Goal: Task Accomplishment & Management: Complete application form

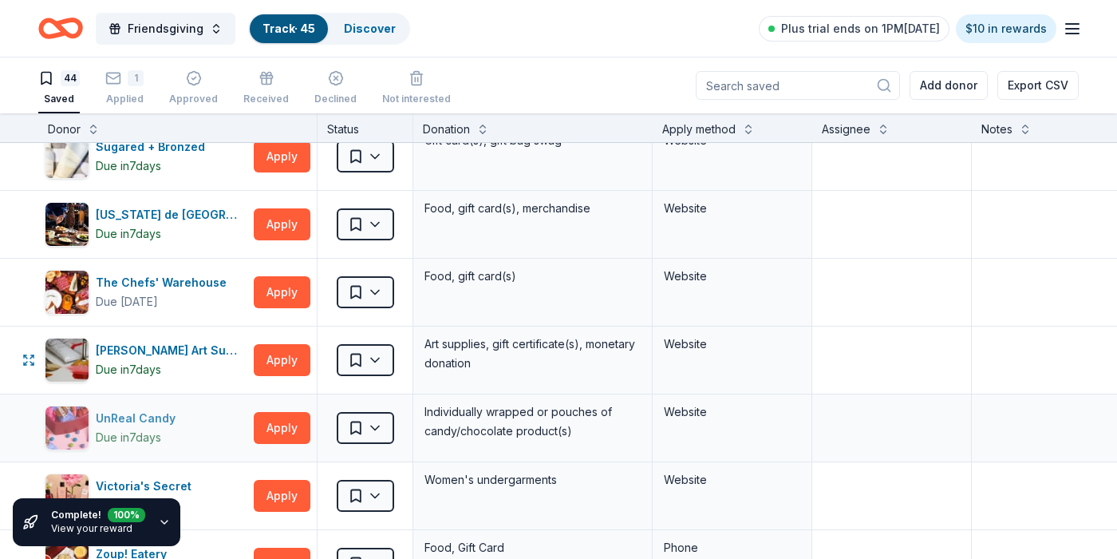
scroll to position [2531, 0]
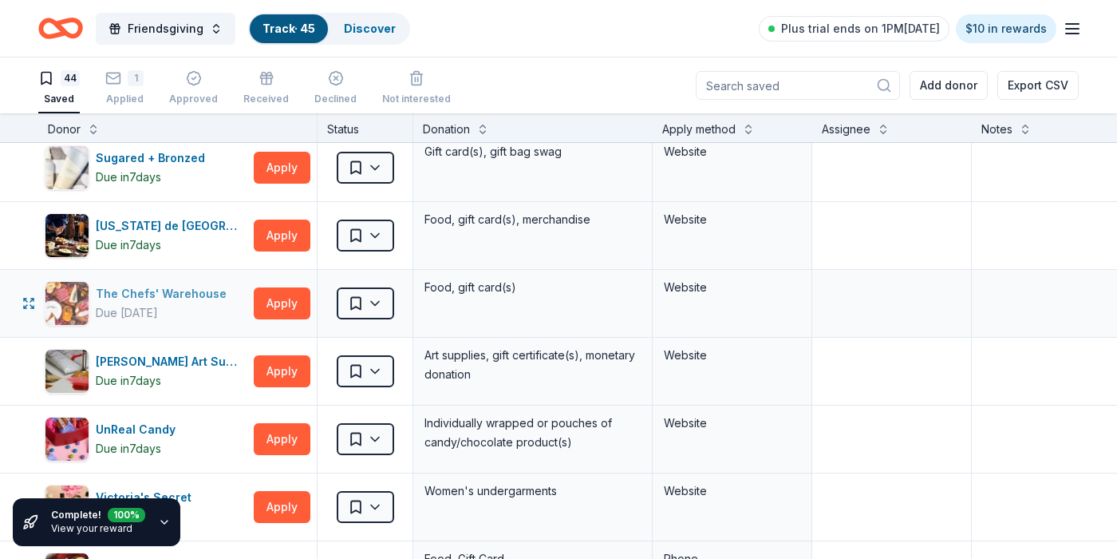
click at [178, 294] on div "The Chefs' Warehouse" at bounding box center [164, 293] width 137 height 19
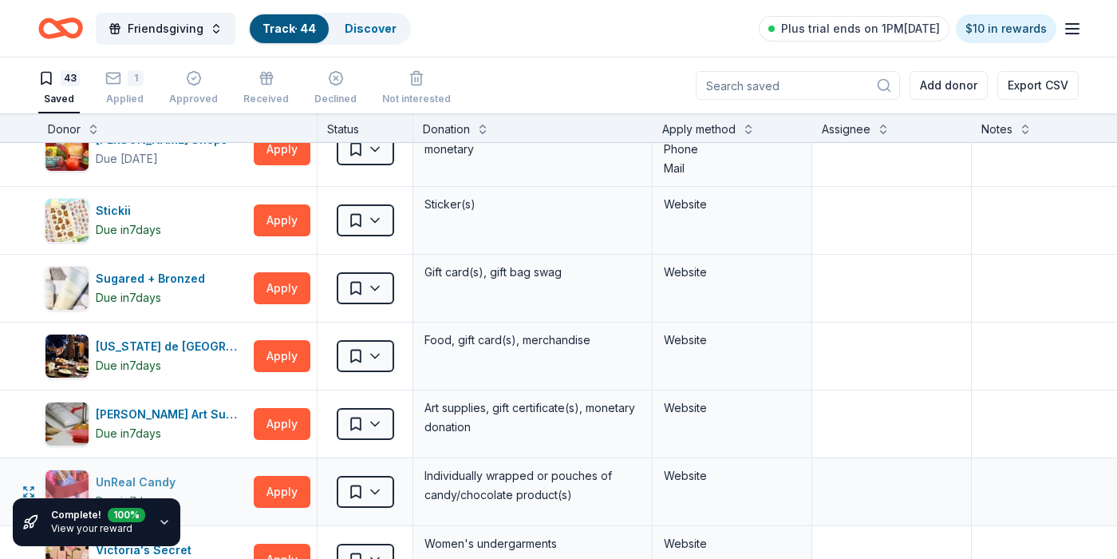
scroll to position [2362, 0]
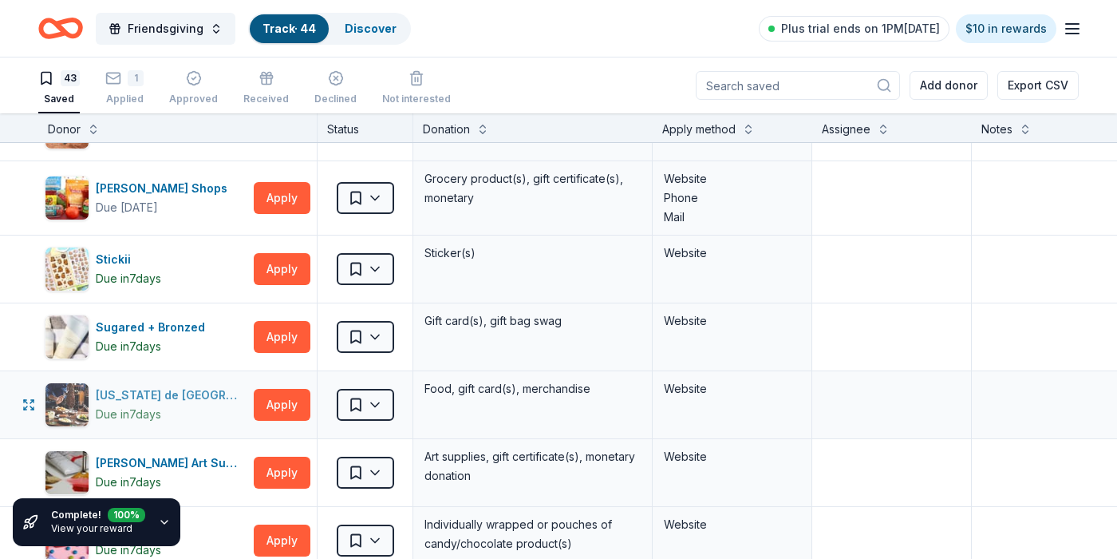
click at [192, 399] on div "Texas de Brazil Due in 7 days" at bounding box center [146, 404] width 203 height 45
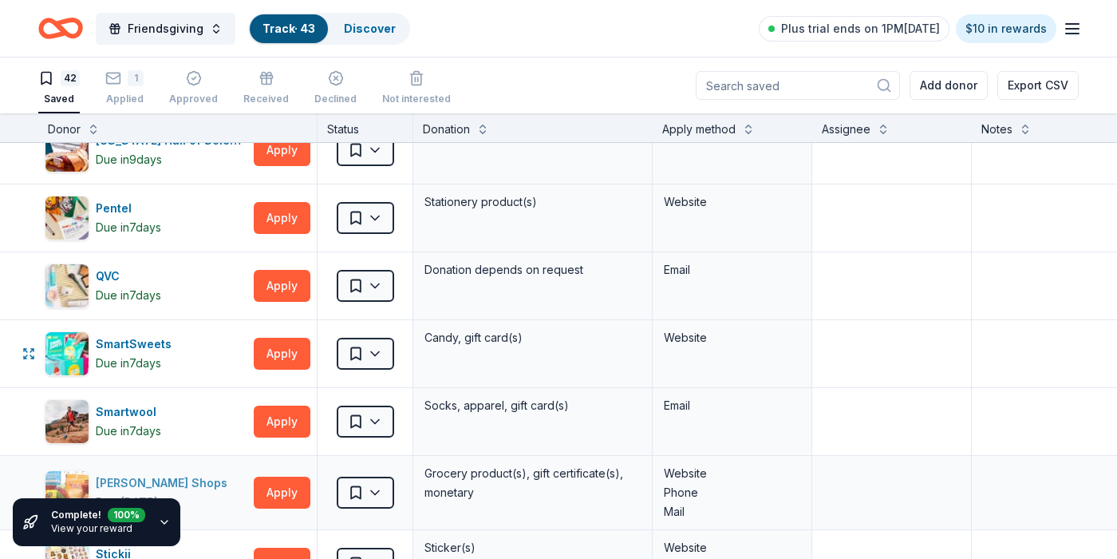
scroll to position [2065, 0]
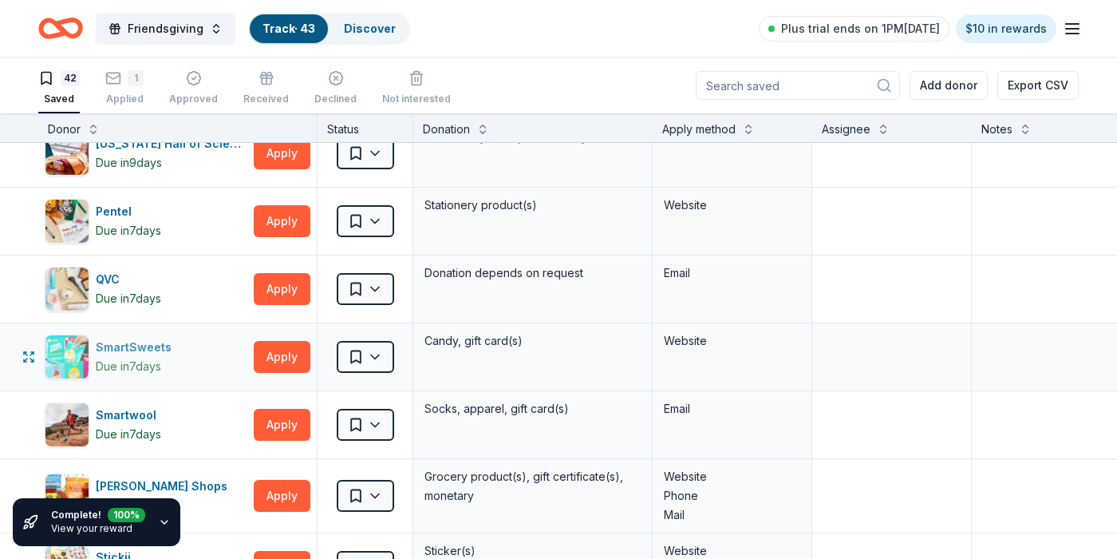
click at [113, 345] on div "SmartSweets" at bounding box center [137, 347] width 82 height 19
click at [381, 351] on html "Friendsgiving Track · 43 Discover Plus trial ends on 1PM, 10/19 $10 in rewards …" at bounding box center [558, 279] width 1117 height 559
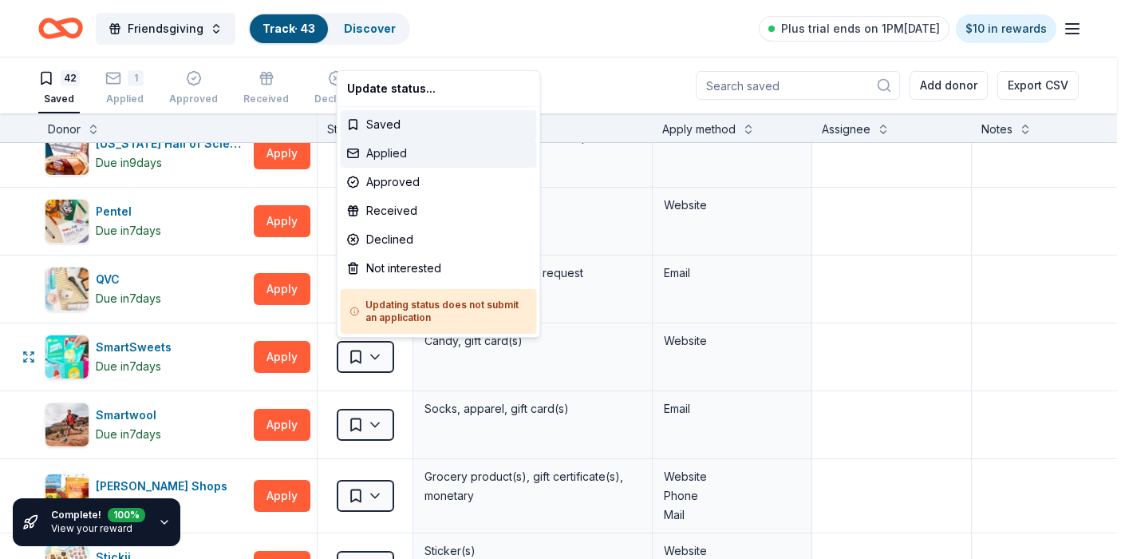
click at [383, 155] on div "Applied" at bounding box center [439, 153] width 196 height 29
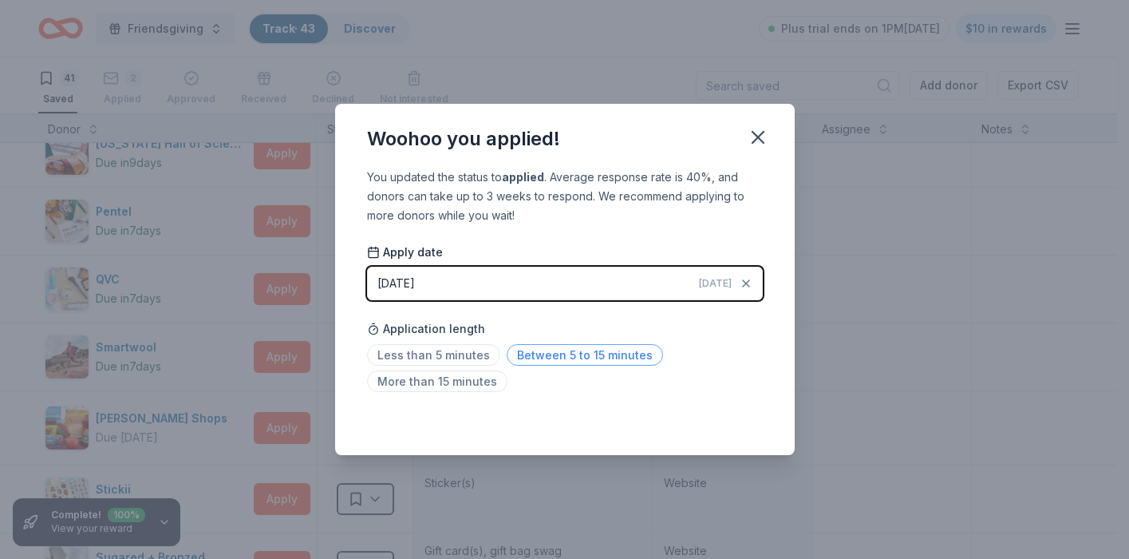
click at [554, 357] on span "Between 5 to 15 minutes" at bounding box center [585, 355] width 156 height 22
click at [757, 136] on icon "button" at bounding box center [758, 137] width 11 height 11
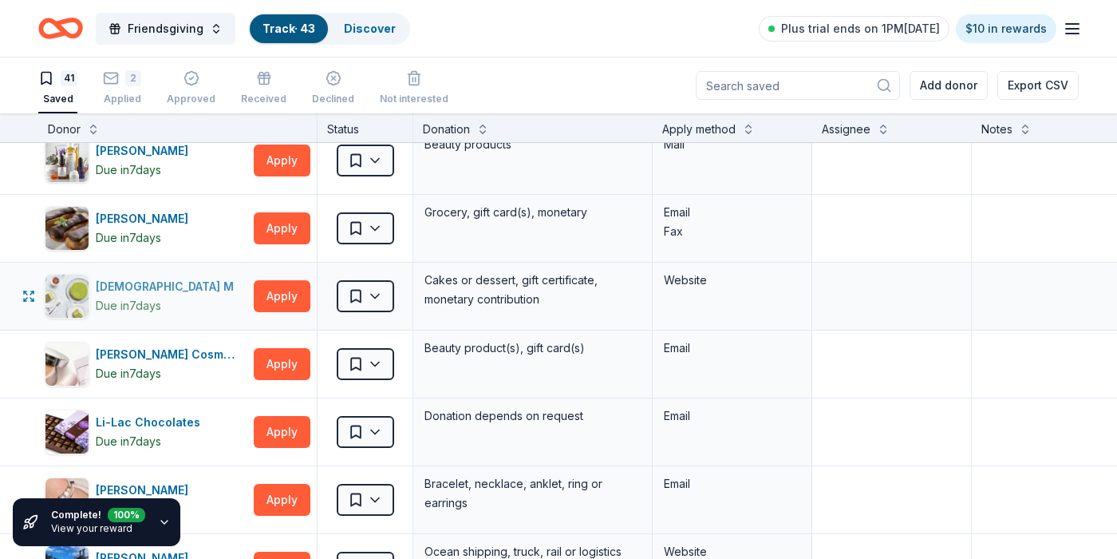
scroll to position [1509, 0]
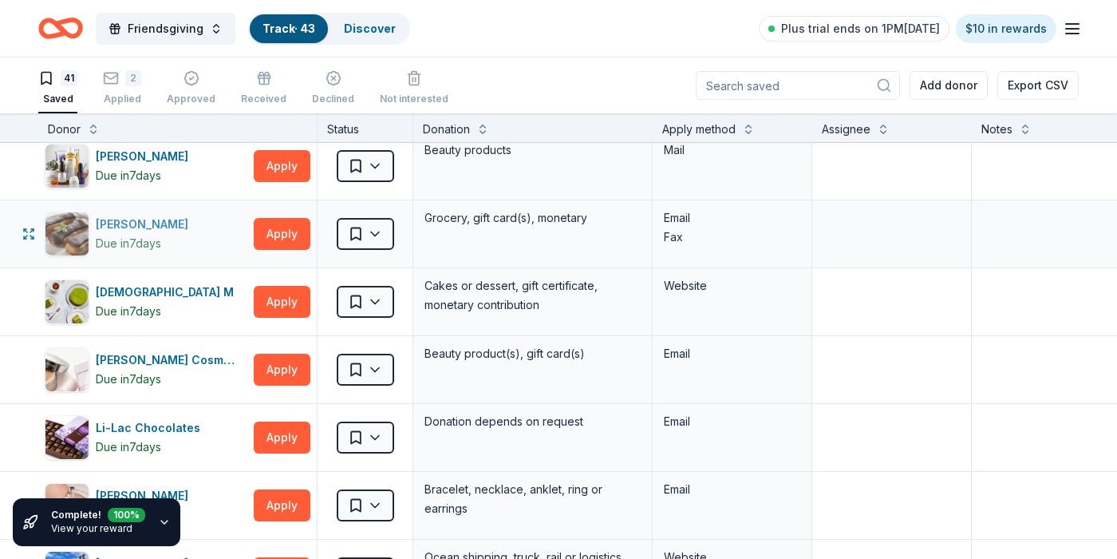
click at [132, 226] on div "King Kullen" at bounding box center [145, 224] width 99 height 19
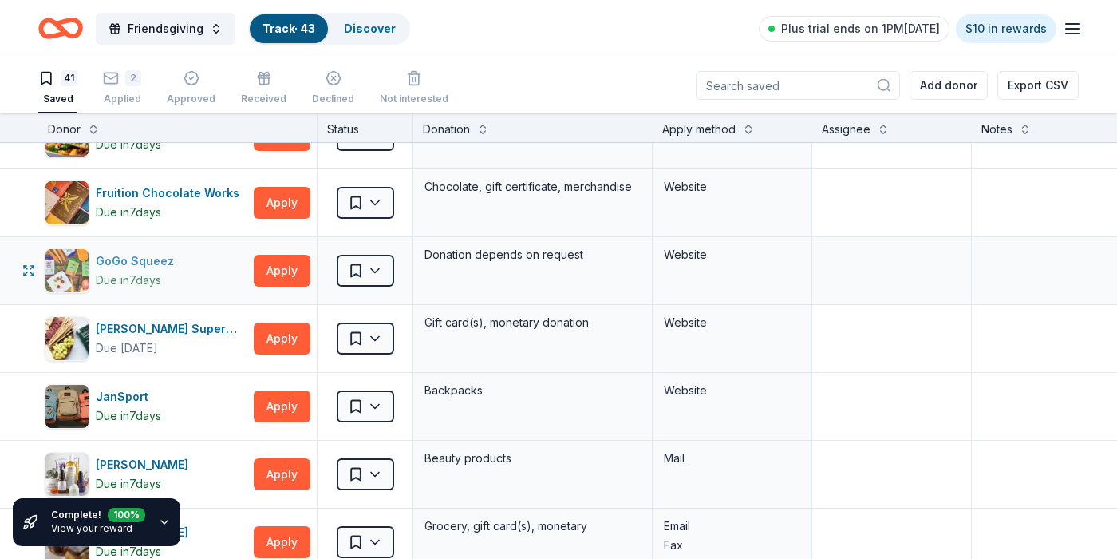
scroll to position [1200, 0]
click at [132, 263] on div "GoGo Squeez" at bounding box center [138, 261] width 85 height 19
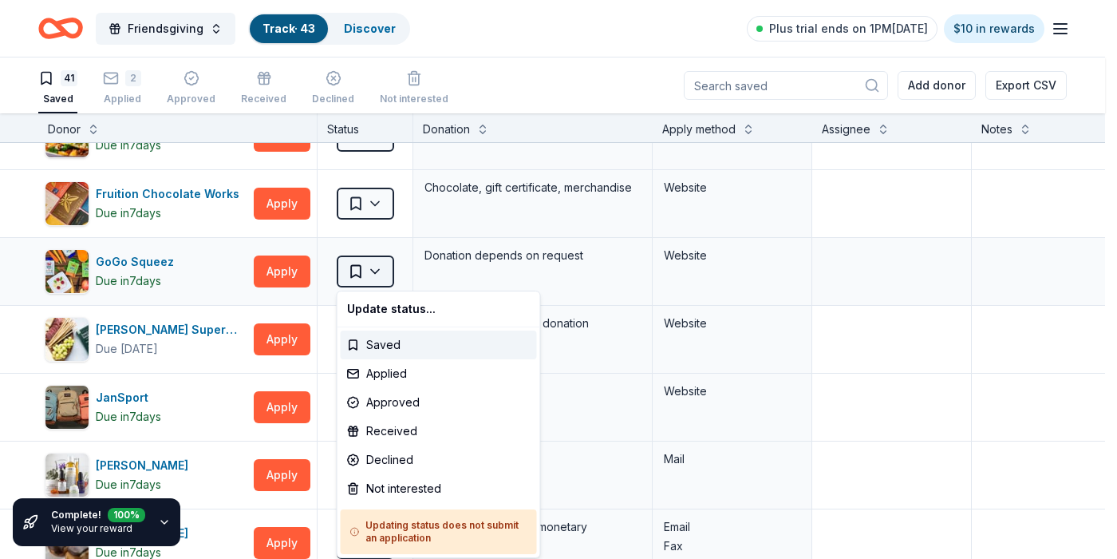
click at [381, 277] on html "Friendsgiving Track · 43 Discover Plus trial ends on 1PM, 10/19 $10 in rewards …" at bounding box center [558, 279] width 1117 height 559
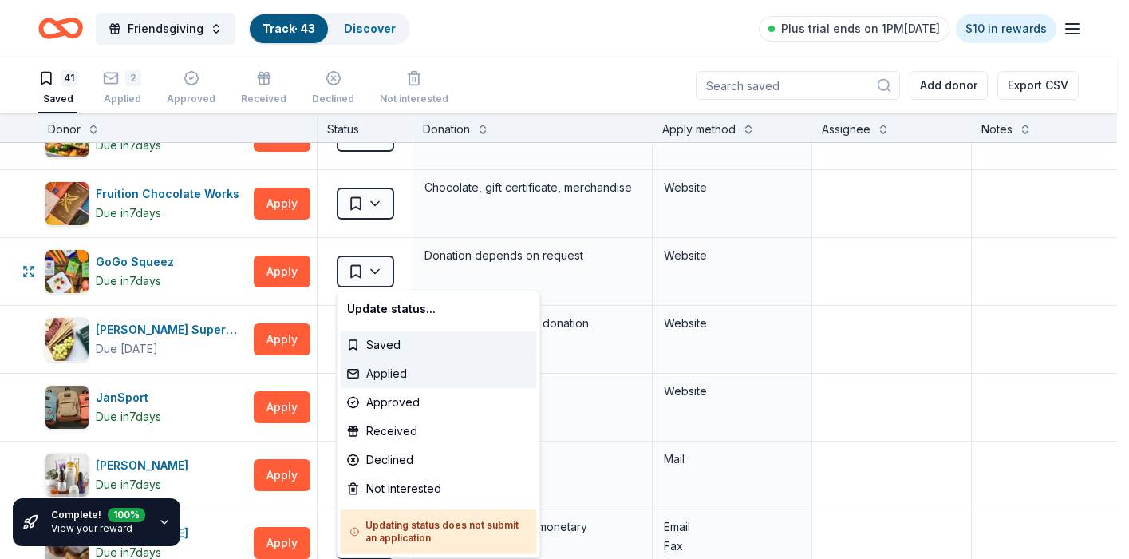
click at [380, 372] on div "Applied" at bounding box center [439, 373] width 196 height 29
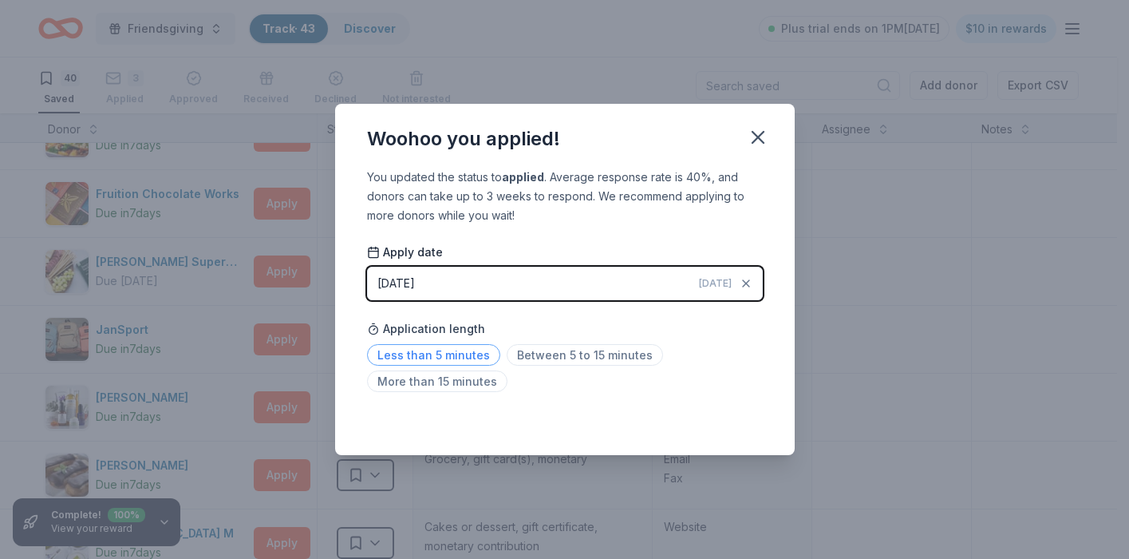
click at [426, 357] on span "Less than 5 minutes" at bounding box center [433, 355] width 133 height 22
click at [761, 140] on icon "button" at bounding box center [758, 137] width 11 height 11
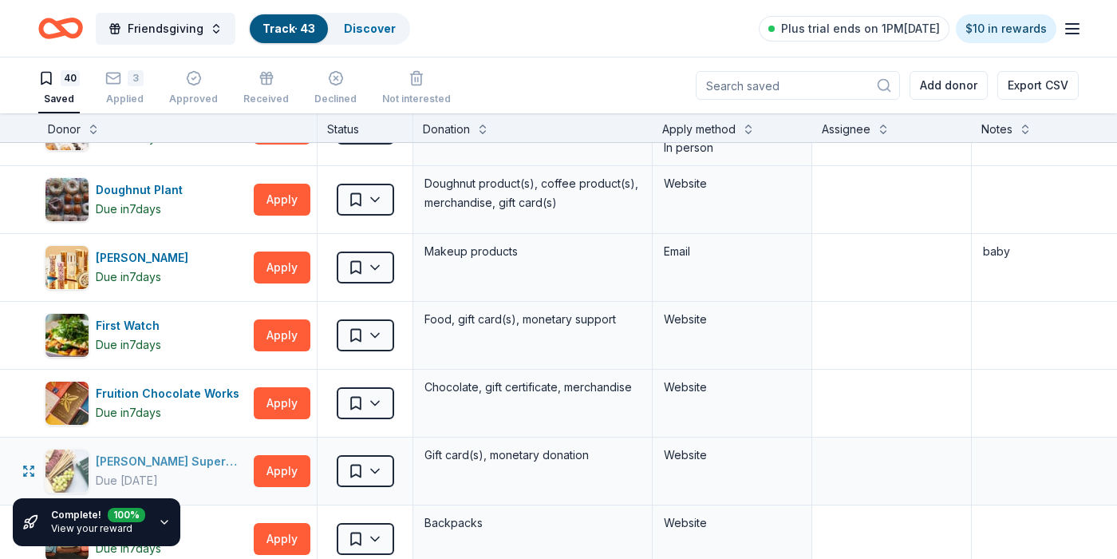
scroll to position [998, 0]
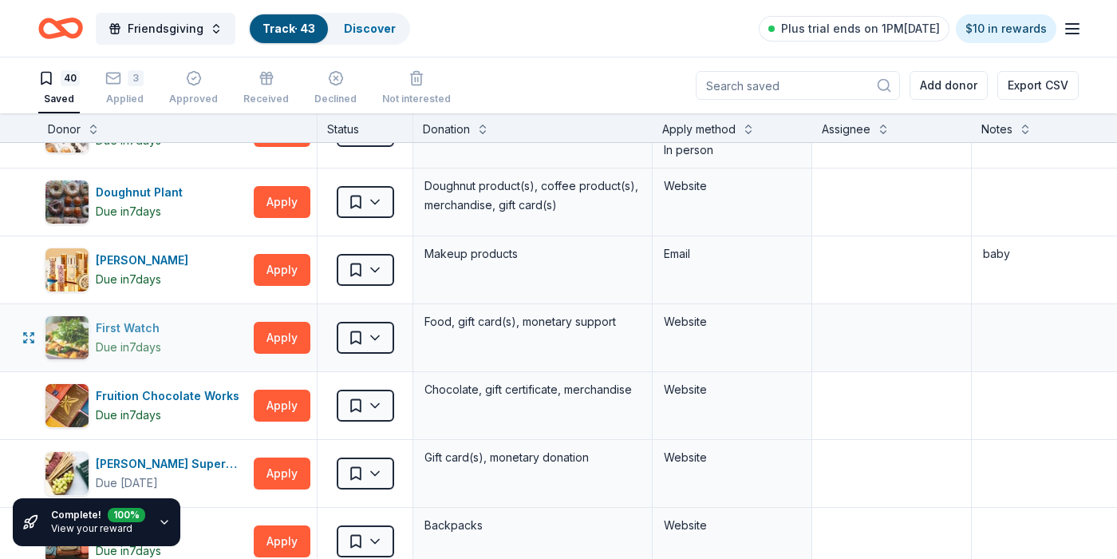
click at [165, 325] on div "First Watch" at bounding box center [131, 327] width 70 height 19
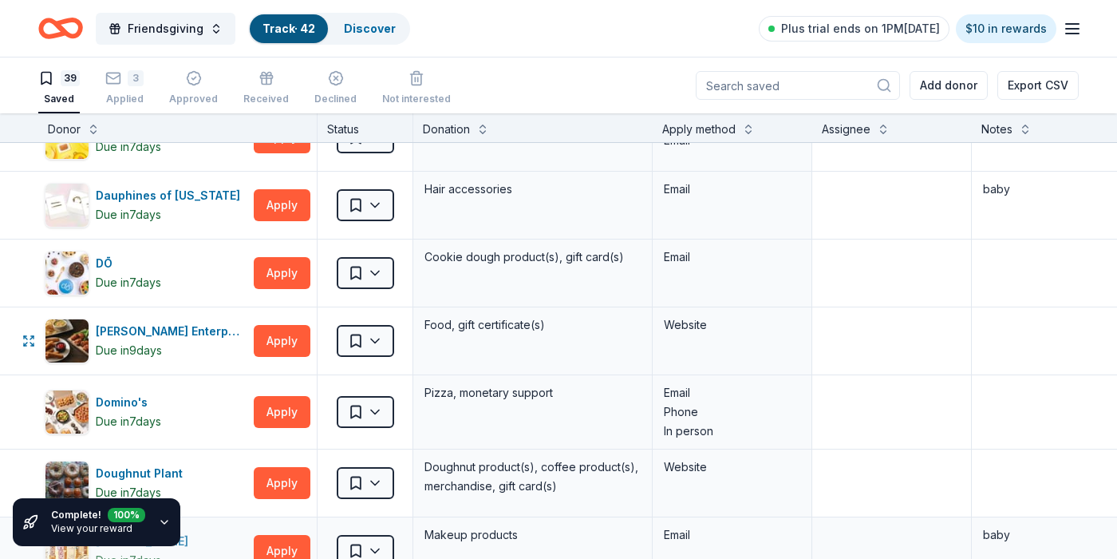
scroll to position [713, 0]
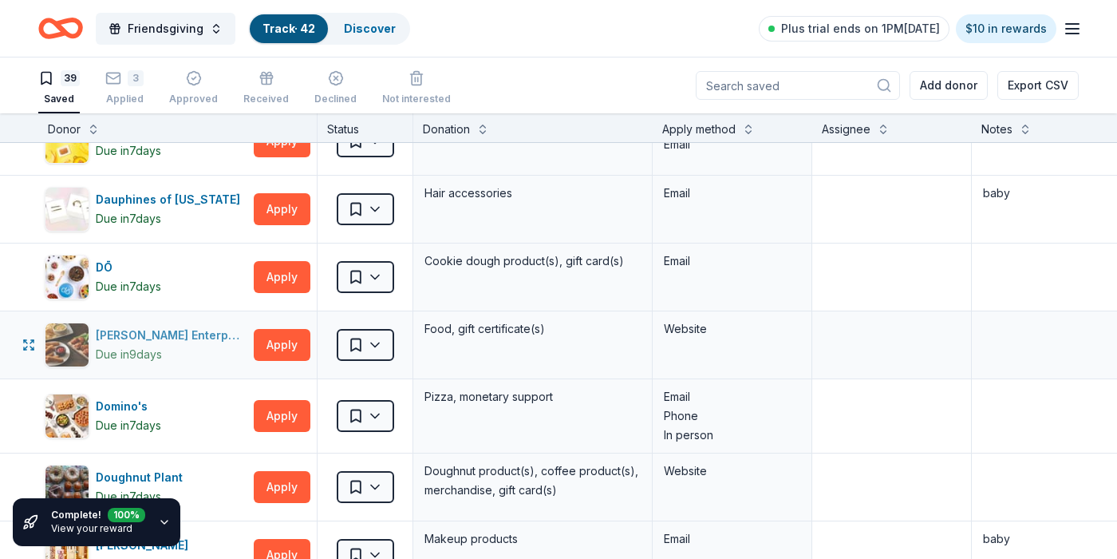
click at [172, 338] on div "Doherty Enterprises" at bounding box center [172, 335] width 152 height 19
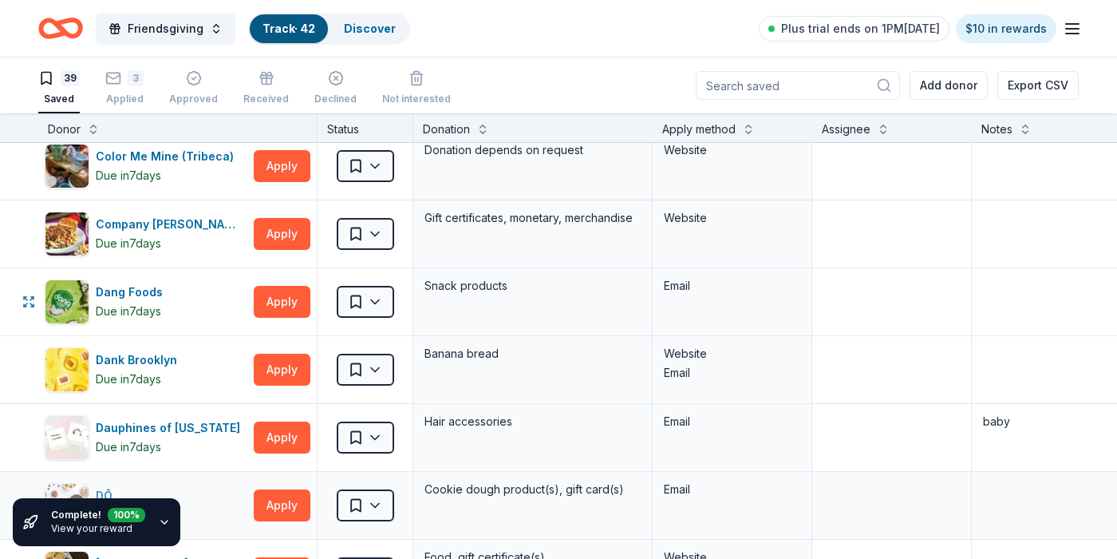
scroll to position [480, 0]
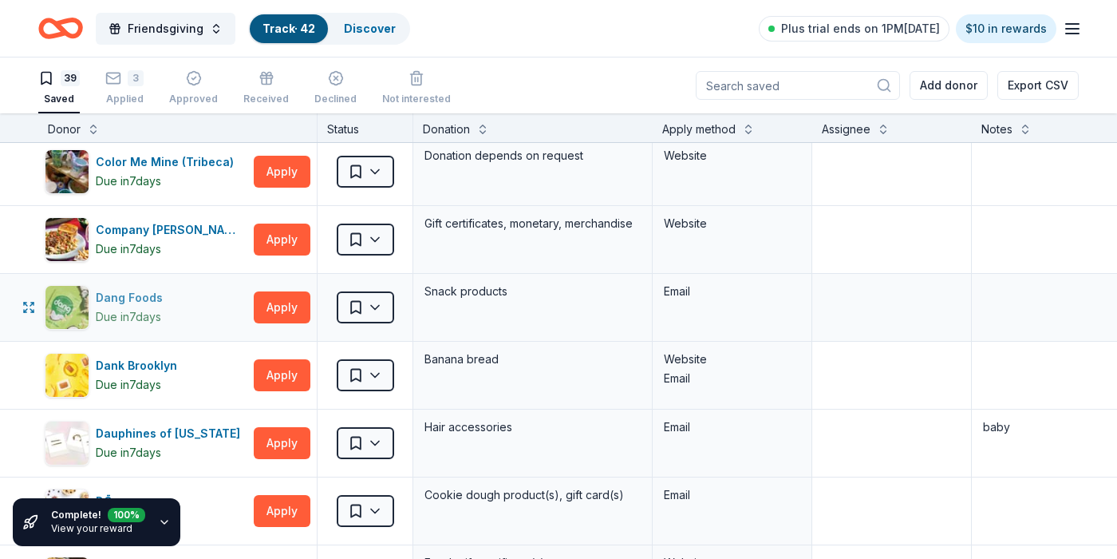
click at [124, 294] on div "Dang Foods" at bounding box center [132, 297] width 73 height 19
click at [371, 308] on html "Friendsgiving Track · 42 Discover Plus trial ends on 1PM, 10/19 $10 in rewards …" at bounding box center [558, 279] width 1117 height 559
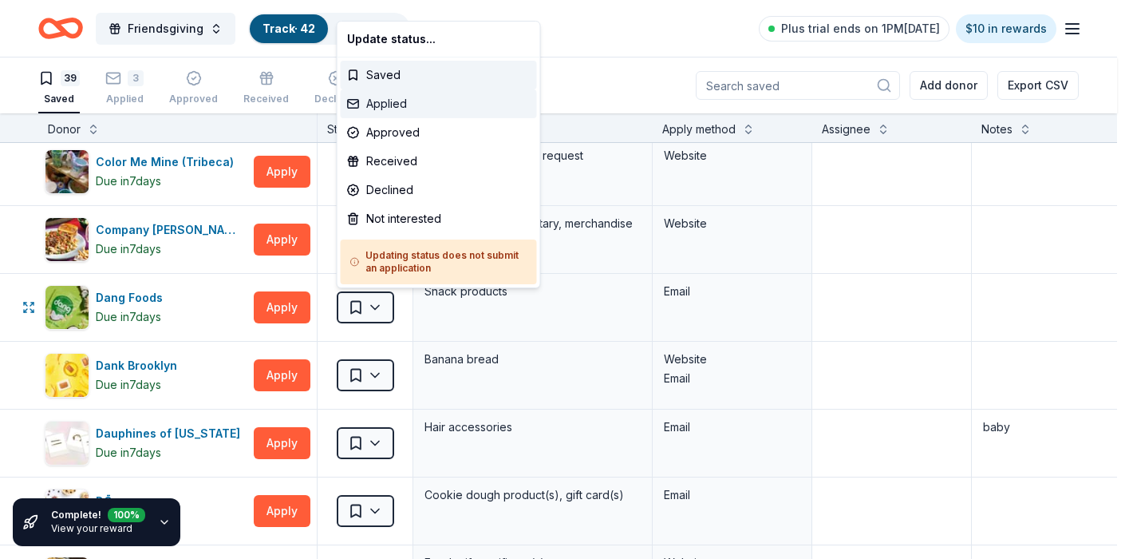
click at [422, 107] on div "Applied" at bounding box center [439, 103] width 196 height 29
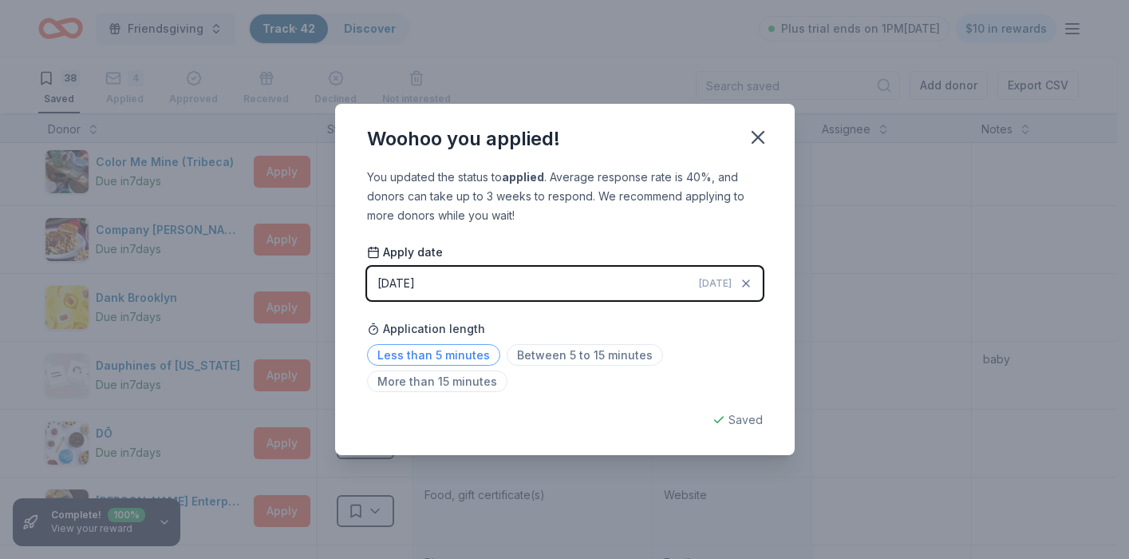
click at [426, 353] on span "Less than 5 minutes" at bounding box center [433, 355] width 133 height 22
click at [761, 140] on icon "button" at bounding box center [758, 137] width 11 height 11
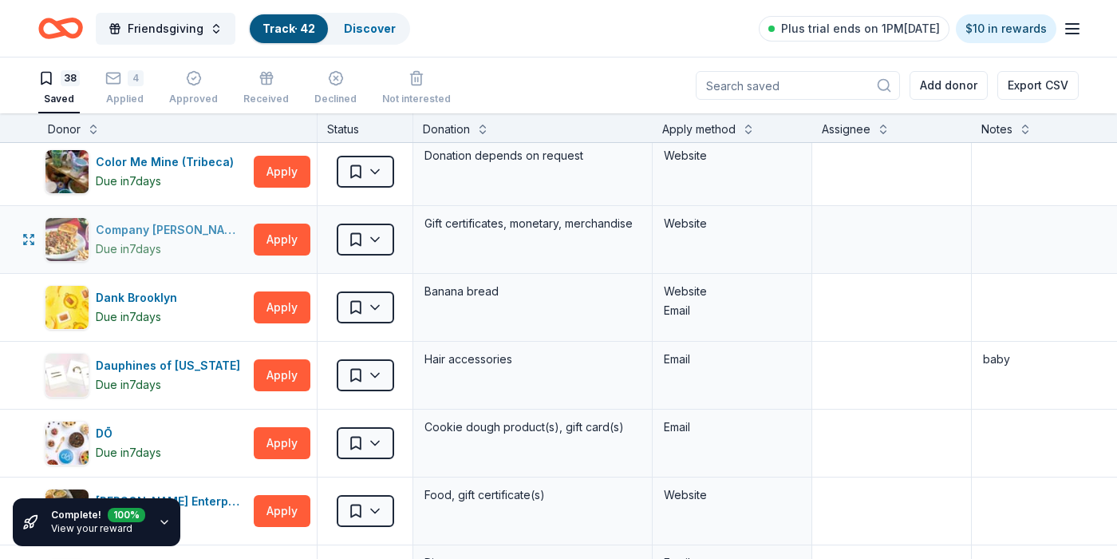
click at [156, 230] on div "Company Brinker" at bounding box center [172, 229] width 152 height 19
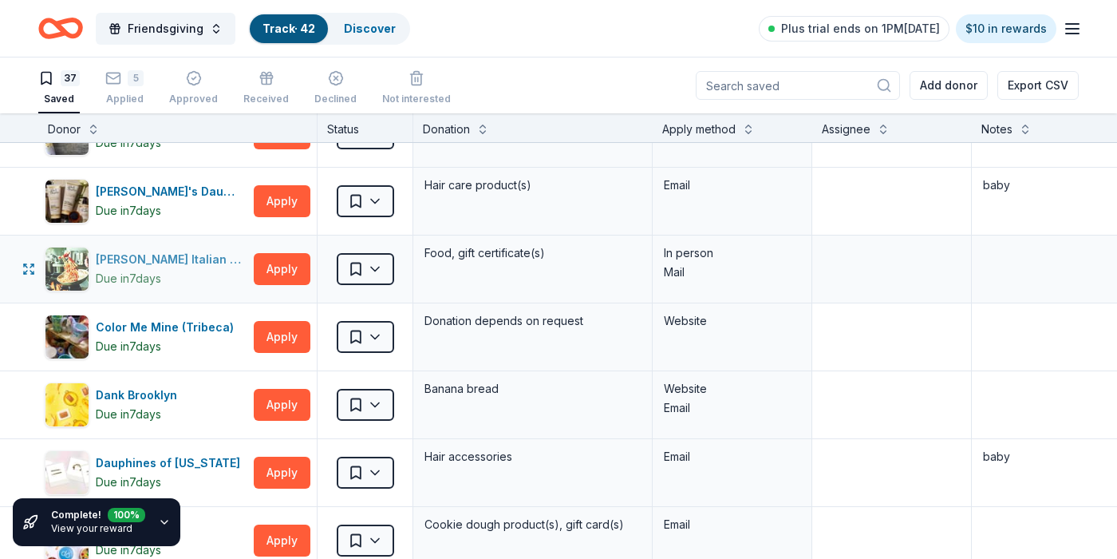
scroll to position [326, 0]
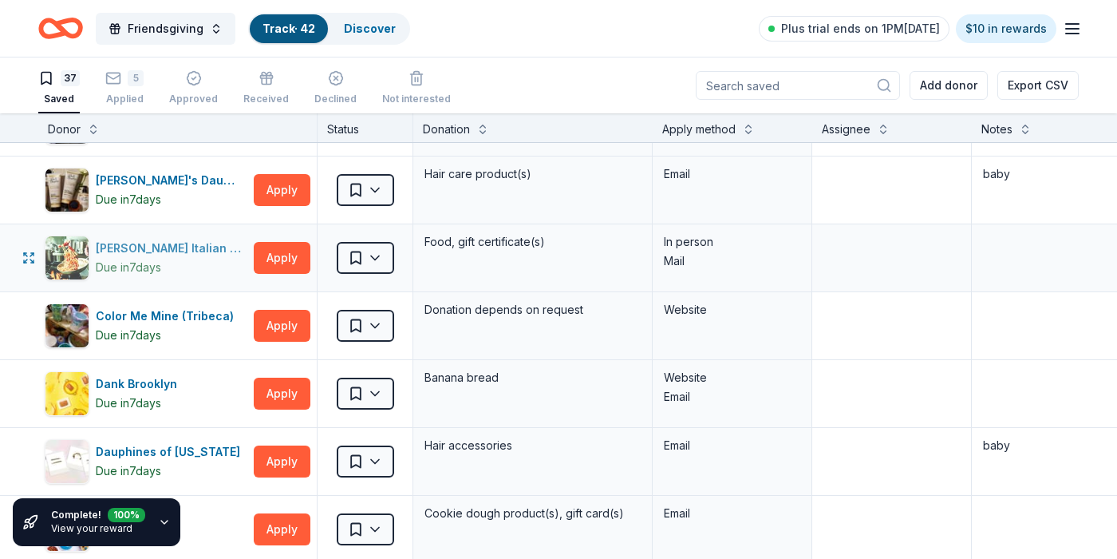
click at [181, 247] on div "Carrabba's Italian Grill" at bounding box center [172, 248] width 152 height 19
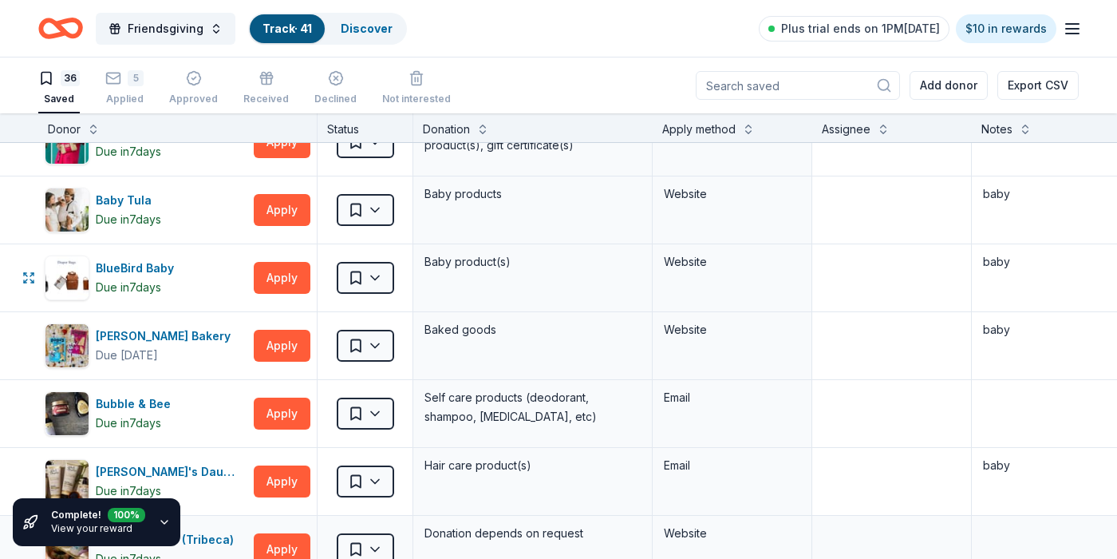
scroll to position [0, 0]
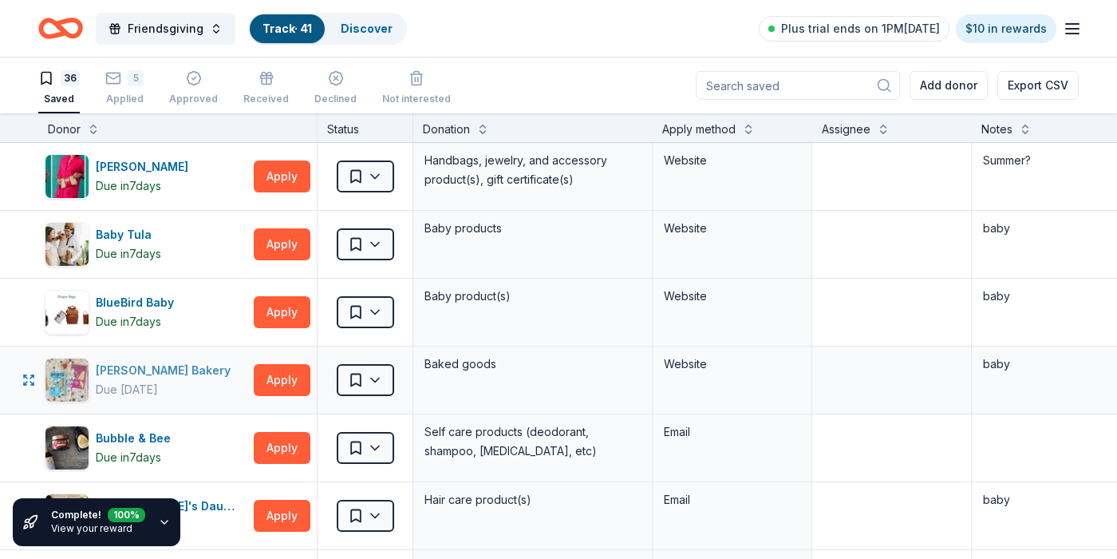
click at [127, 373] on div "Bobo's Bakery" at bounding box center [166, 370] width 141 height 19
click at [361, 32] on link "Discover" at bounding box center [367, 29] width 52 height 14
click at [357, 22] on link "Discover" at bounding box center [367, 29] width 52 height 14
click at [374, 27] on link "Discover" at bounding box center [367, 29] width 52 height 14
click at [372, 31] on link "Discover" at bounding box center [367, 29] width 52 height 14
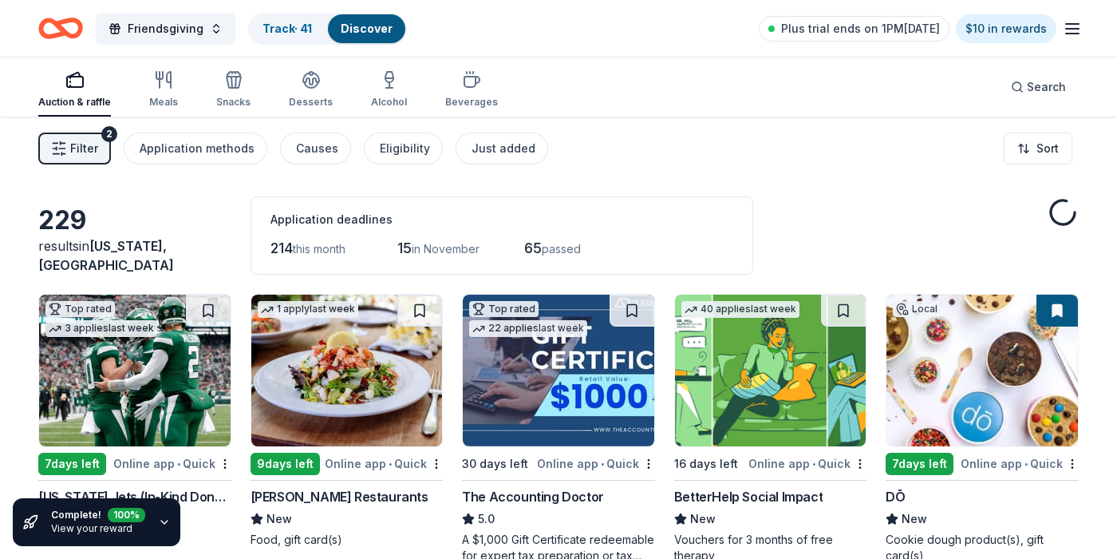
click at [532, 255] on span "65" at bounding box center [533, 247] width 18 height 17
click at [539, 252] on span "65" at bounding box center [533, 247] width 18 height 17
click at [570, 244] on span "passed" at bounding box center [562, 249] width 39 height 14
click at [87, 152] on span "Filter" at bounding box center [84, 148] width 28 height 19
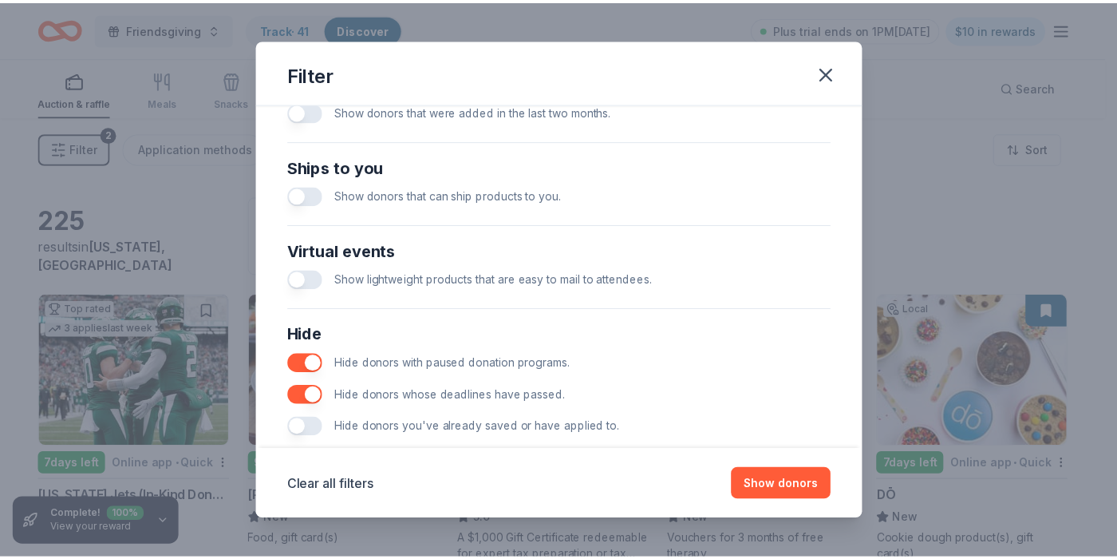
scroll to position [707, 0]
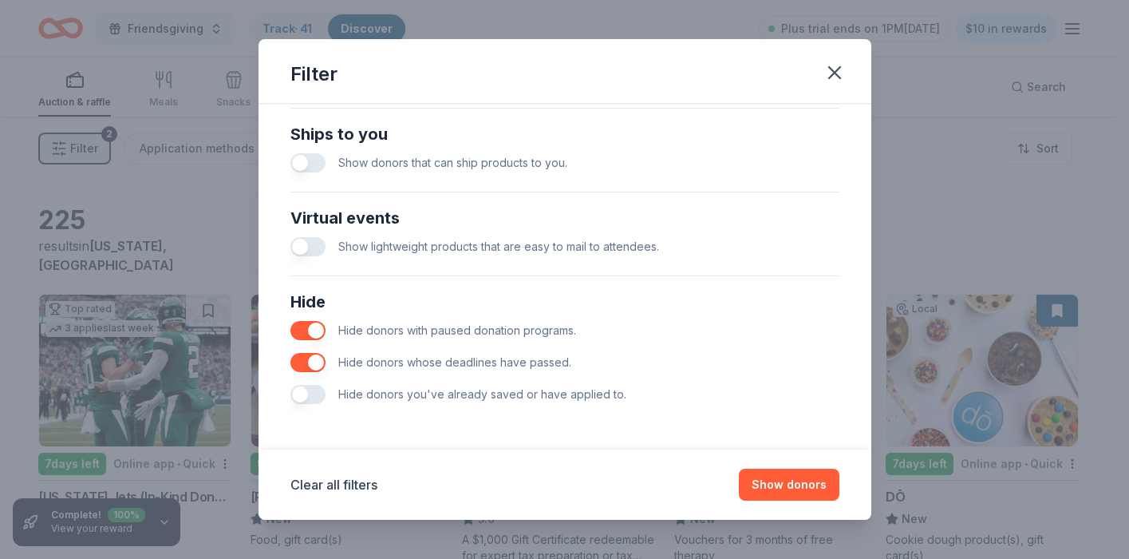
click at [313, 365] on button "button" at bounding box center [307, 362] width 35 height 19
click at [815, 484] on button "Show 288 donors" at bounding box center [778, 484] width 124 height 32
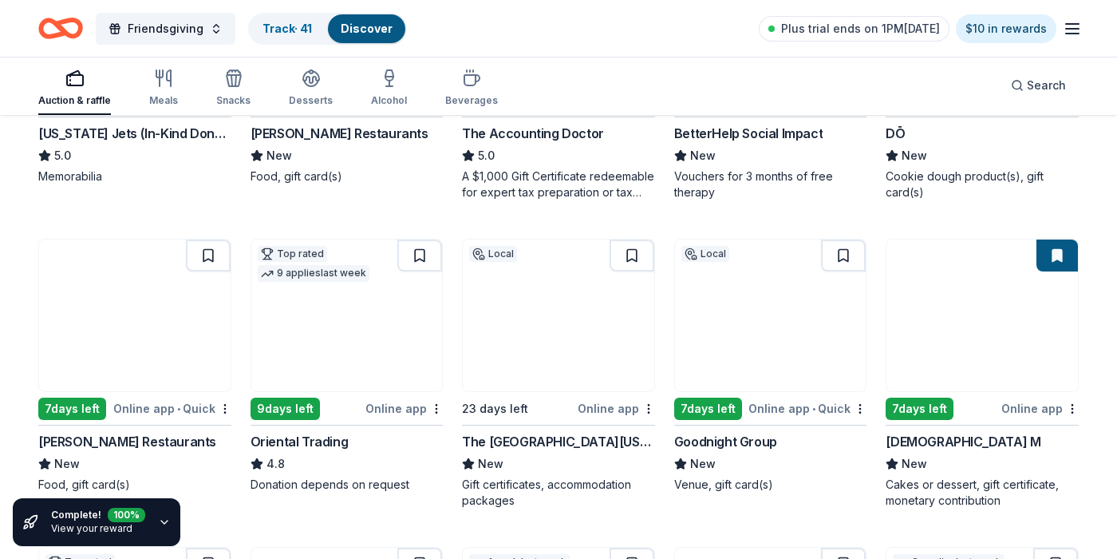
scroll to position [402, 0]
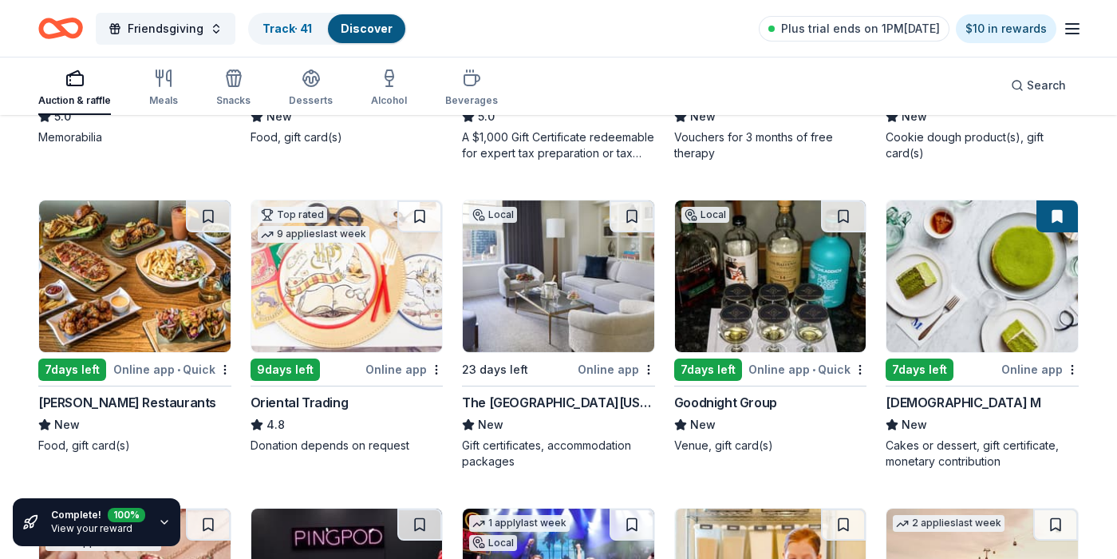
click at [297, 401] on div "Oriental Trading" at bounding box center [300, 402] width 98 height 19
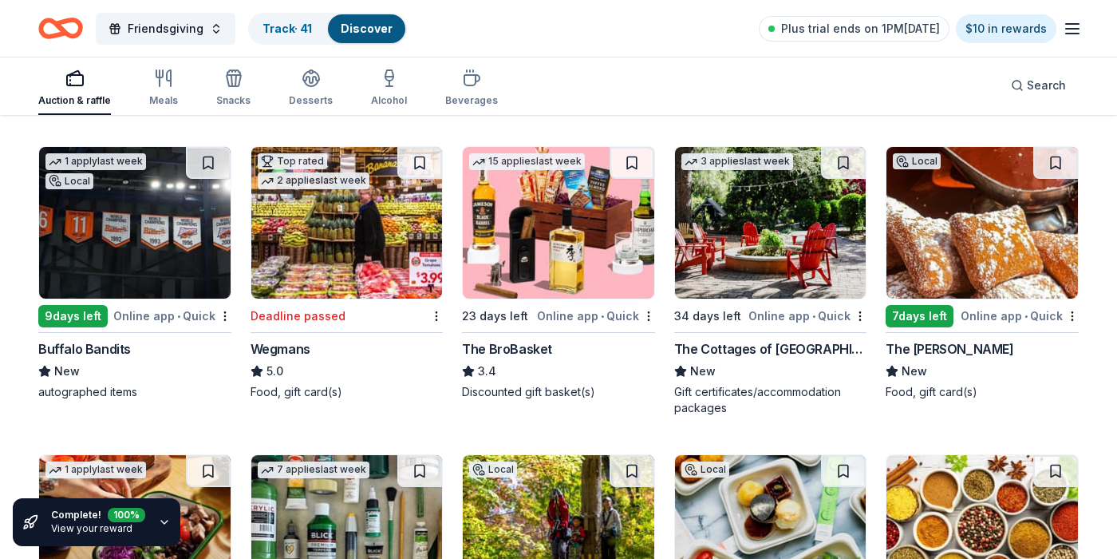
scroll to position [3840, 0]
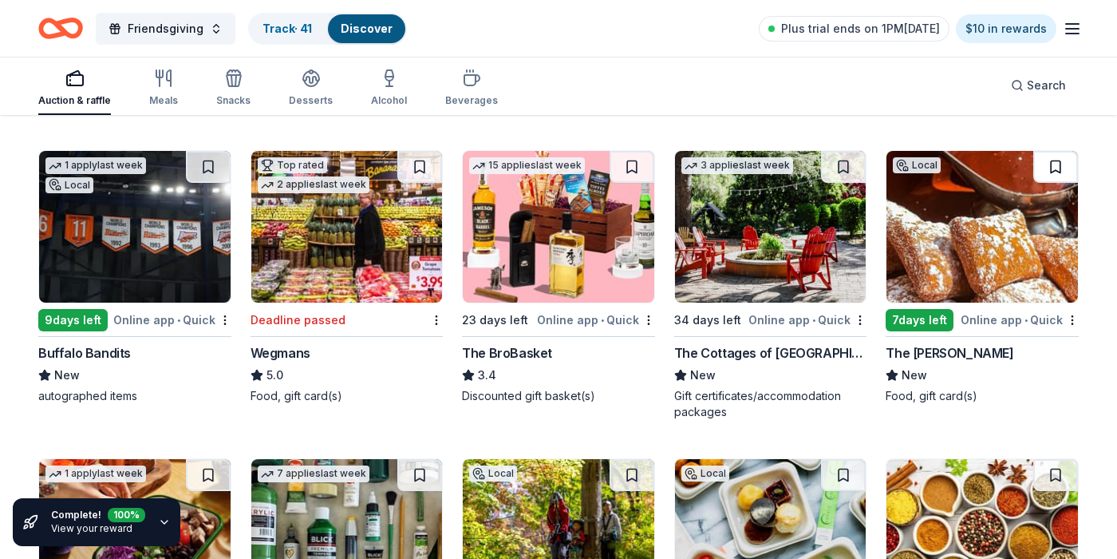
click at [1057, 164] on button at bounding box center [1056, 167] width 45 height 32
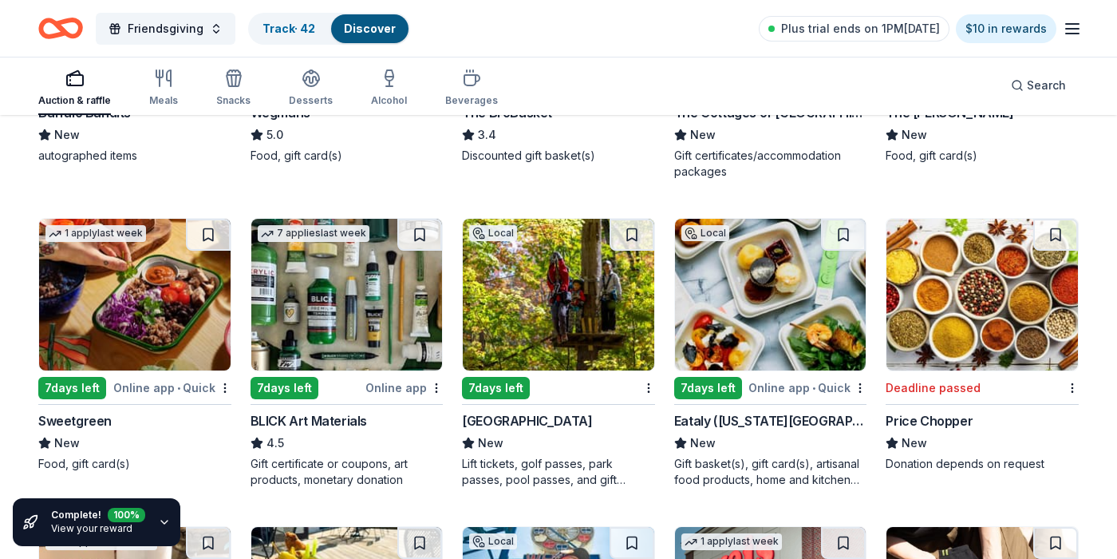
scroll to position [4102, 0]
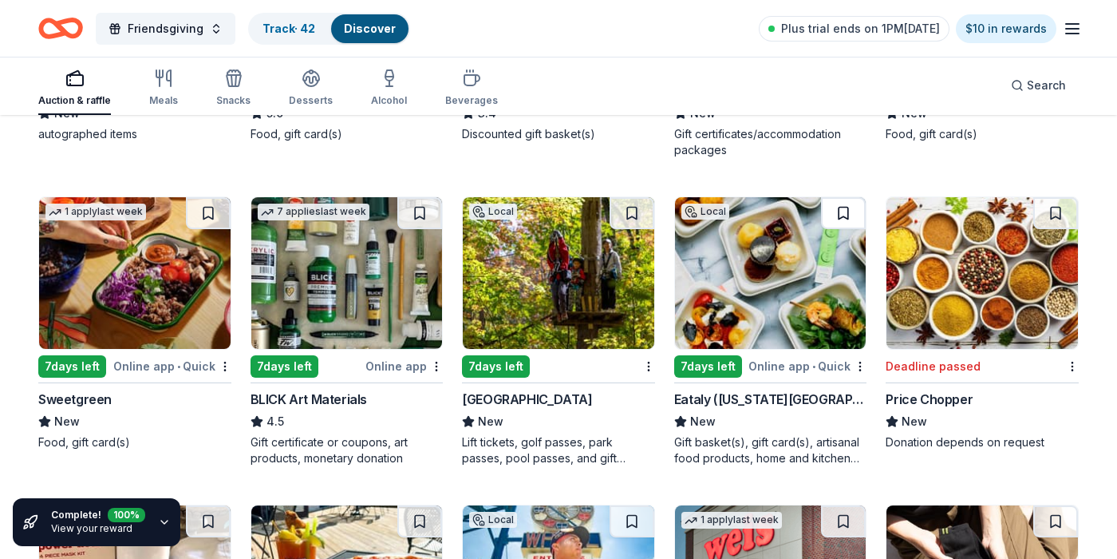
click at [849, 212] on button at bounding box center [843, 213] width 45 height 32
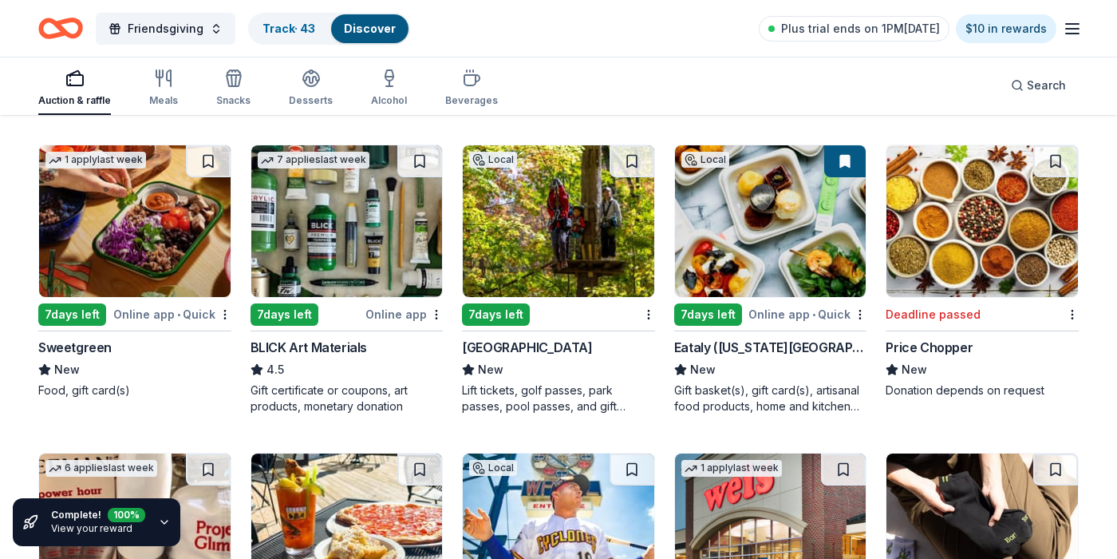
scroll to position [4156, 0]
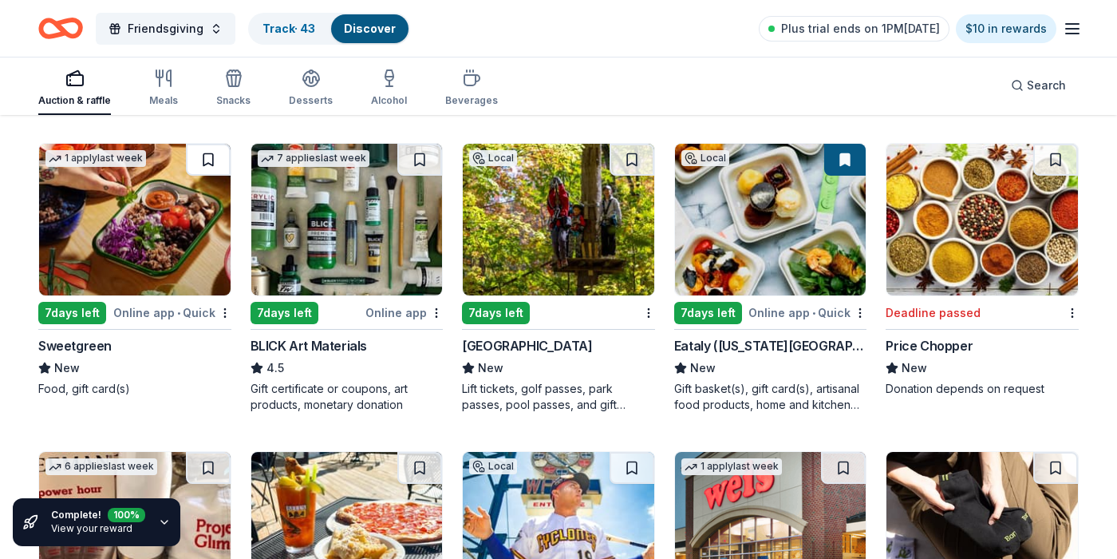
click at [215, 152] on button at bounding box center [208, 160] width 45 height 32
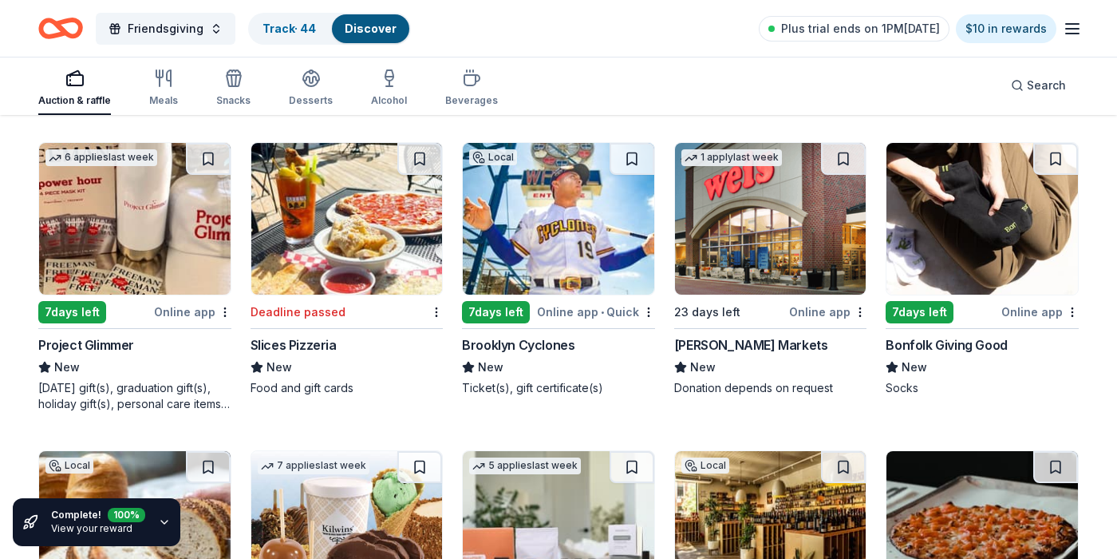
scroll to position [4465, 0]
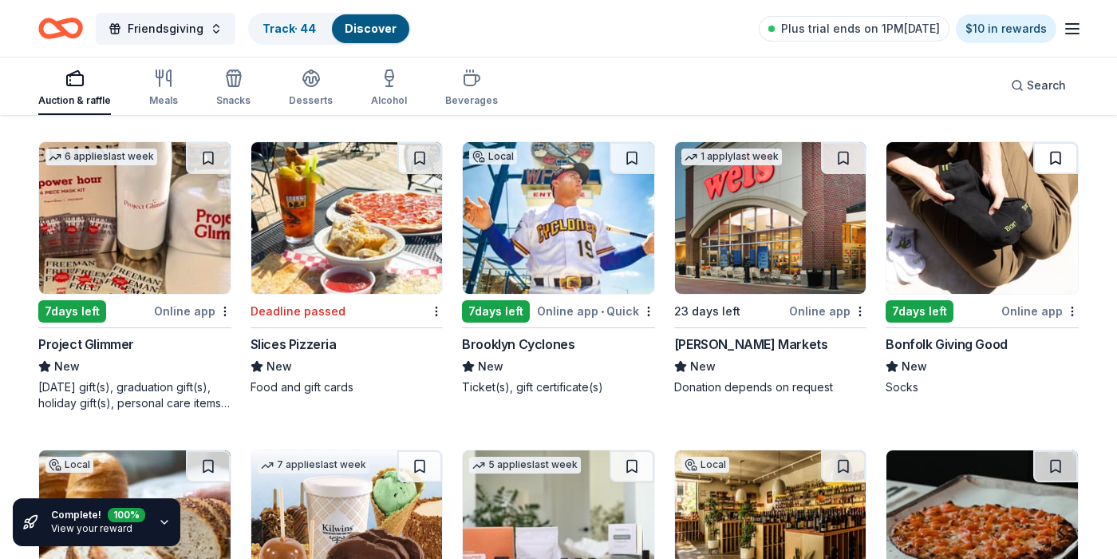
click at [1056, 158] on button at bounding box center [1056, 158] width 45 height 32
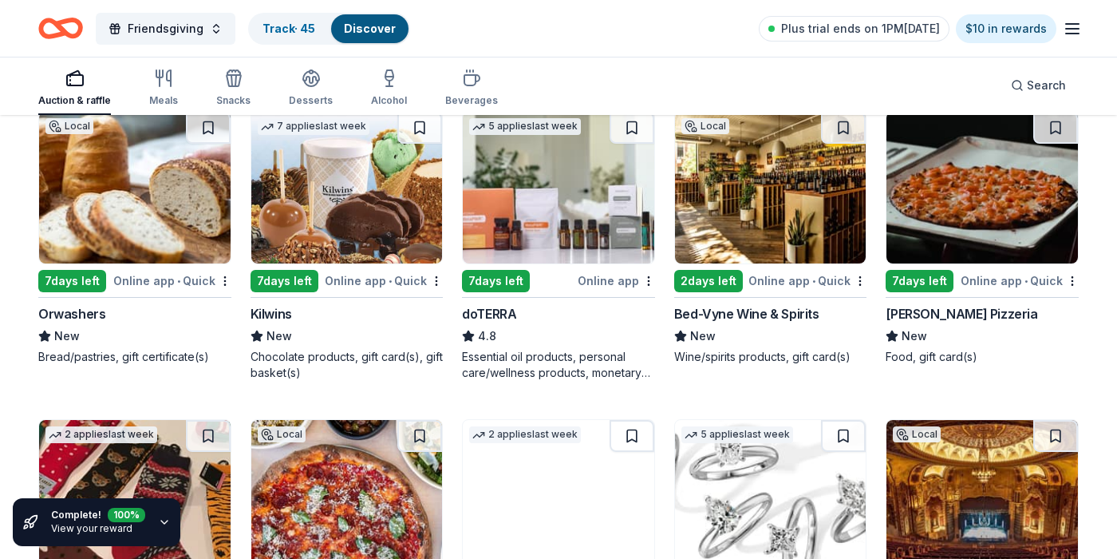
scroll to position [4795, 0]
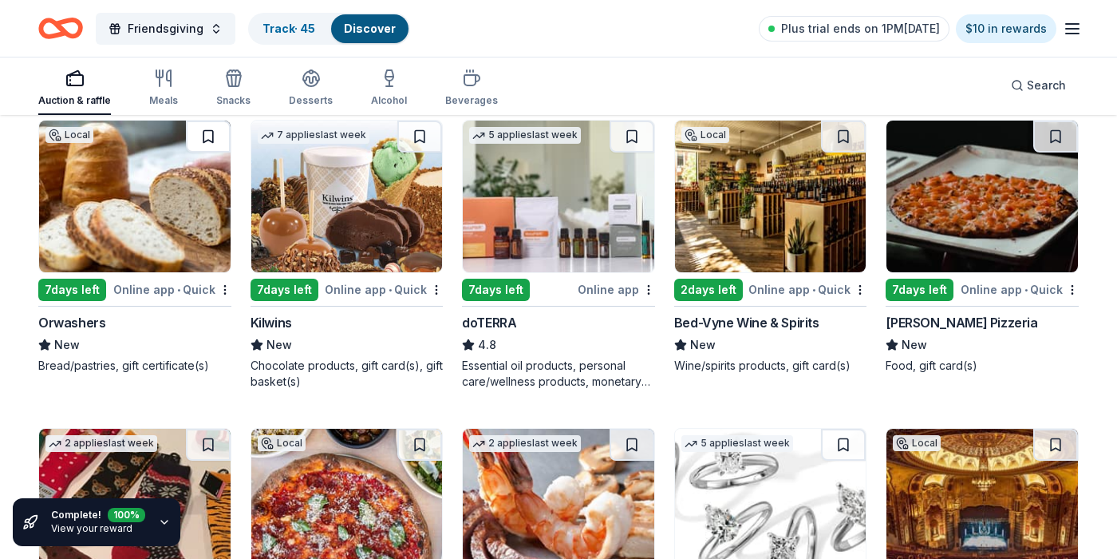
click at [206, 141] on button at bounding box center [208, 137] width 45 height 32
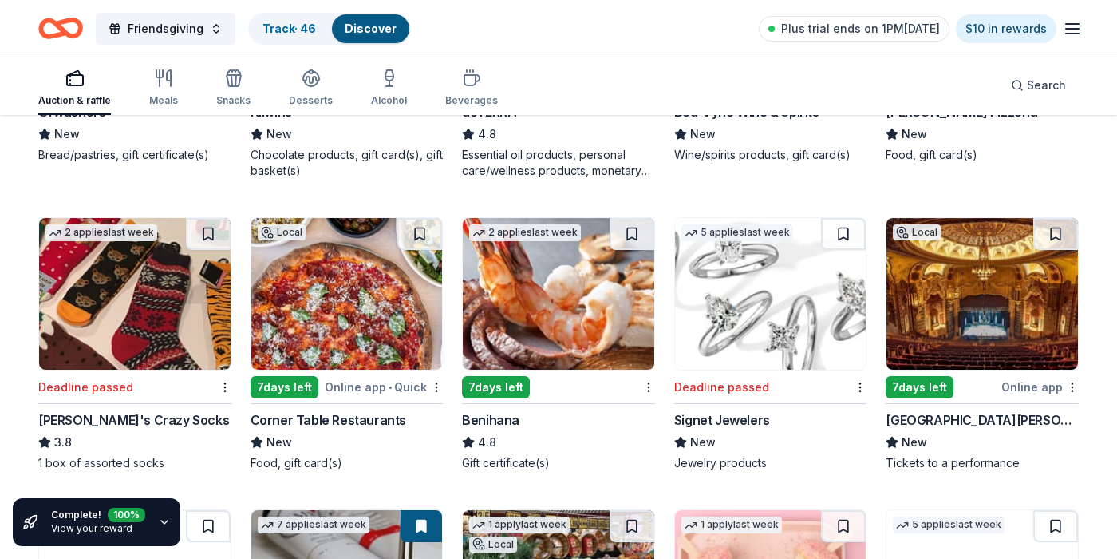
scroll to position [5010, 0]
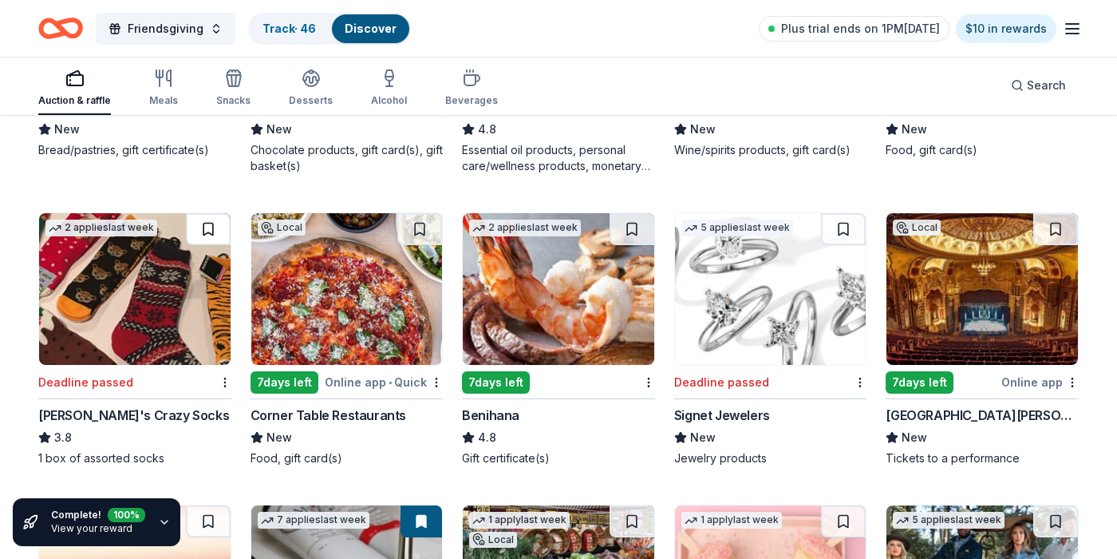
click at [210, 224] on button at bounding box center [208, 229] width 45 height 32
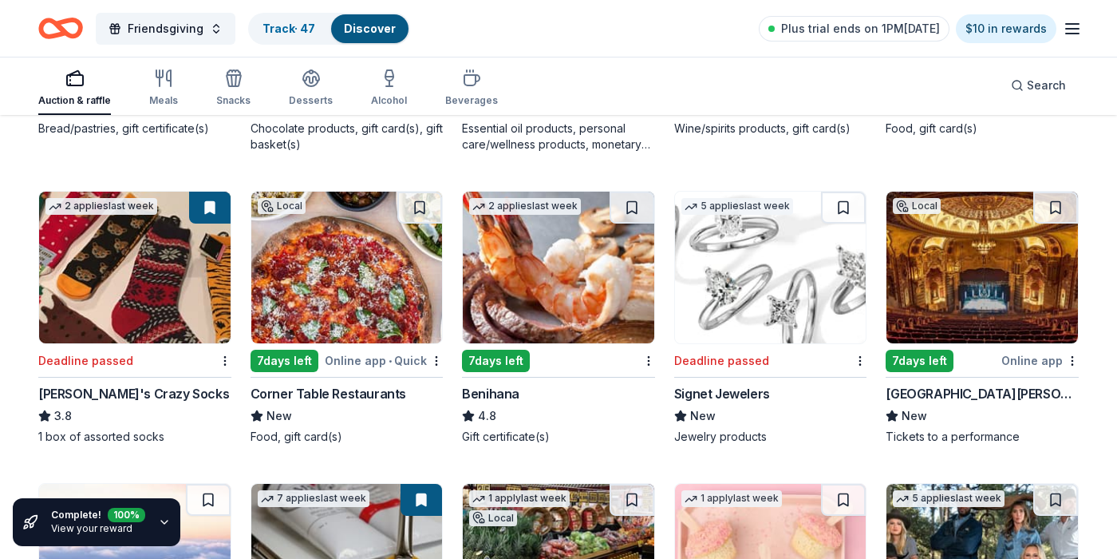
scroll to position [5042, 0]
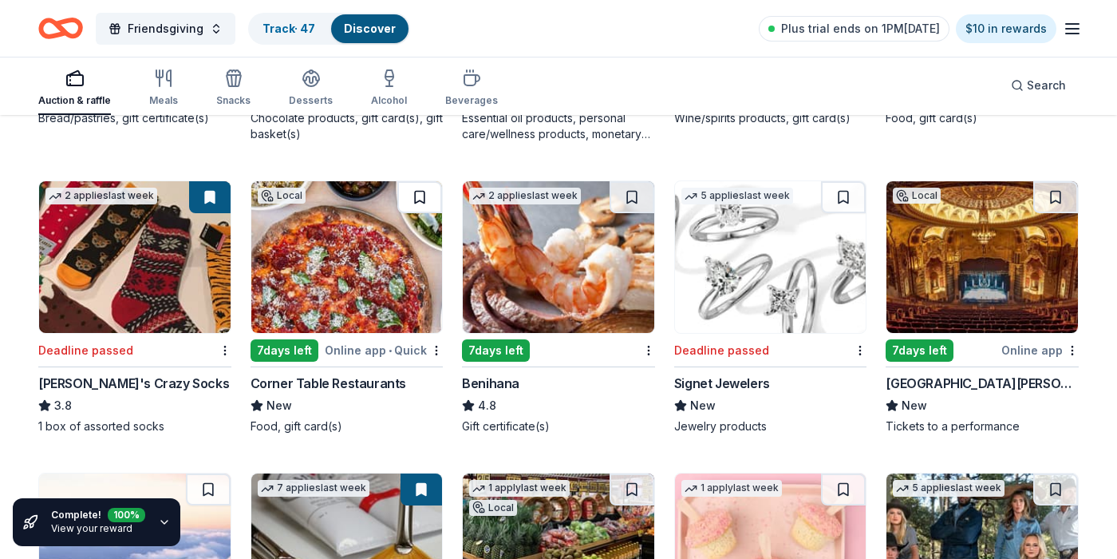
click at [421, 196] on button at bounding box center [419, 197] width 45 height 32
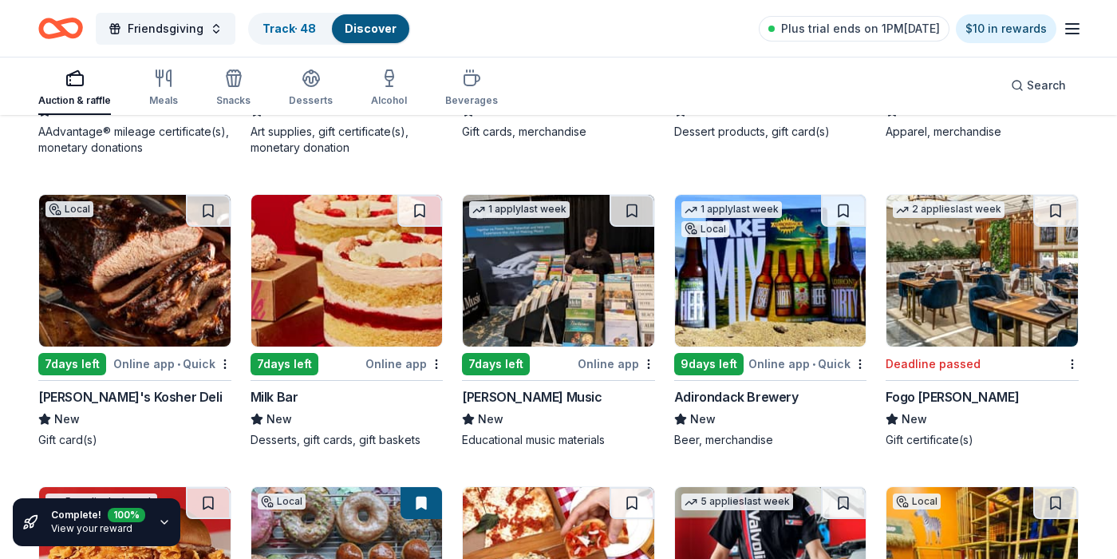
scroll to position [5639, 0]
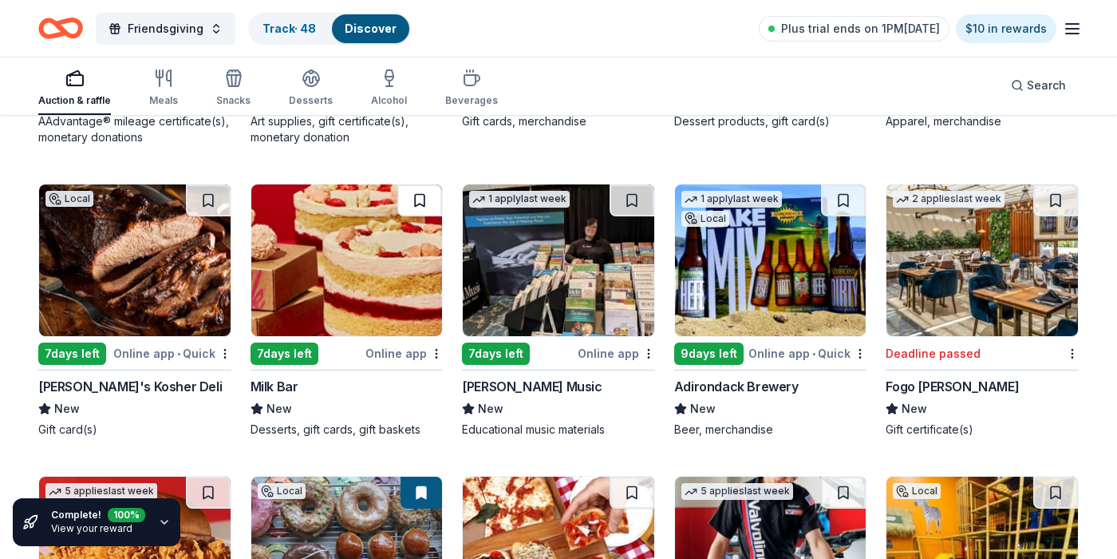
click at [418, 200] on button at bounding box center [419, 200] width 45 height 32
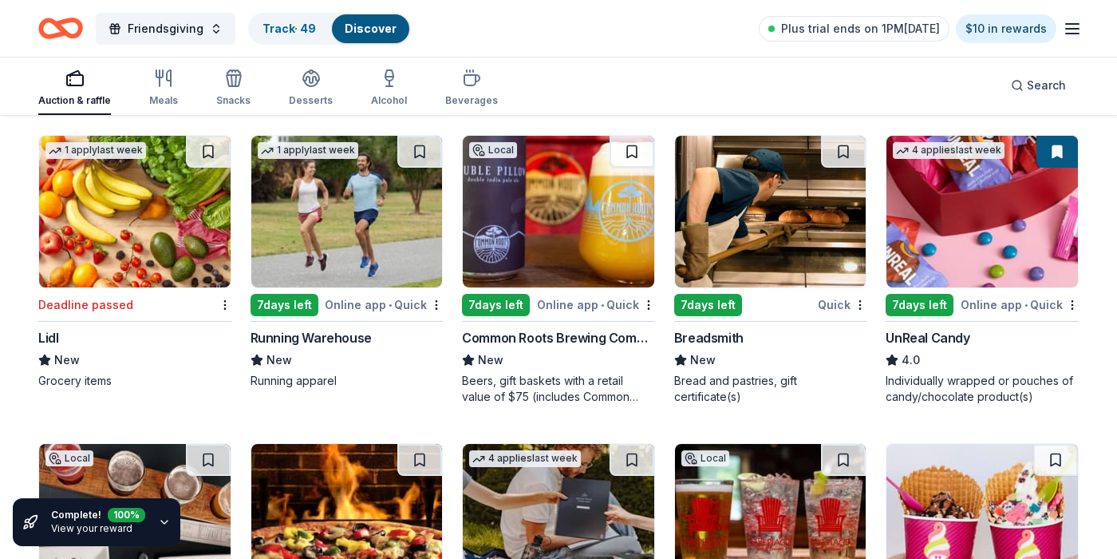
scroll to position [6296, 0]
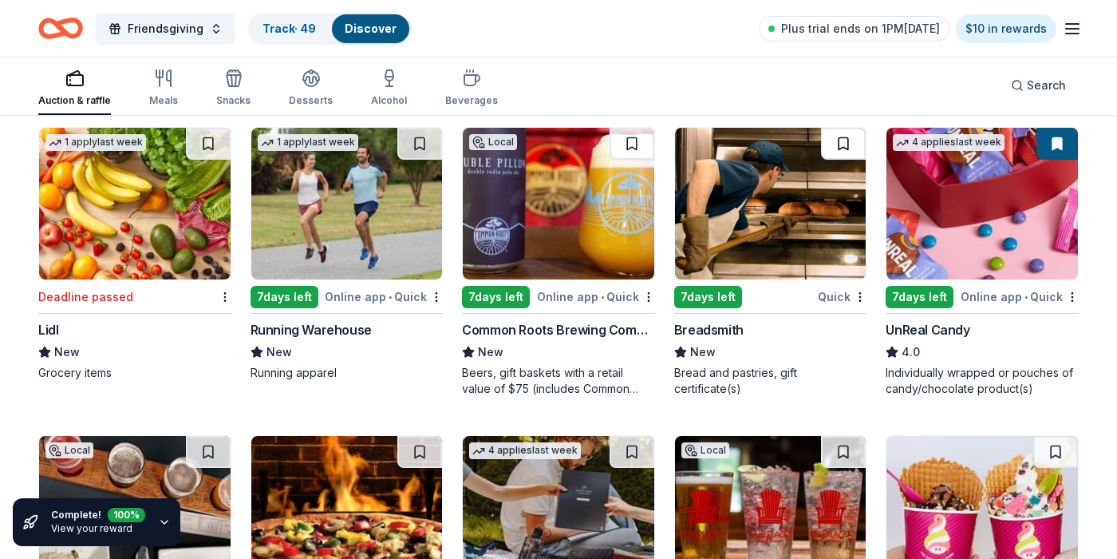
click at [838, 140] on button at bounding box center [843, 144] width 45 height 32
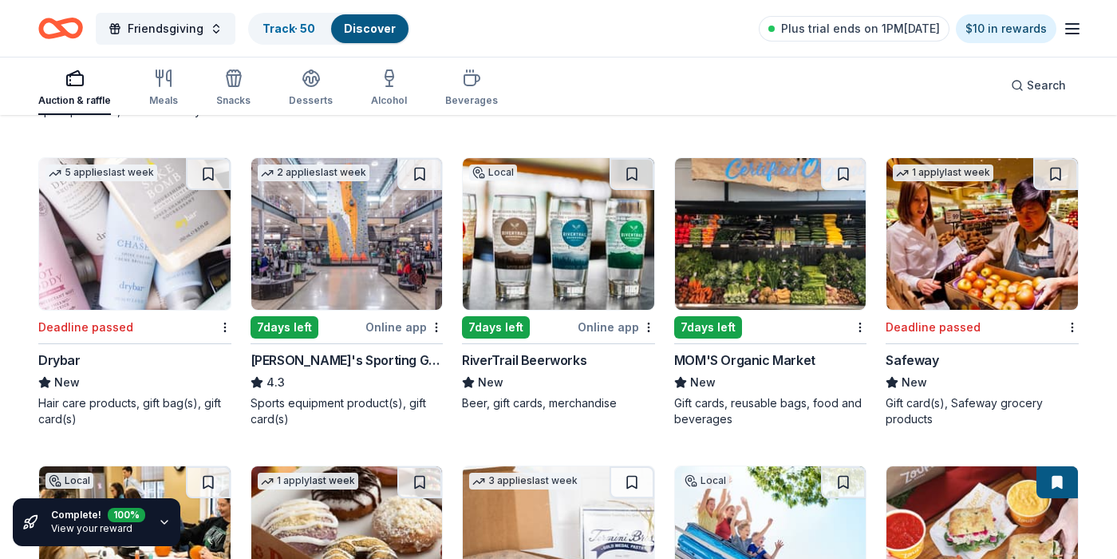
scroll to position [7183, 0]
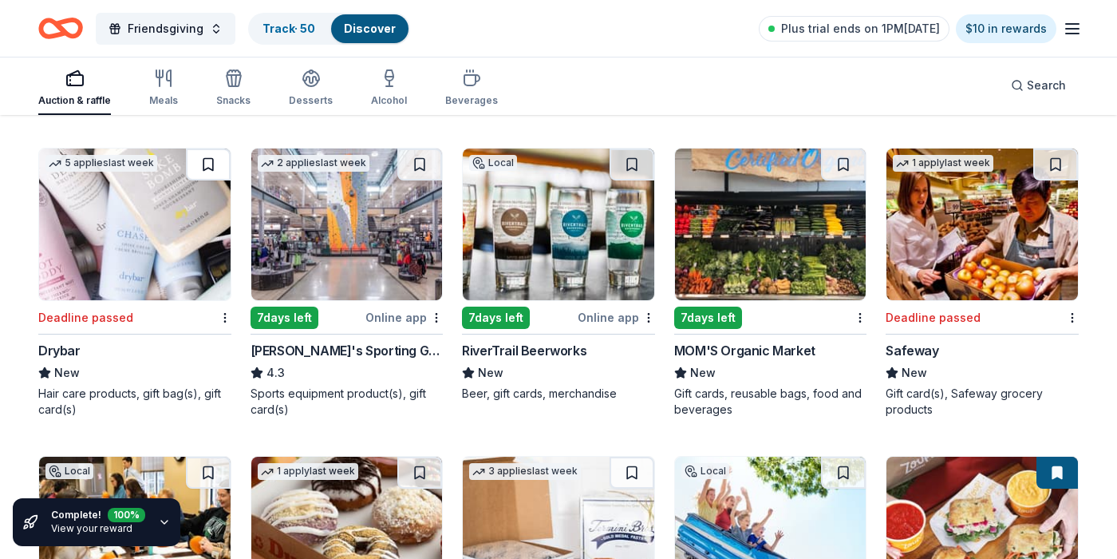
click at [201, 164] on button at bounding box center [208, 164] width 45 height 32
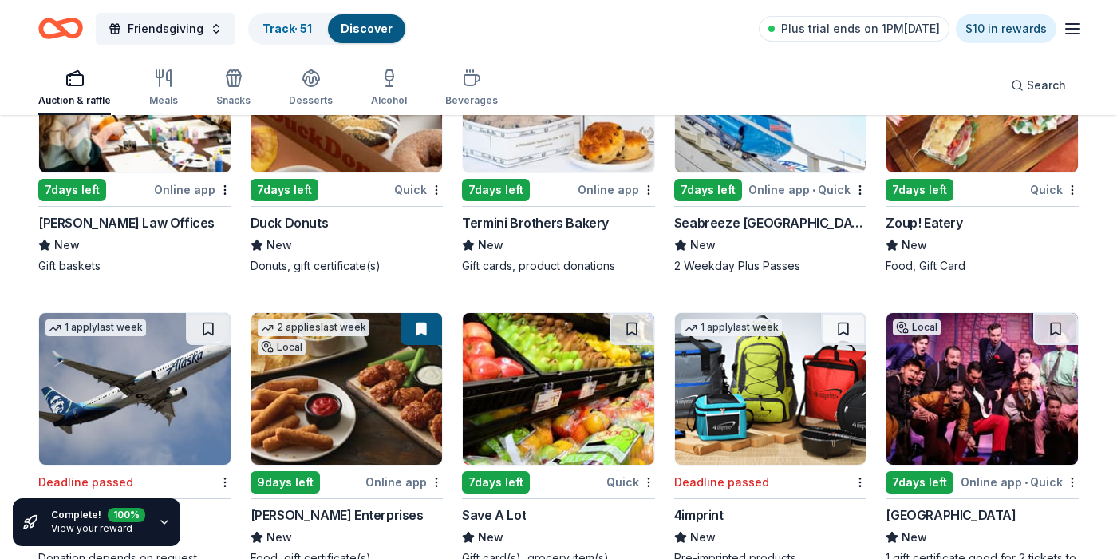
scroll to position [7734, 0]
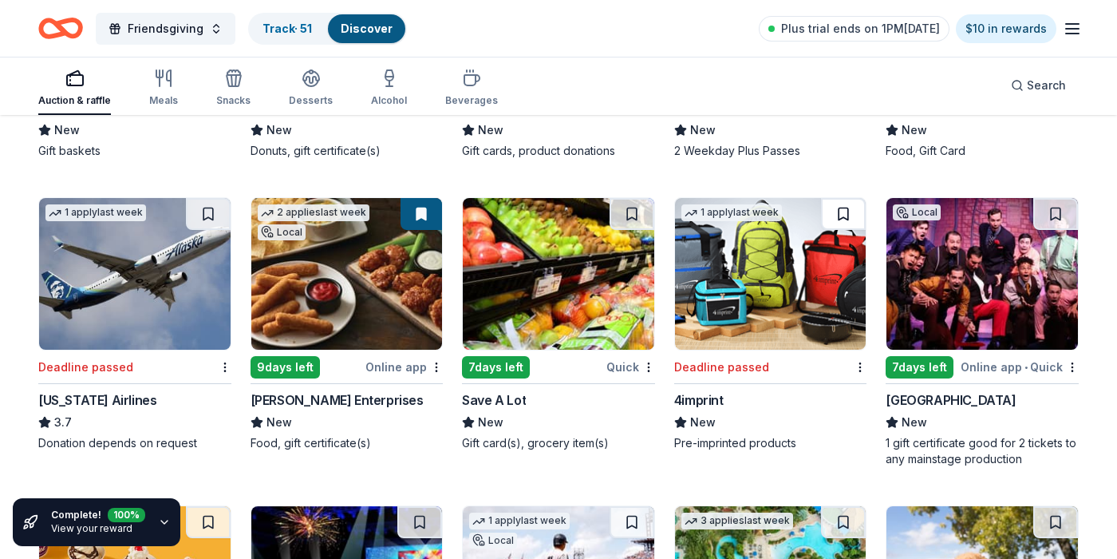
click at [841, 210] on button at bounding box center [843, 214] width 45 height 32
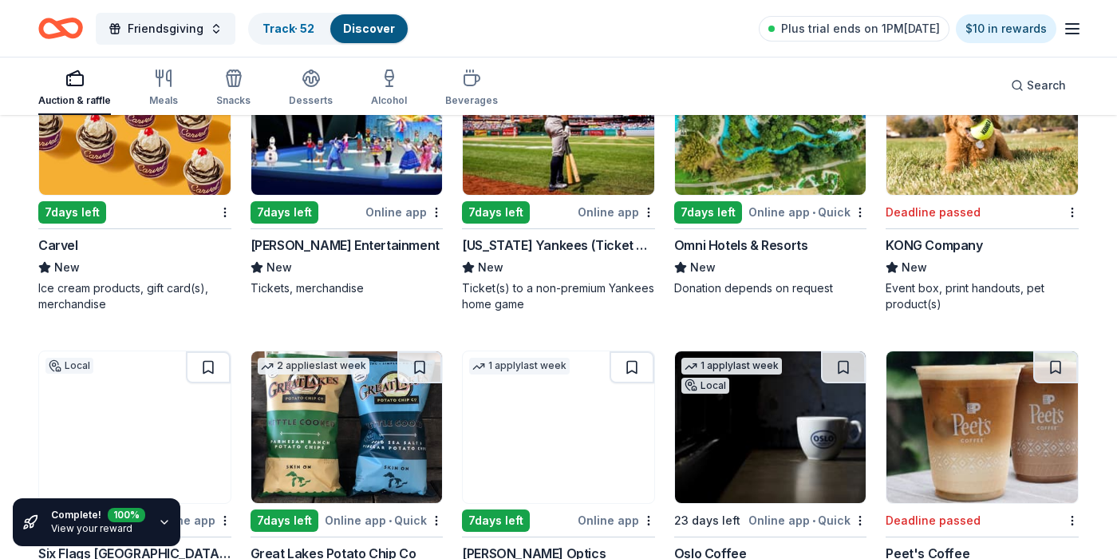
scroll to position [8278, 0]
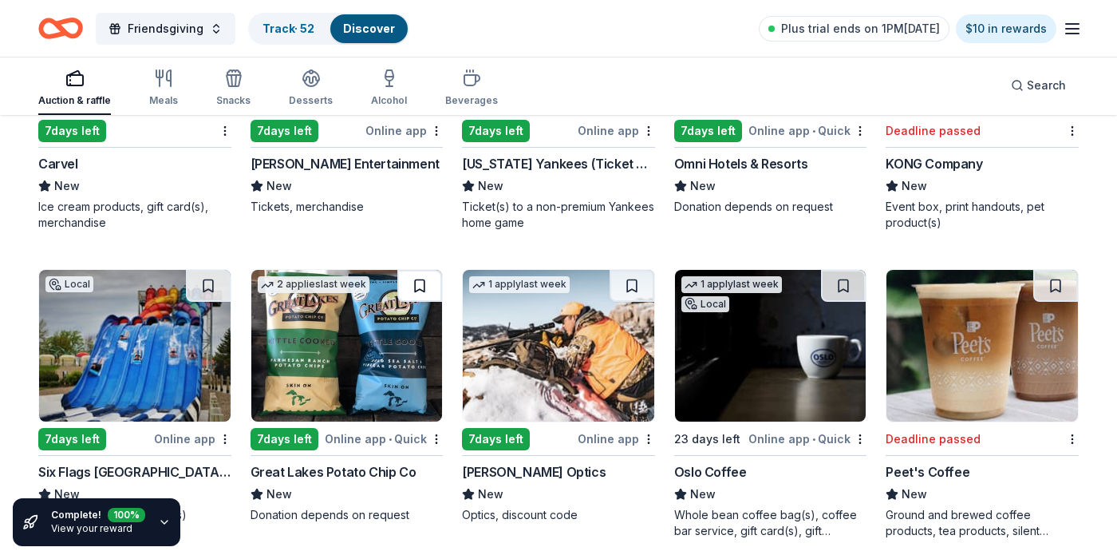
click at [422, 287] on button at bounding box center [419, 286] width 45 height 32
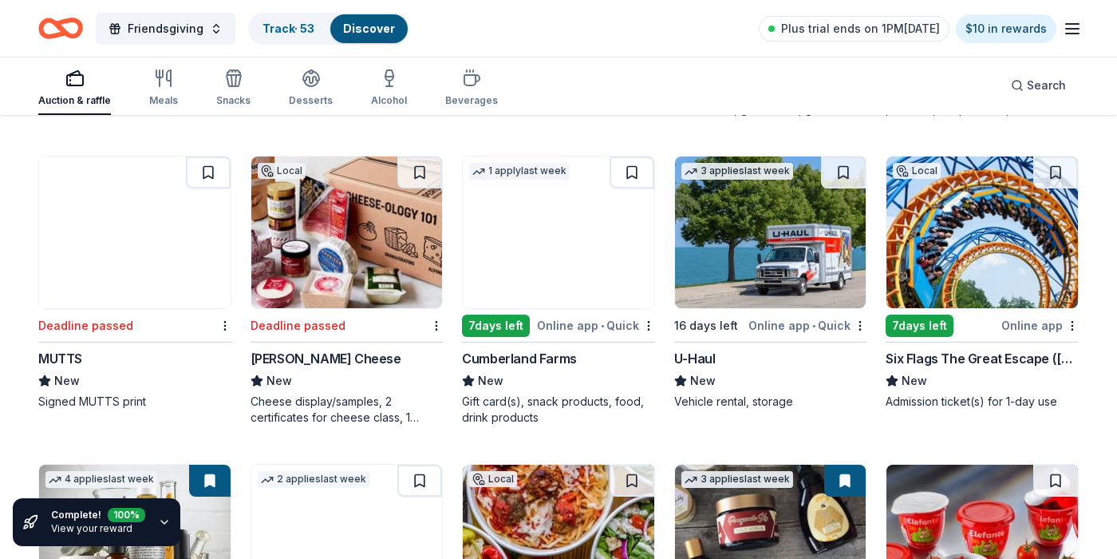
scroll to position [8701, 0]
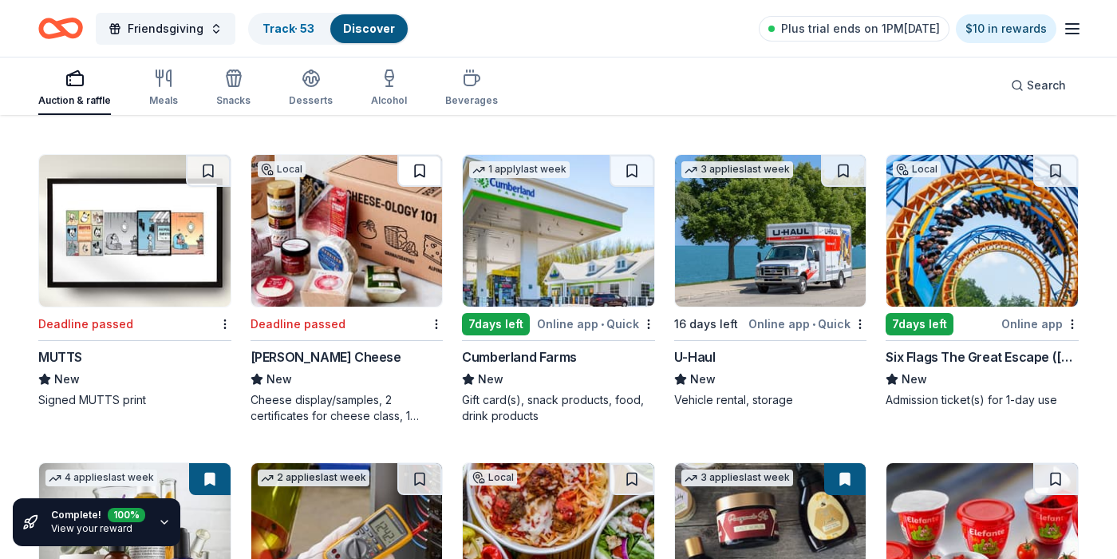
click at [424, 178] on button at bounding box center [419, 171] width 45 height 32
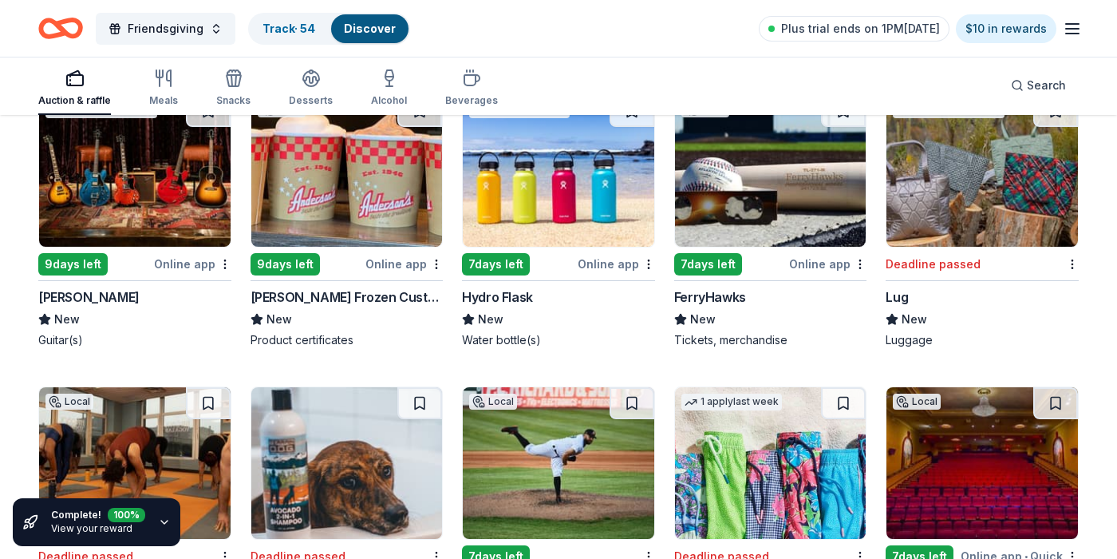
scroll to position [9631, 0]
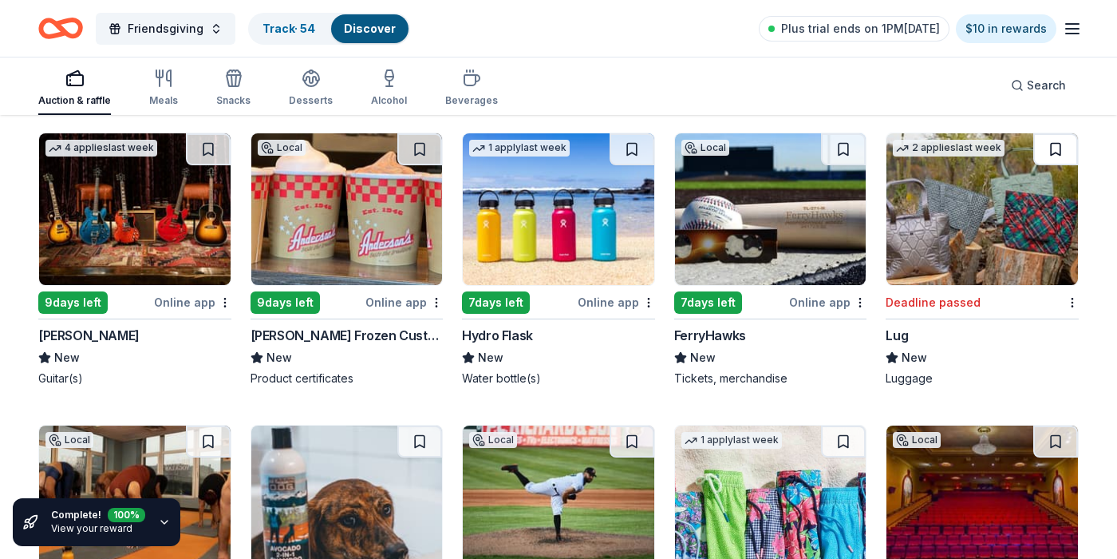
click at [1057, 152] on button at bounding box center [1056, 149] width 45 height 32
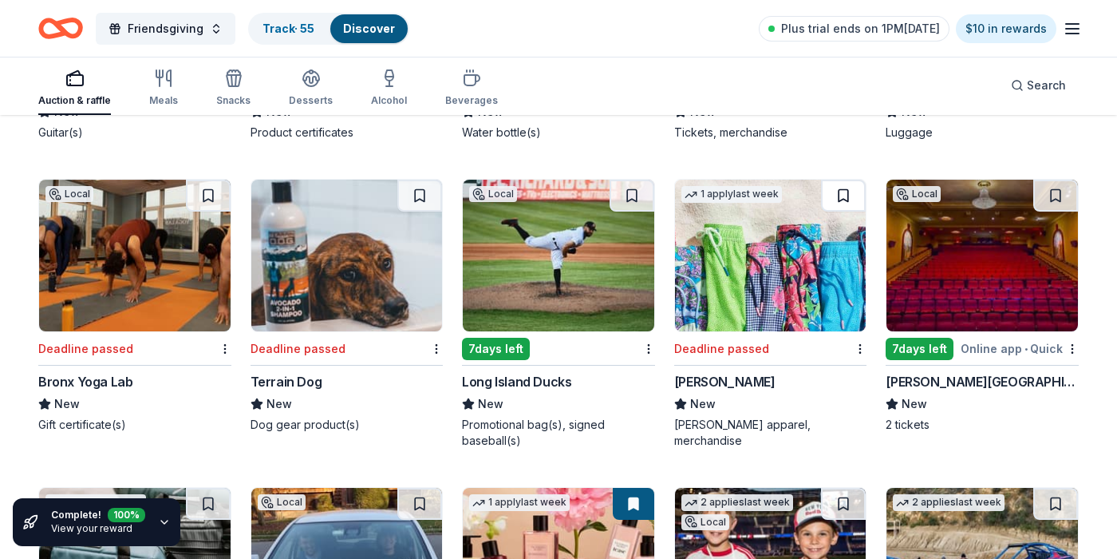
click at [849, 195] on button at bounding box center [843, 196] width 45 height 32
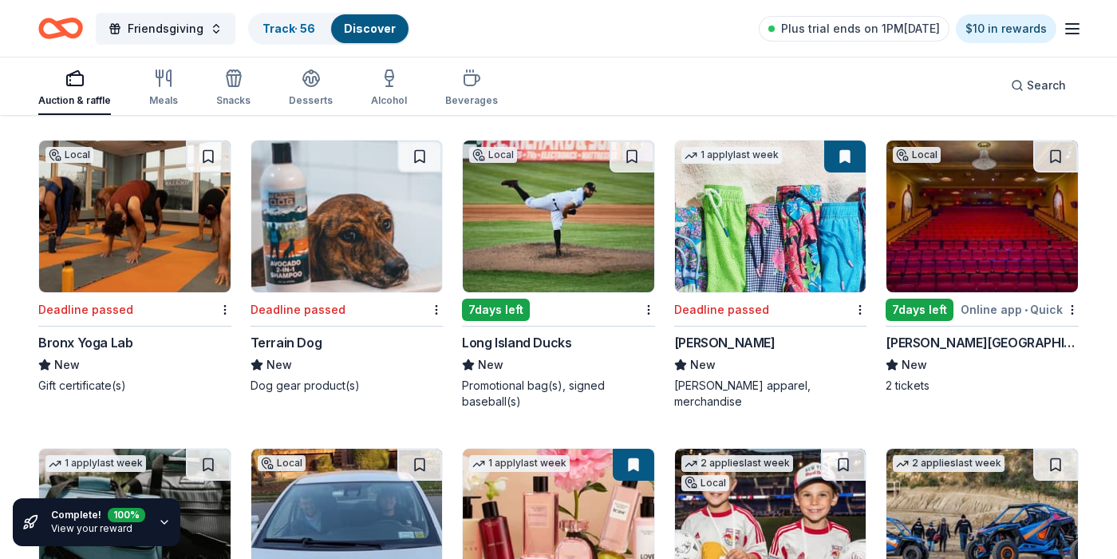
scroll to position [9917, 0]
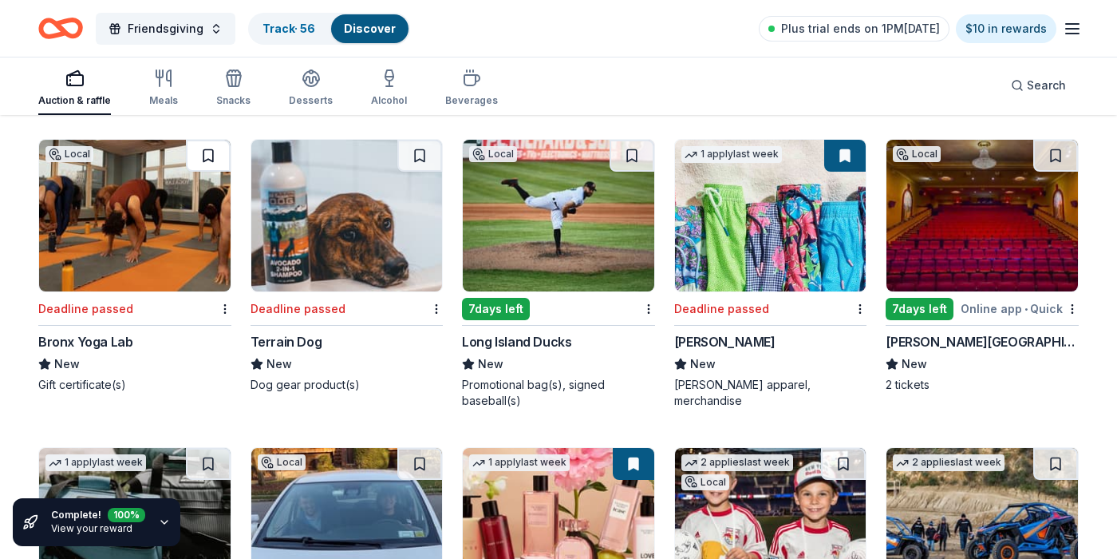
click at [209, 155] on button at bounding box center [208, 156] width 45 height 32
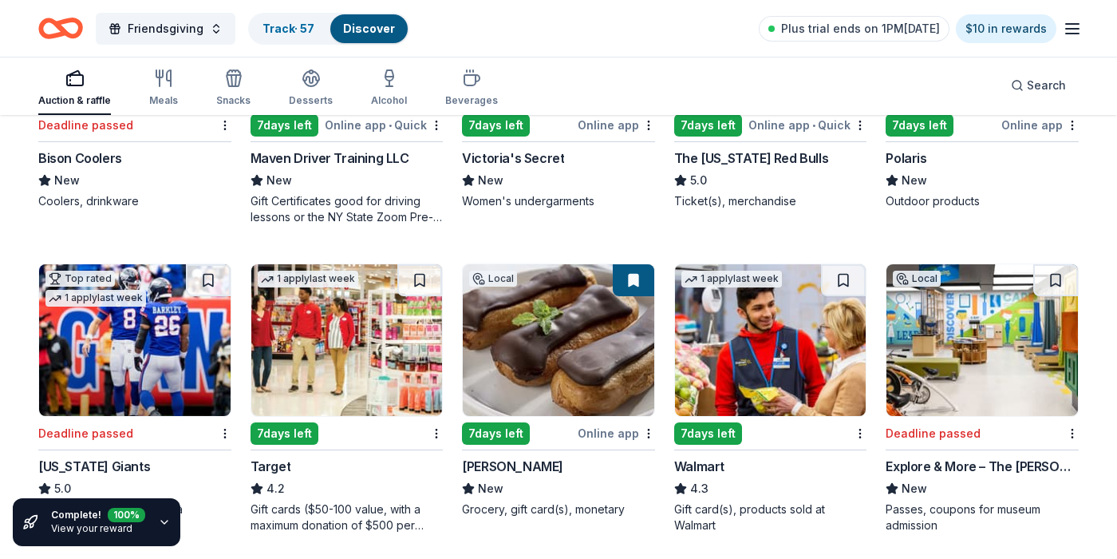
scroll to position [10412, 0]
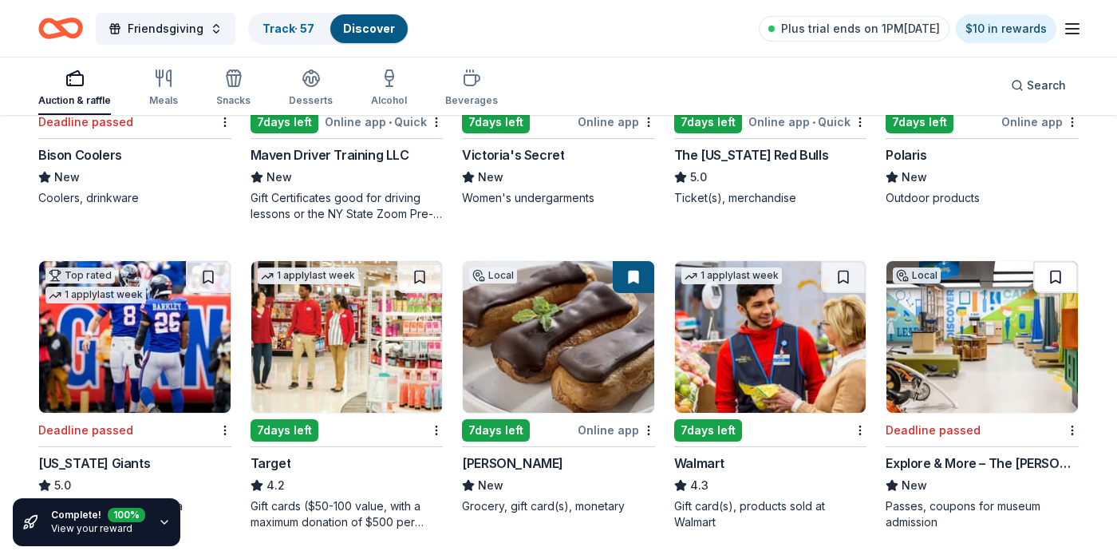
click at [1061, 279] on button at bounding box center [1056, 277] width 45 height 32
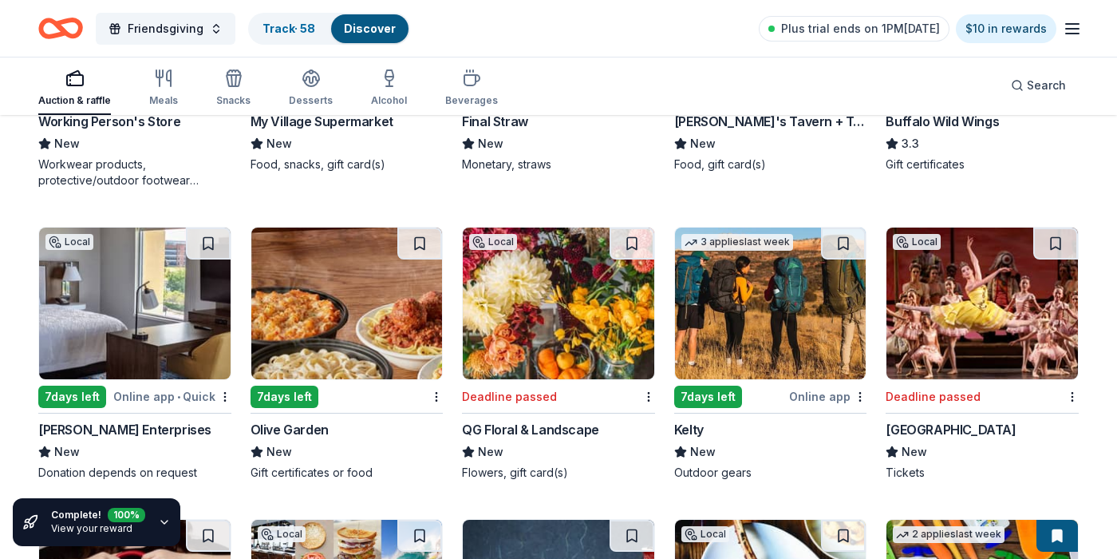
scroll to position [11681, 0]
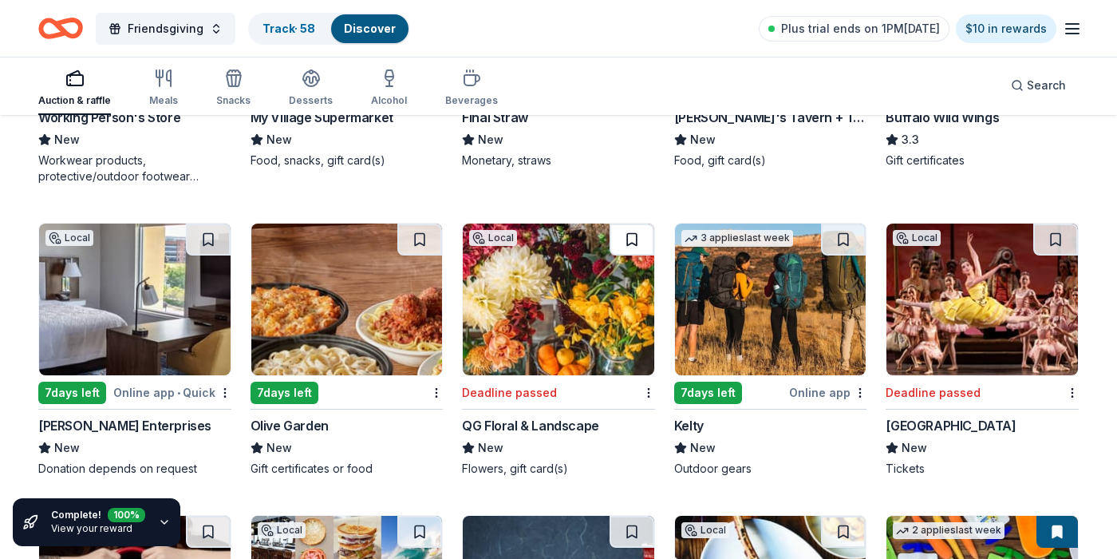
click at [636, 242] on button at bounding box center [632, 239] width 45 height 32
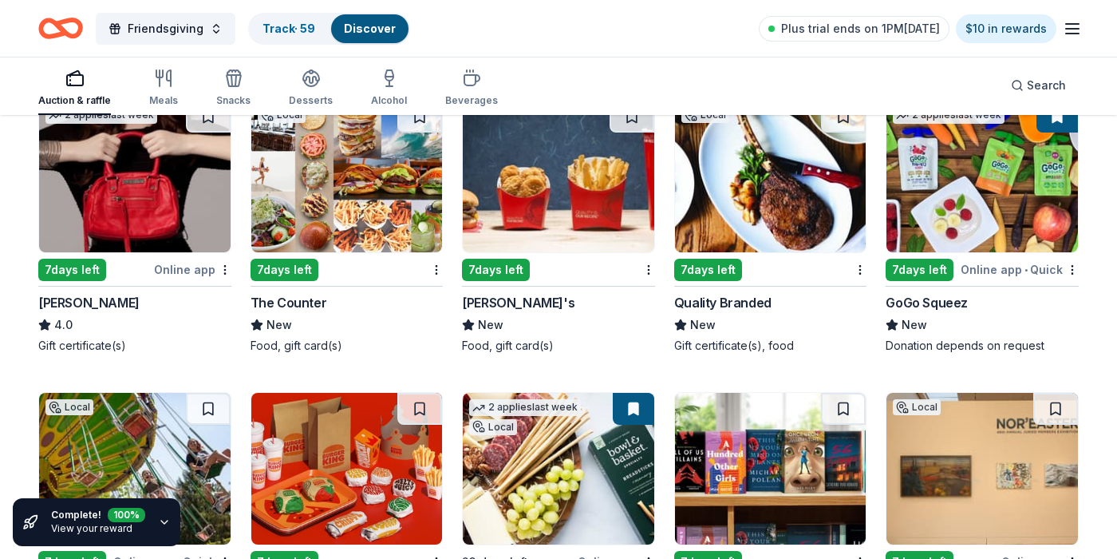
scroll to position [12046, 0]
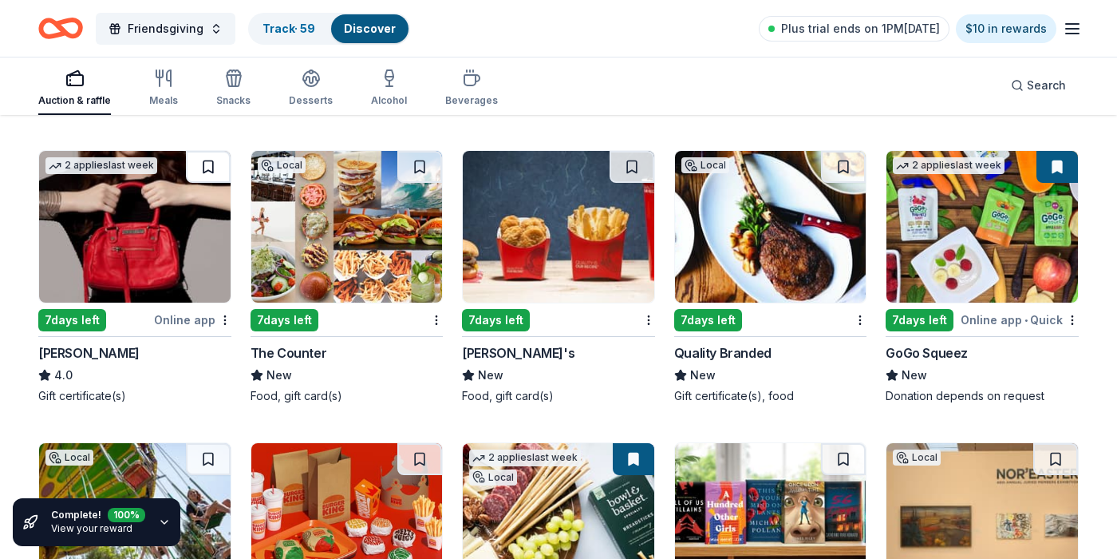
click at [208, 170] on button at bounding box center [208, 167] width 45 height 32
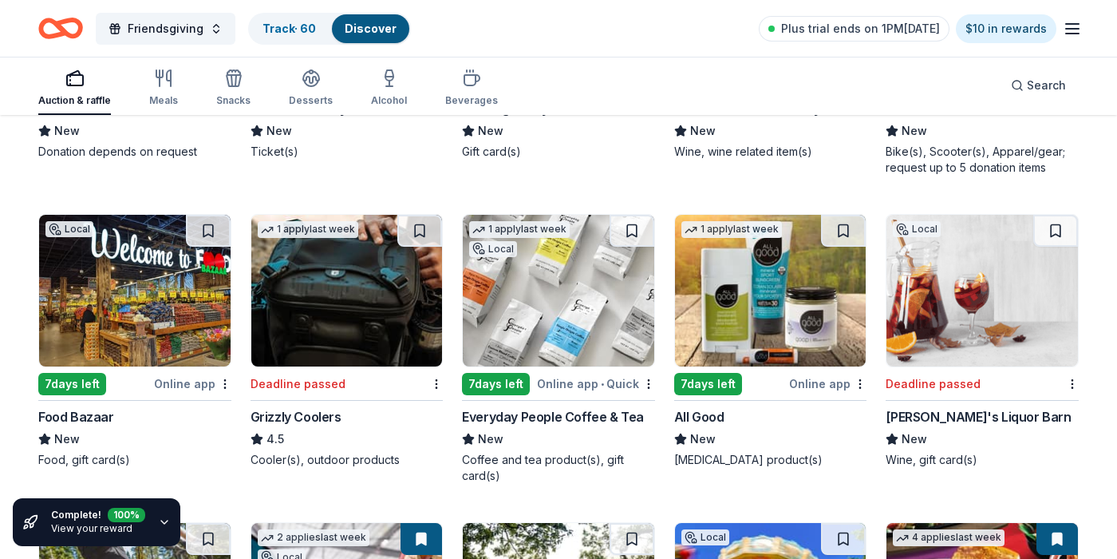
scroll to position [12878, 0]
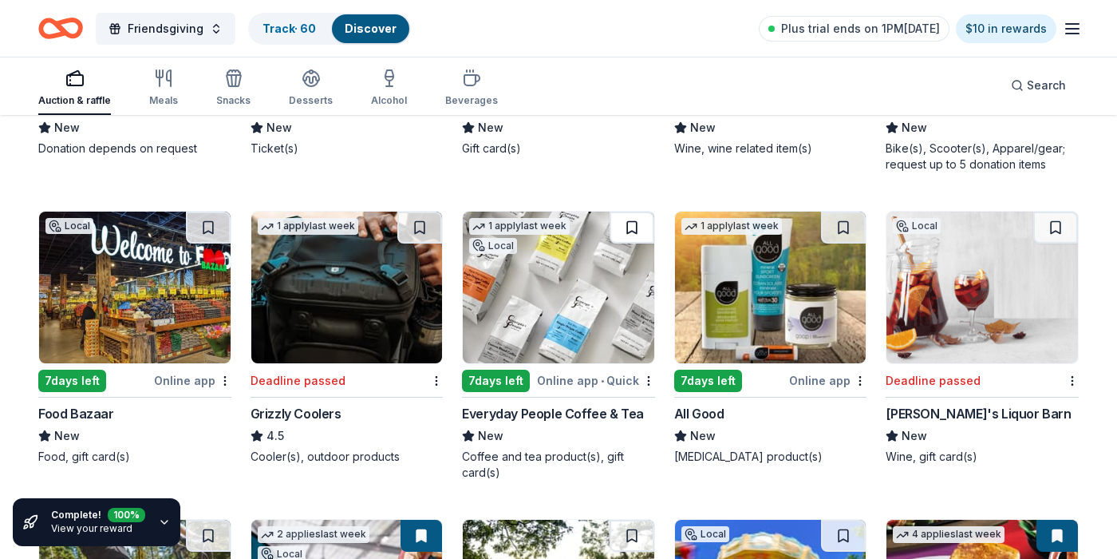
click at [631, 228] on button at bounding box center [632, 227] width 45 height 32
click at [843, 223] on button at bounding box center [843, 227] width 45 height 32
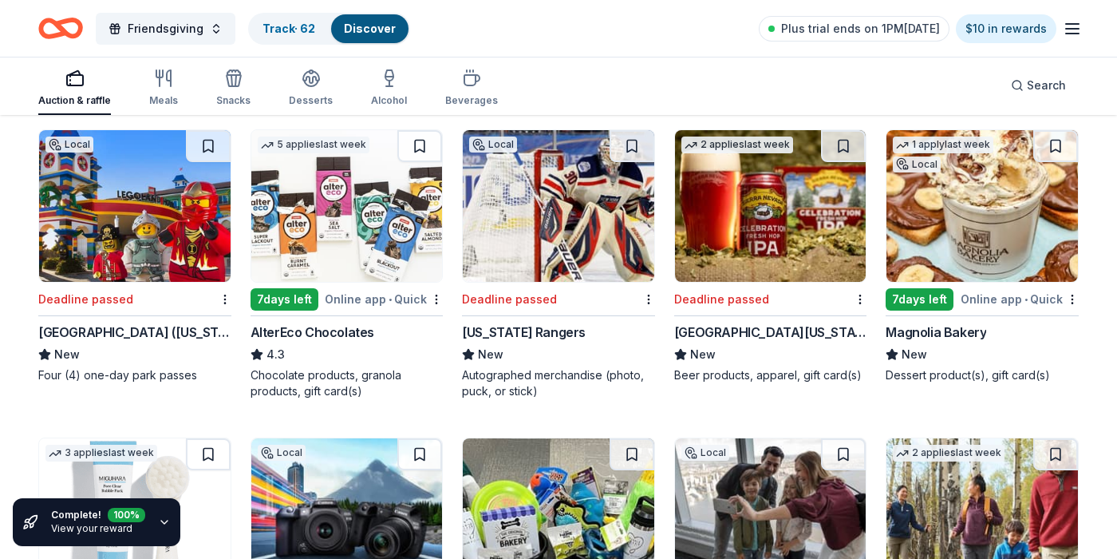
scroll to position [14194, 0]
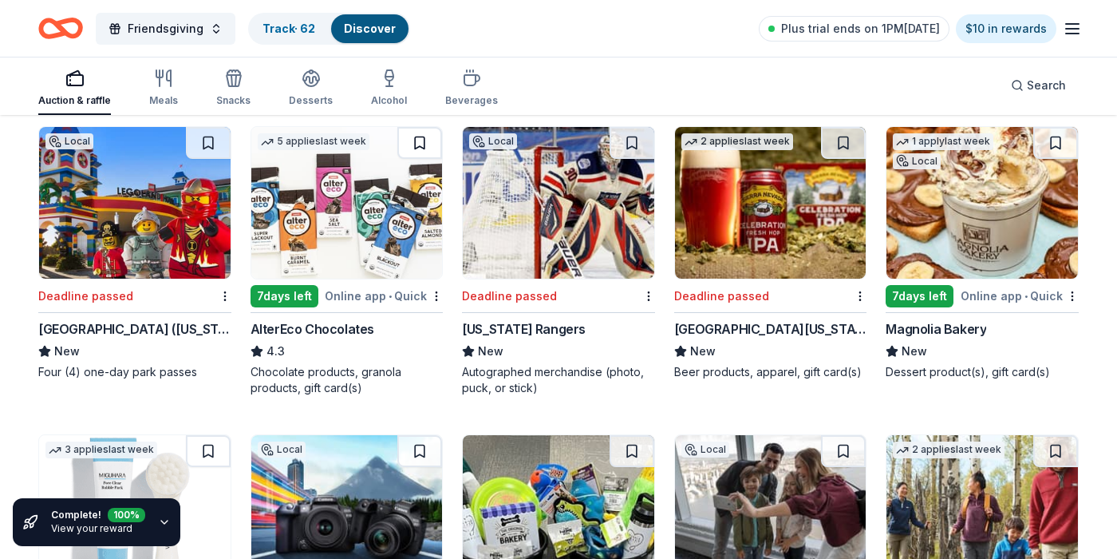
click at [416, 144] on button at bounding box center [419, 143] width 45 height 32
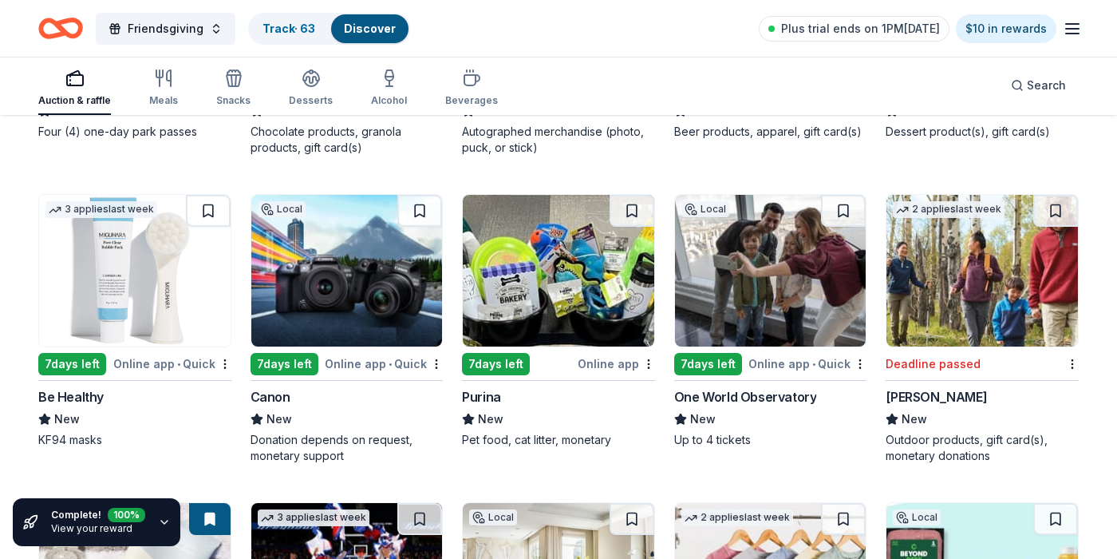
scroll to position [14436, 0]
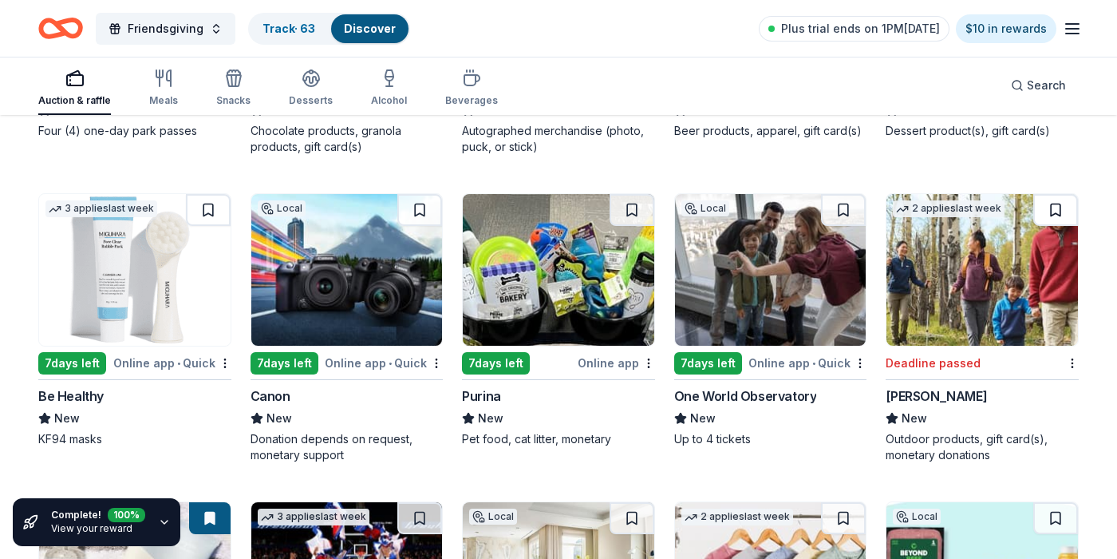
click at [1063, 220] on button at bounding box center [1056, 210] width 45 height 32
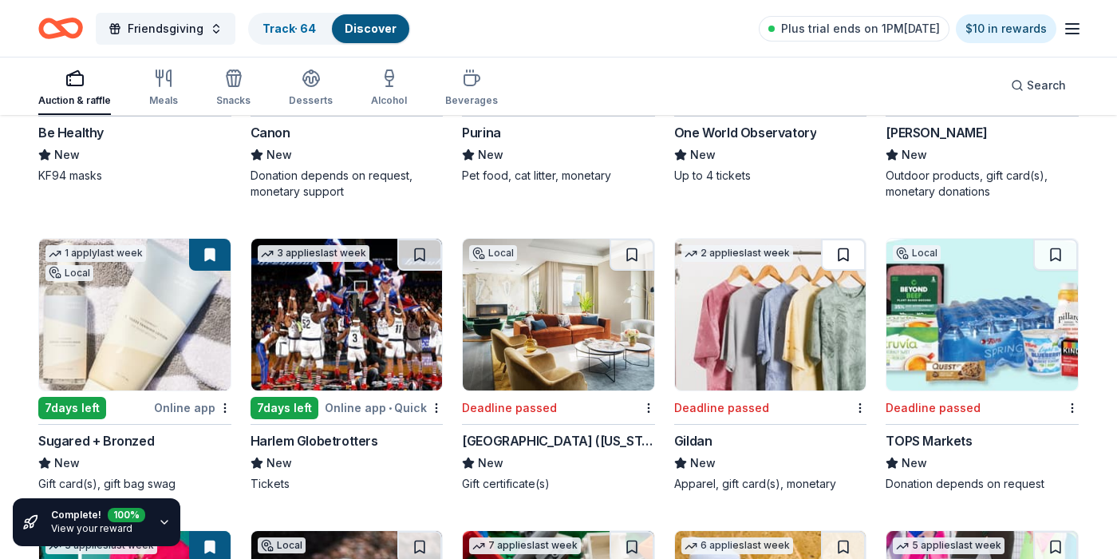
click at [846, 251] on button at bounding box center [843, 255] width 45 height 32
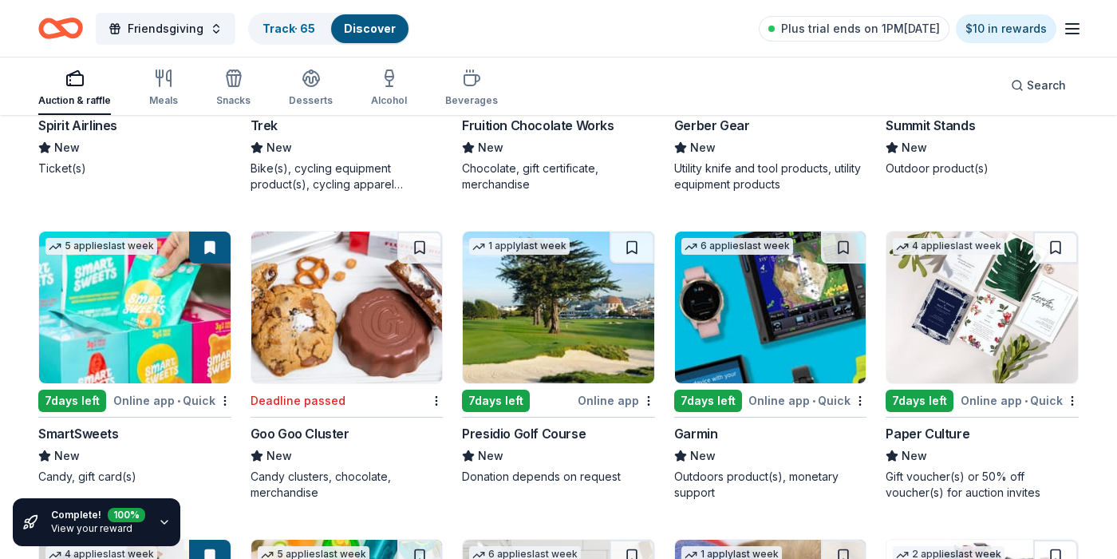
scroll to position [15615, 0]
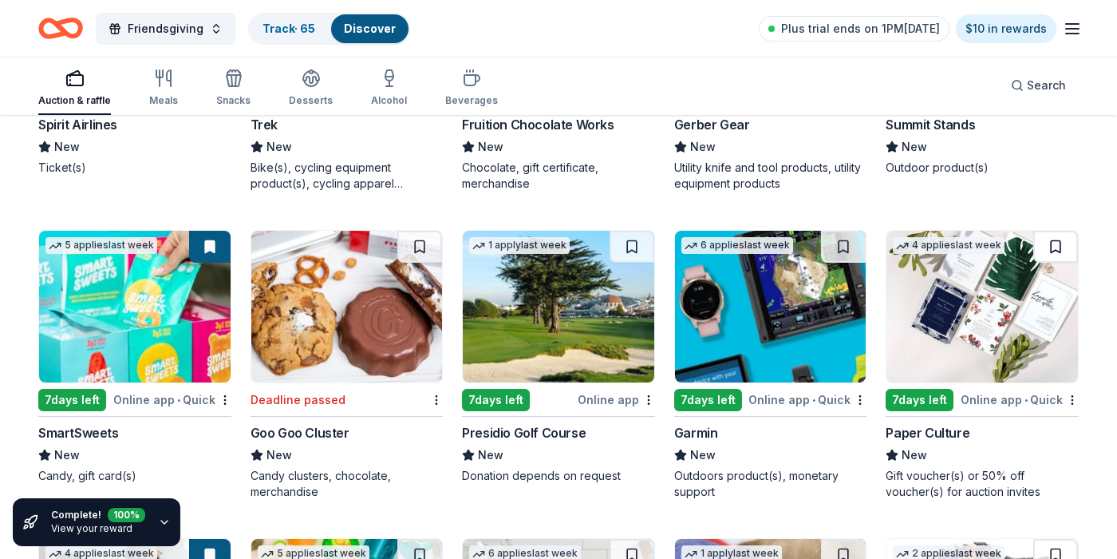
click at [1055, 243] on button at bounding box center [1056, 247] width 45 height 32
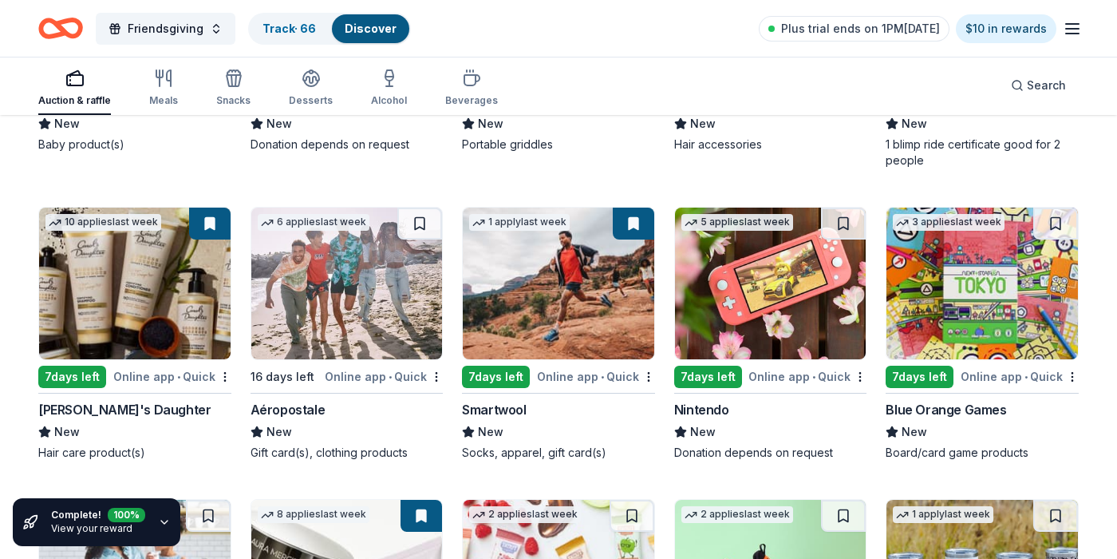
scroll to position [16574, 0]
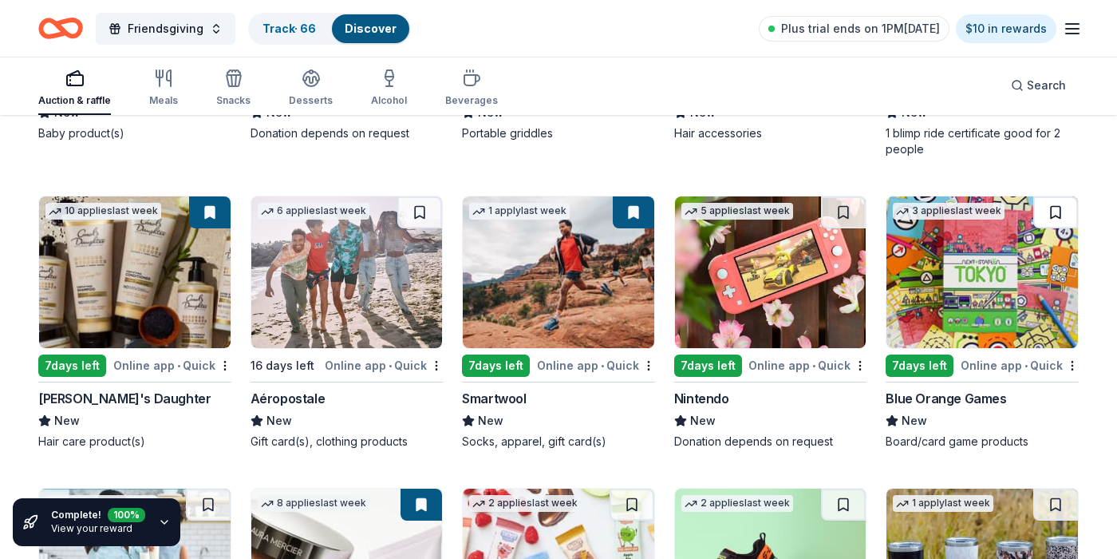
click at [1061, 203] on button at bounding box center [1056, 212] width 45 height 32
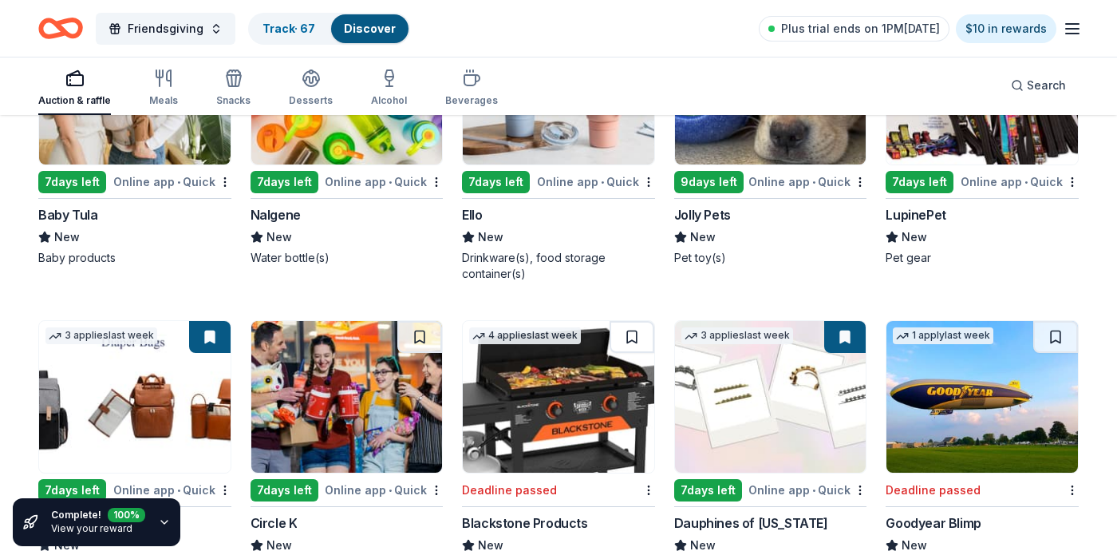
scroll to position [13469, 0]
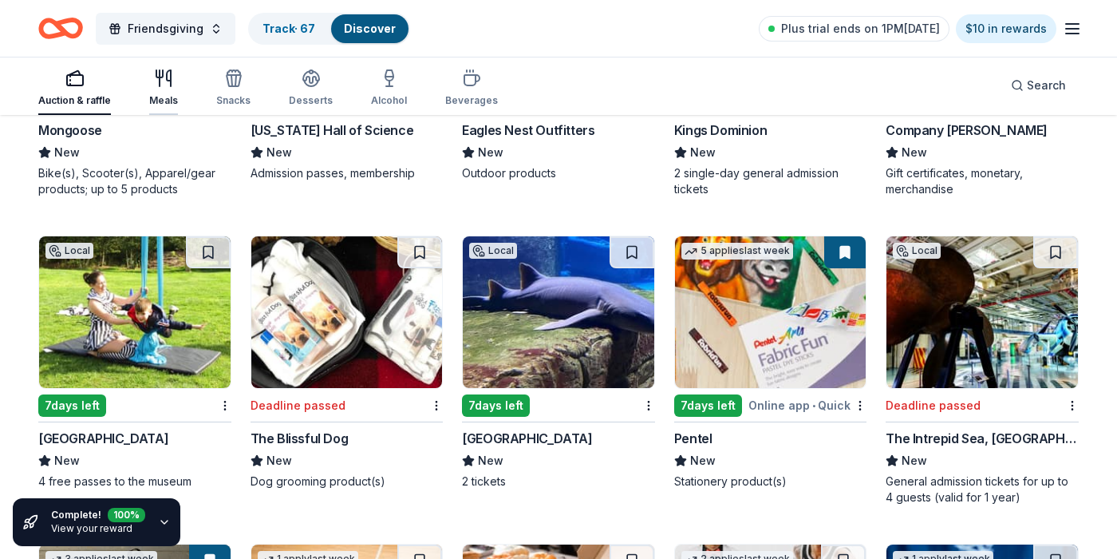
click at [160, 82] on icon "button" at bounding box center [160, 78] width 0 height 16
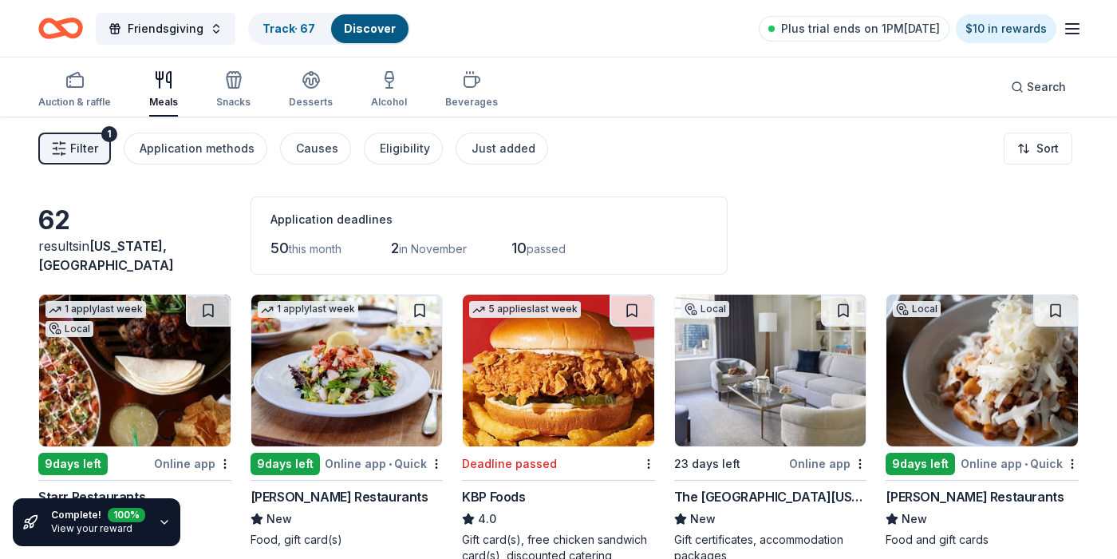
click at [85, 151] on span "Filter" at bounding box center [84, 148] width 28 height 19
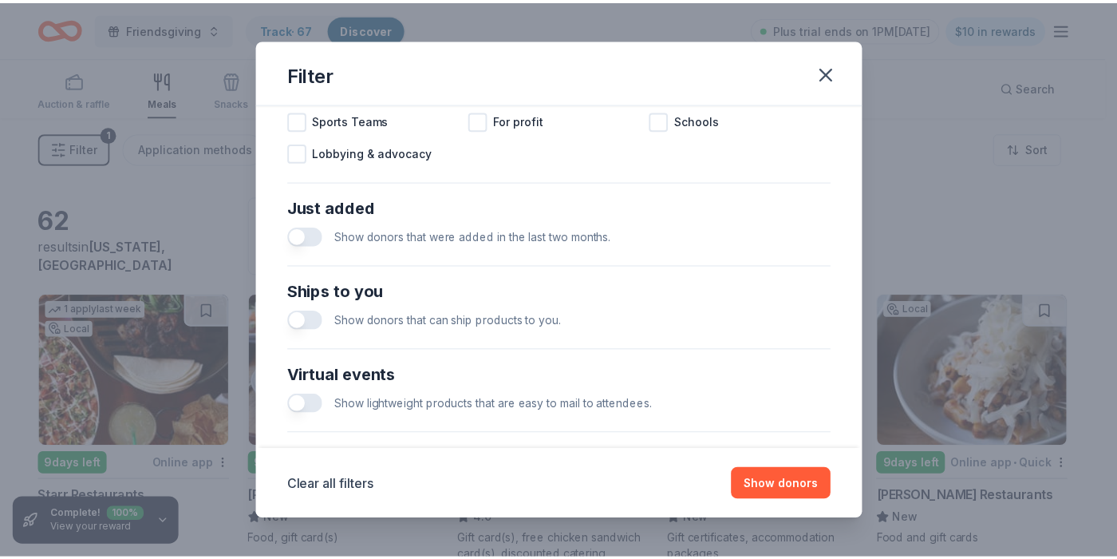
scroll to position [707, 0]
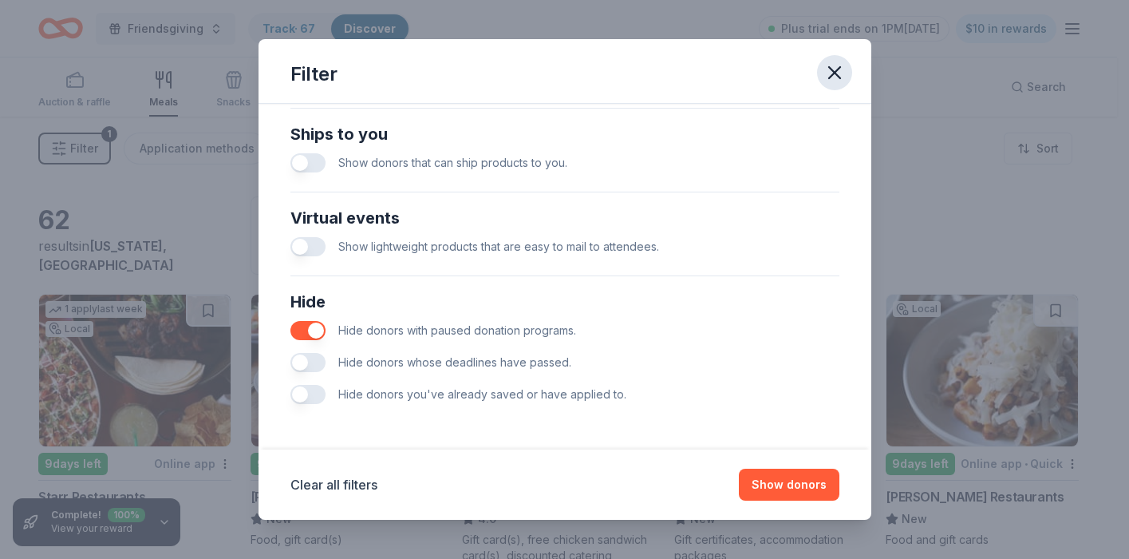
click at [832, 70] on icon "button" at bounding box center [834, 72] width 11 height 11
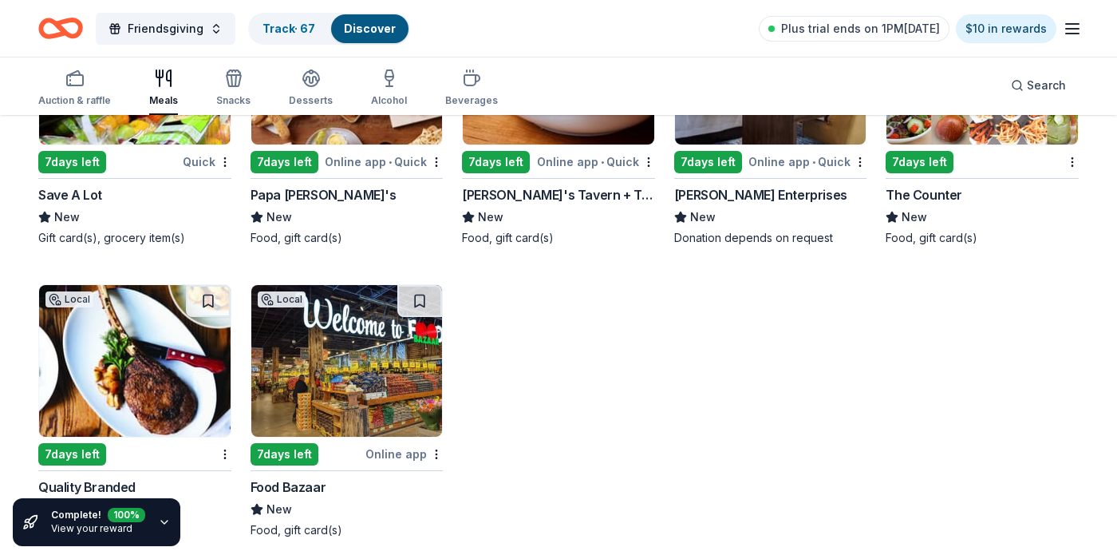
scroll to position [3622, 0]
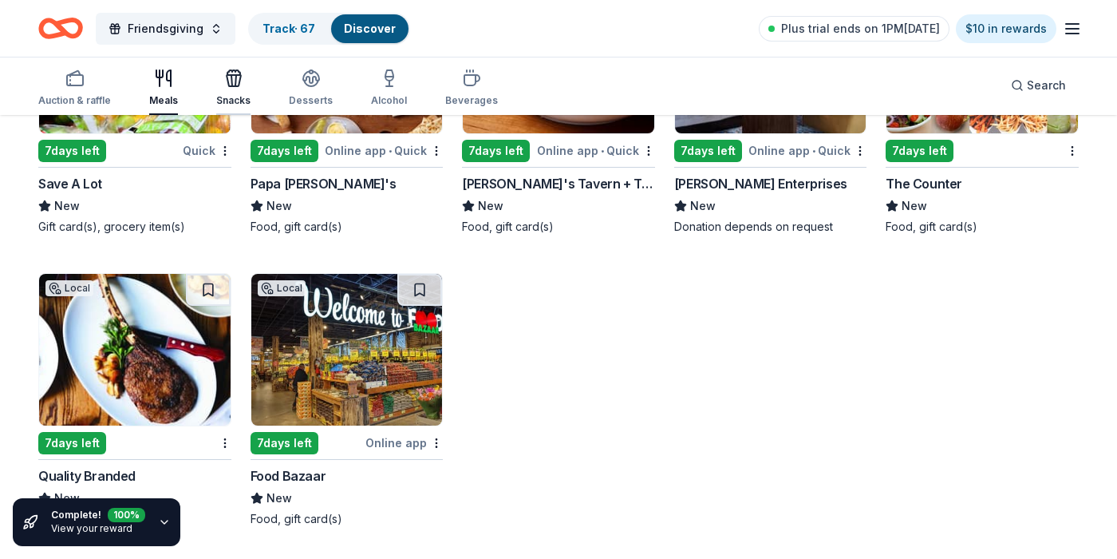
click at [224, 78] on icon "button" at bounding box center [233, 78] width 19 height 19
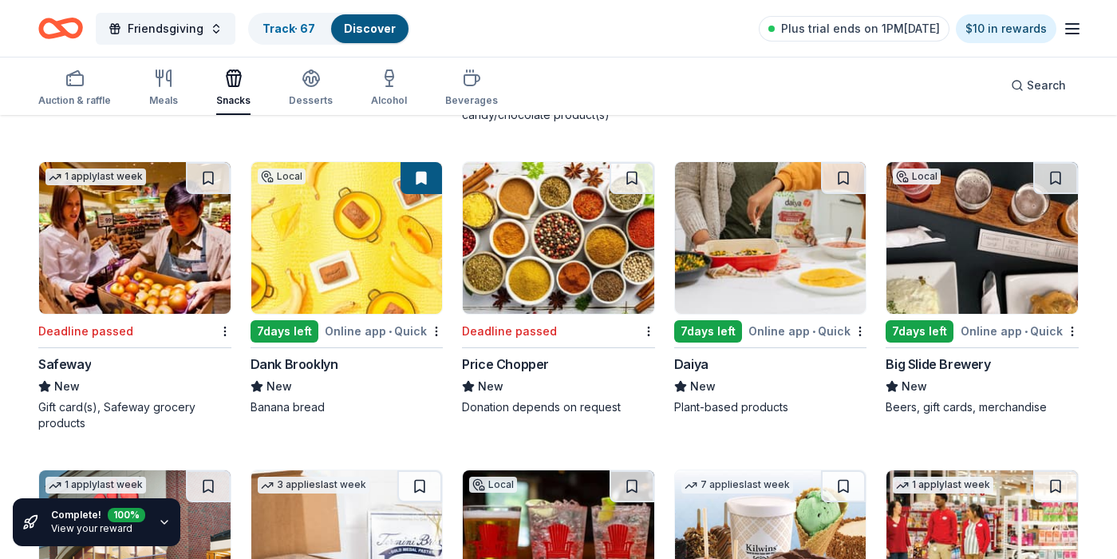
scroll to position [1048, 0]
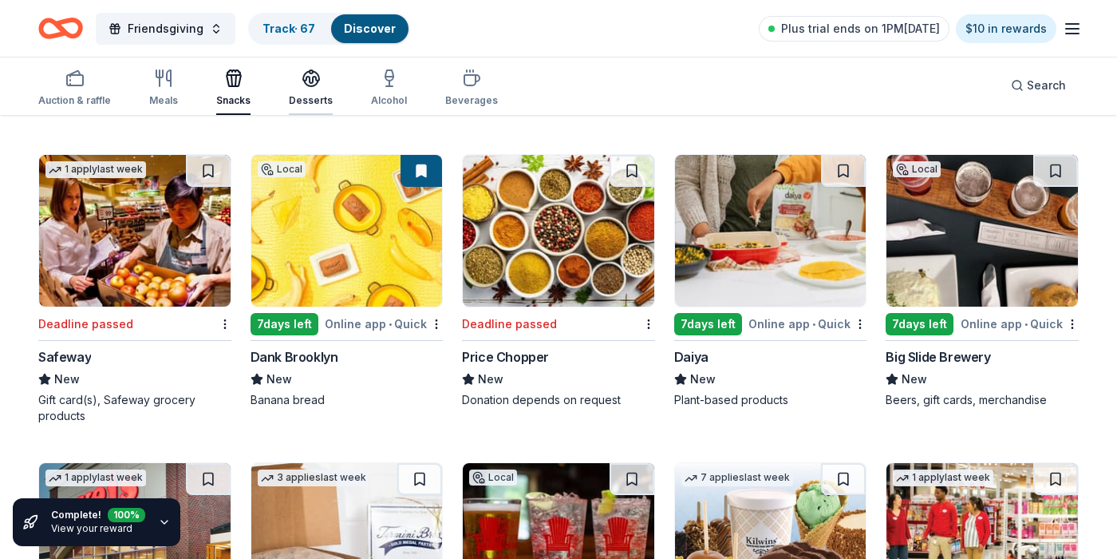
click at [309, 89] on div "Desserts" at bounding box center [311, 88] width 44 height 38
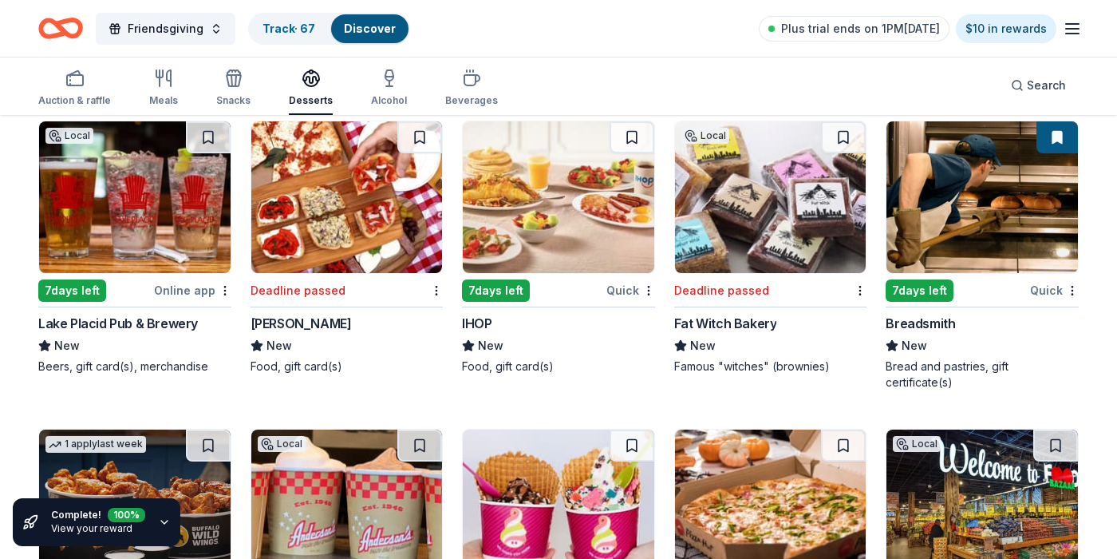
scroll to position [2002, 0]
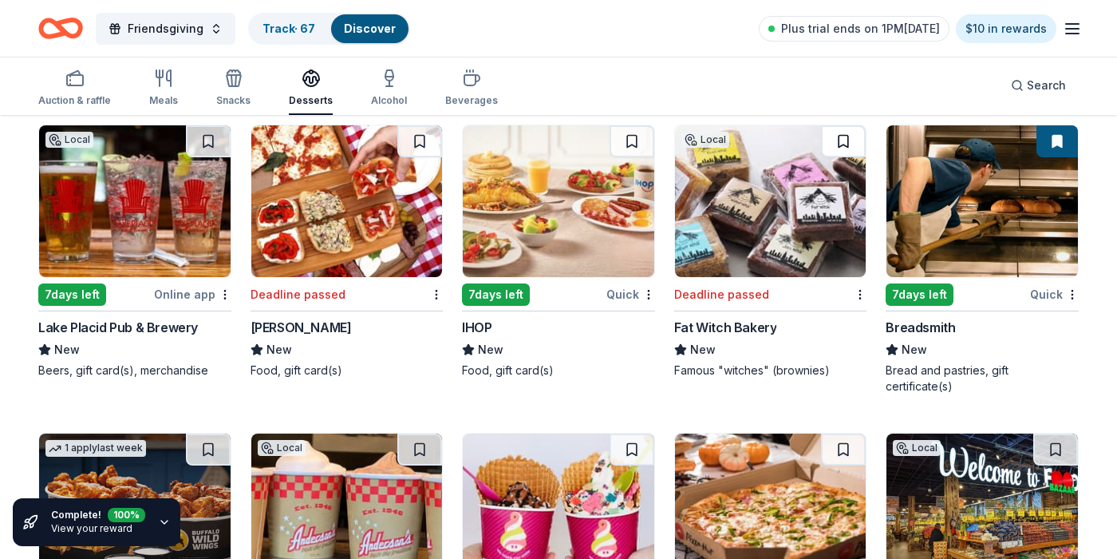
click at [835, 135] on button at bounding box center [843, 141] width 45 height 32
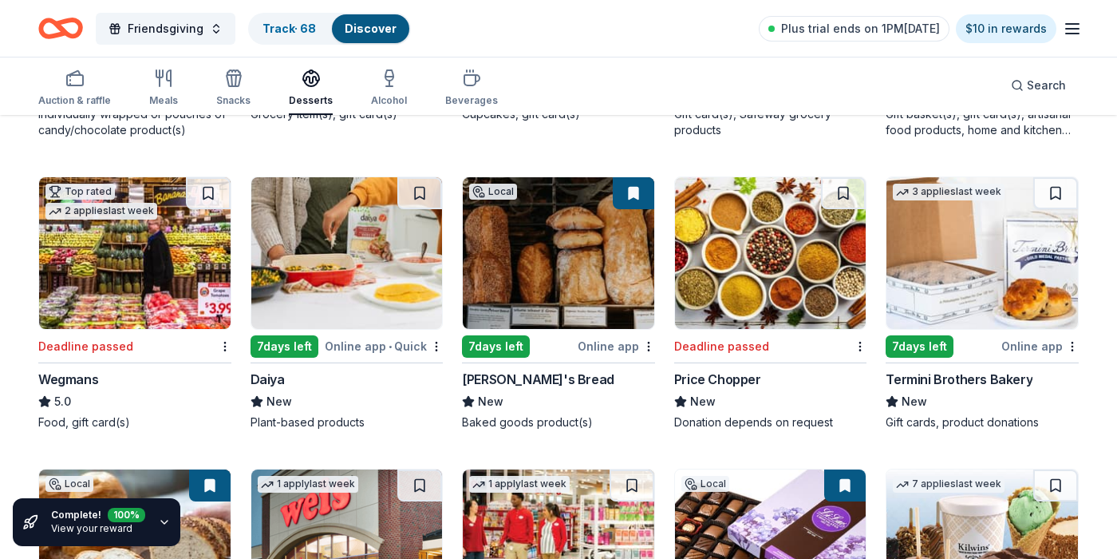
scroll to position [0, 0]
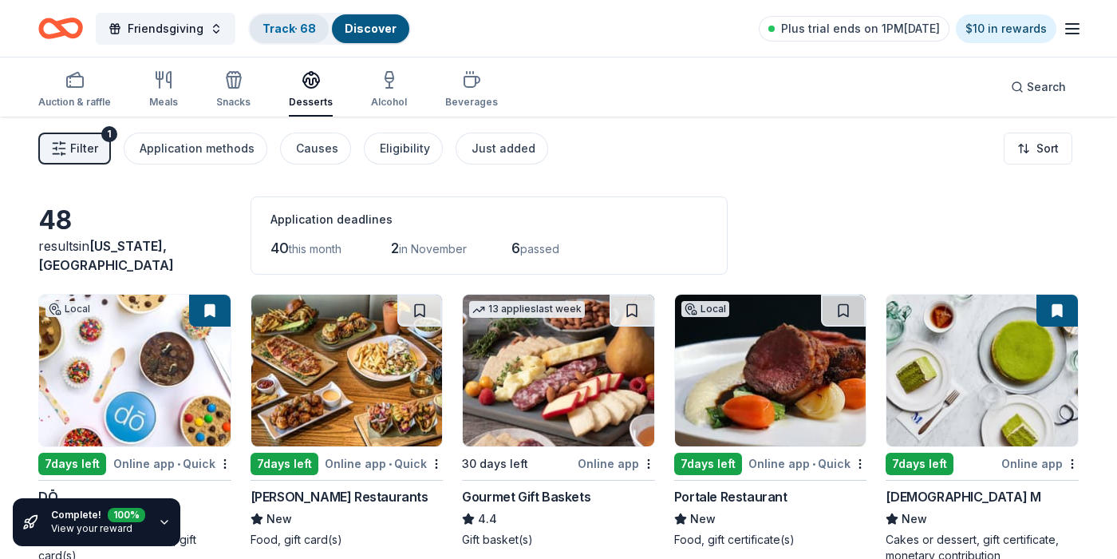
click at [275, 30] on link "Track · 68" at bounding box center [289, 29] width 53 height 14
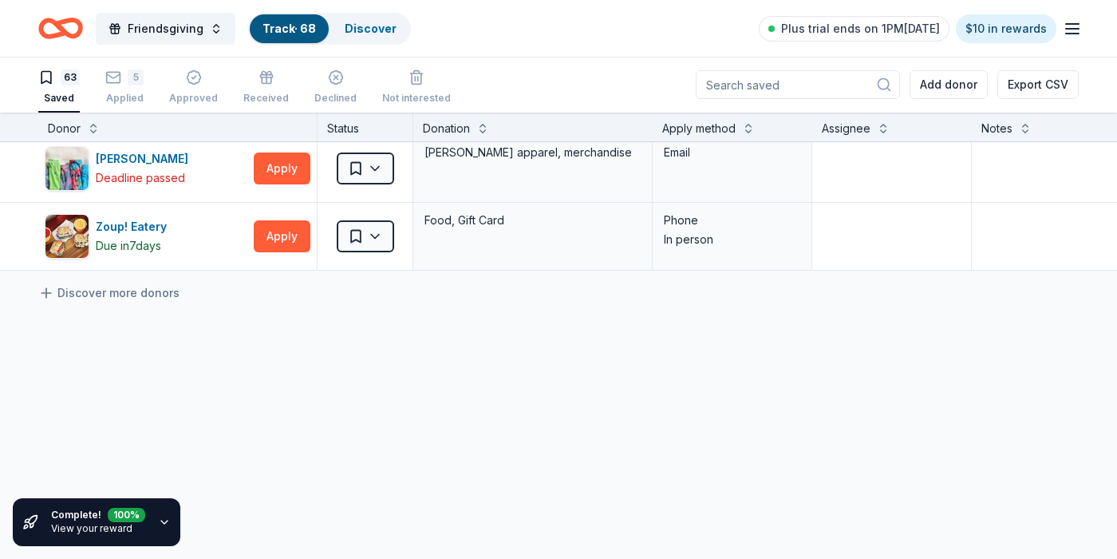
scroll to position [4160, 0]
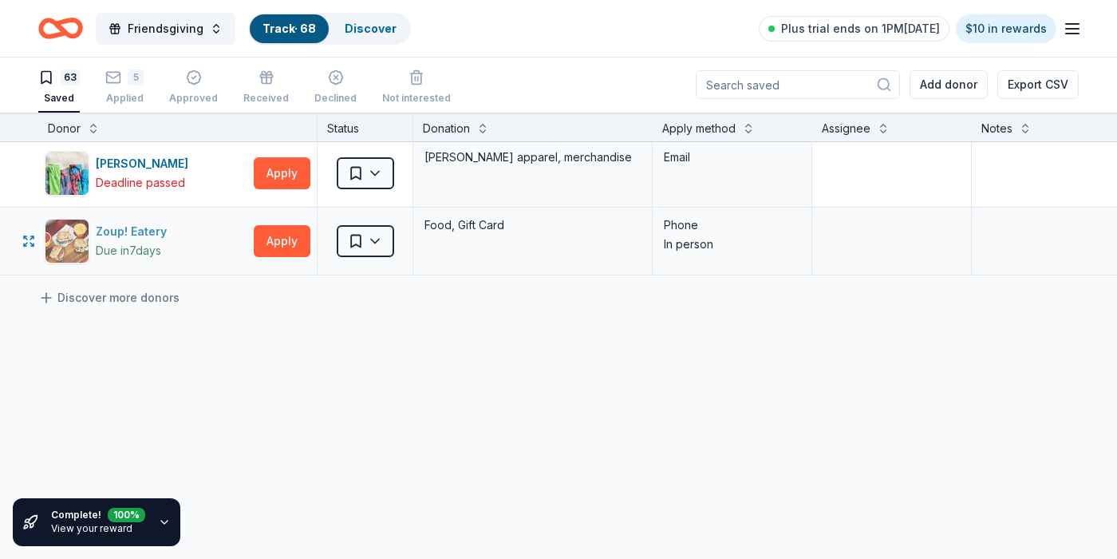
click at [137, 234] on div "Zoup! Eatery" at bounding box center [134, 231] width 77 height 19
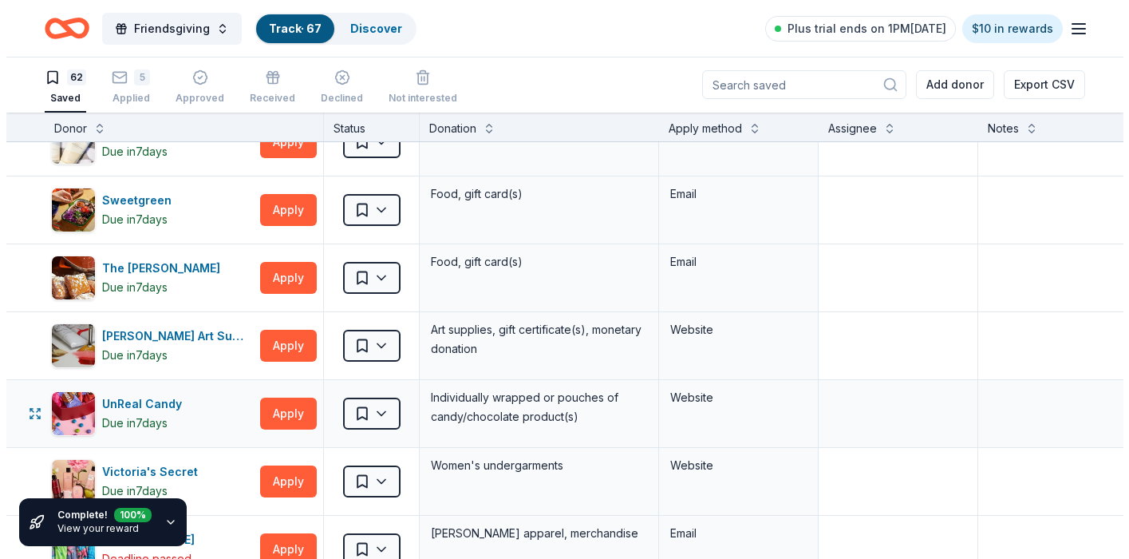
scroll to position [3750, 0]
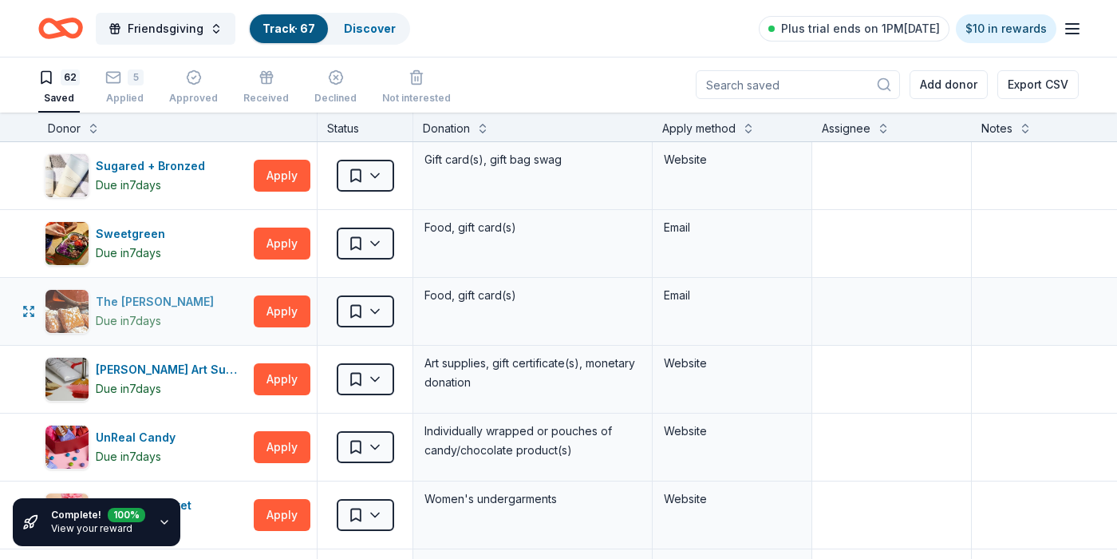
click at [111, 302] on div "The Smith" at bounding box center [158, 301] width 124 height 19
click at [373, 310] on html "Friendsgiving Track · 67 Discover Plus trial ends on 1PM, 10/19 $10 in rewards …" at bounding box center [558, 278] width 1117 height 559
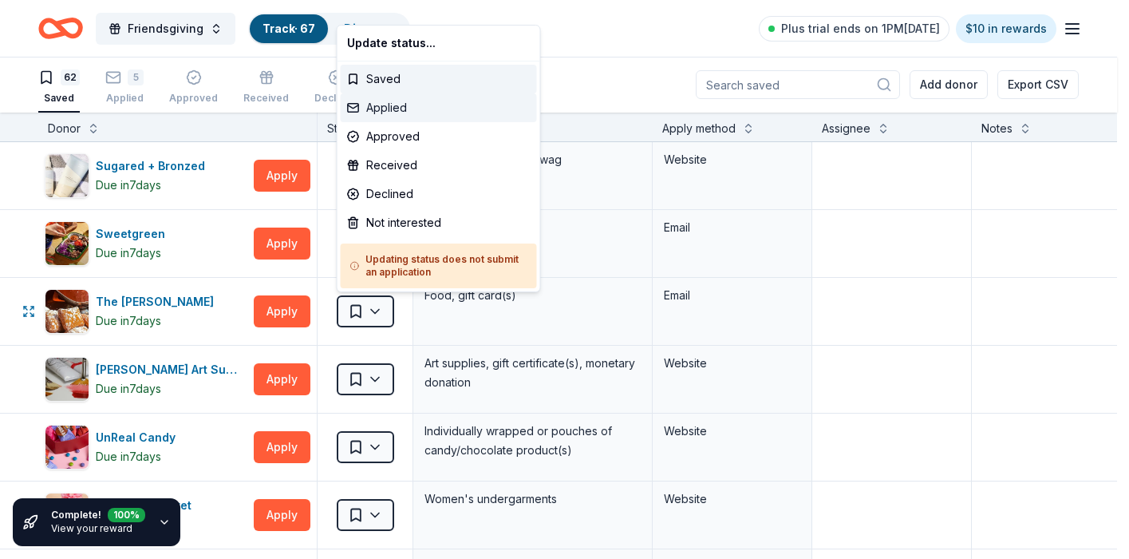
click at [419, 105] on div "Applied" at bounding box center [439, 107] width 196 height 29
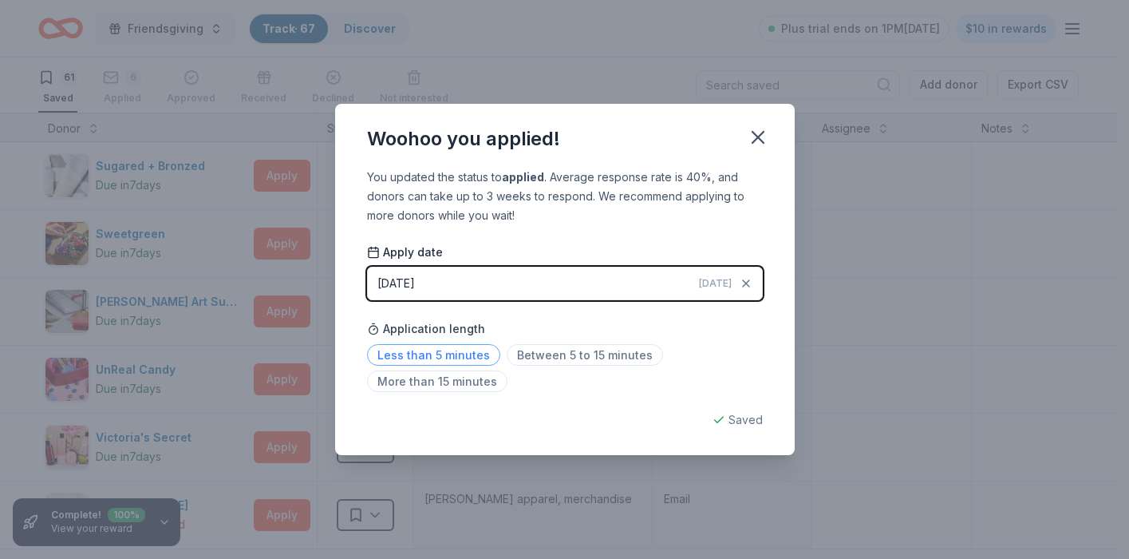
click at [436, 358] on span "Less than 5 minutes" at bounding box center [433, 355] width 133 height 22
click at [757, 132] on icon "button" at bounding box center [758, 137] width 22 height 22
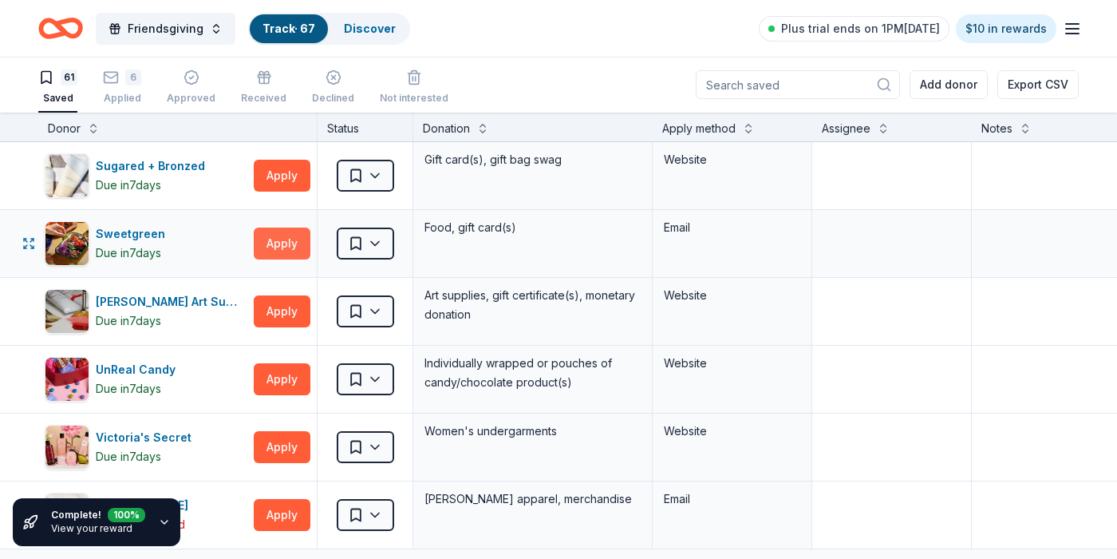
click at [293, 247] on button "Apply" at bounding box center [282, 243] width 57 height 32
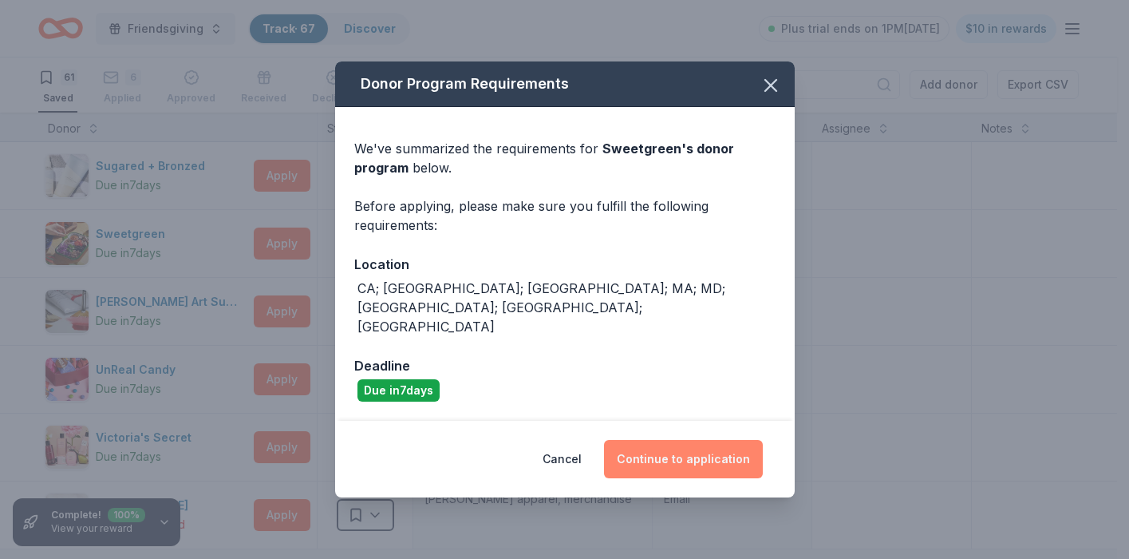
click at [680, 441] on button "Continue to application" at bounding box center [683, 459] width 159 height 38
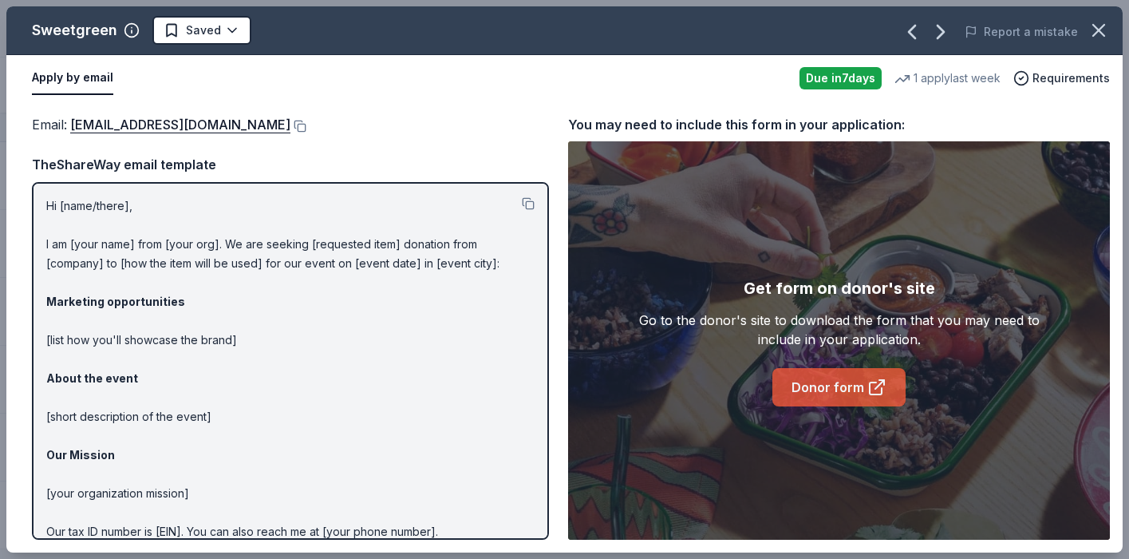
click at [838, 389] on link "Donor form" at bounding box center [839, 387] width 133 height 38
click at [852, 381] on link "Donor form" at bounding box center [839, 387] width 133 height 38
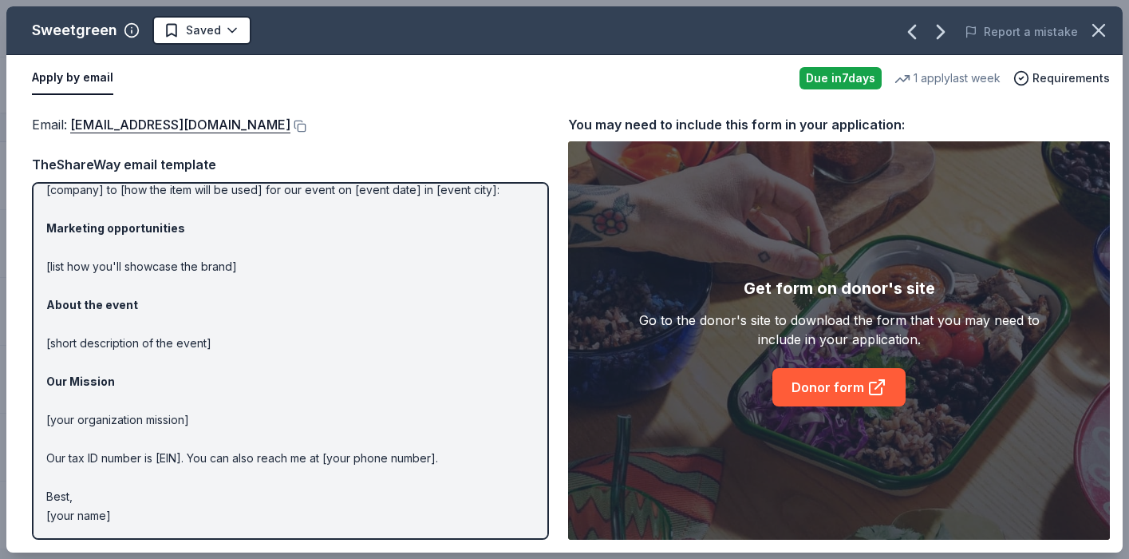
scroll to position [0, 0]
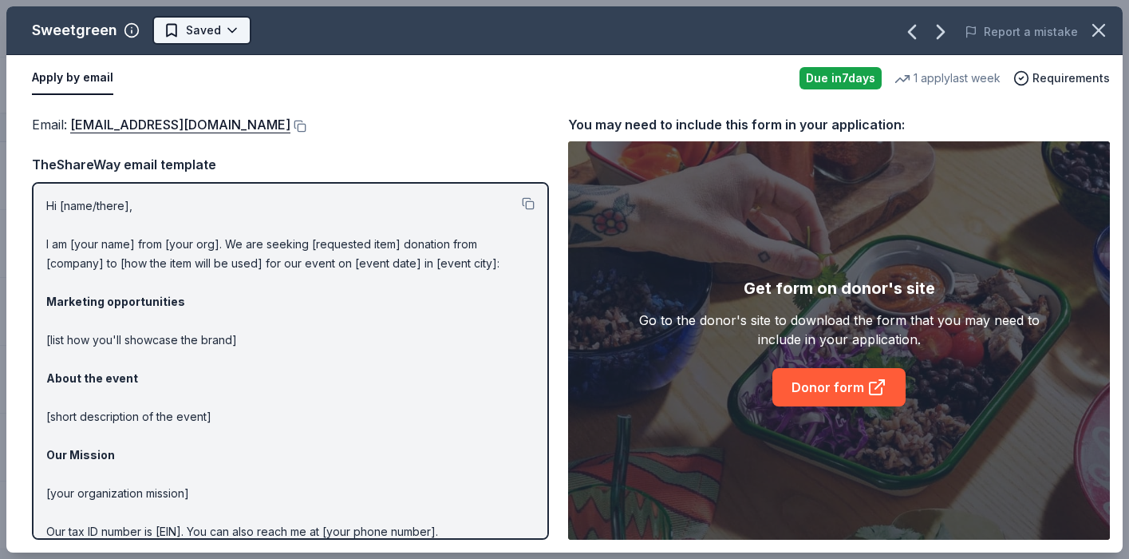
click at [226, 32] on html "Friendsgiving Track · 67 Discover Plus trial ends on 1PM, 10/19 $10 in rewards …" at bounding box center [564, 278] width 1129 height 559
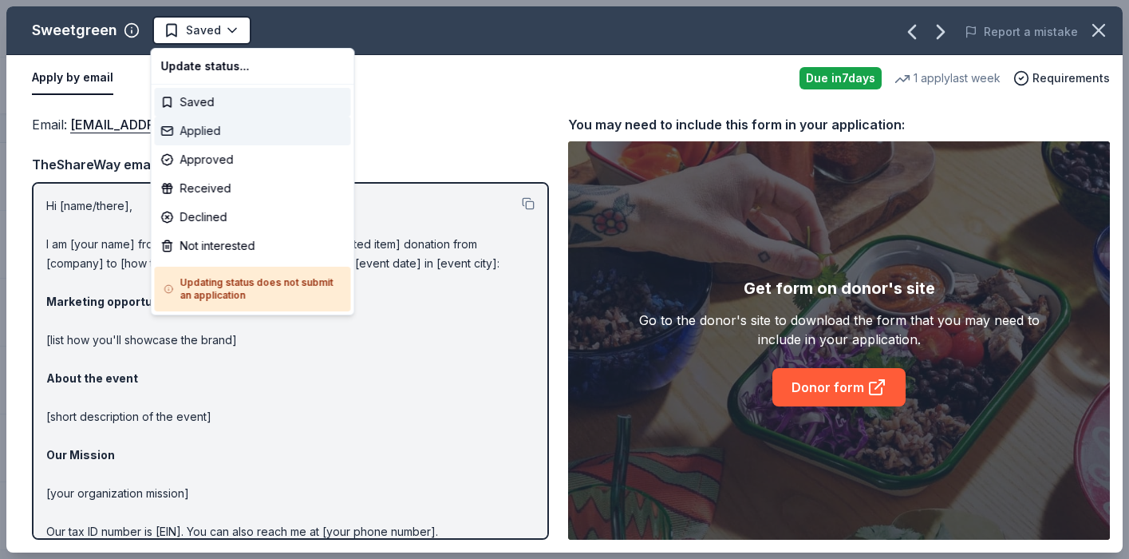
click at [215, 134] on div "Applied" at bounding box center [253, 131] width 196 height 29
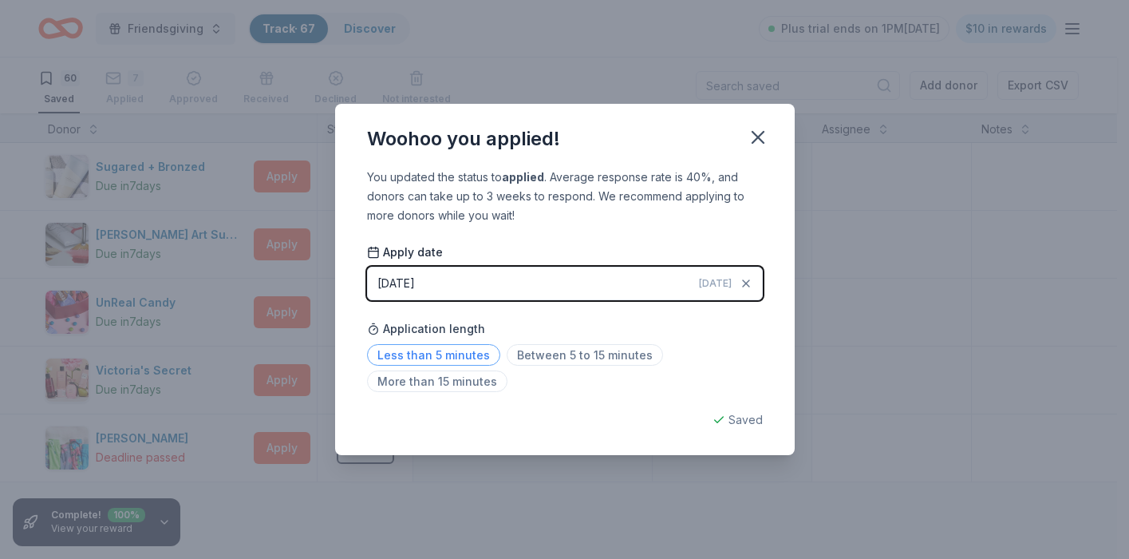
click at [432, 361] on span "Less than 5 minutes" at bounding box center [433, 355] width 133 height 22
click at [759, 132] on icon "button" at bounding box center [758, 137] width 22 height 22
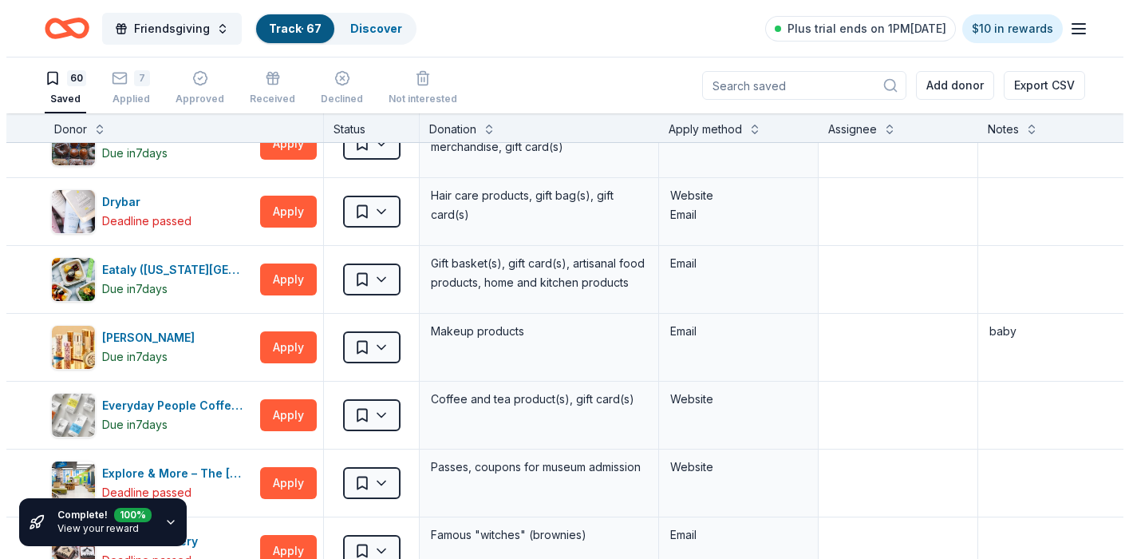
scroll to position [1387, 0]
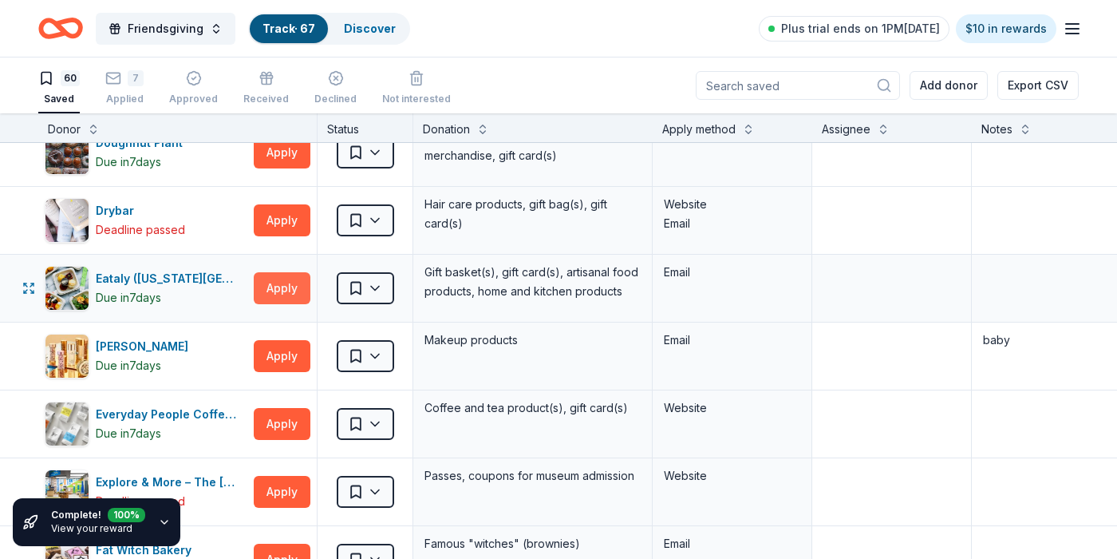
click at [290, 282] on button "Apply" at bounding box center [282, 288] width 57 height 32
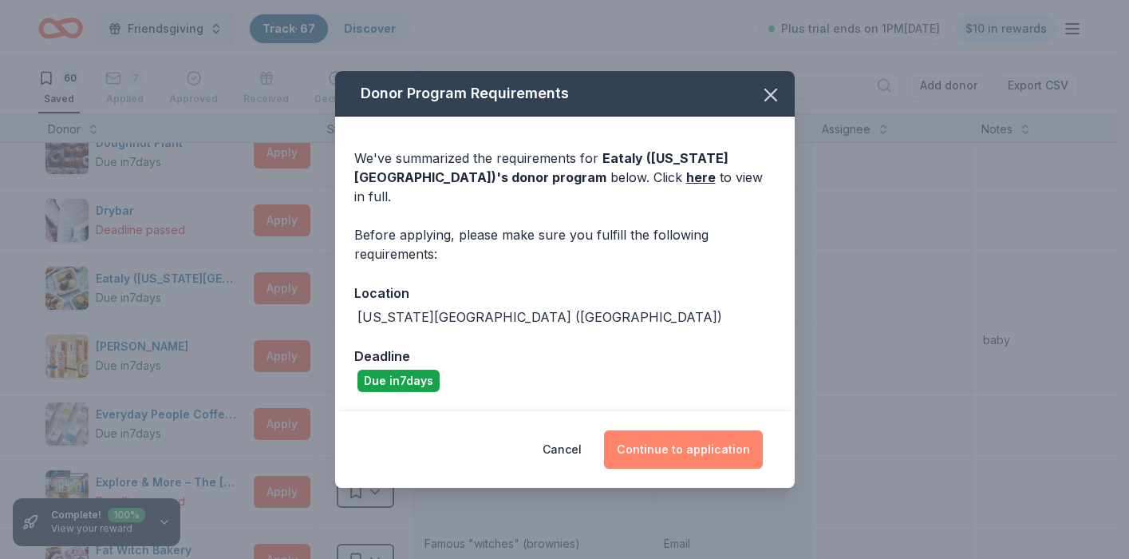
click at [661, 445] on button "Continue to application" at bounding box center [683, 449] width 159 height 38
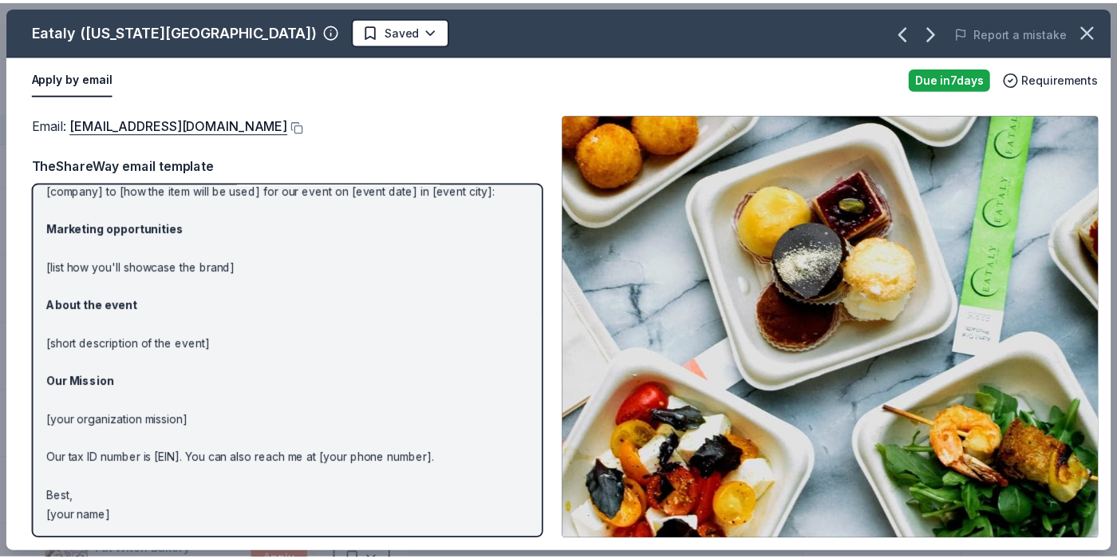
scroll to position [0, 0]
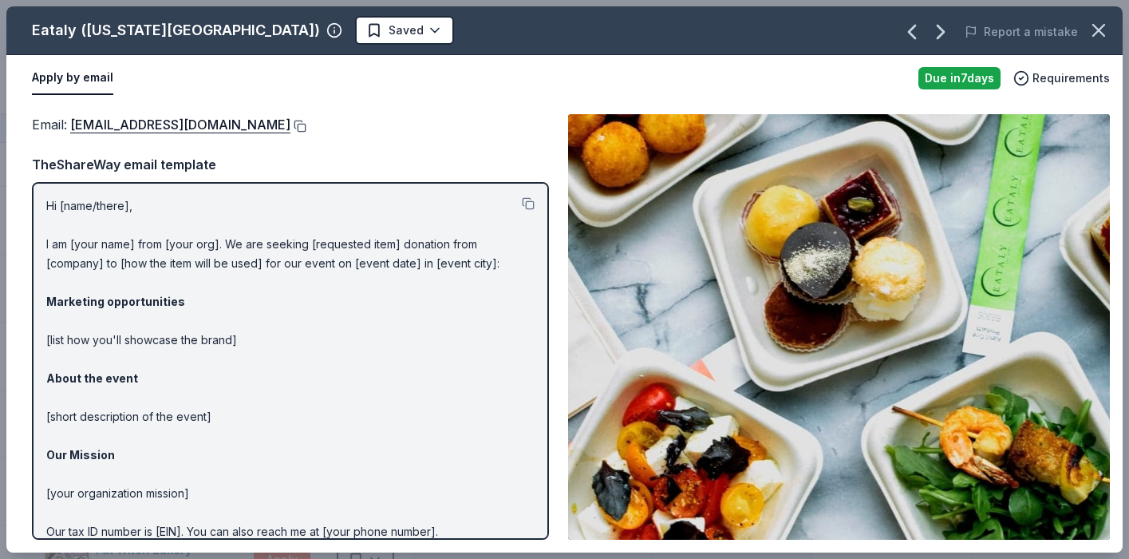
click at [290, 124] on button at bounding box center [298, 126] width 16 height 13
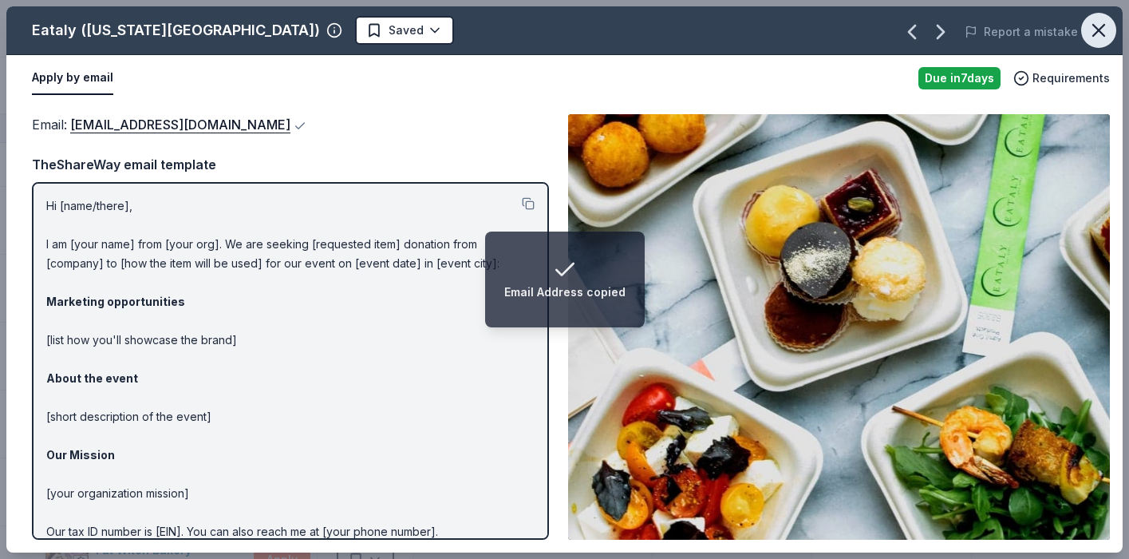
click at [1100, 26] on icon "button" at bounding box center [1099, 30] width 22 height 22
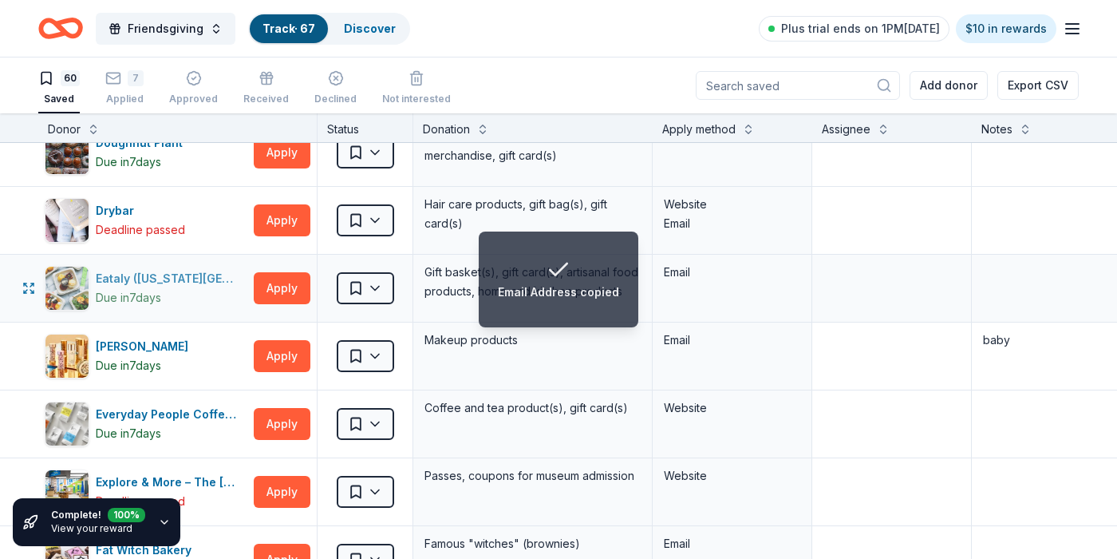
click at [126, 279] on div "Eataly (New York City)" at bounding box center [172, 278] width 152 height 19
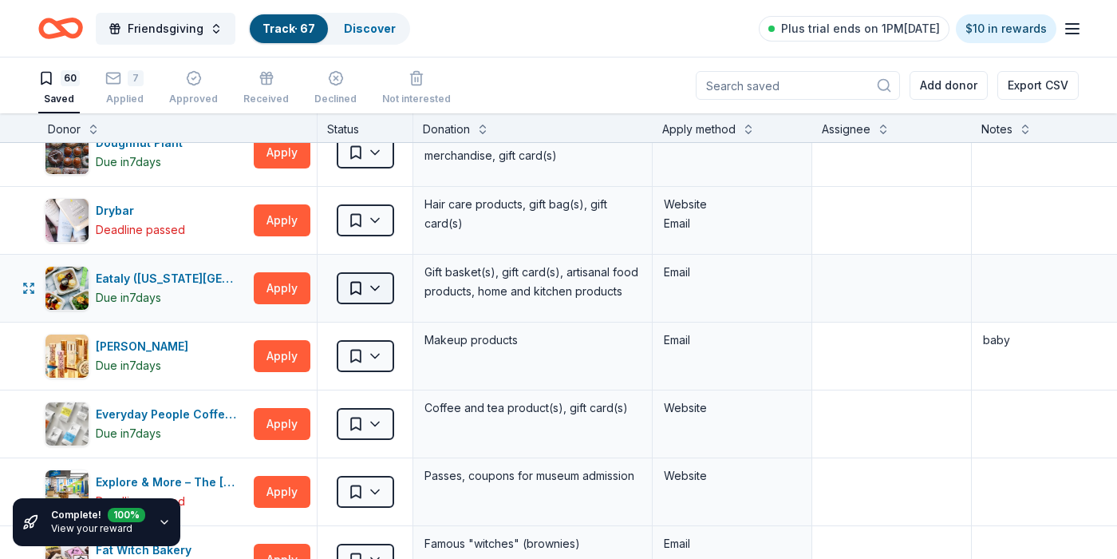
click at [377, 287] on html "Friendsgiving Track · 67 Discover Plus trial ends on 1PM, 10/19 $10 in rewards …" at bounding box center [558, 279] width 1117 height 559
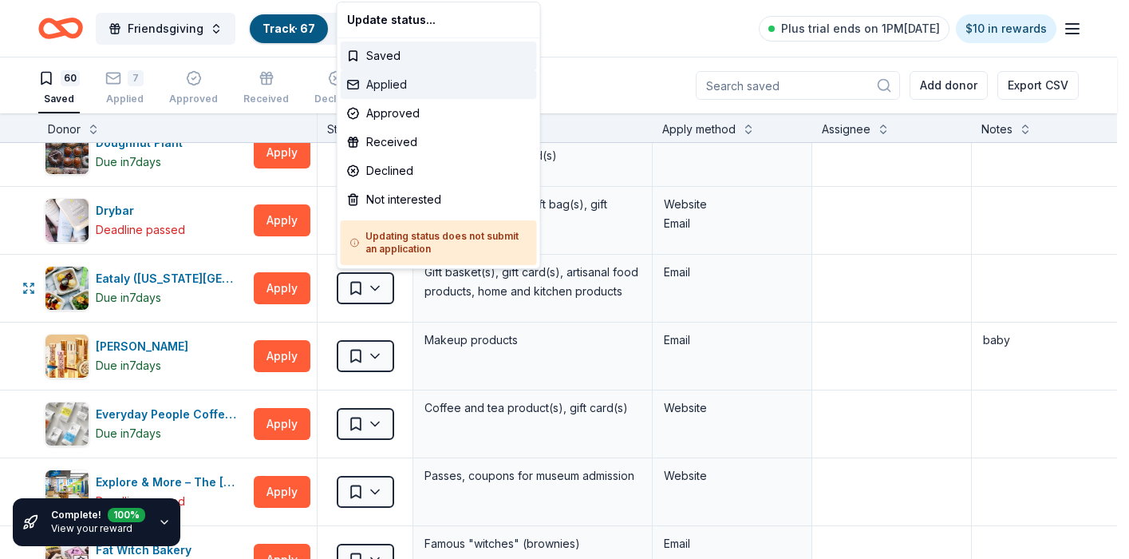
click at [398, 90] on div "Applied" at bounding box center [439, 84] width 196 height 29
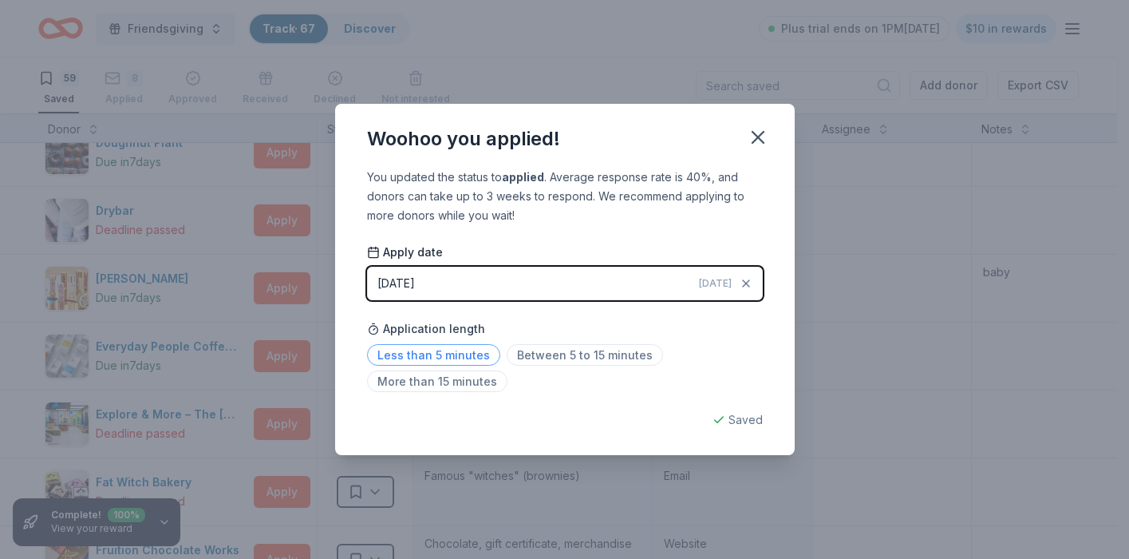
click at [441, 364] on span "Less than 5 minutes" at bounding box center [433, 355] width 133 height 22
drag, startPoint x: 749, startPoint y: 418, endPoint x: 782, endPoint y: 273, distance: 149.1
click at [749, 417] on div "Saved" at bounding box center [565, 419] width 396 height 19
click at [758, 129] on icon "button" at bounding box center [758, 137] width 22 height 22
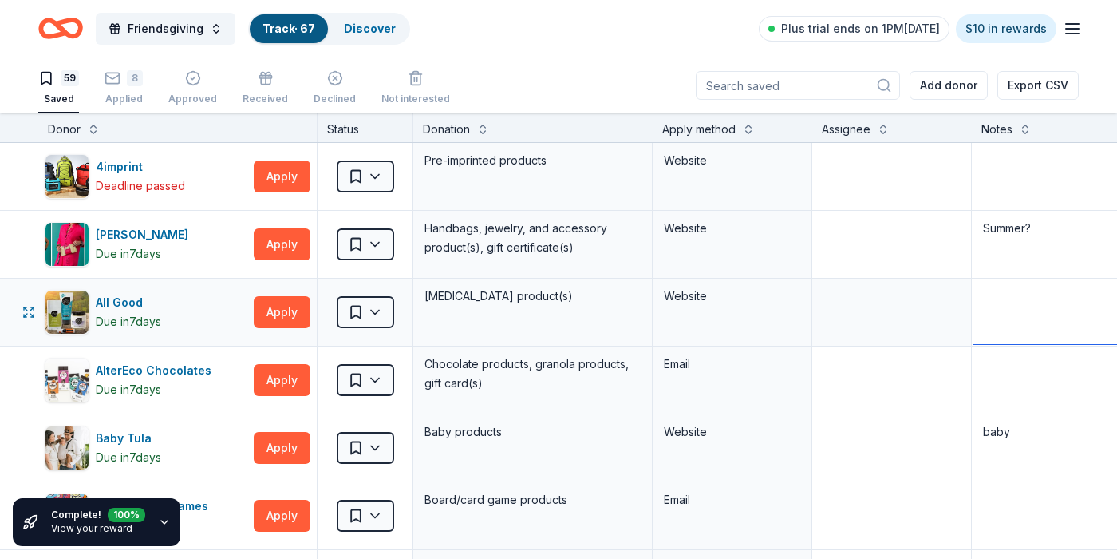
click at [1031, 304] on textarea at bounding box center [1091, 312] width 235 height 64
type textarea "moms"
click at [1033, 381] on textarea at bounding box center [1091, 380] width 235 height 64
click at [286, 379] on button "Apply" at bounding box center [282, 380] width 57 height 32
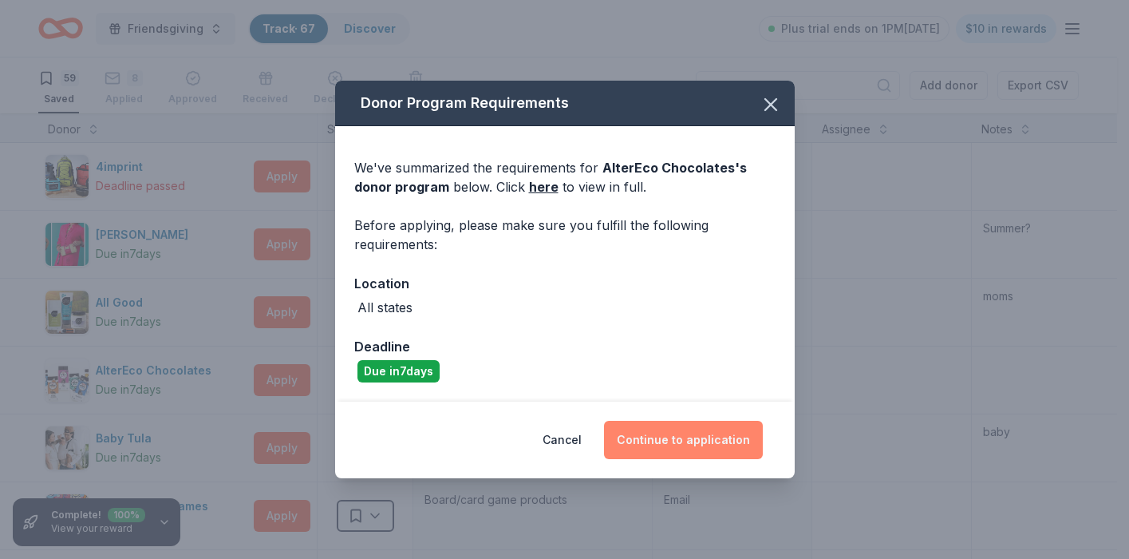
click at [707, 439] on button "Continue to application" at bounding box center [683, 440] width 159 height 38
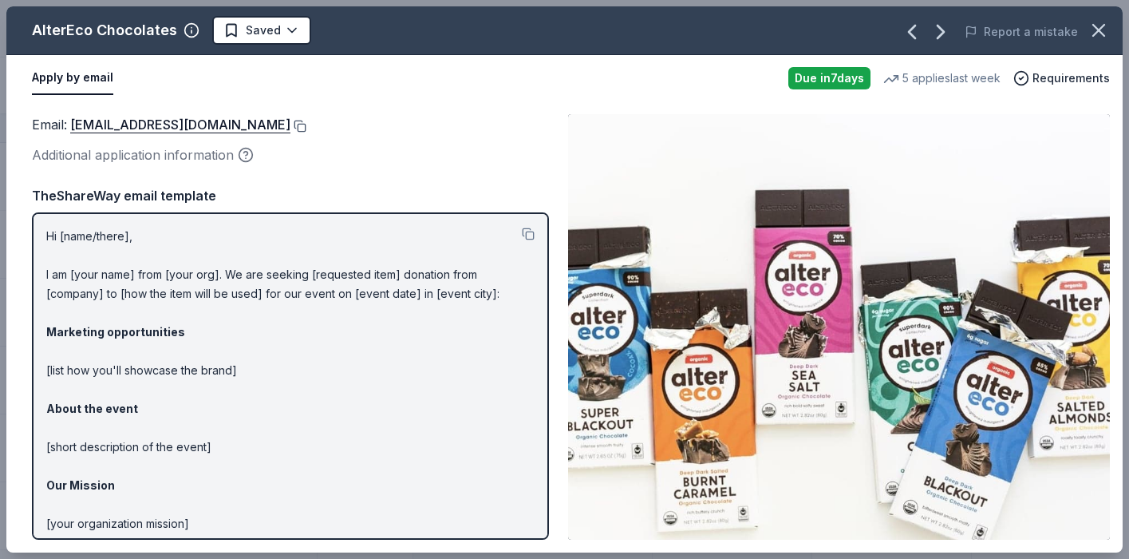
click at [290, 125] on button at bounding box center [298, 126] width 16 height 13
click at [282, 31] on html "Friendsgiving Track · 67 Discover Plus trial ends on 1PM, 10/19 $10 in rewards …" at bounding box center [564, 279] width 1129 height 559
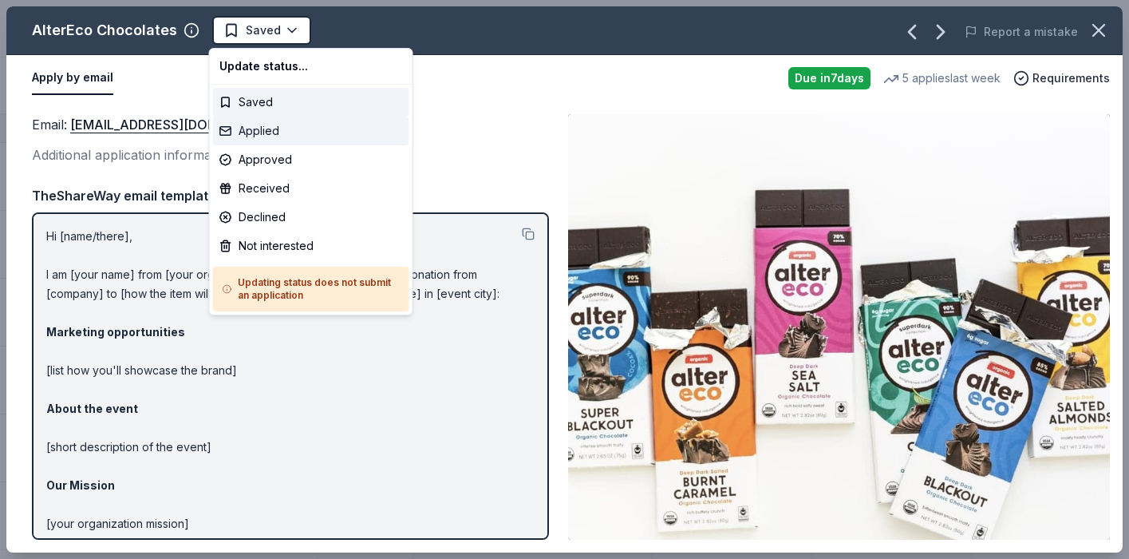
click at [260, 134] on div "Applied" at bounding box center [311, 131] width 196 height 29
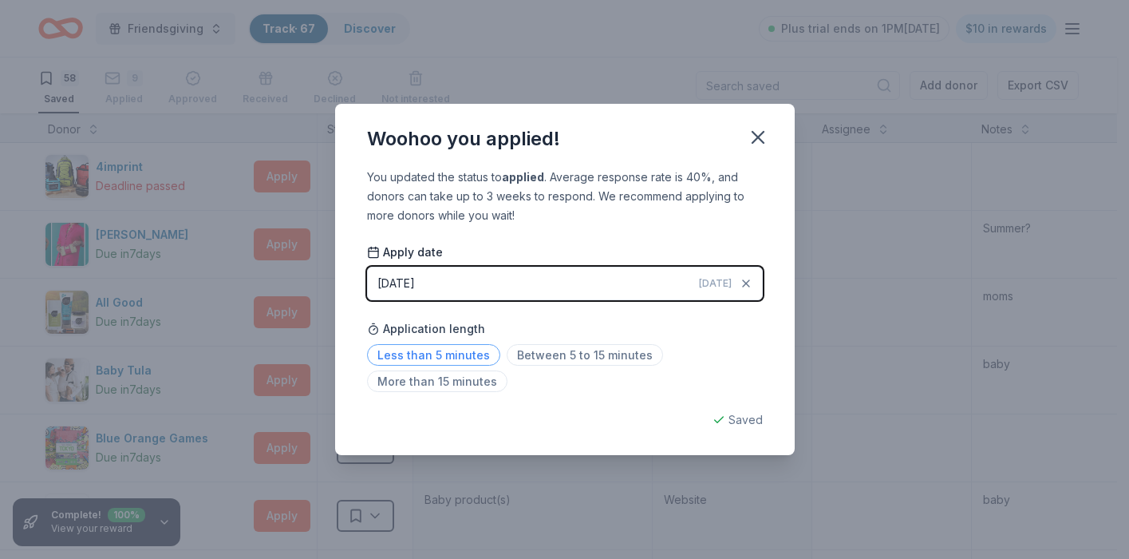
click at [426, 353] on span "Less than 5 minutes" at bounding box center [433, 355] width 133 height 22
click at [763, 136] on icon "button" at bounding box center [758, 137] width 22 height 22
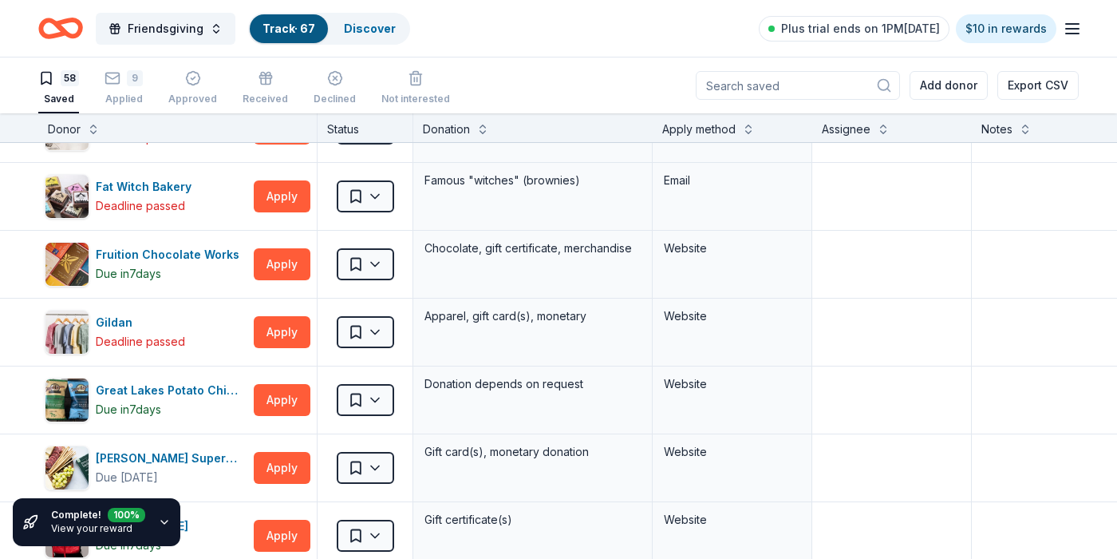
scroll to position [1615, 0]
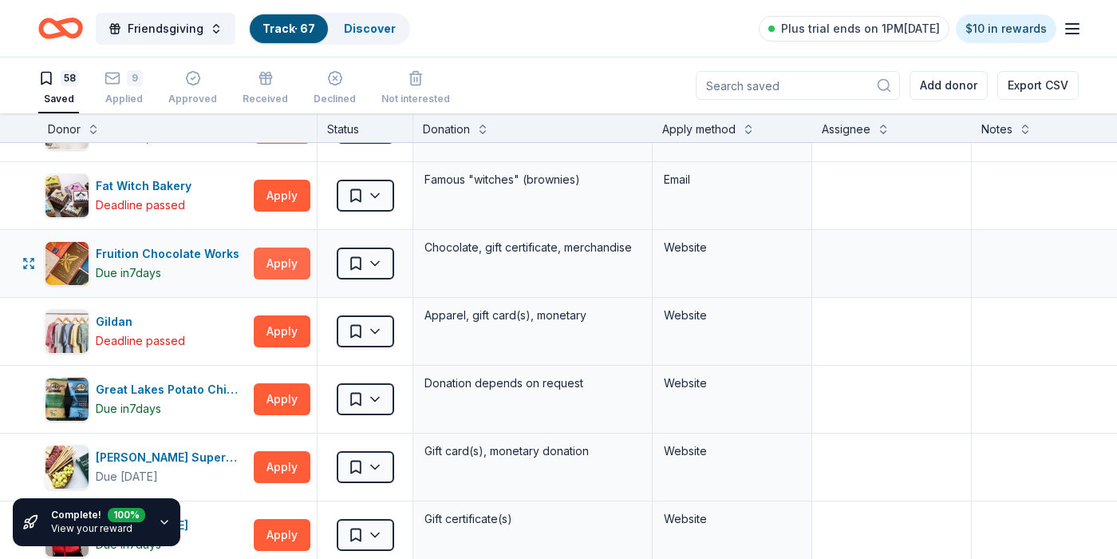
click at [278, 263] on button "Apply" at bounding box center [282, 263] width 57 height 32
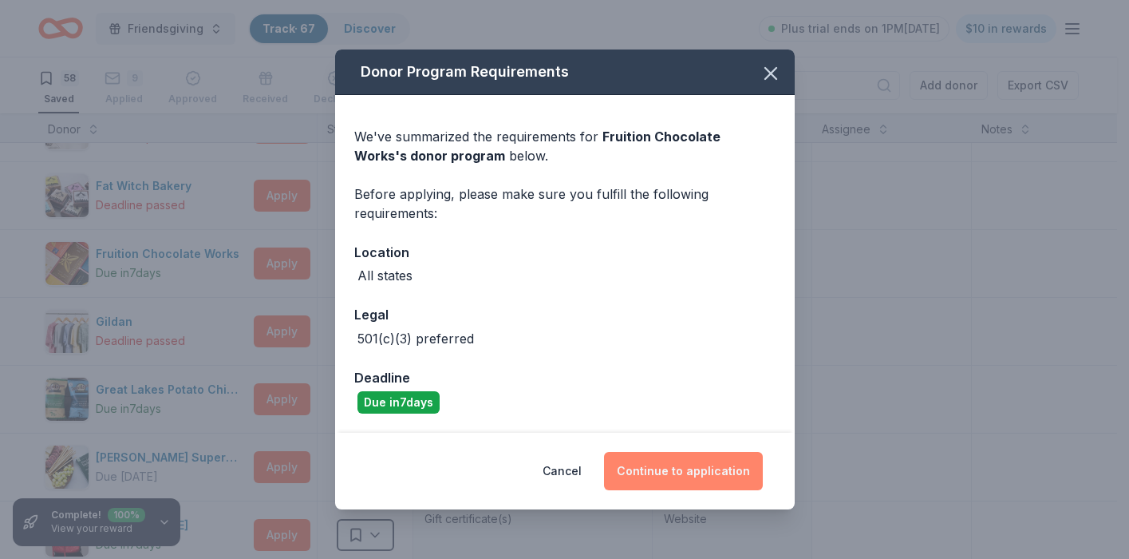
click at [674, 477] on button "Continue to application" at bounding box center [683, 471] width 159 height 38
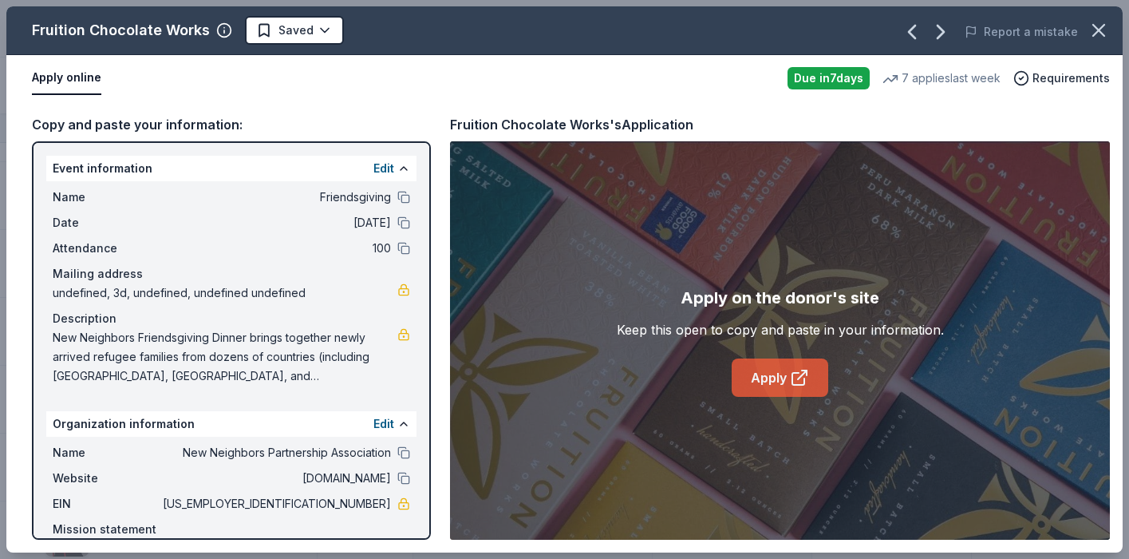
click at [781, 380] on link "Apply" at bounding box center [780, 377] width 97 height 38
click at [318, 32] on html "Friendsgiving Track · 67 Discover Plus trial ends on 1PM, 10/19 $10 in rewards …" at bounding box center [564, 279] width 1129 height 559
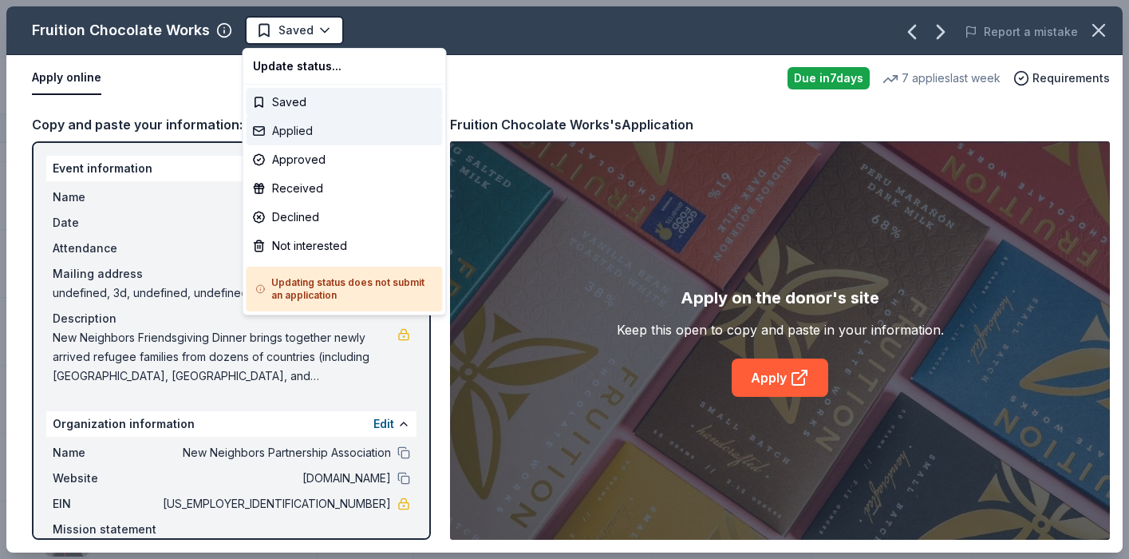
click at [292, 135] on div "Applied" at bounding box center [345, 131] width 196 height 29
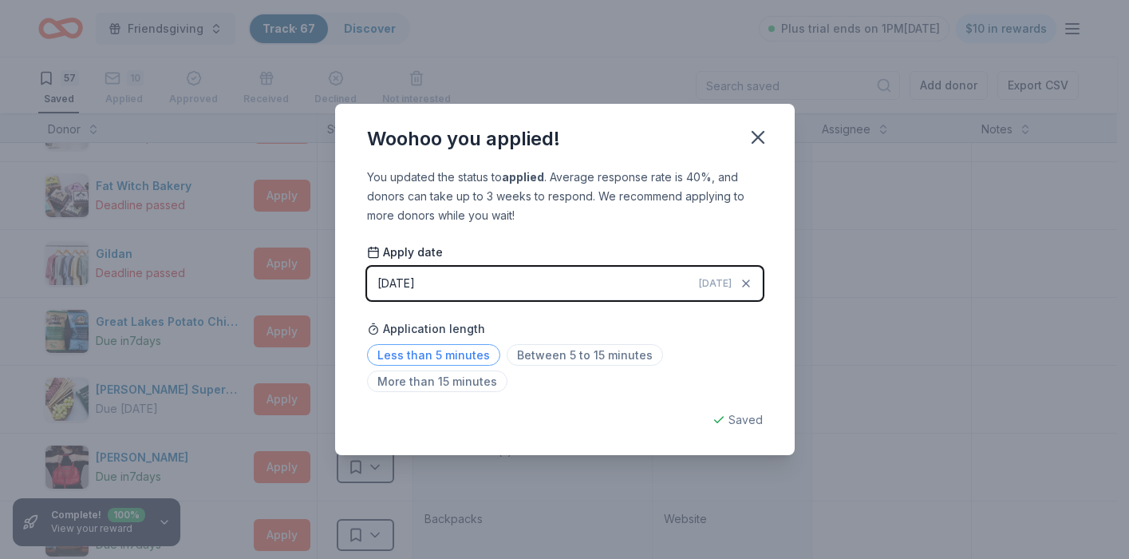
click at [398, 361] on span "Less than 5 minutes" at bounding box center [433, 355] width 133 height 22
click at [767, 141] on icon "button" at bounding box center [758, 137] width 22 height 22
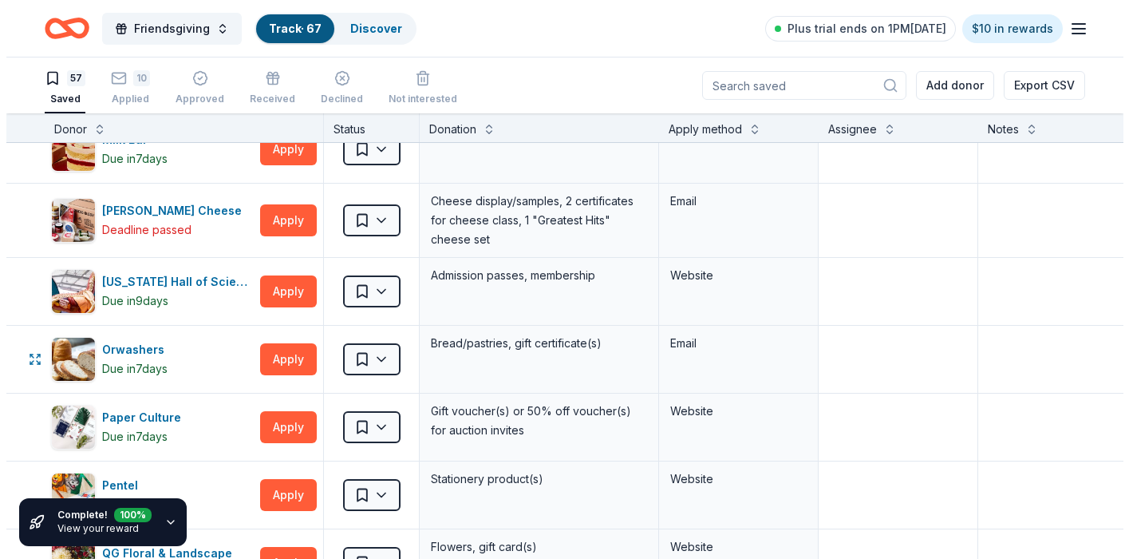
scroll to position [2819, 0]
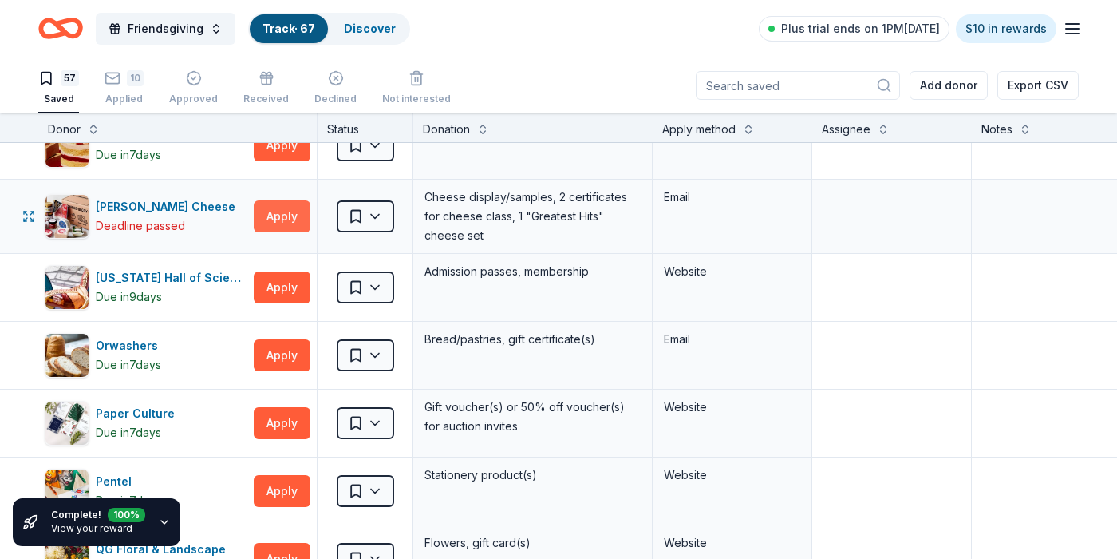
click at [272, 217] on button "Apply" at bounding box center [282, 216] width 57 height 32
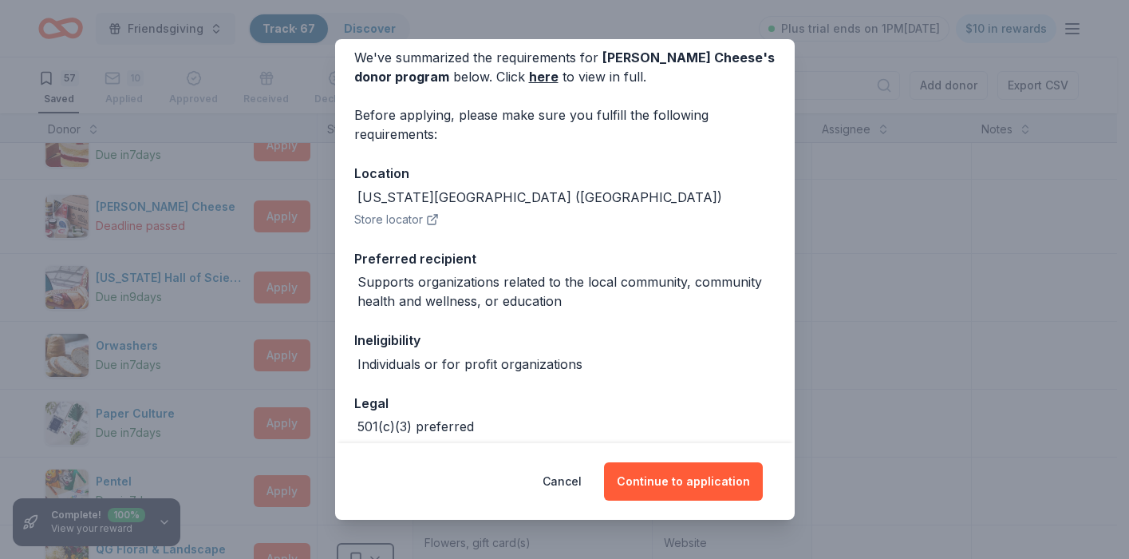
scroll to position [147, 0]
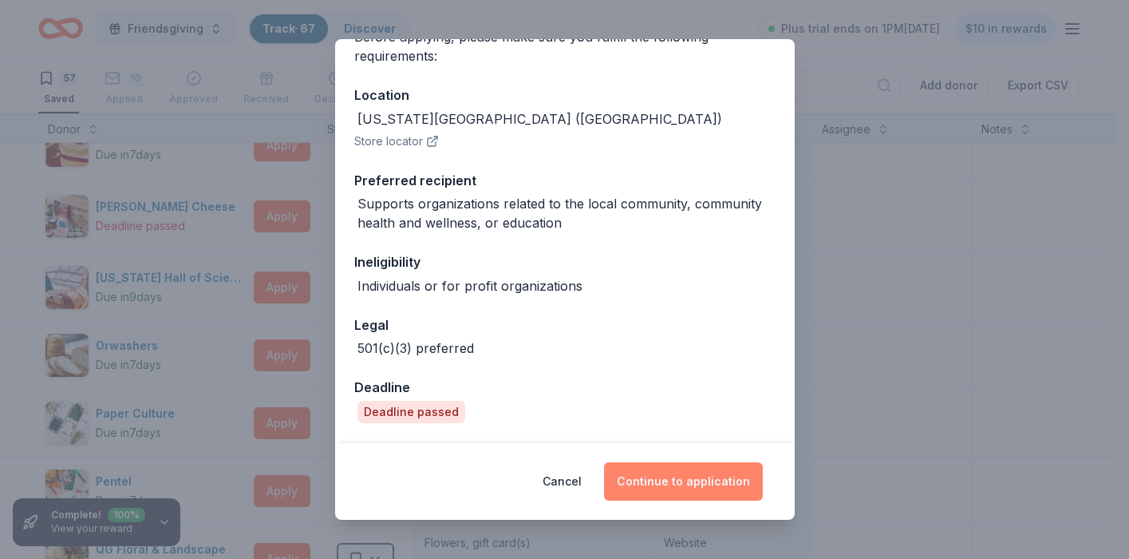
click at [653, 480] on button "Continue to application" at bounding box center [683, 481] width 159 height 38
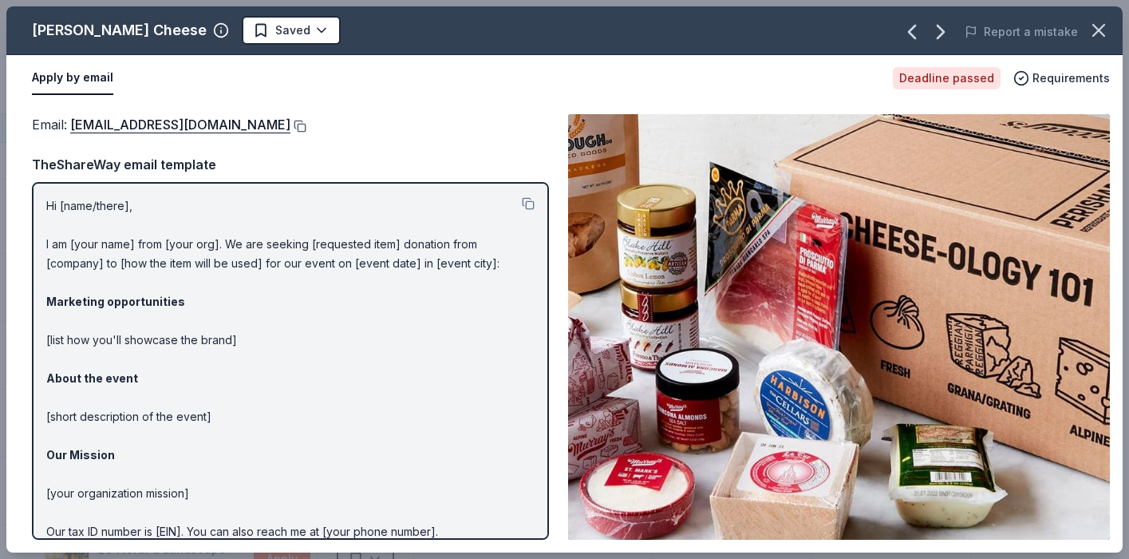
click at [290, 127] on button at bounding box center [298, 126] width 16 height 13
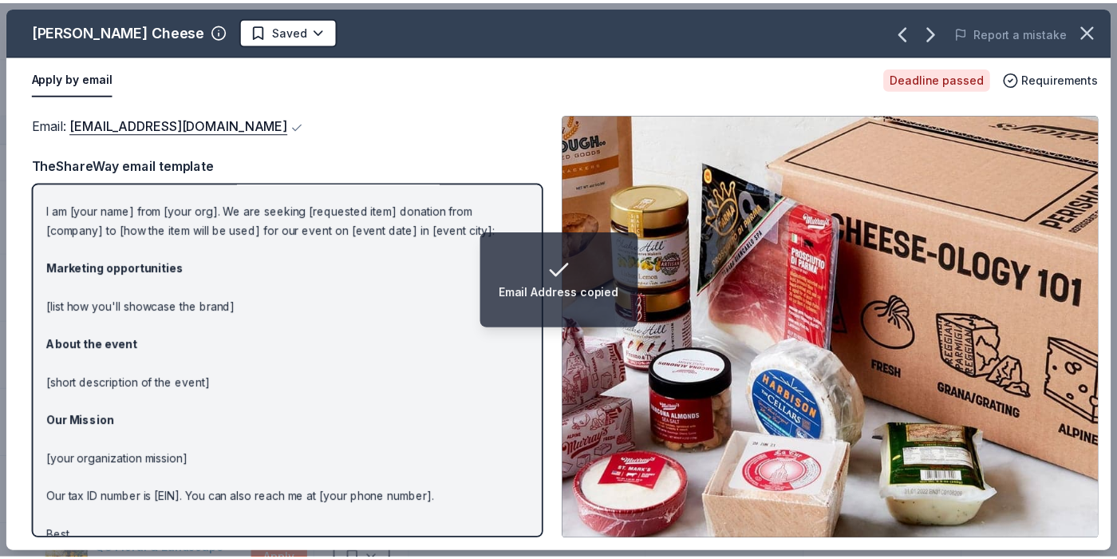
scroll to position [73, 0]
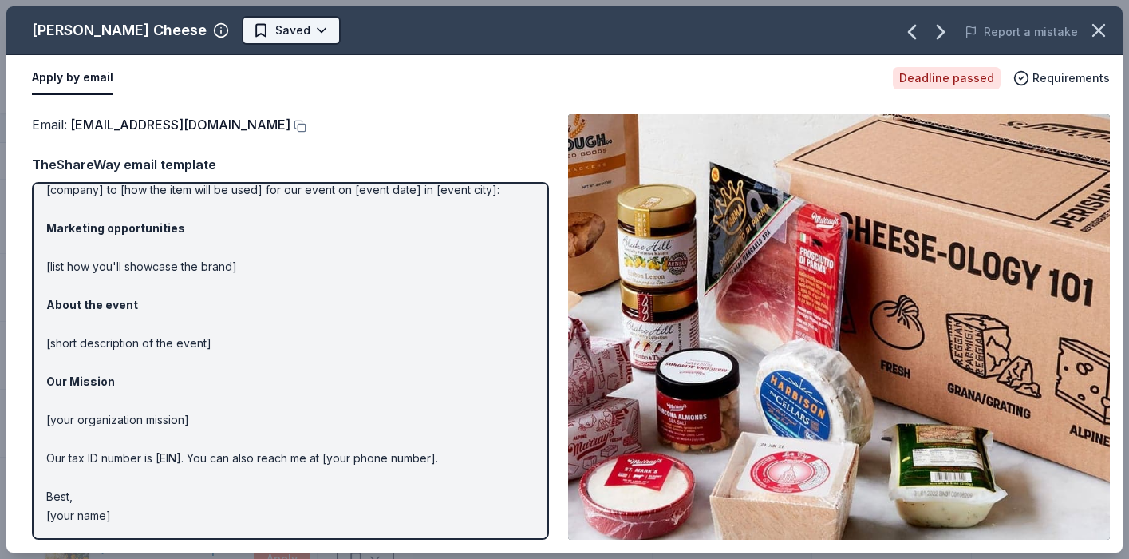
click at [263, 33] on html "Friendsgiving Track · 67 Discover Plus trial ends on 1PM, 10/19 $10 in rewards …" at bounding box center [564, 279] width 1129 height 559
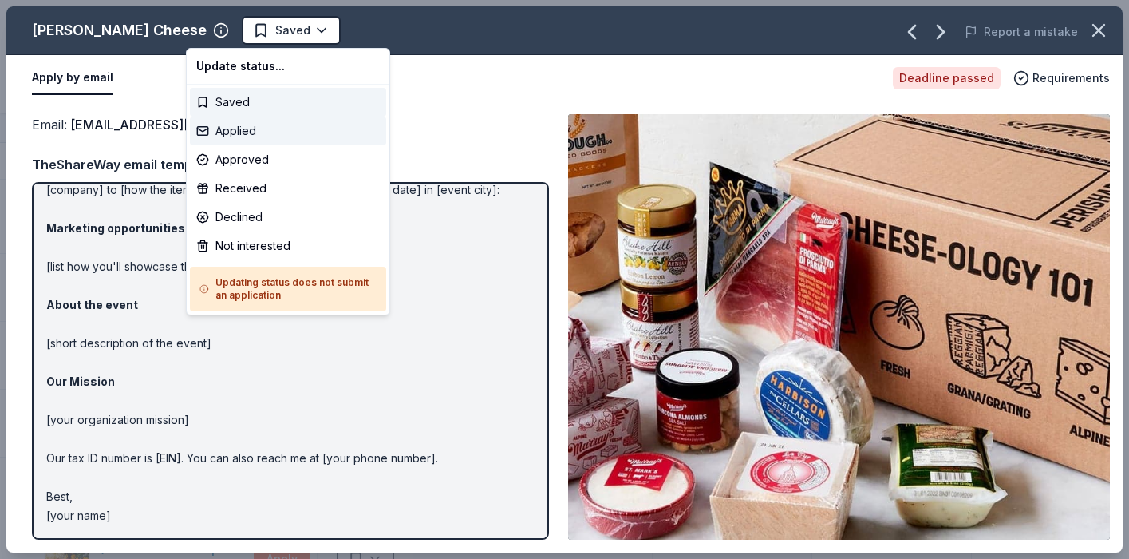
click at [252, 128] on div "Applied" at bounding box center [288, 131] width 196 height 29
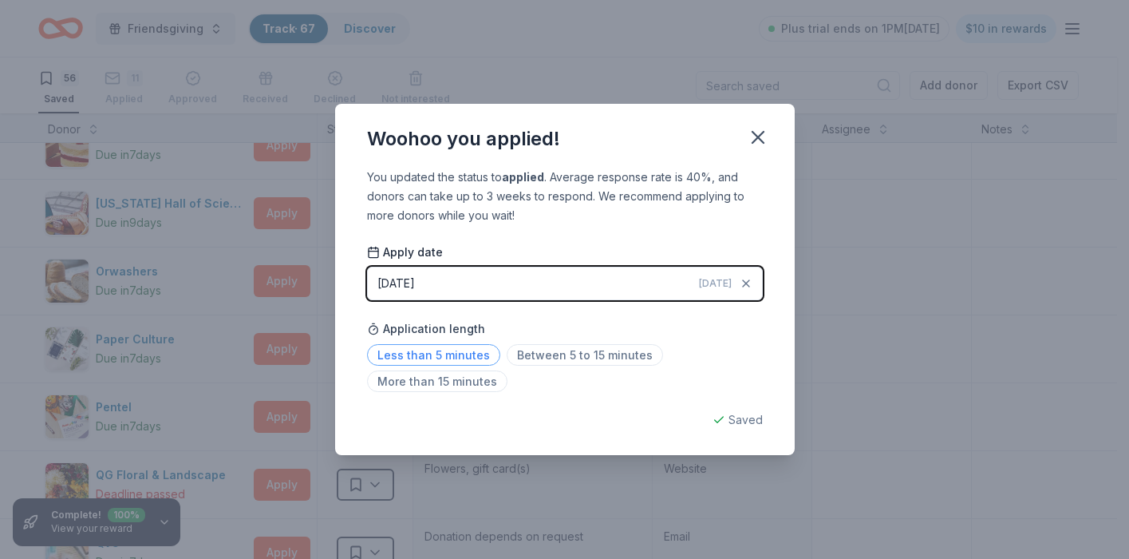
click at [416, 354] on span "Less than 5 minutes" at bounding box center [433, 355] width 133 height 22
click at [723, 414] on div "Saved" at bounding box center [565, 419] width 396 height 19
click at [762, 139] on icon "button" at bounding box center [758, 137] width 22 height 22
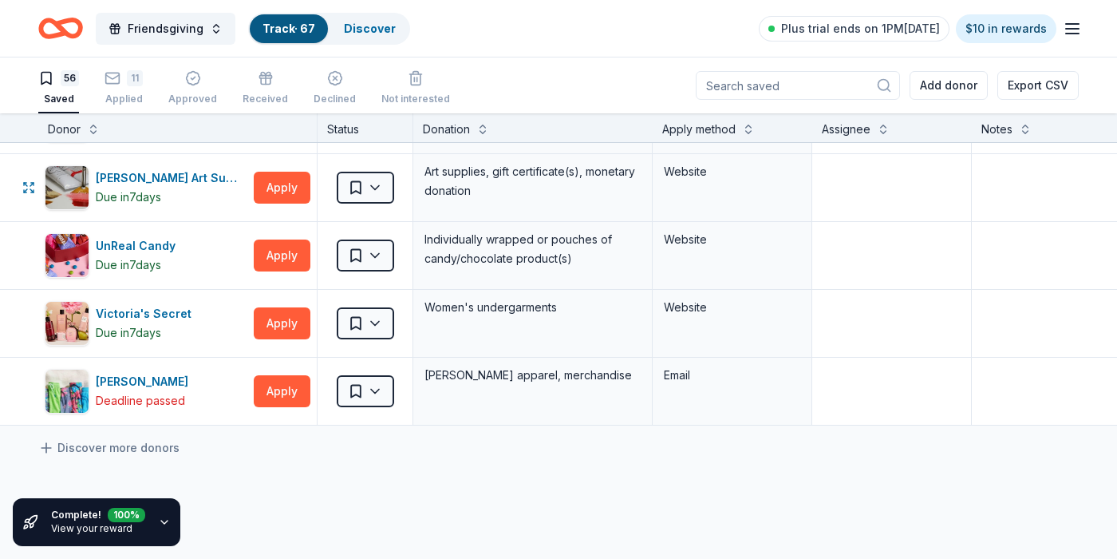
scroll to position [3545, 0]
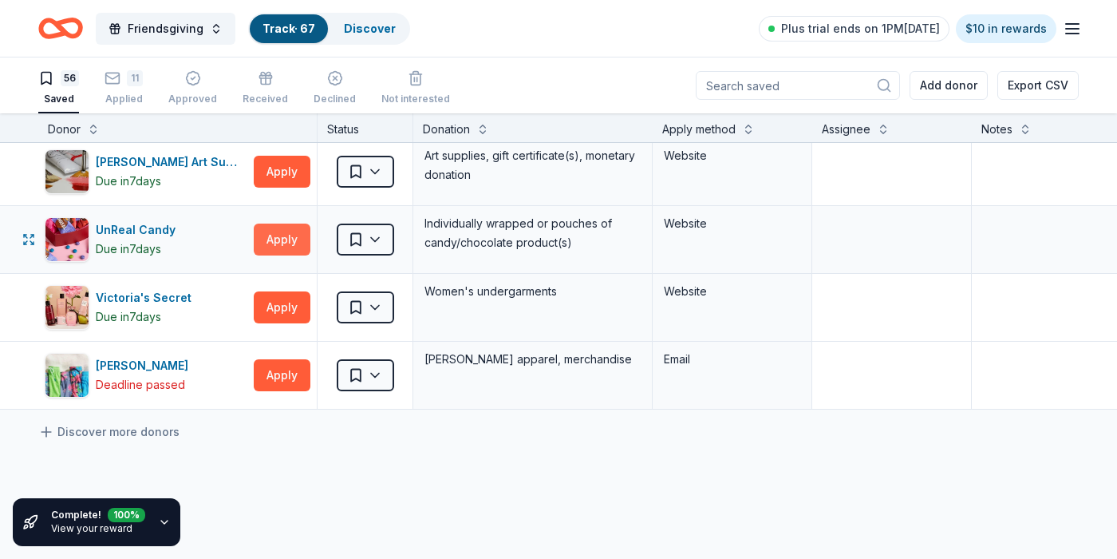
click at [285, 235] on button "Apply" at bounding box center [282, 239] width 57 height 32
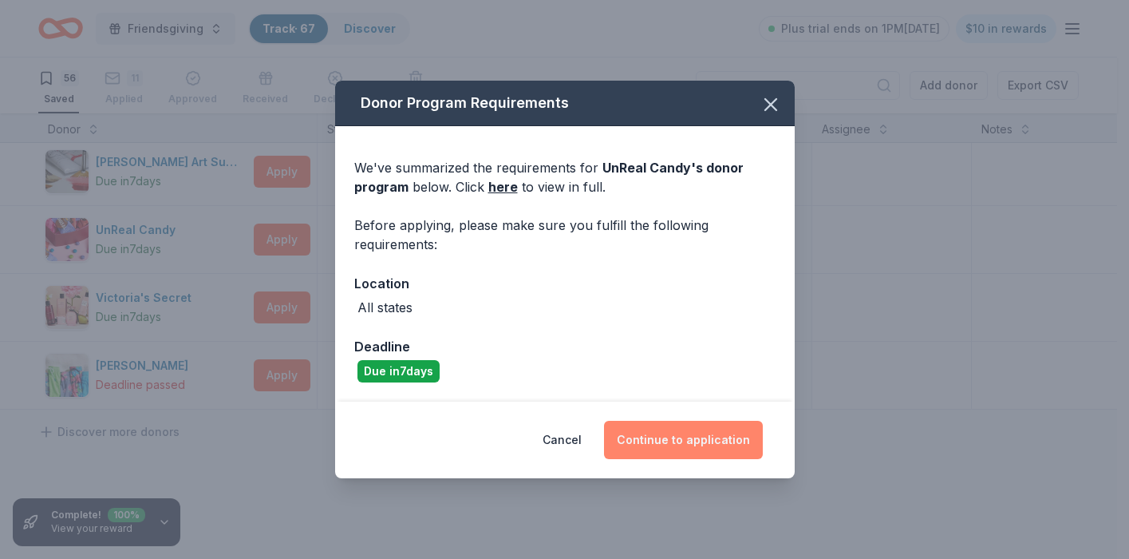
click at [626, 454] on button "Continue to application" at bounding box center [683, 440] width 159 height 38
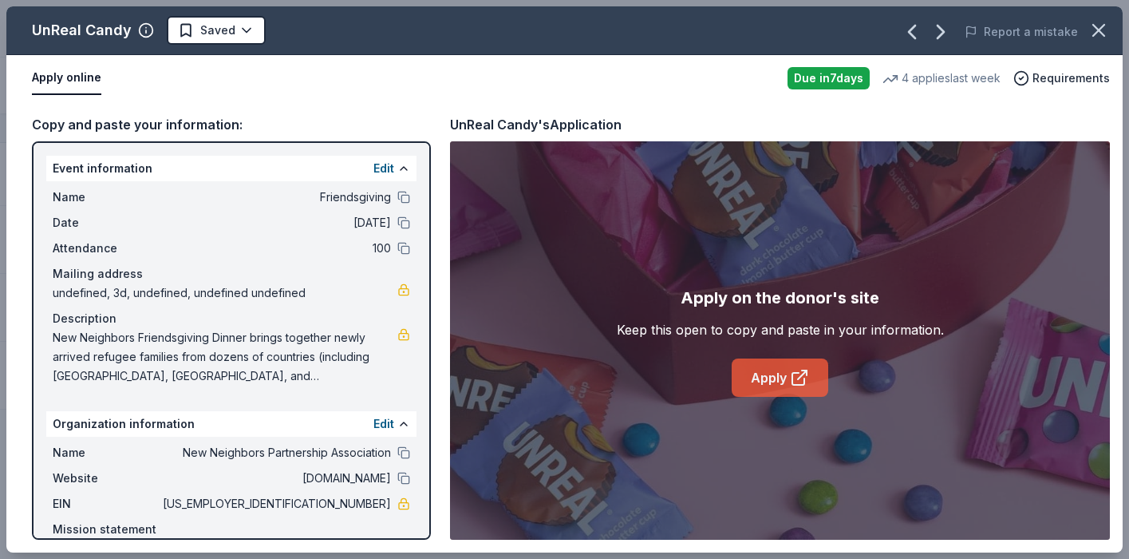
click at [782, 373] on link "Apply" at bounding box center [780, 377] width 97 height 38
click at [252, 32] on html "Friendsgiving Track · 67 Discover Plus trial ends on 1PM, 10/19 $10 in rewards …" at bounding box center [564, 279] width 1129 height 559
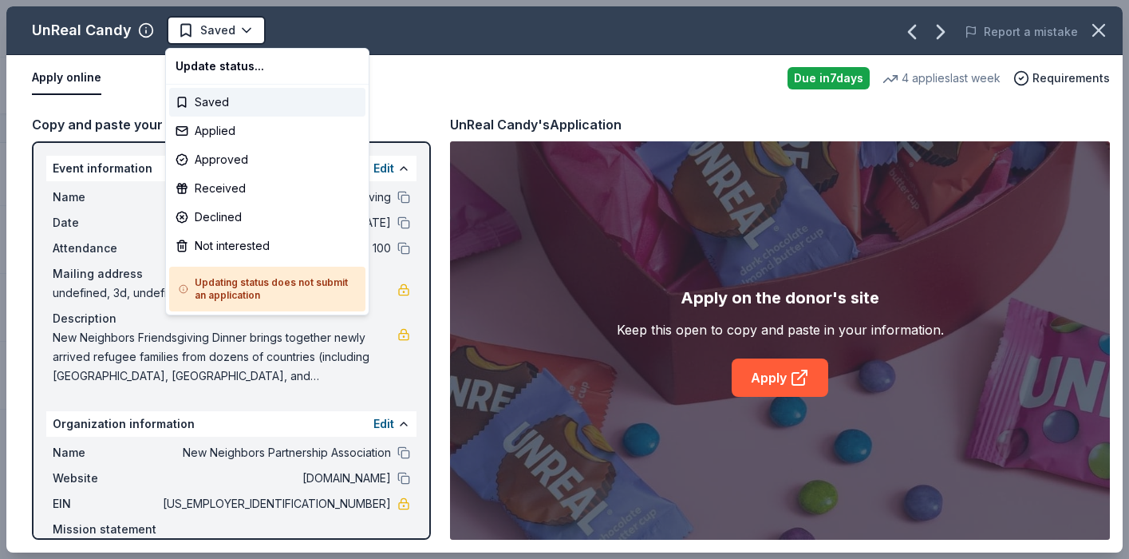
click at [124, 79] on html "Friendsgiving Track · 67 Discover Plus trial ends on 1PM, 10/19 $10 in rewards …" at bounding box center [564, 279] width 1129 height 559
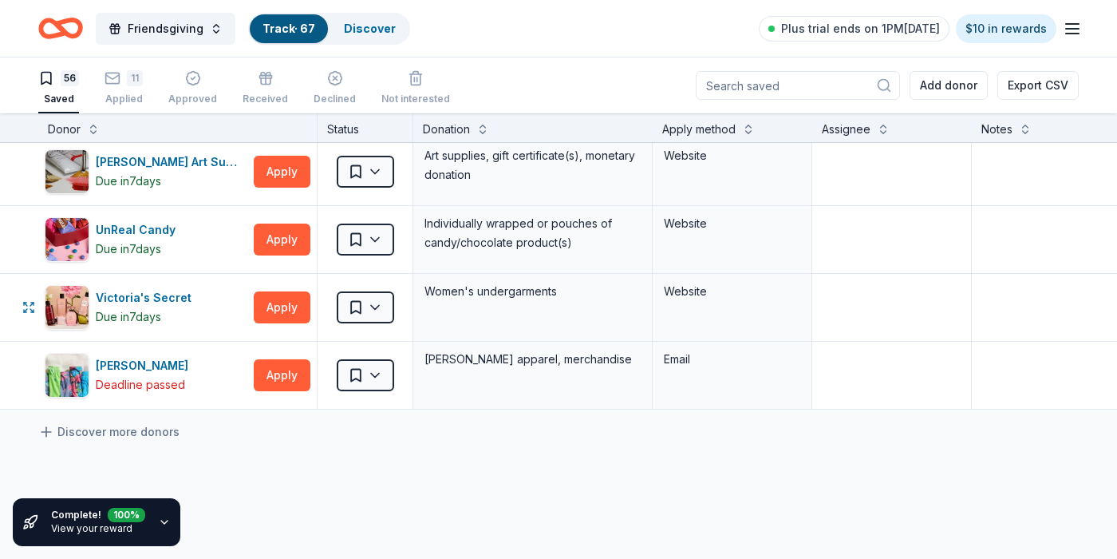
scroll to position [1, 0]
click at [376, 244] on html "Friendsgiving Track · 67 Discover Plus trial ends on 1PM, 10/19 $10 in rewards …" at bounding box center [558, 278] width 1117 height 559
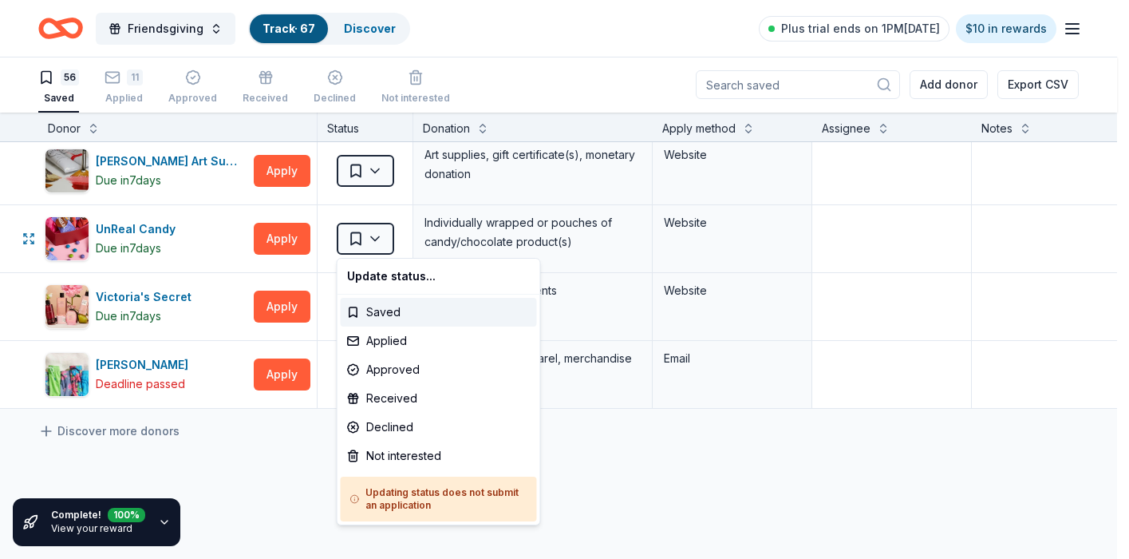
click at [413, 500] on h5 "Updating status does not submit an application" at bounding box center [438, 499] width 177 height 26
click at [163, 241] on html "Friendsgiving Track · 67 Discover Plus trial ends on 1PM, 10/19 $10 in rewards …" at bounding box center [564, 278] width 1129 height 559
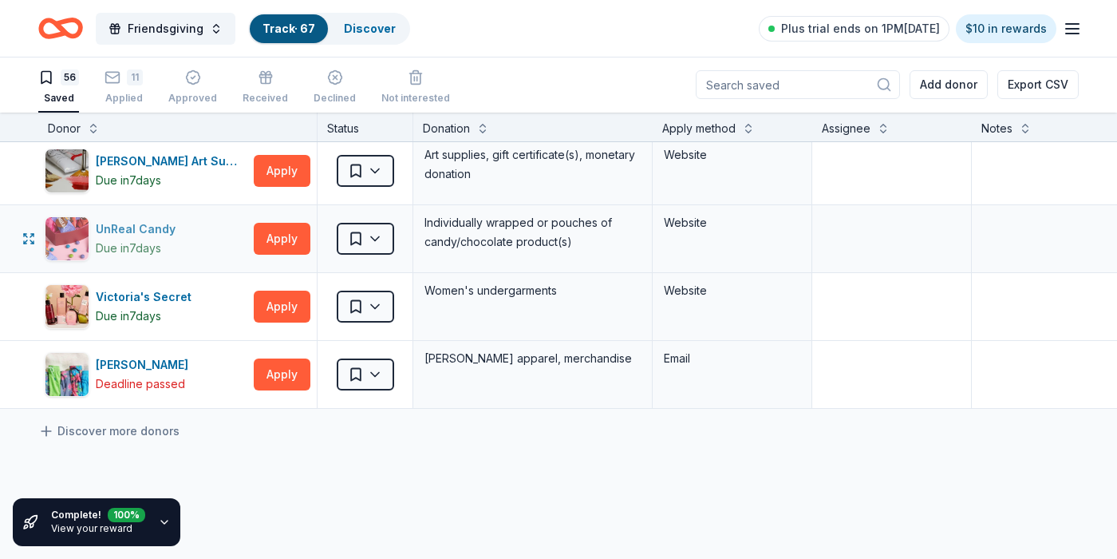
click at [141, 225] on div "UnReal Candy" at bounding box center [139, 228] width 86 height 19
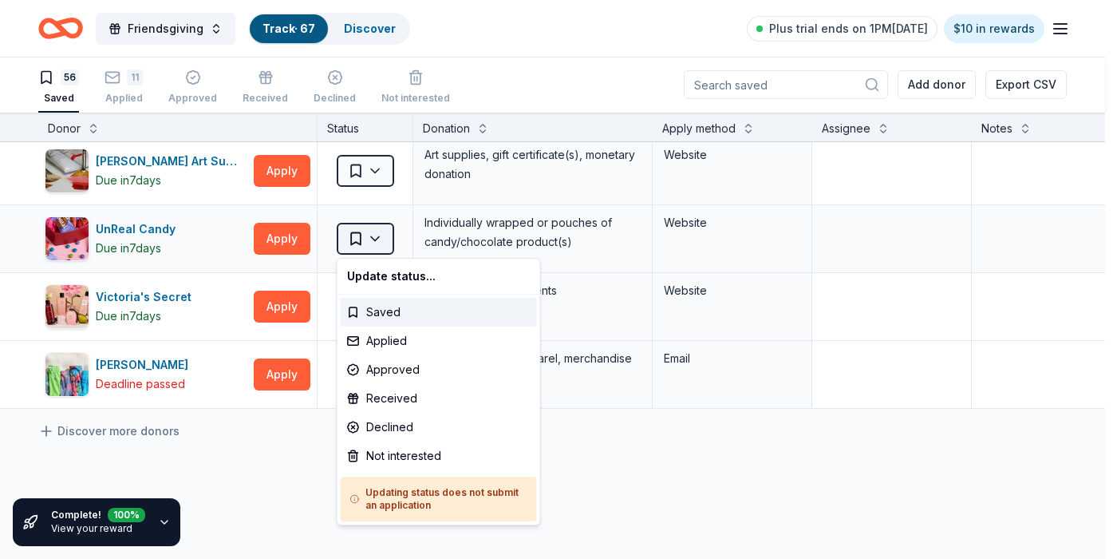
click at [376, 239] on html "Friendsgiving Track · 67 Discover Plus trial ends on 1PM, 10/19 $10 in rewards …" at bounding box center [558, 278] width 1117 height 559
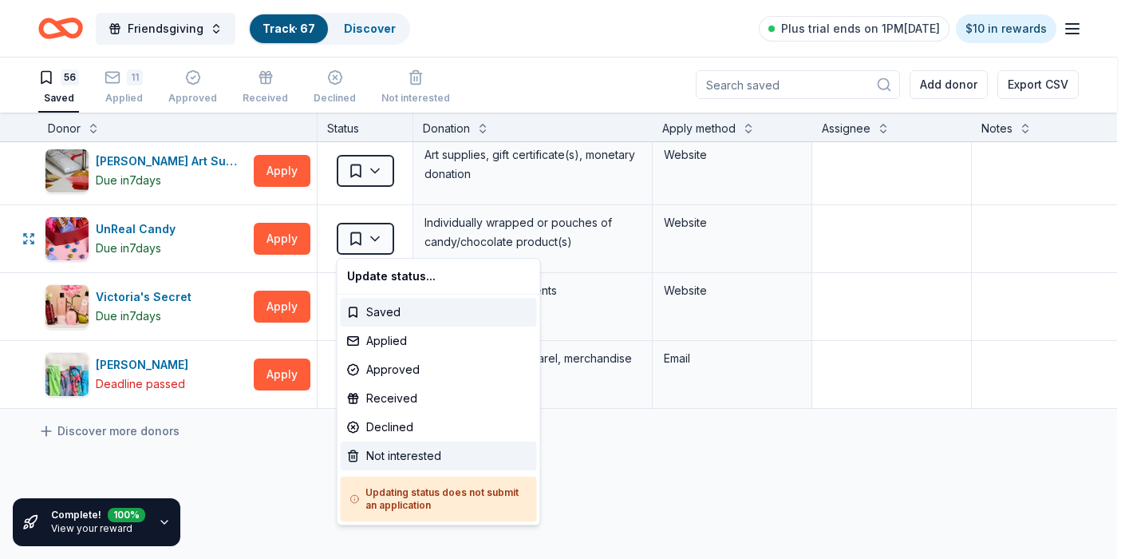
click at [392, 450] on div "Not interested" at bounding box center [439, 455] width 196 height 29
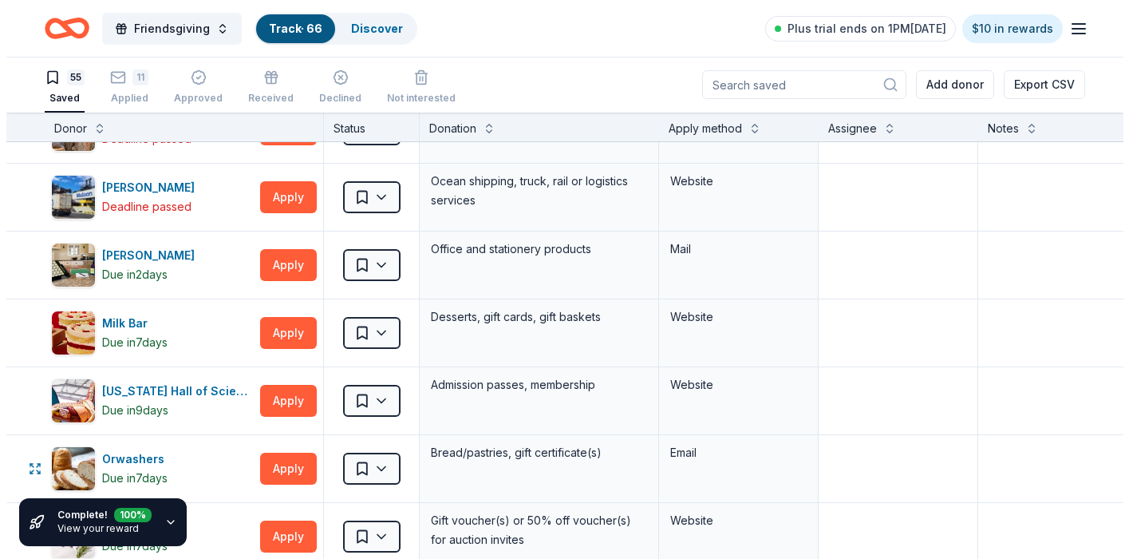
scroll to position [2629, 0]
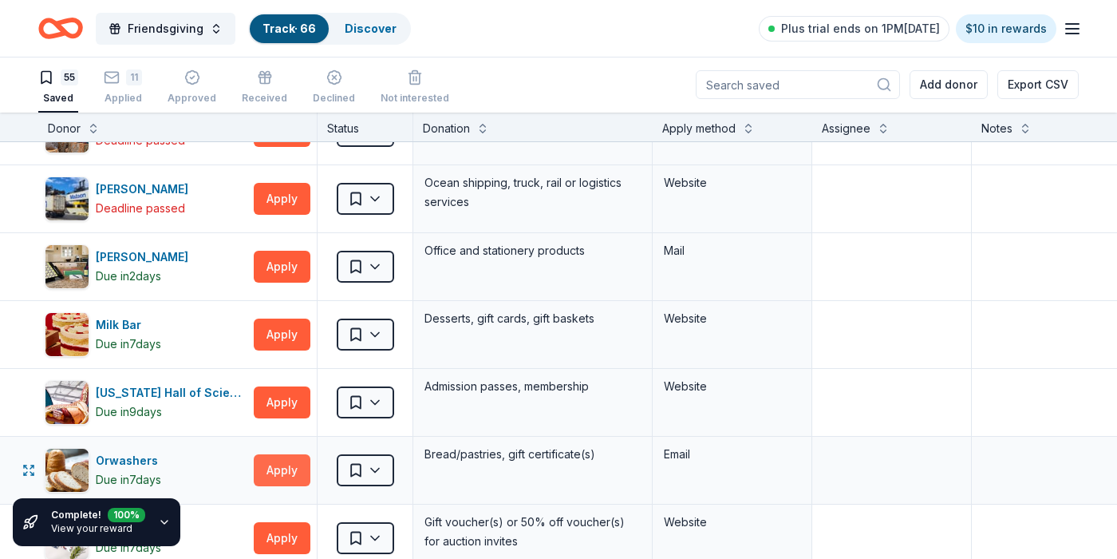
click at [278, 463] on button "Apply" at bounding box center [282, 470] width 57 height 32
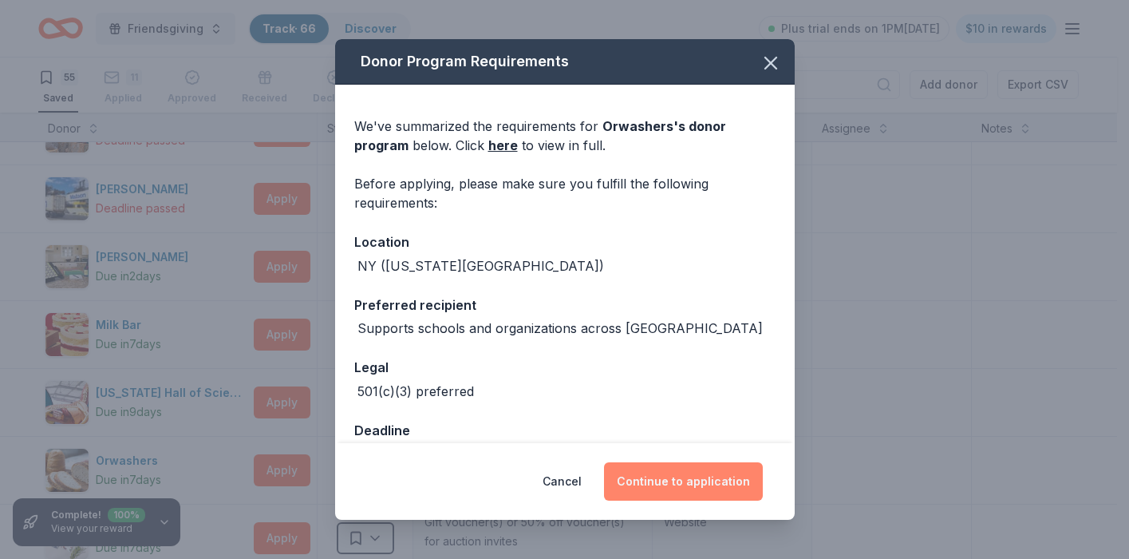
click at [720, 476] on button "Continue to application" at bounding box center [683, 481] width 159 height 38
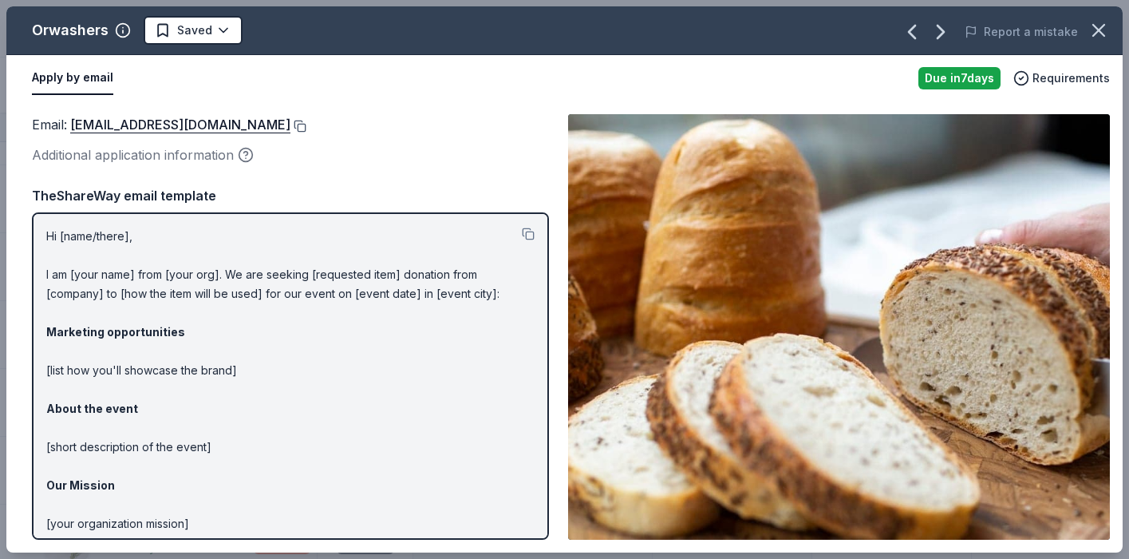
click at [290, 124] on button at bounding box center [298, 126] width 16 height 13
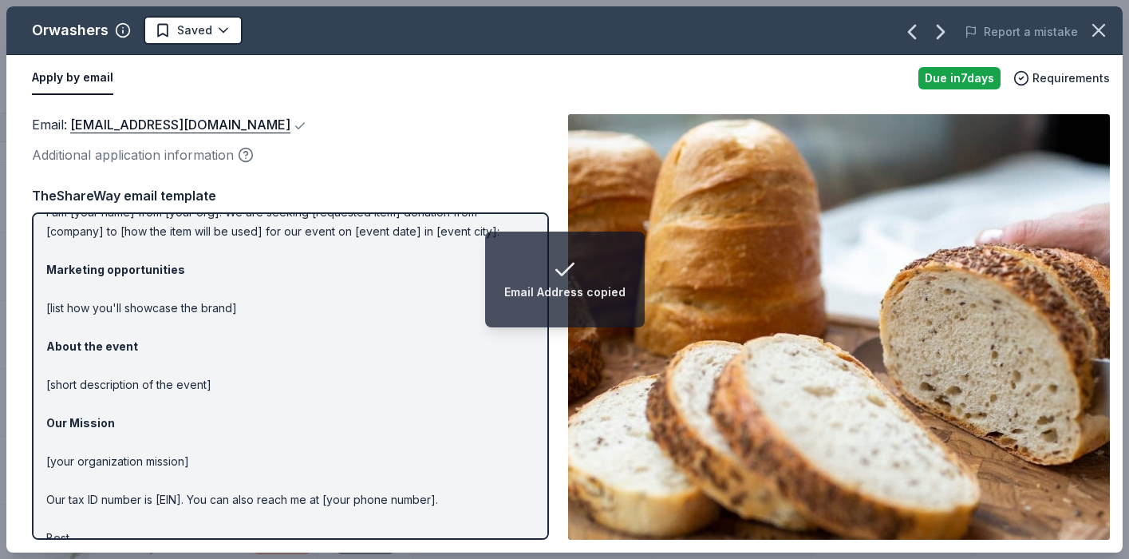
scroll to position [104, 0]
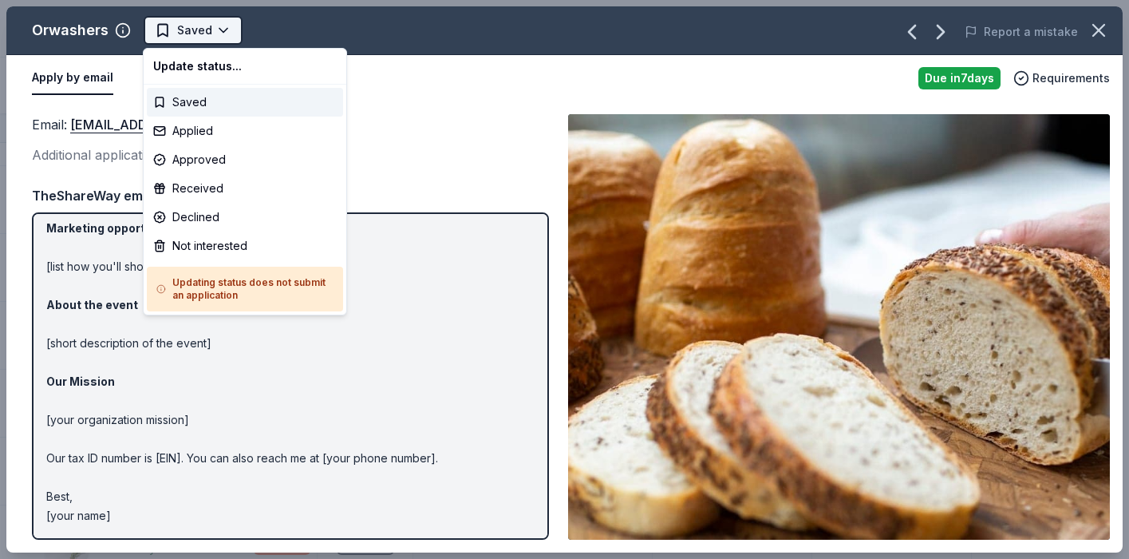
click at [223, 26] on html "Friendsgiving Track · 66 Discover Plus trial ends on 1PM, 10/19 $10 in rewards …" at bounding box center [564, 279] width 1129 height 559
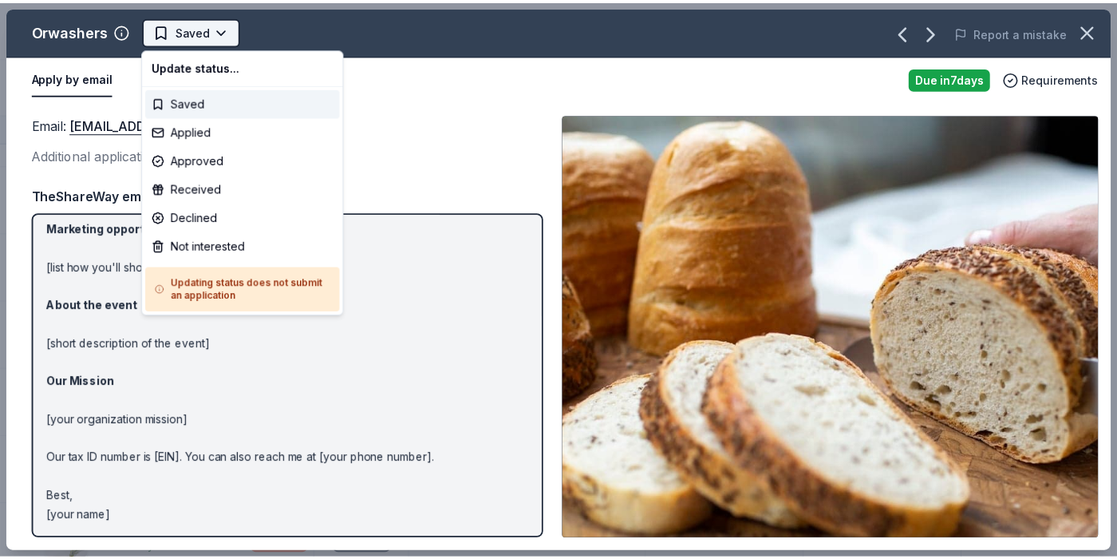
scroll to position [0, 0]
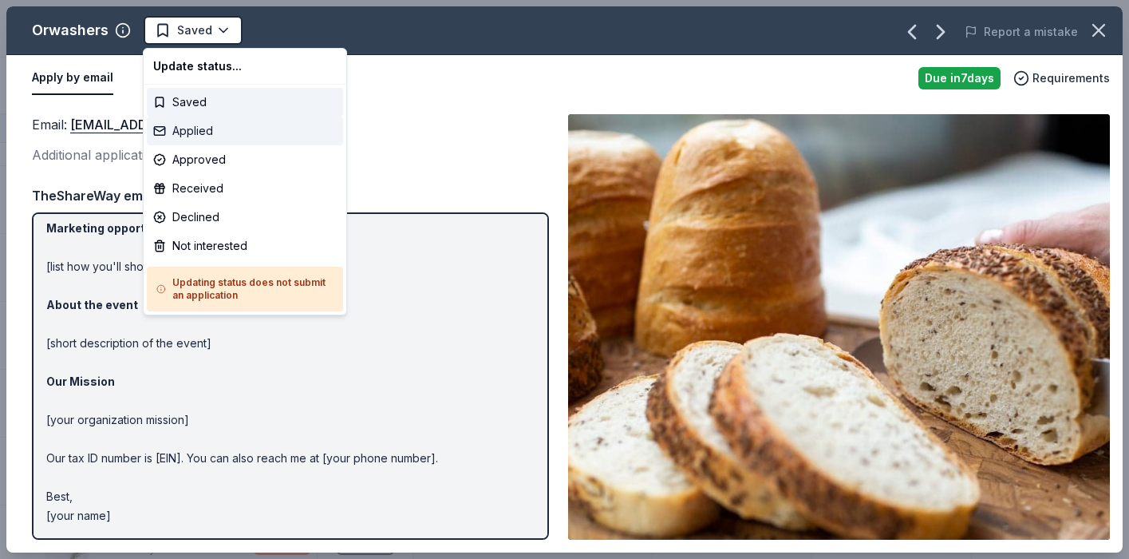
click at [213, 128] on div "Applied" at bounding box center [245, 131] width 196 height 29
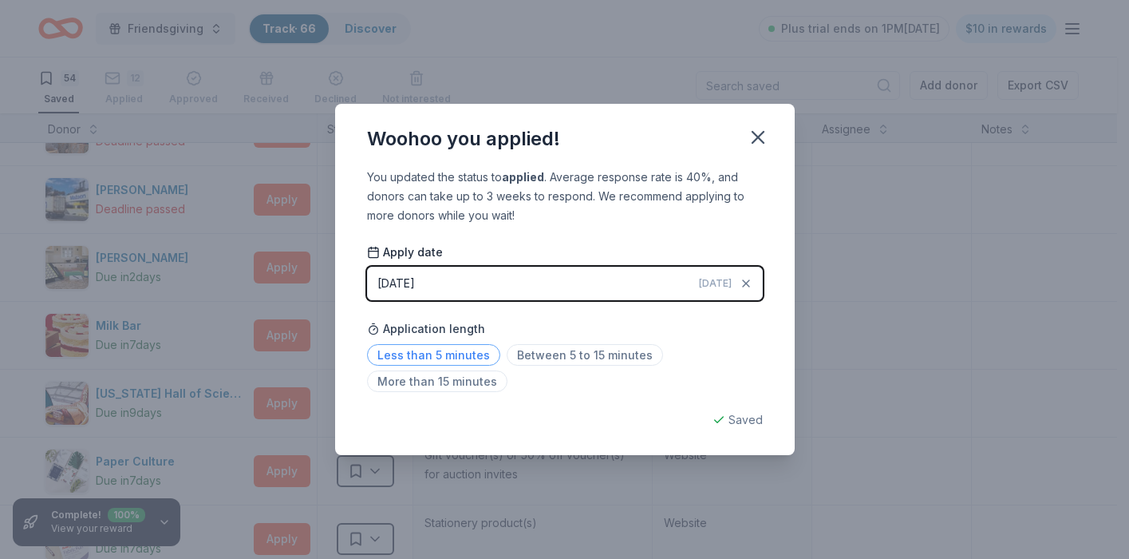
click at [438, 353] on span "Less than 5 minutes" at bounding box center [433, 355] width 133 height 22
click at [761, 136] on icon "button" at bounding box center [758, 137] width 22 height 22
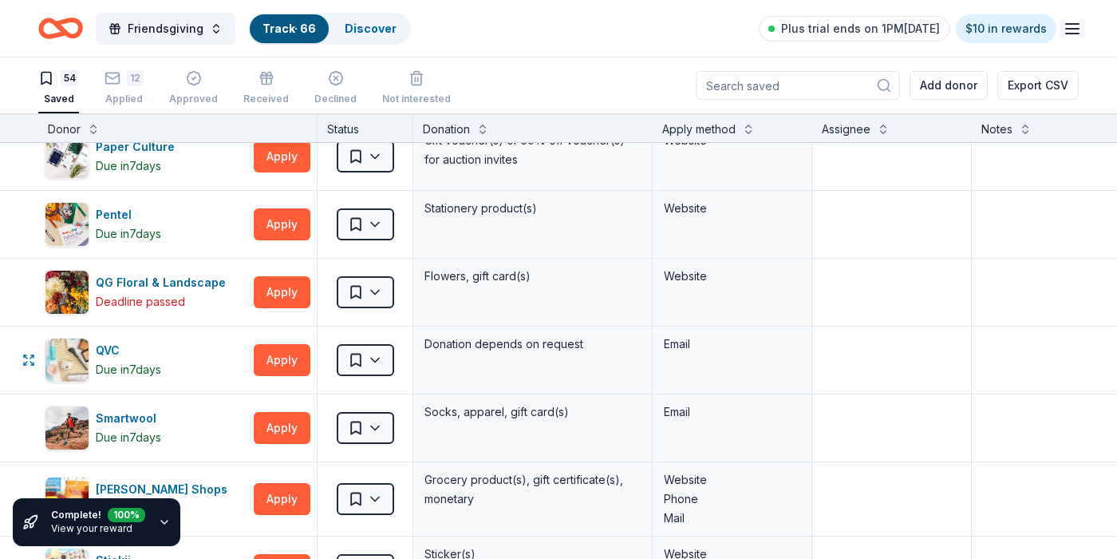
scroll to position [2932, 0]
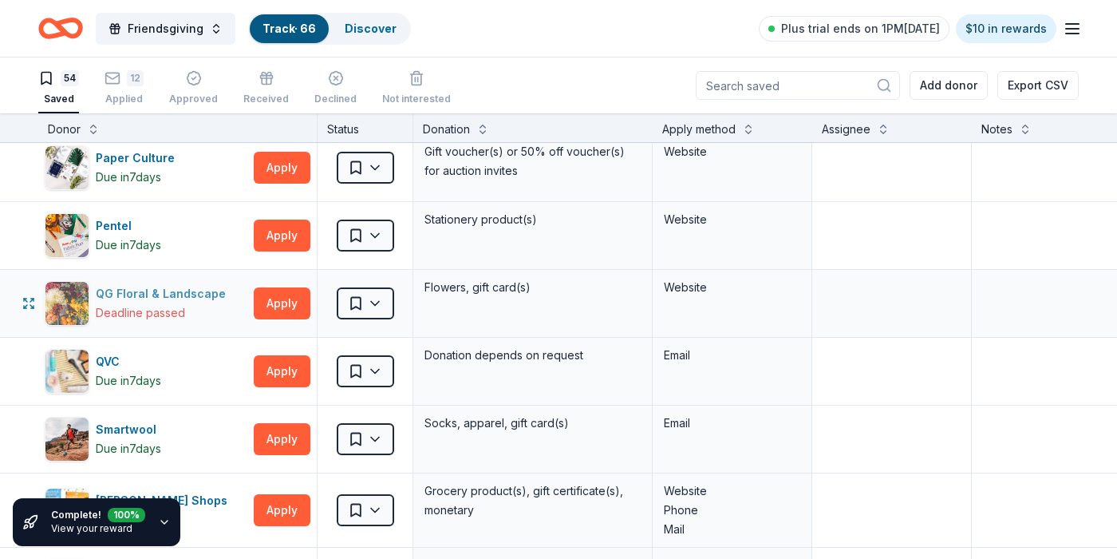
click at [176, 291] on div "QG Floral & Landscape" at bounding box center [164, 293] width 136 height 19
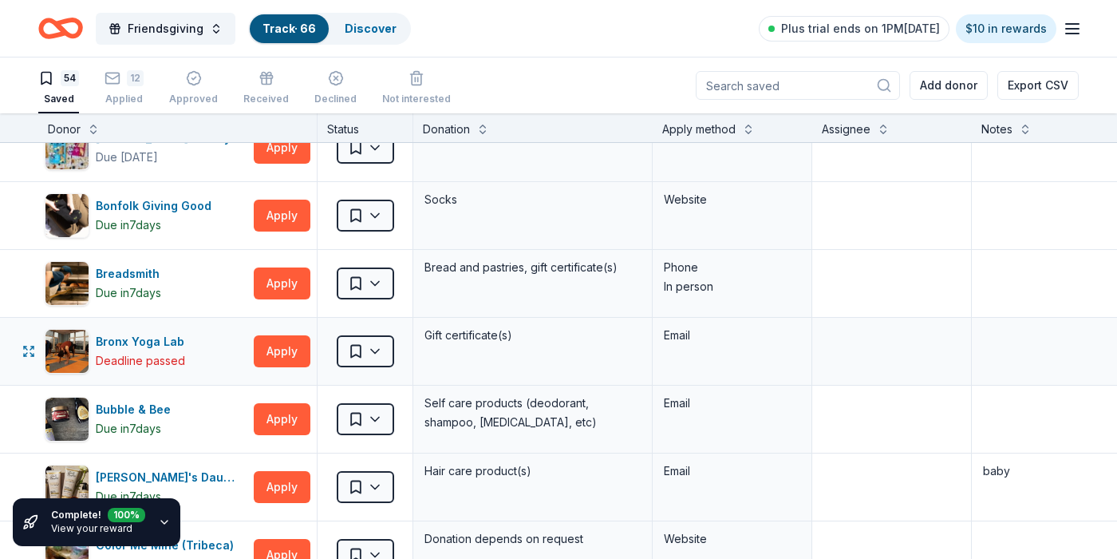
scroll to position [443, 0]
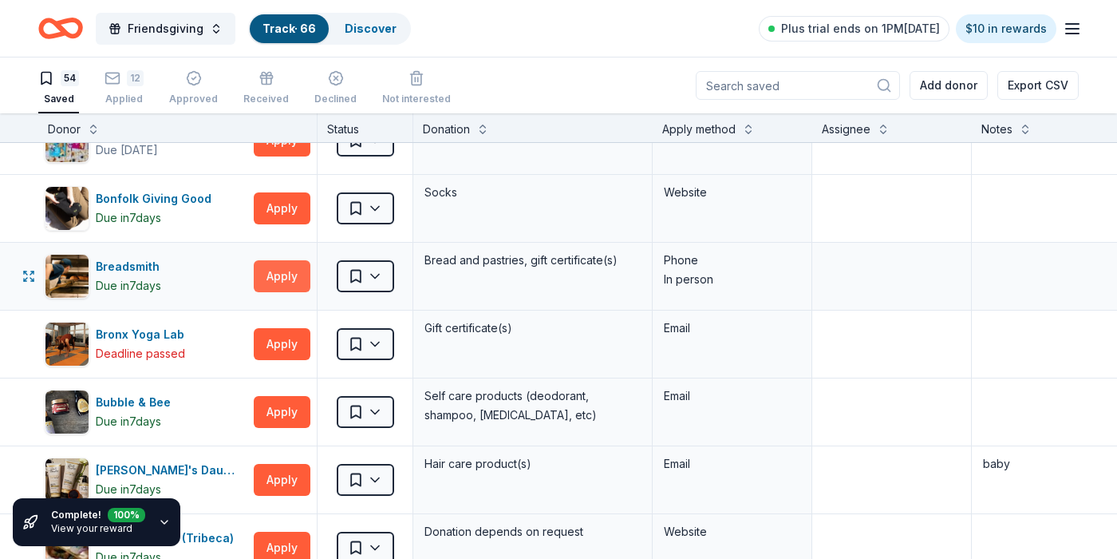
click at [266, 272] on button "Apply" at bounding box center [282, 276] width 57 height 32
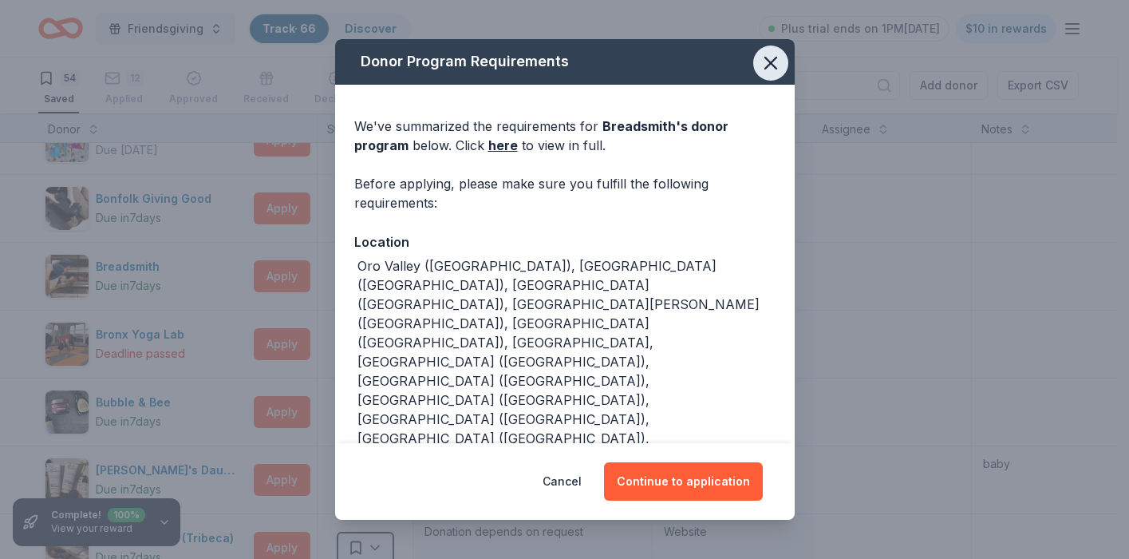
click at [762, 64] on icon "button" at bounding box center [771, 63] width 22 height 22
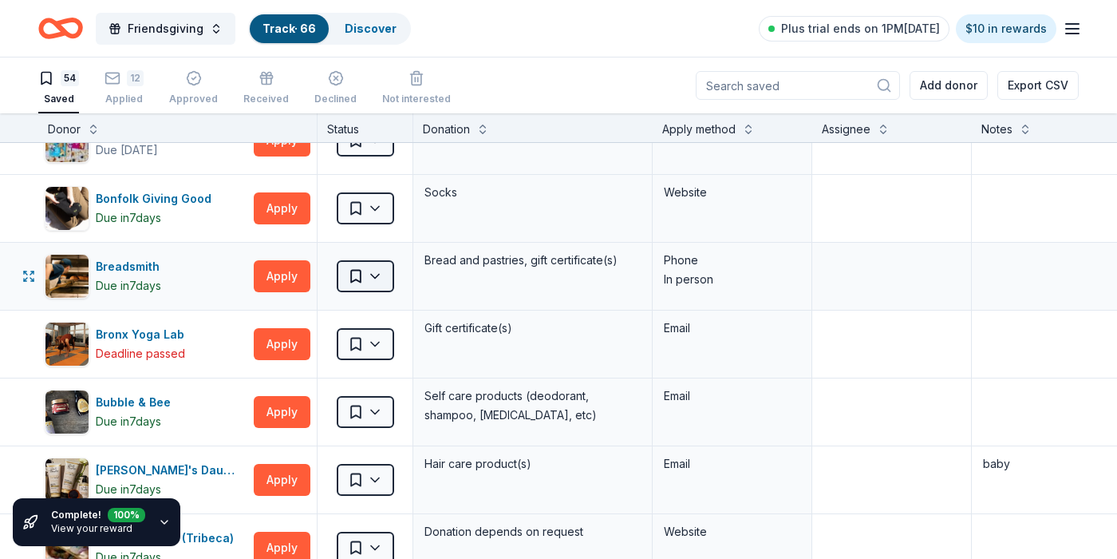
click at [385, 278] on html "Friendsgiving Track · 66 Discover Plus trial ends on 1PM, 10/19 $10 in rewards …" at bounding box center [558, 279] width 1117 height 559
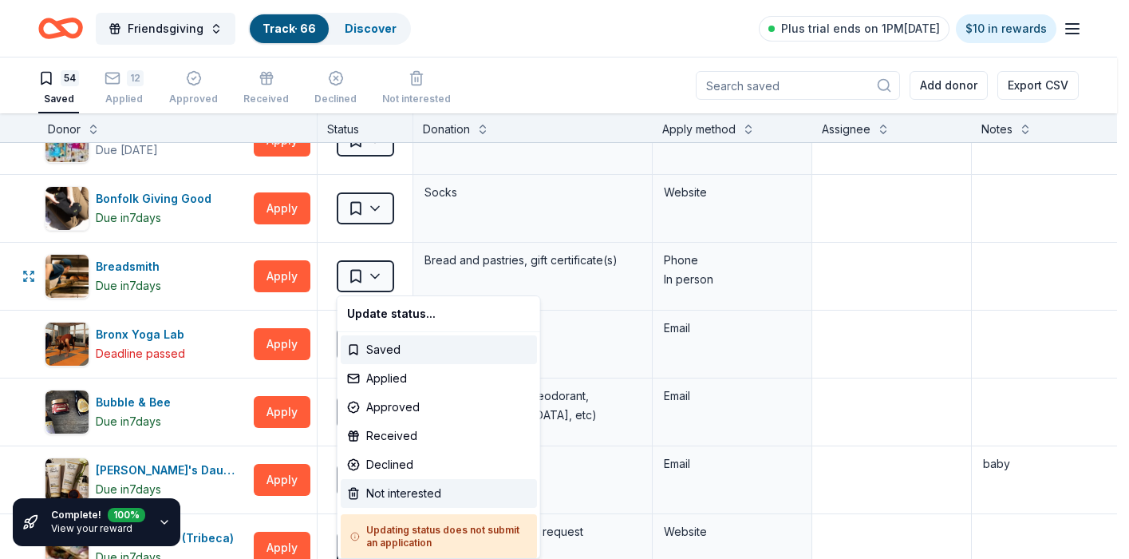
click at [394, 492] on div "Not interested" at bounding box center [439, 493] width 196 height 29
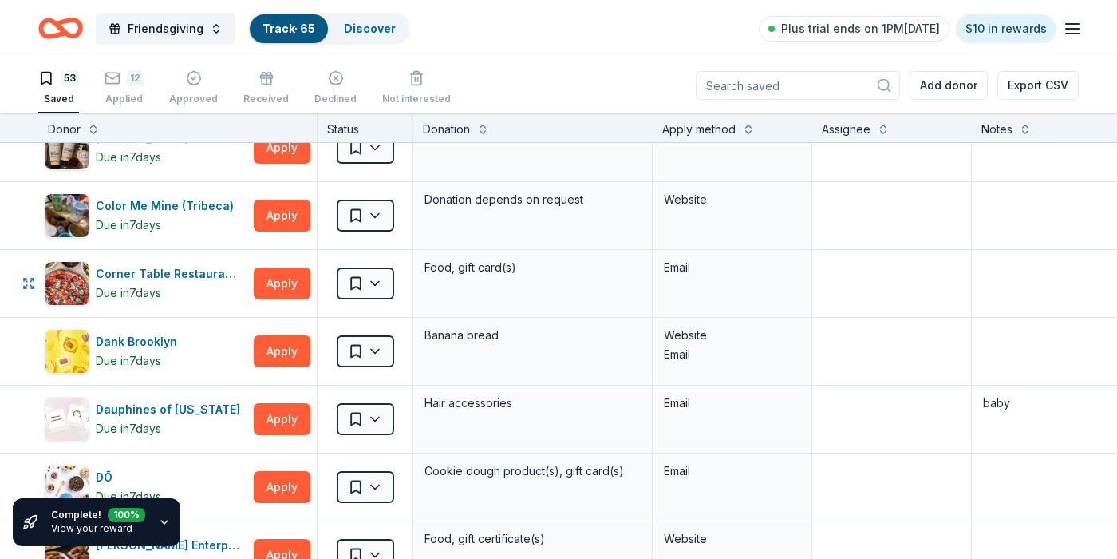
scroll to position [709, 0]
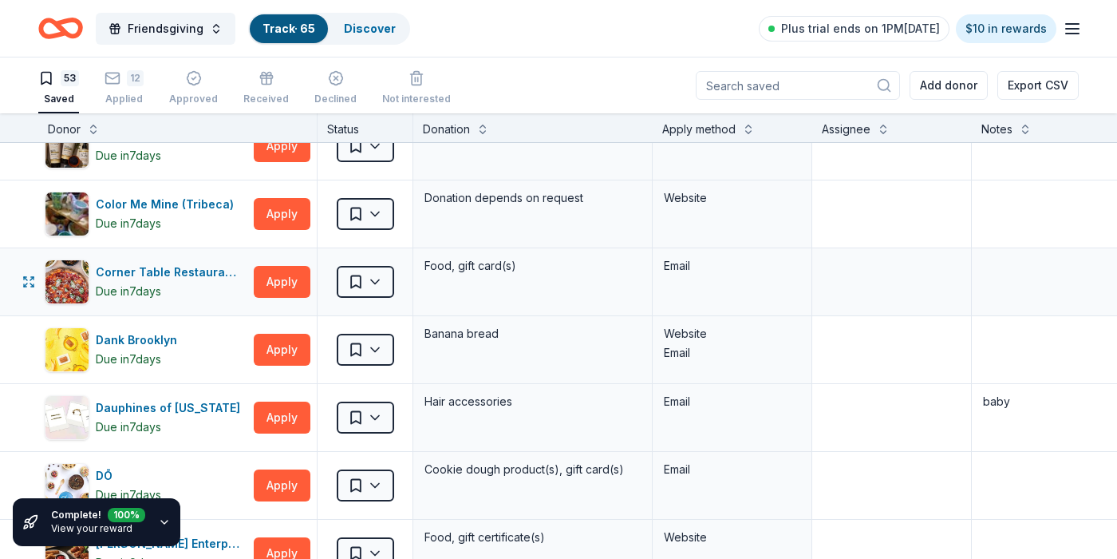
click at [124, 273] on div "Corner Table Restaurants" at bounding box center [172, 272] width 152 height 19
click at [382, 284] on html "Friendsgiving Track · 65 Discover Plus trial ends on 1PM, 10/19 $10 in rewards …" at bounding box center [558, 279] width 1117 height 559
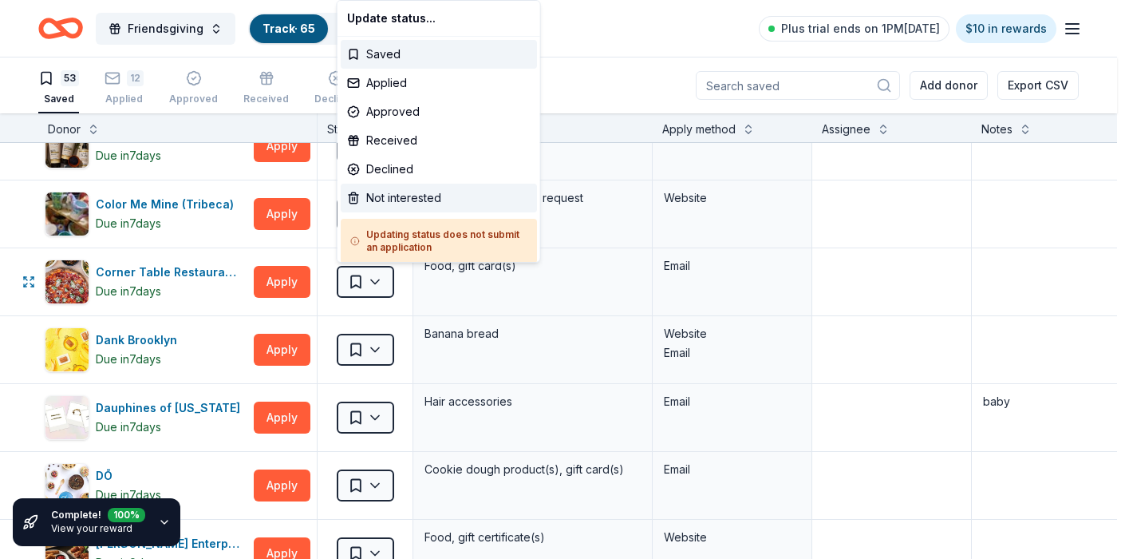
click at [401, 203] on div "Not interested" at bounding box center [439, 198] width 196 height 29
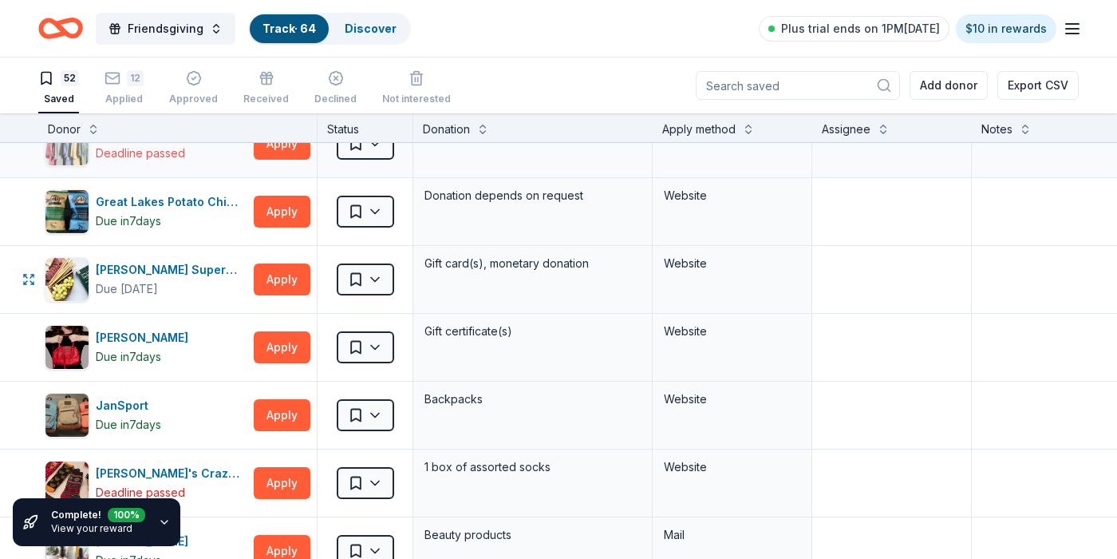
scroll to position [1611, 0]
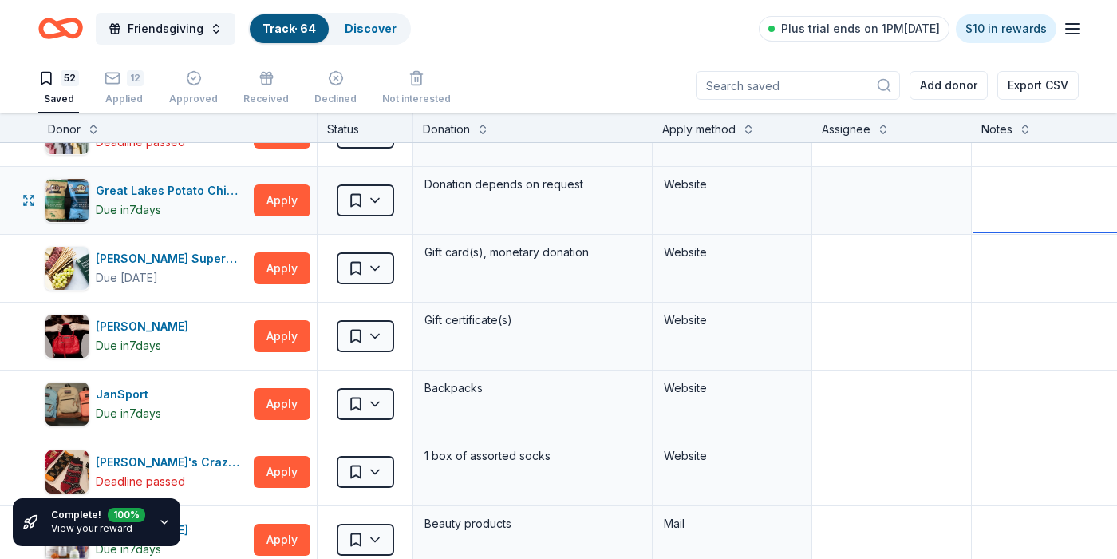
click at [1033, 213] on textarea at bounding box center [1091, 200] width 235 height 64
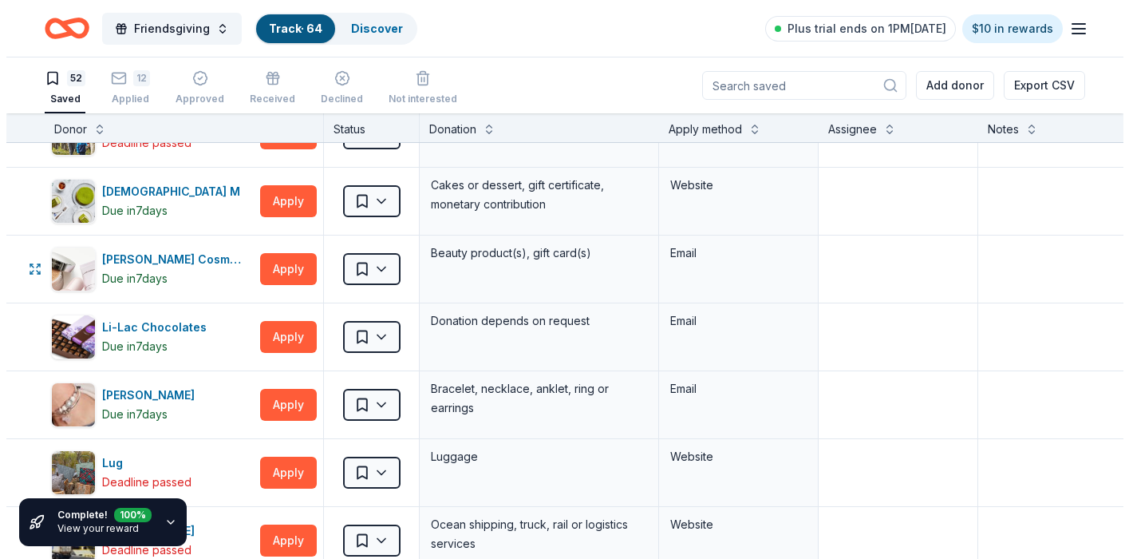
scroll to position [2155, 0]
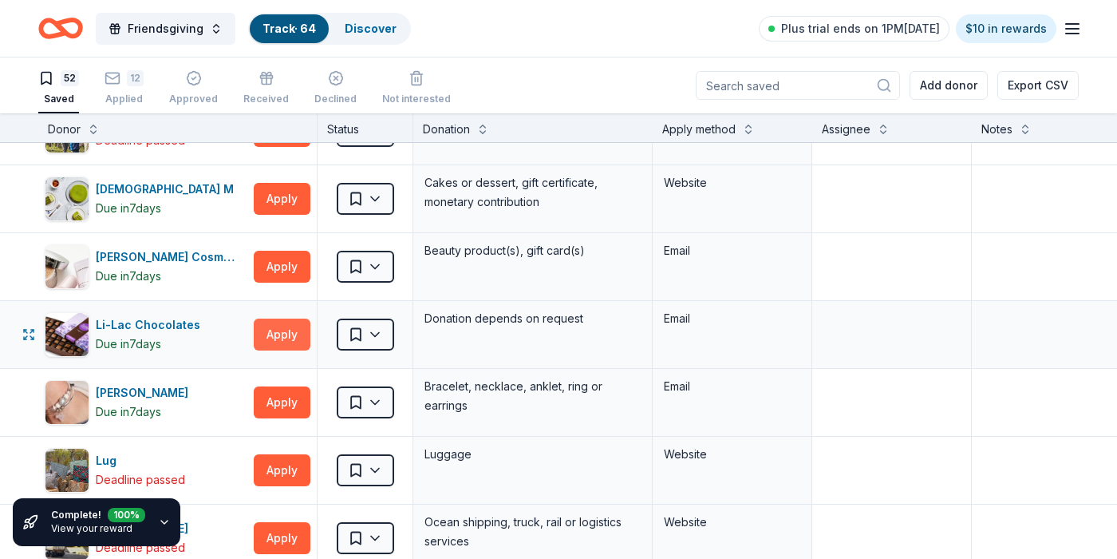
type textarea "summer?"
click at [276, 336] on button "Apply" at bounding box center [282, 334] width 57 height 32
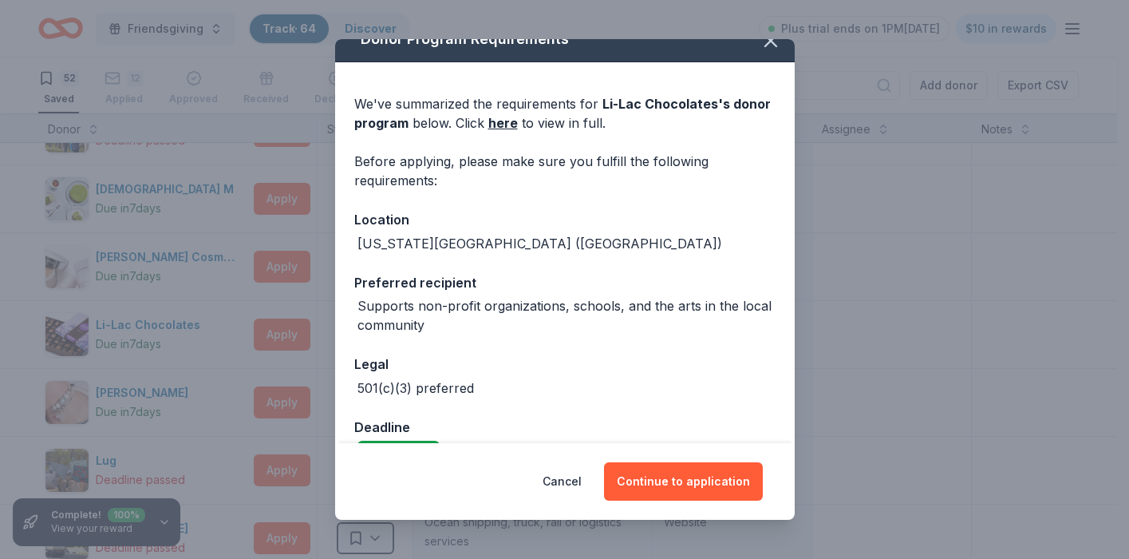
scroll to position [0, 0]
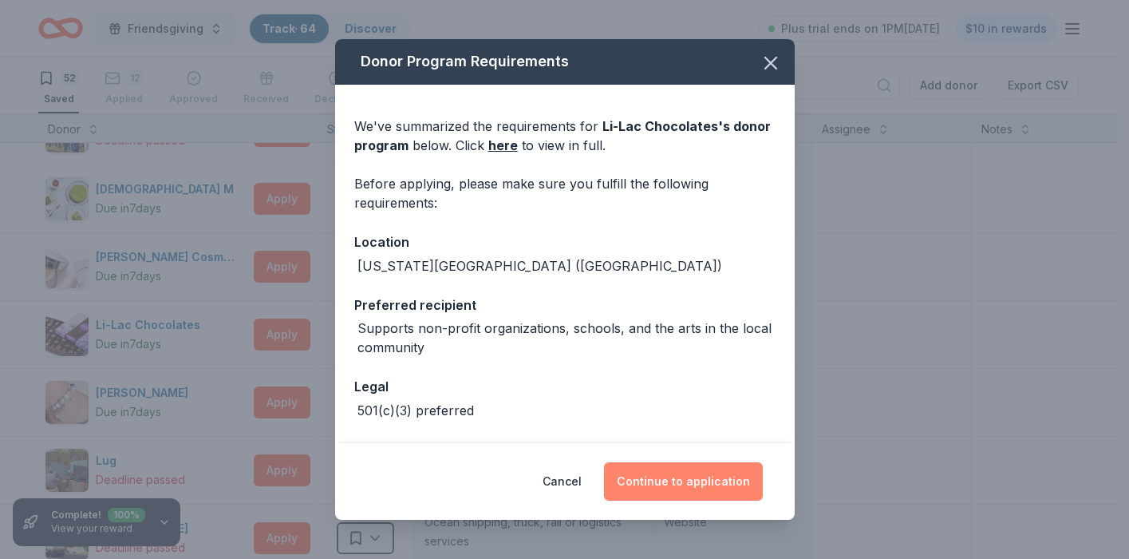
click at [658, 486] on button "Continue to application" at bounding box center [683, 481] width 159 height 38
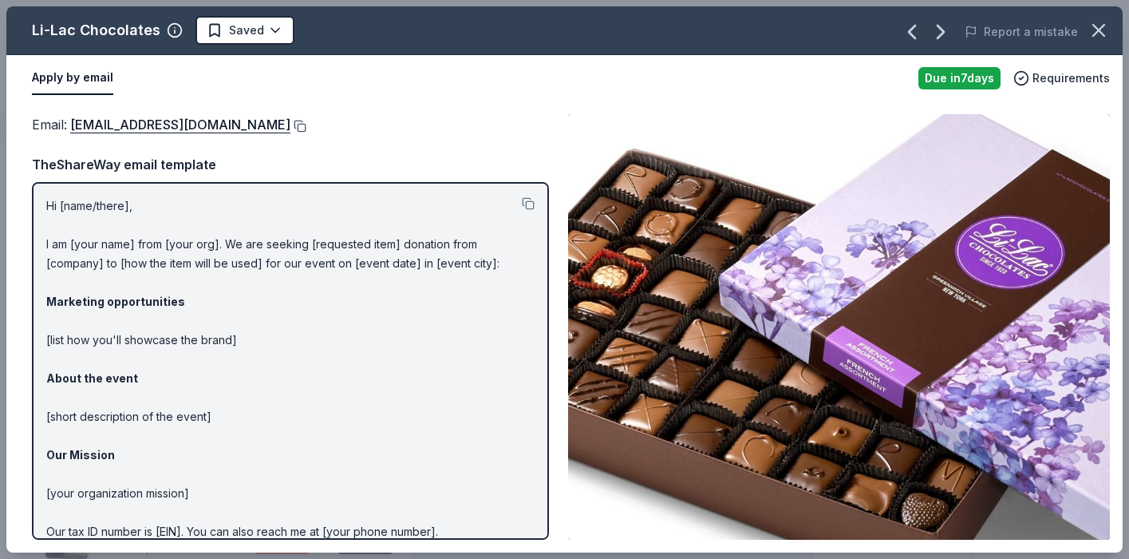
click at [290, 123] on button at bounding box center [298, 126] width 16 height 13
click at [1094, 30] on icon "button" at bounding box center [1099, 30] width 22 height 22
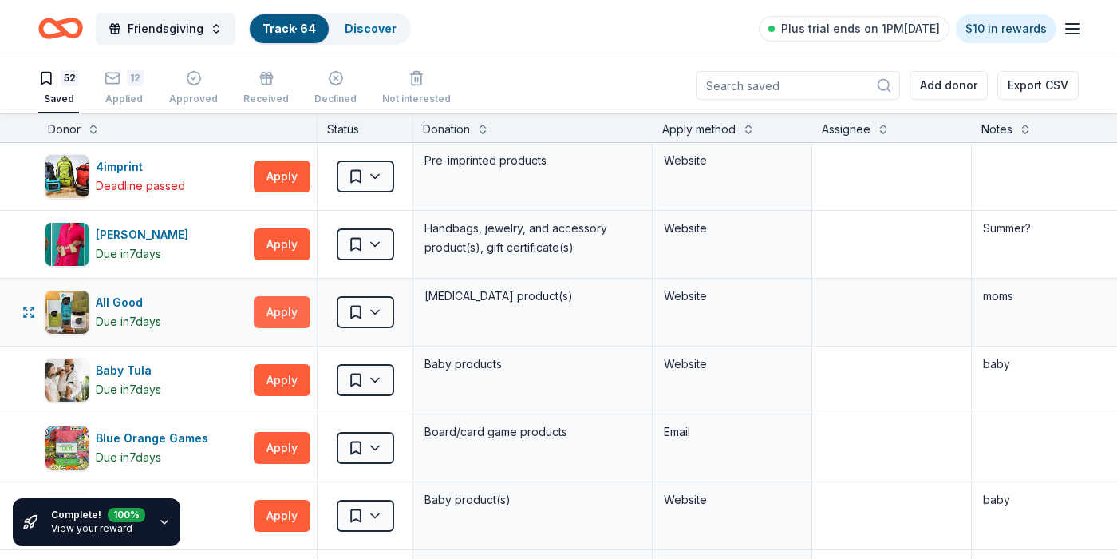
click at [287, 315] on button "Apply" at bounding box center [282, 312] width 57 height 32
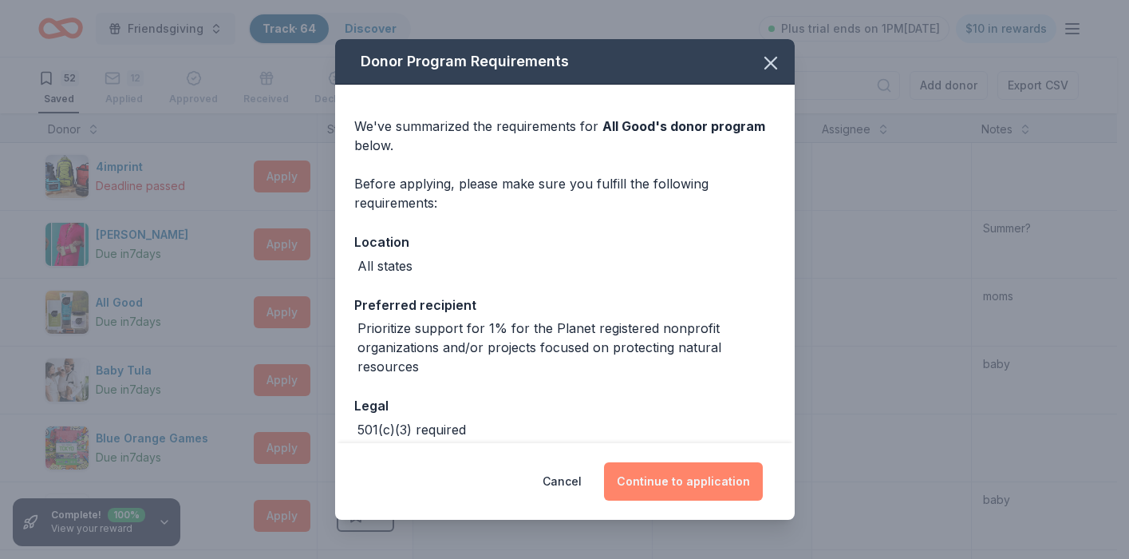
click at [652, 480] on button "Continue to application" at bounding box center [683, 481] width 159 height 38
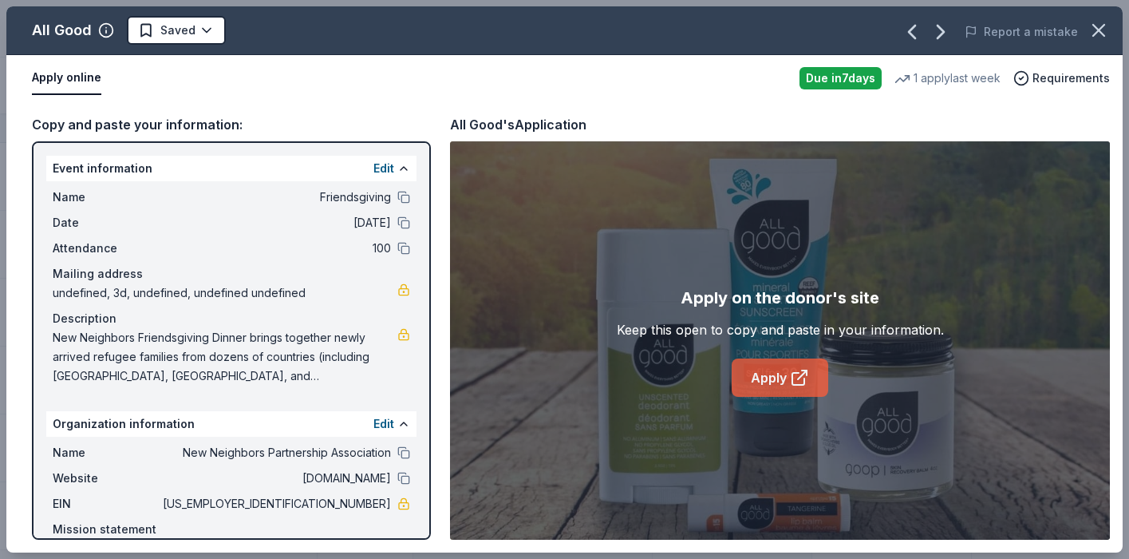
click at [777, 377] on link "Apply" at bounding box center [780, 377] width 97 height 38
click at [212, 34] on html "Friendsgiving Track · 64 Discover Plus trial ends on 1PM, 10/19 $10 in rewards …" at bounding box center [564, 279] width 1129 height 559
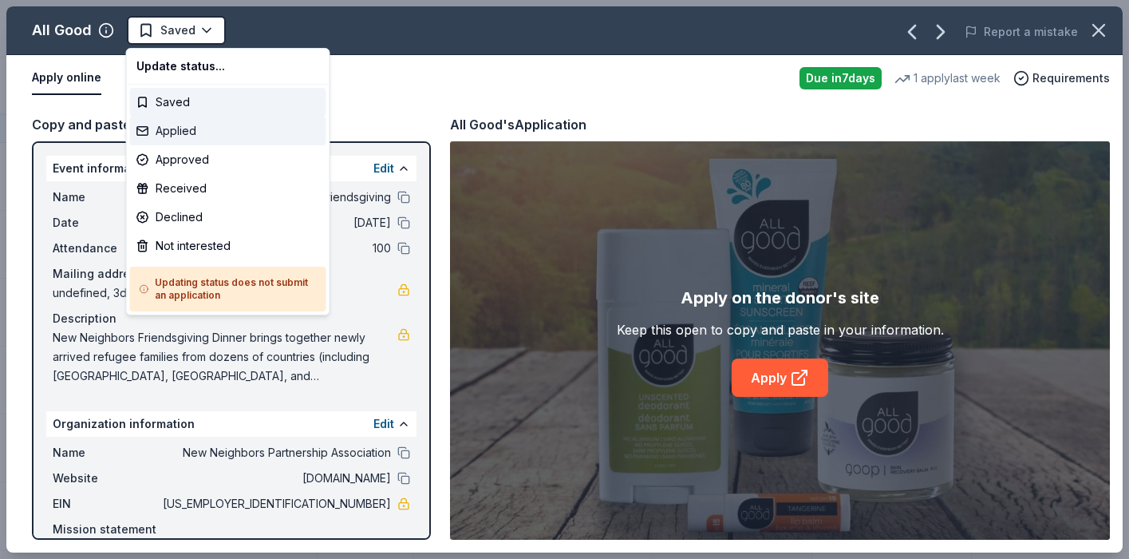
click at [204, 132] on div "Applied" at bounding box center [228, 131] width 196 height 29
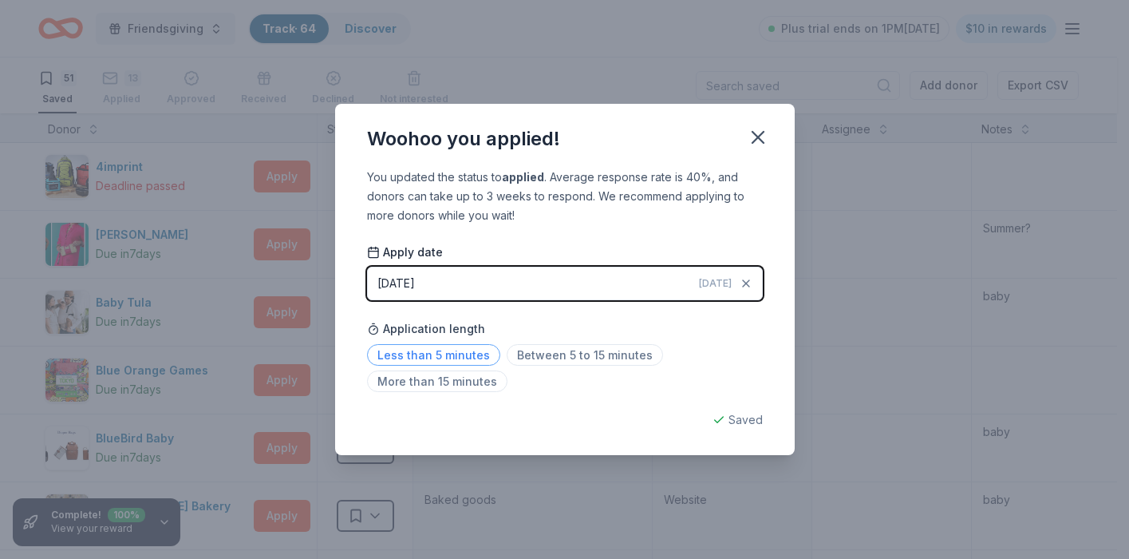
click at [437, 358] on span "Less than 5 minutes" at bounding box center [433, 355] width 133 height 22
click at [765, 139] on icon "button" at bounding box center [758, 137] width 22 height 22
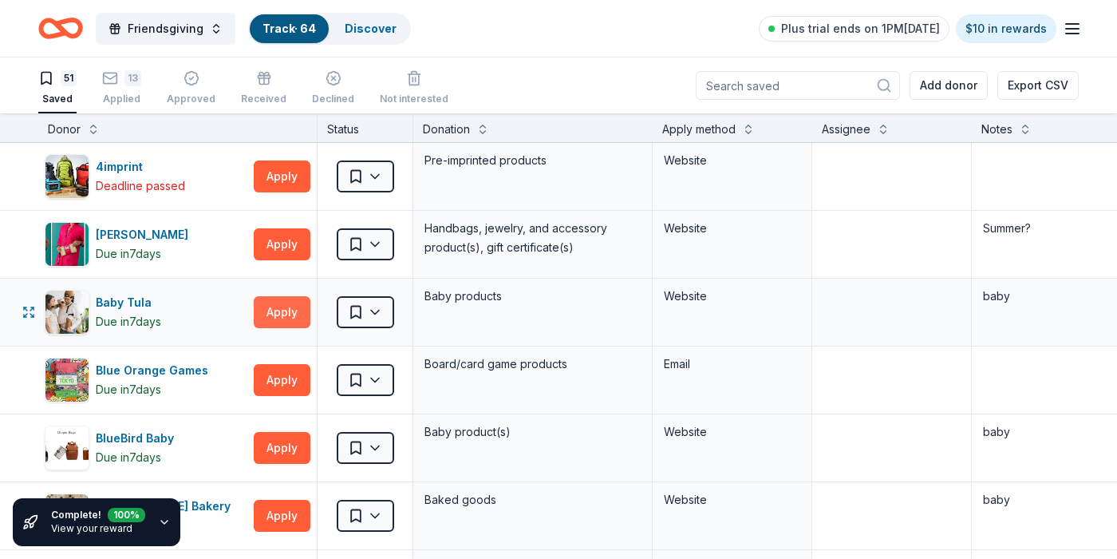
click at [287, 322] on button "Apply" at bounding box center [282, 312] width 57 height 32
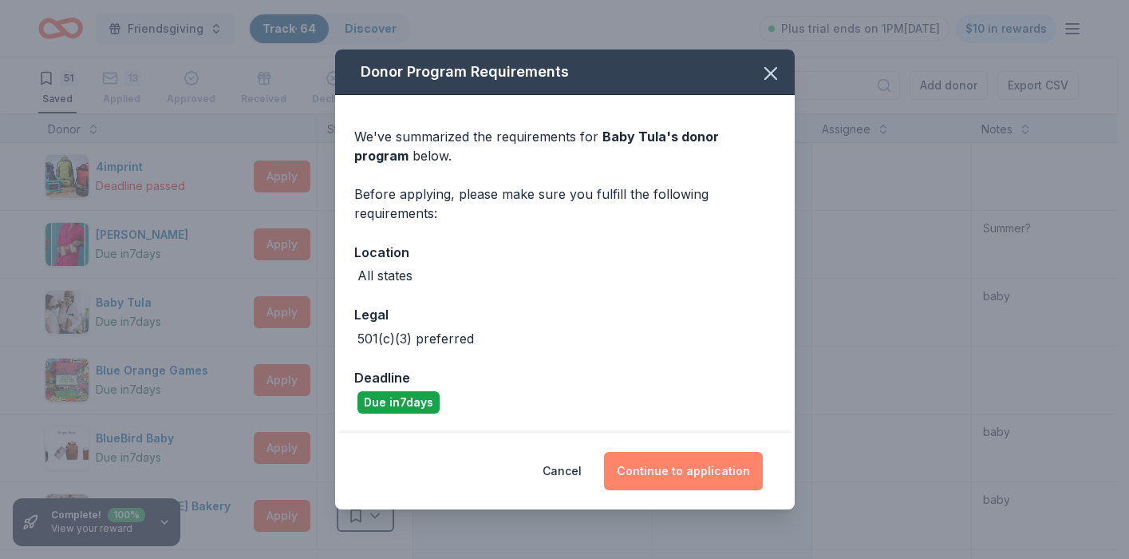
click at [698, 477] on button "Continue to application" at bounding box center [683, 471] width 159 height 38
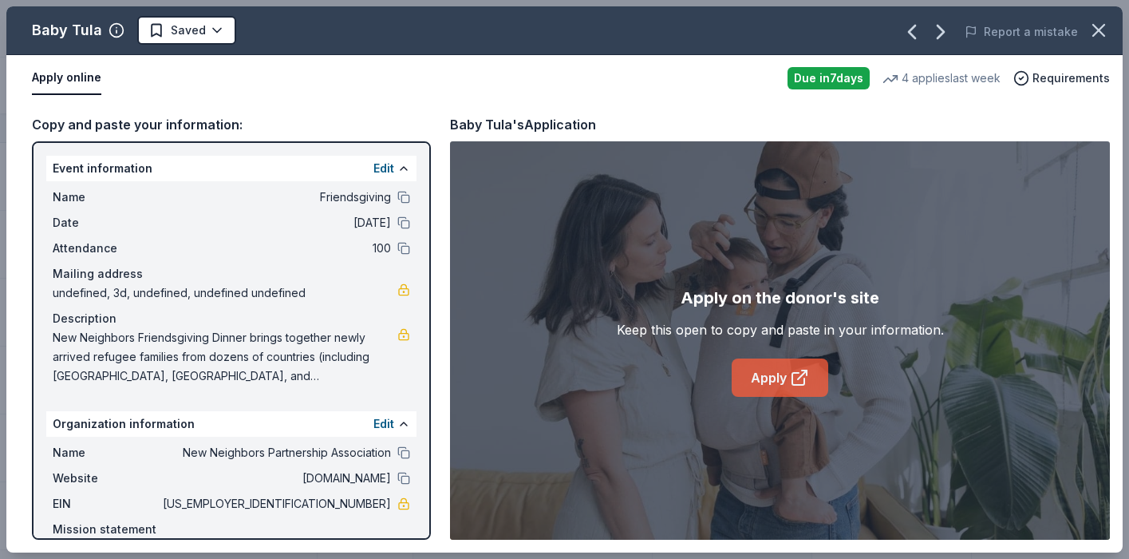
click at [786, 378] on link "Apply" at bounding box center [780, 377] width 97 height 38
click at [199, 22] on html "Friendsgiving Track · 64 Discover Plus trial ends on 1PM, 10/19 $10 in rewards …" at bounding box center [564, 279] width 1129 height 559
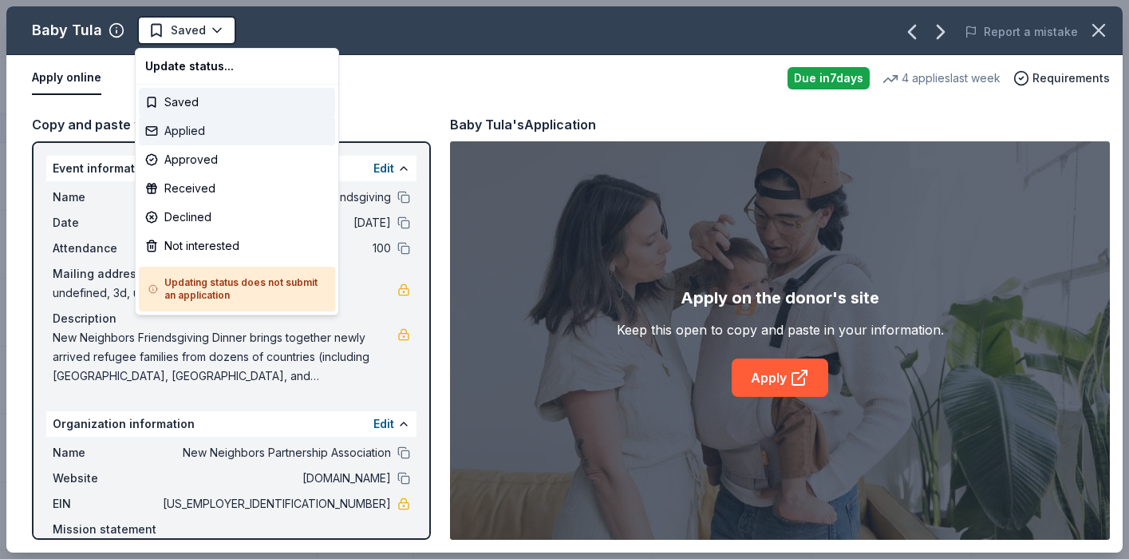
click at [187, 129] on div "Applied" at bounding box center [237, 131] width 196 height 29
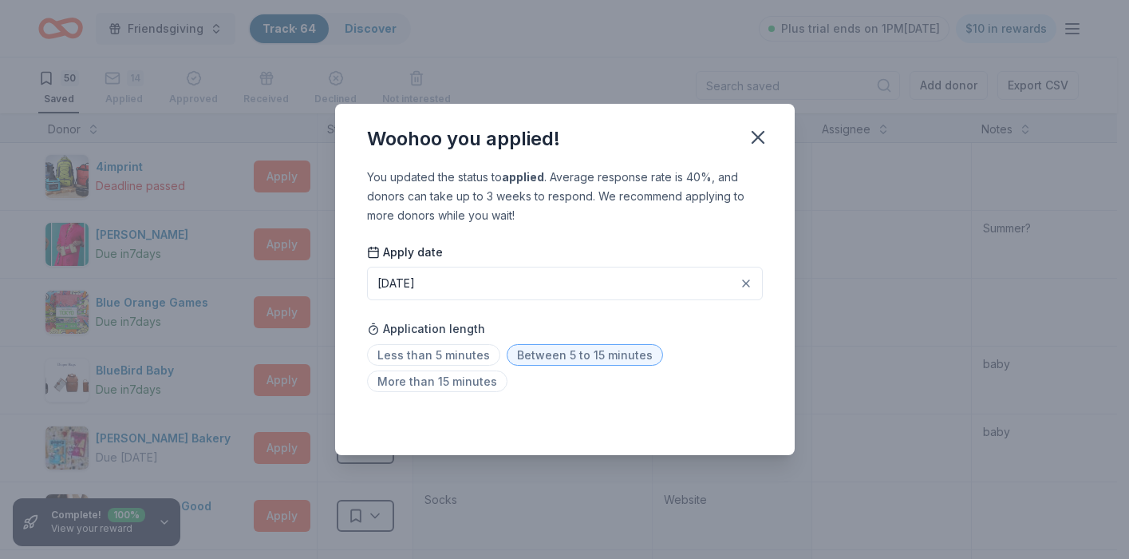
click at [527, 360] on span "Between 5 to 15 minutes" at bounding box center [585, 355] width 156 height 22
click at [757, 140] on icon "button" at bounding box center [758, 137] width 22 height 22
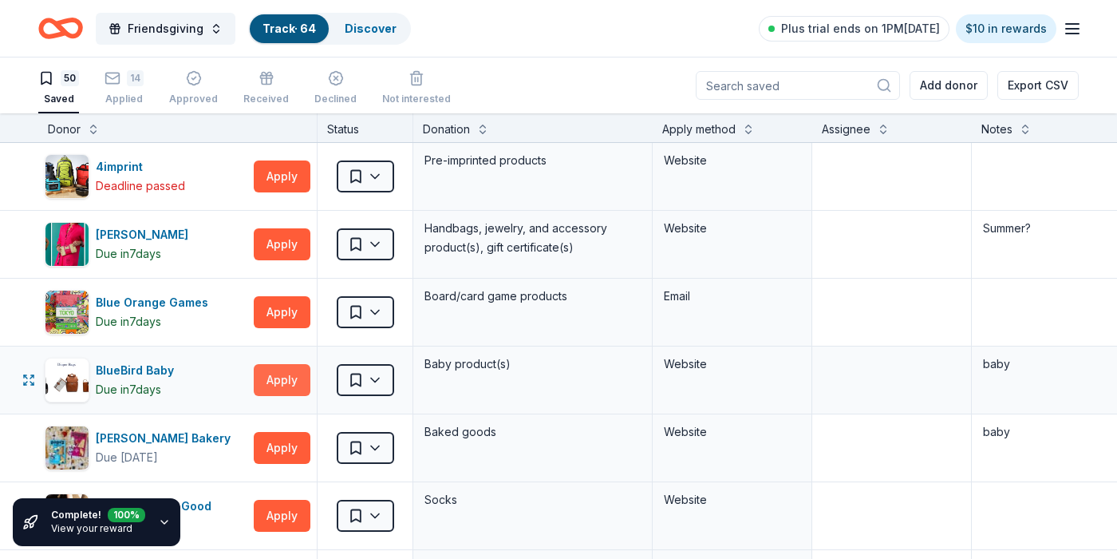
click at [275, 377] on button "Apply" at bounding box center [282, 380] width 57 height 32
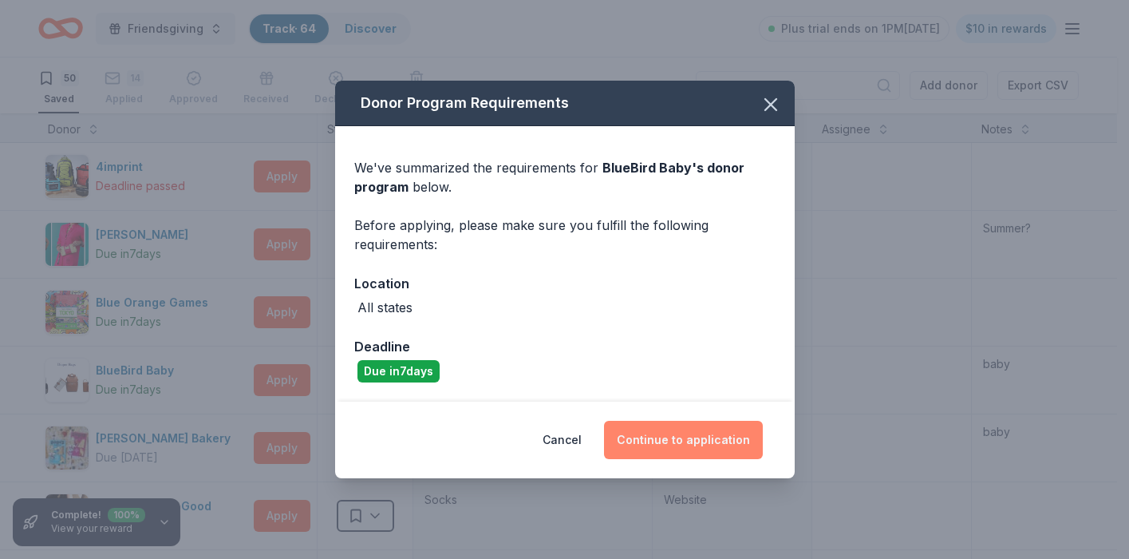
click at [679, 442] on button "Continue to application" at bounding box center [683, 440] width 159 height 38
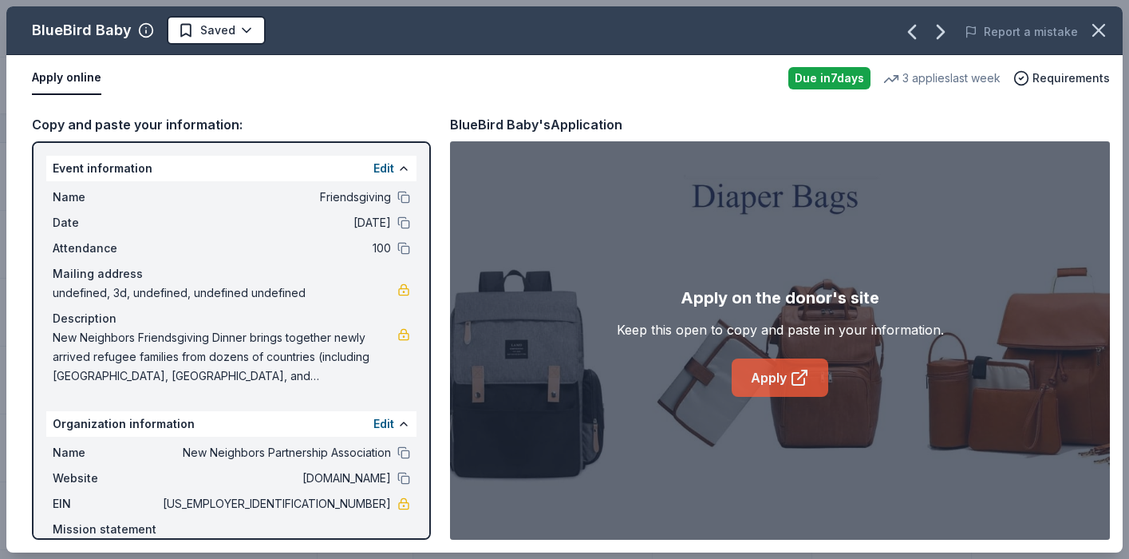
click at [788, 387] on link "Apply" at bounding box center [780, 377] width 97 height 38
click at [223, 37] on html "Friendsgiving Track · 64 Discover Plus trial ends on 1PM, 10/19 $10 in rewards …" at bounding box center [564, 279] width 1129 height 559
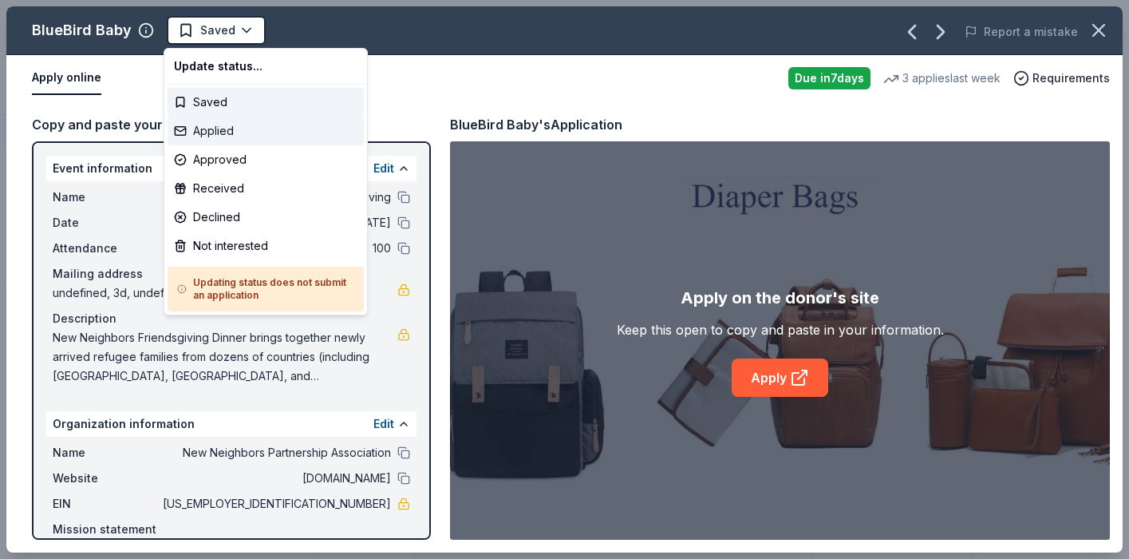
click at [205, 135] on div "Applied" at bounding box center [266, 131] width 196 height 29
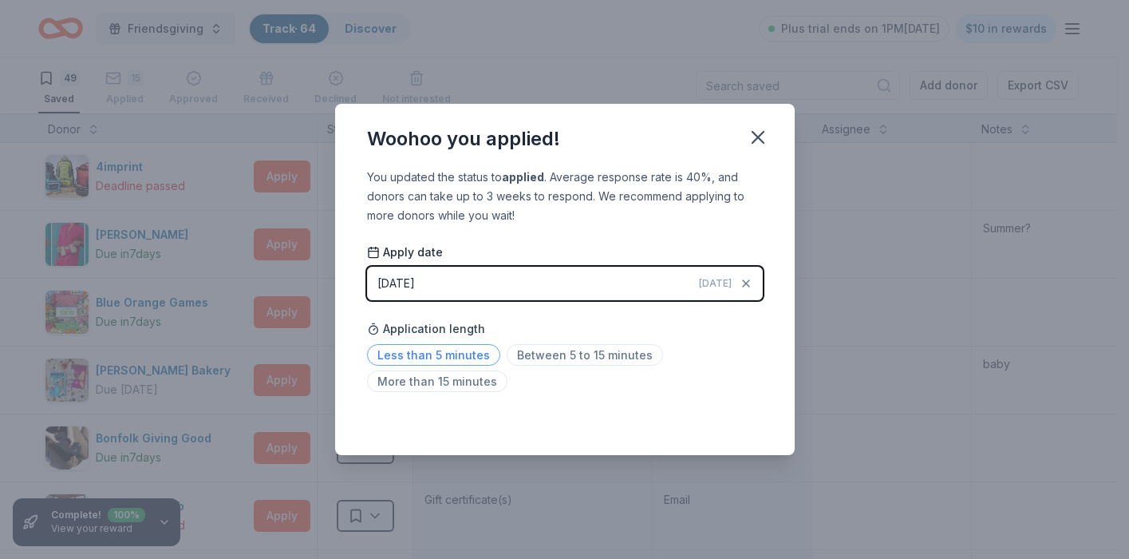
click at [430, 357] on span "Less than 5 minutes" at bounding box center [433, 355] width 133 height 22
click at [753, 146] on icon "button" at bounding box center [758, 137] width 22 height 22
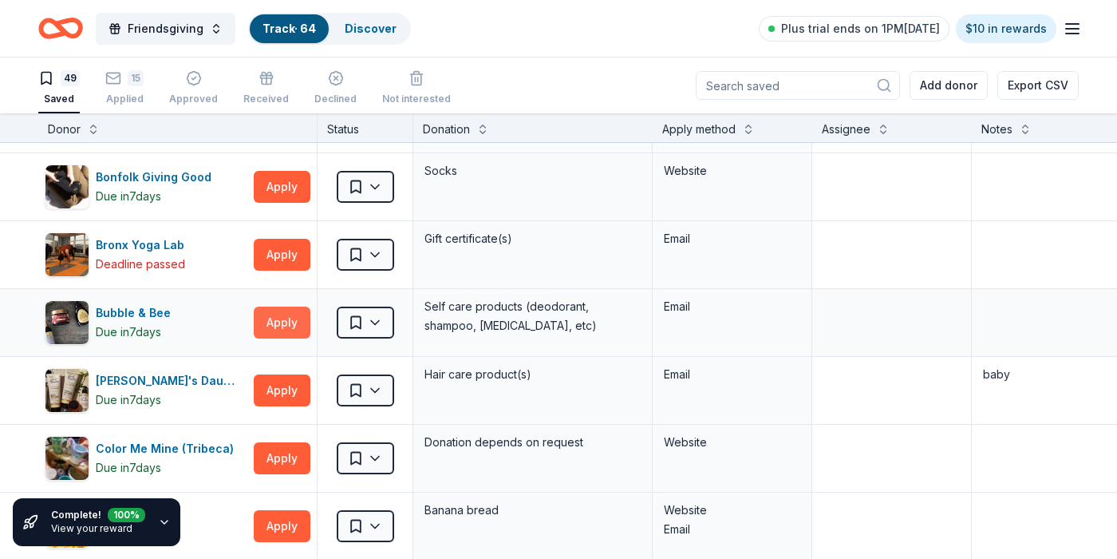
scroll to position [263, 0]
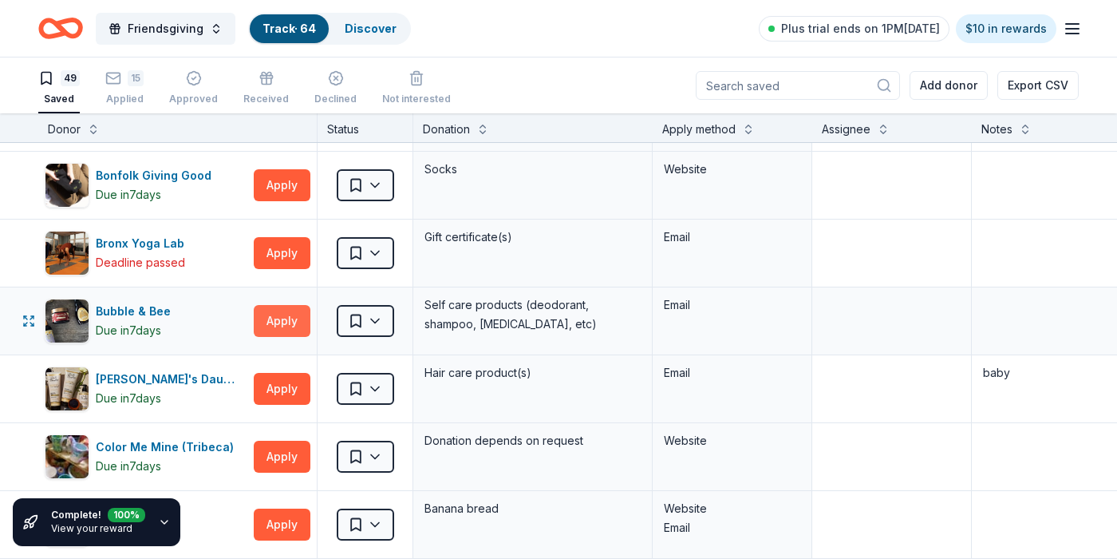
click at [276, 318] on button "Apply" at bounding box center [282, 321] width 57 height 32
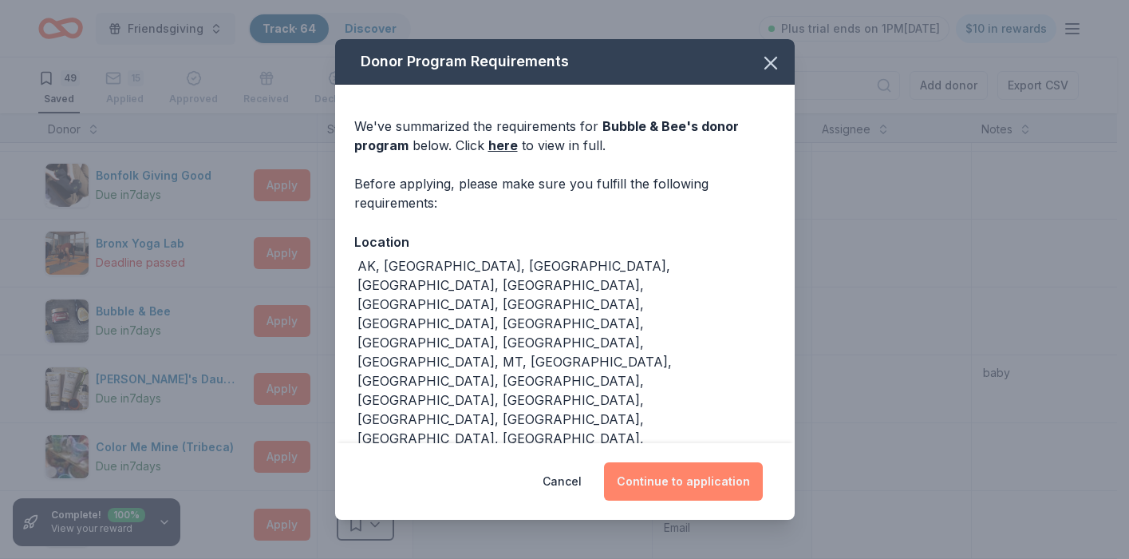
click at [694, 462] on button "Continue to application" at bounding box center [683, 481] width 159 height 38
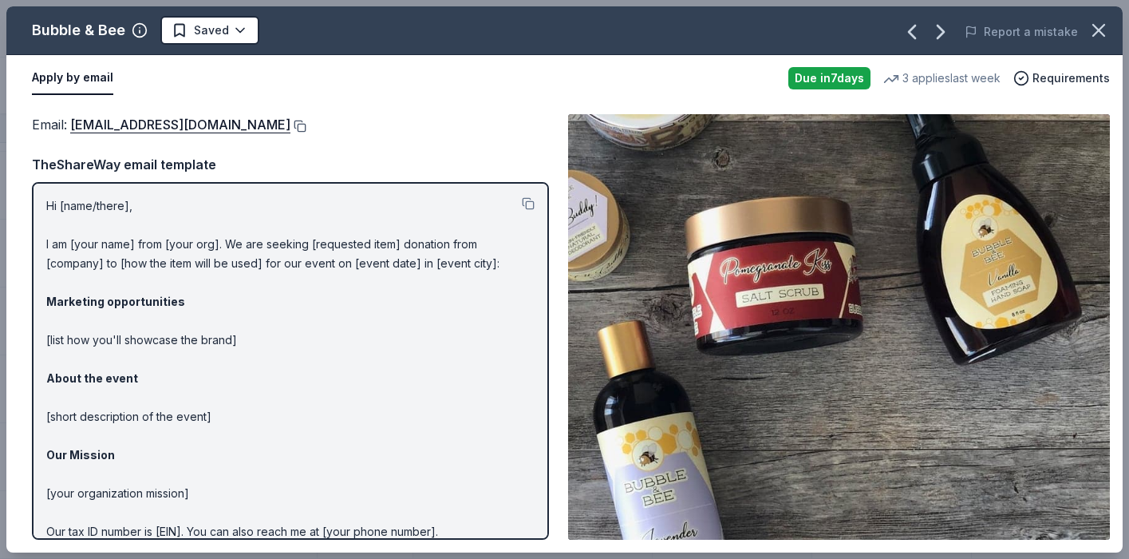
click at [290, 127] on button at bounding box center [298, 126] width 16 height 13
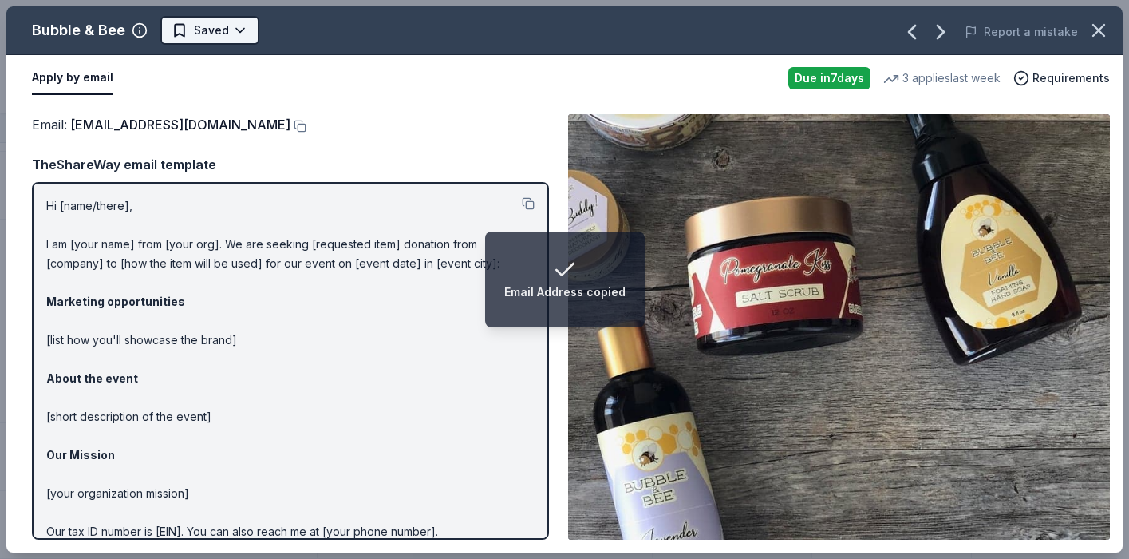
click at [223, 41] on body "Email Address copied Friendsgiving Track · 64 Discover Plus trial ends on 1PM, …" at bounding box center [558, 279] width 1117 height 559
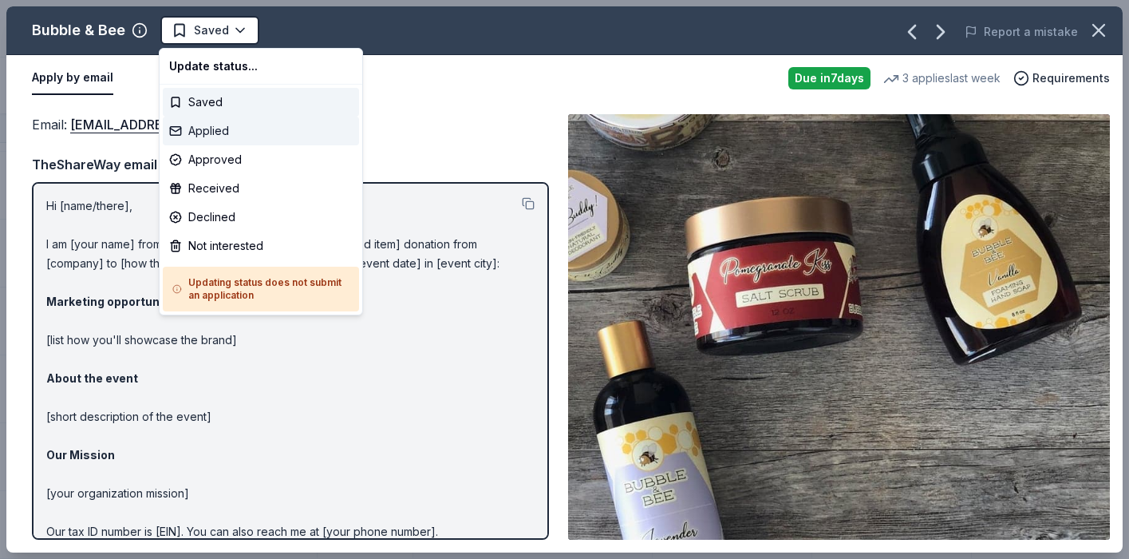
click at [221, 129] on div "Applied" at bounding box center [261, 131] width 196 height 29
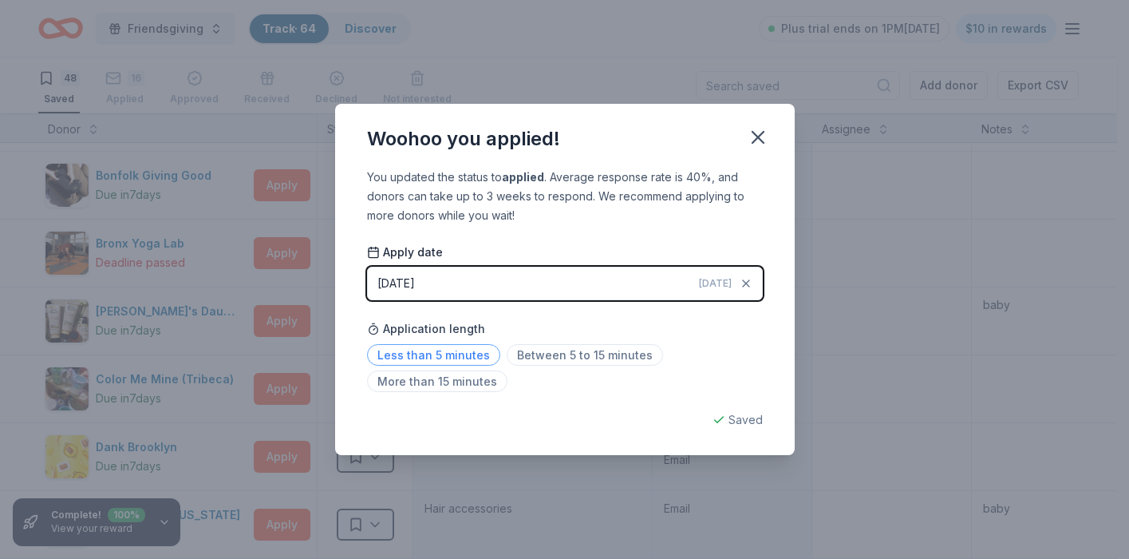
click at [452, 354] on span "Less than 5 minutes" at bounding box center [433, 355] width 133 height 22
click at [749, 420] on div "Saved" at bounding box center [565, 419] width 396 height 19
click at [757, 148] on icon "button" at bounding box center [758, 137] width 22 height 22
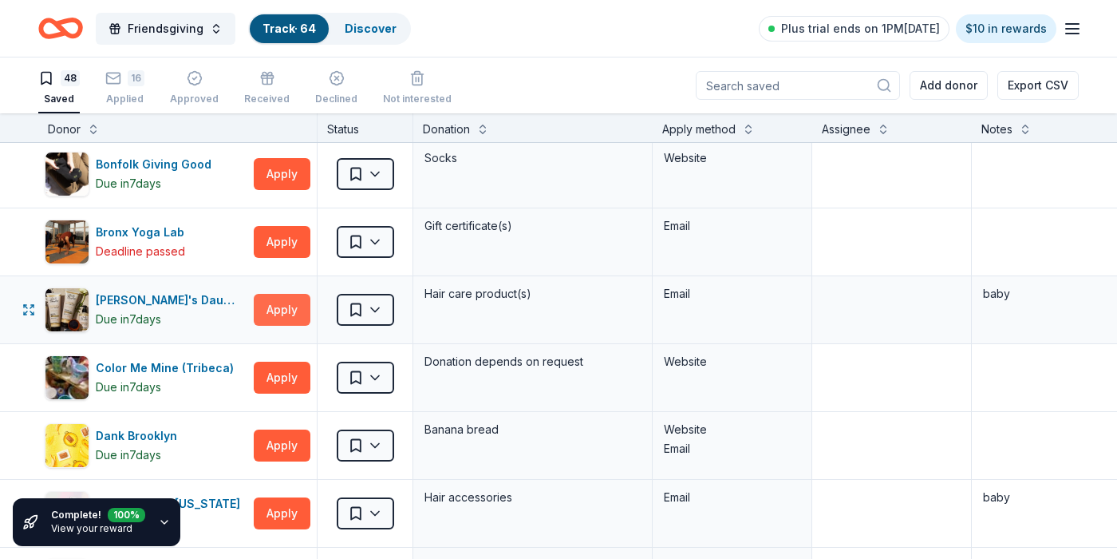
scroll to position [276, 0]
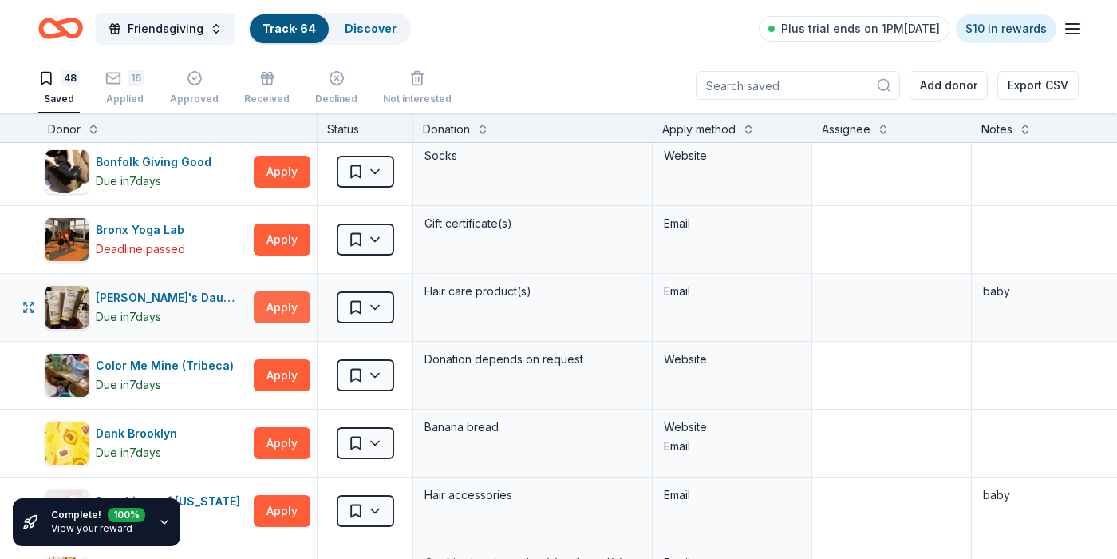
click at [276, 308] on button "Apply" at bounding box center [282, 307] width 57 height 32
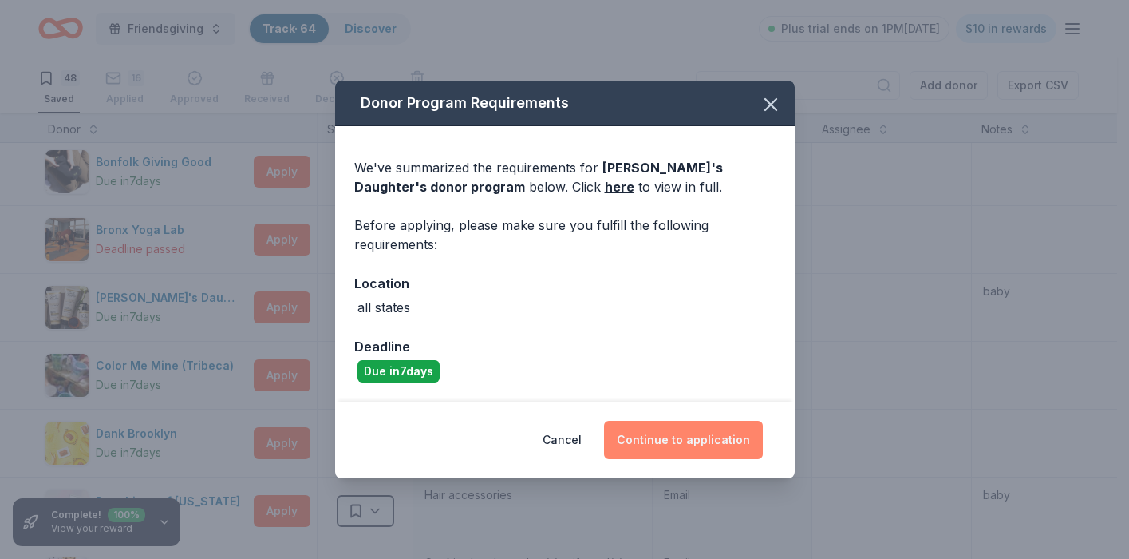
click at [658, 439] on button "Continue to application" at bounding box center [683, 440] width 159 height 38
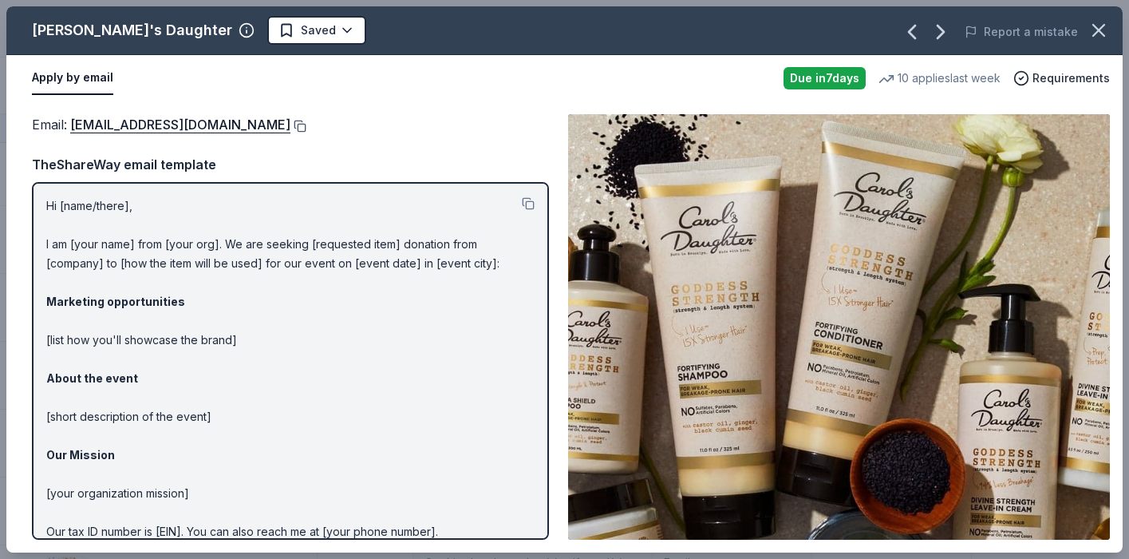
click at [300, 126] on button at bounding box center [298, 126] width 16 height 13
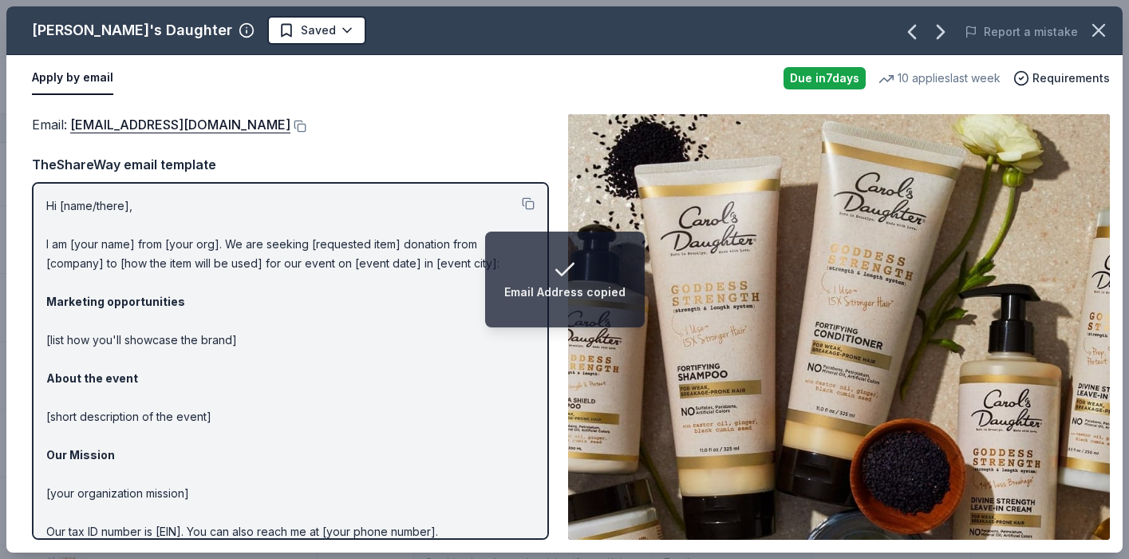
click at [212, 31] on html "Email Address copied Friendsgiving Track · 64 Discover Plus trial ends on 1PM, …" at bounding box center [564, 279] width 1129 height 559
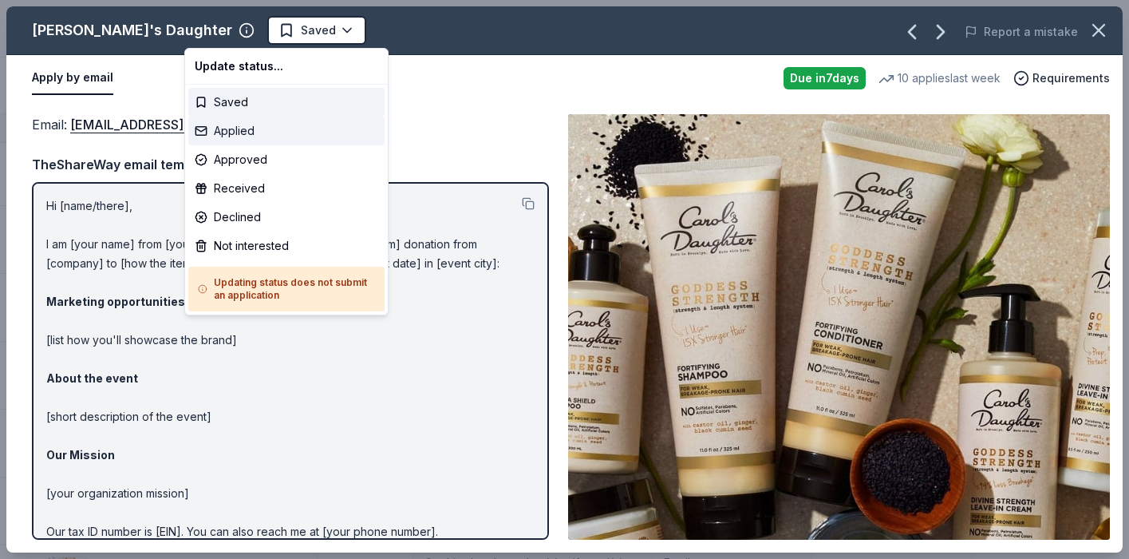
click at [260, 132] on div "Applied" at bounding box center [286, 131] width 196 height 29
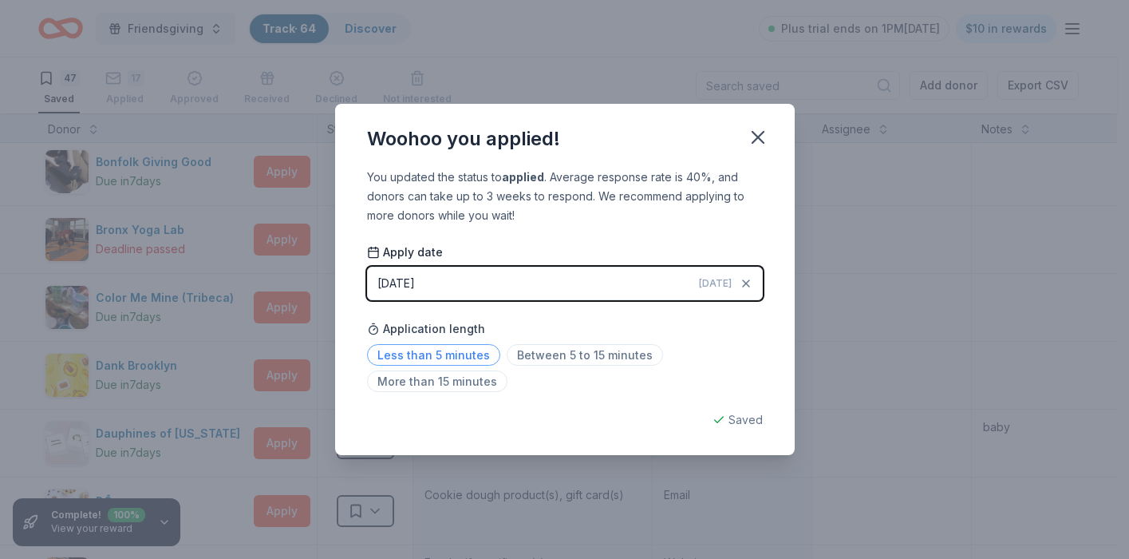
click at [445, 350] on span "Less than 5 minutes" at bounding box center [433, 355] width 133 height 22
click at [749, 131] on icon "button" at bounding box center [758, 137] width 22 height 22
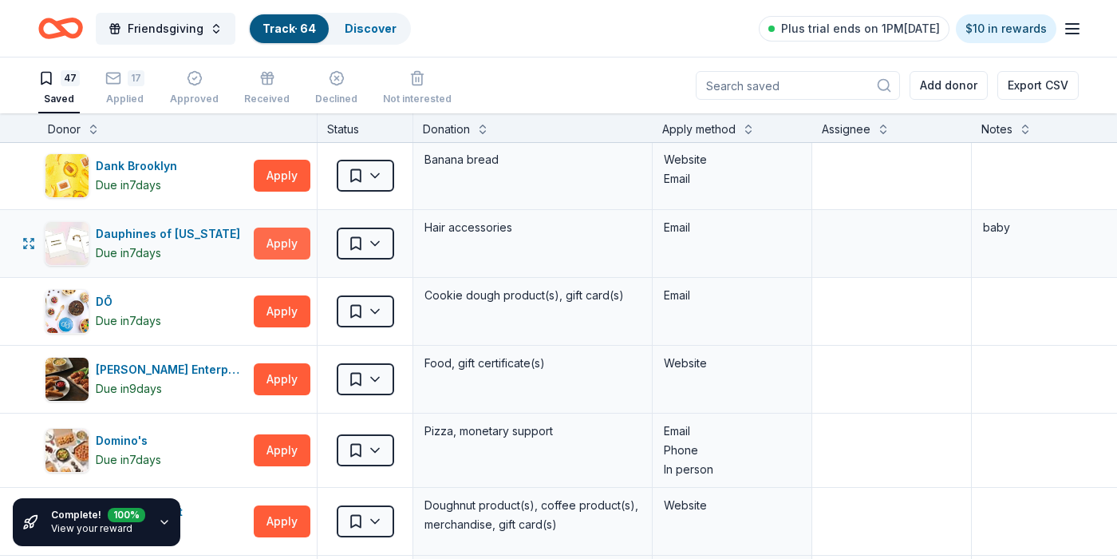
scroll to position [478, 0]
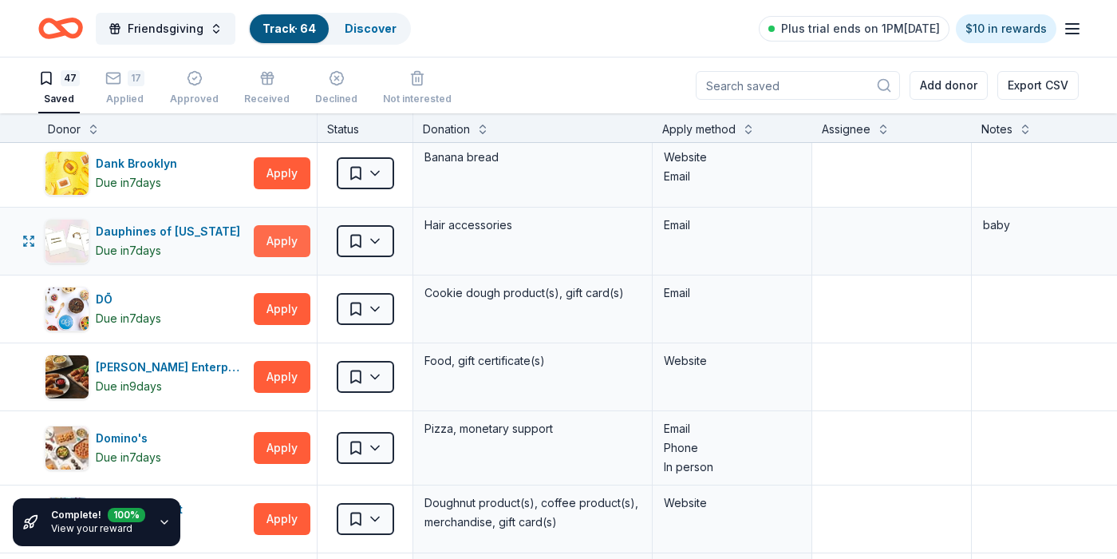
click at [290, 243] on button "Apply" at bounding box center [282, 241] width 57 height 32
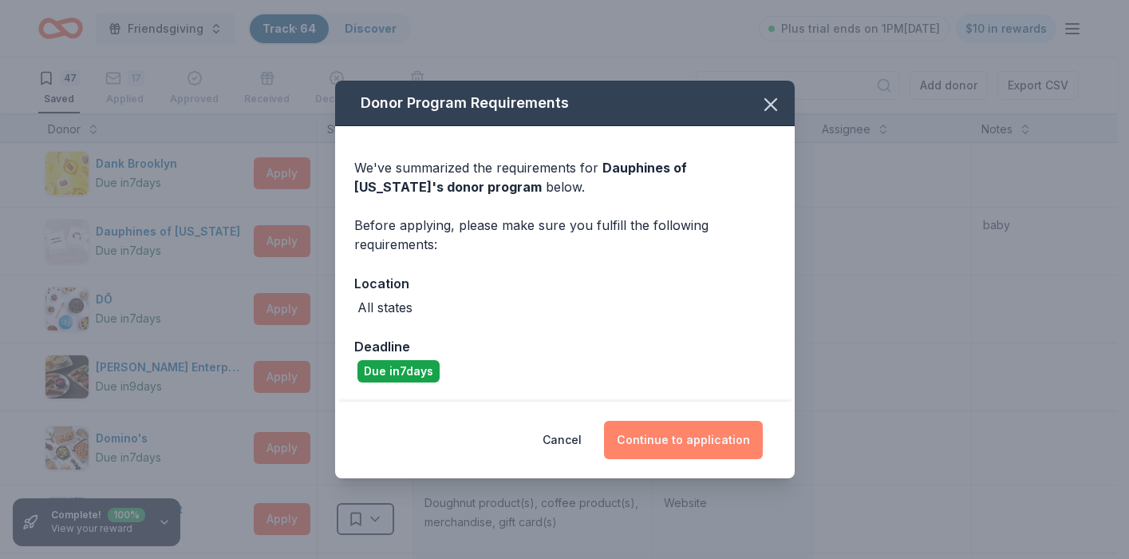
click at [666, 431] on button "Continue to application" at bounding box center [683, 440] width 159 height 38
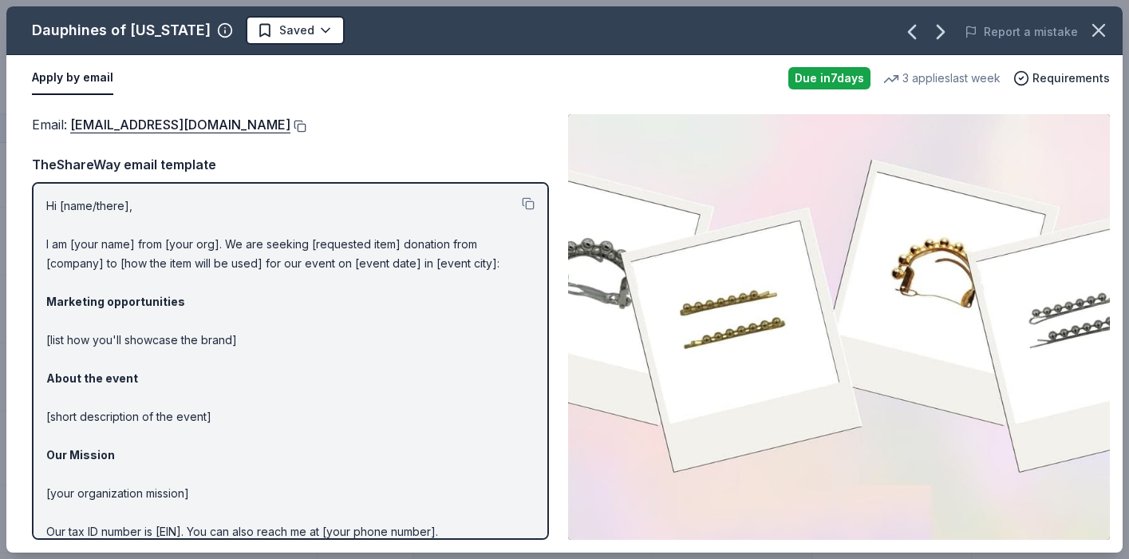
click at [306, 124] on button at bounding box center [298, 126] width 16 height 13
click at [297, 34] on html "Friendsgiving Track · 64 Discover Plus trial ends on 1PM, 10/19 $10 in rewards …" at bounding box center [564, 279] width 1129 height 559
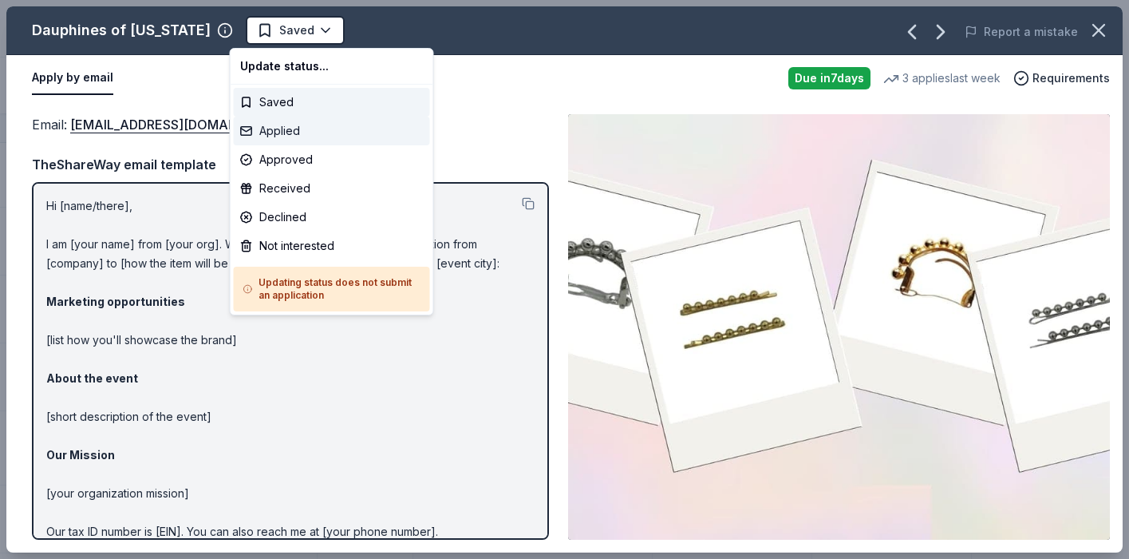
click at [278, 130] on div "Applied" at bounding box center [332, 131] width 196 height 29
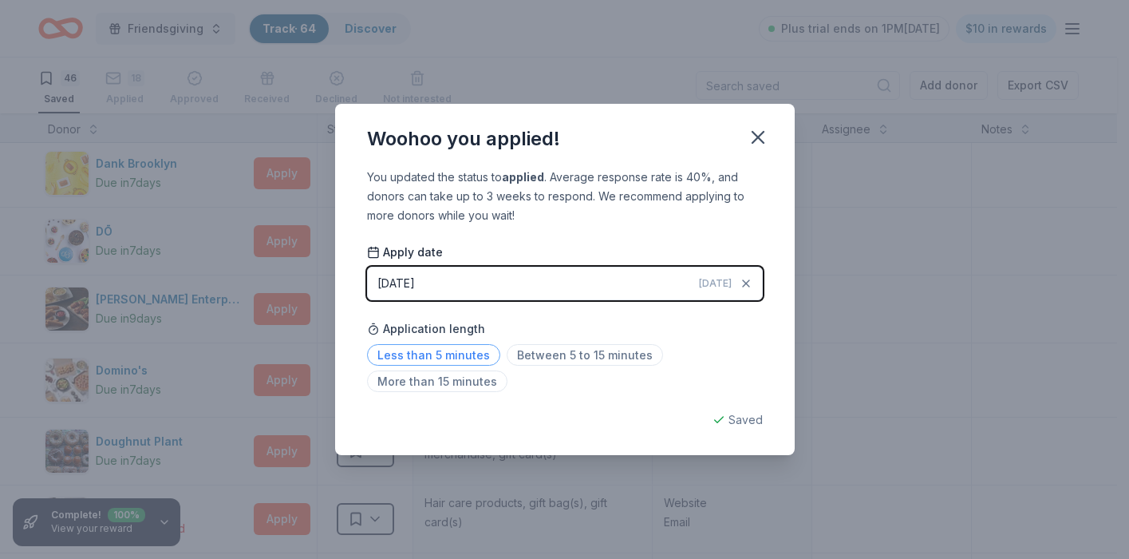
click at [463, 360] on span "Less than 5 minutes" at bounding box center [433, 355] width 133 height 22
click at [760, 132] on icon "button" at bounding box center [758, 137] width 22 height 22
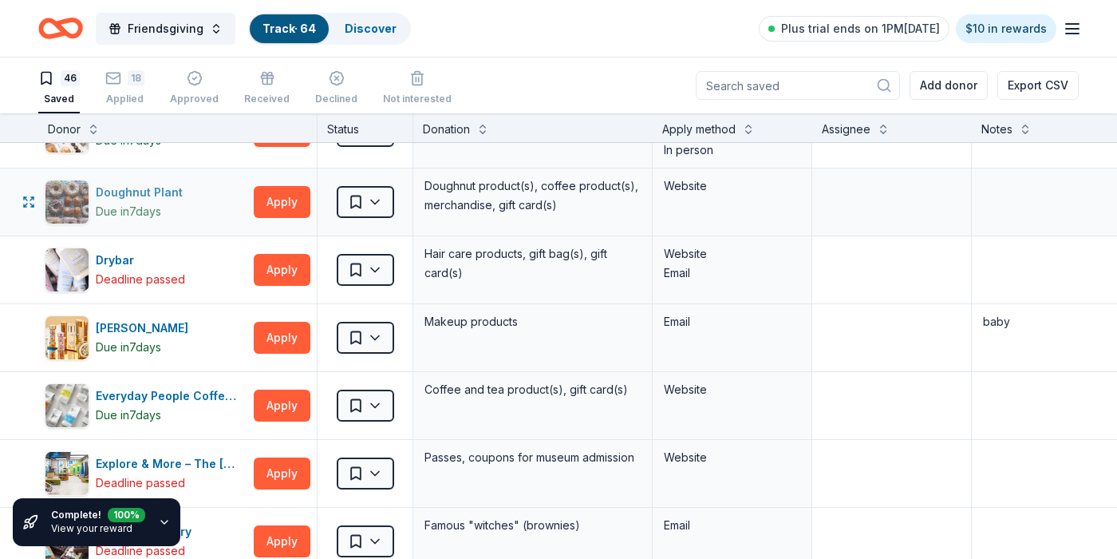
scroll to position [736, 0]
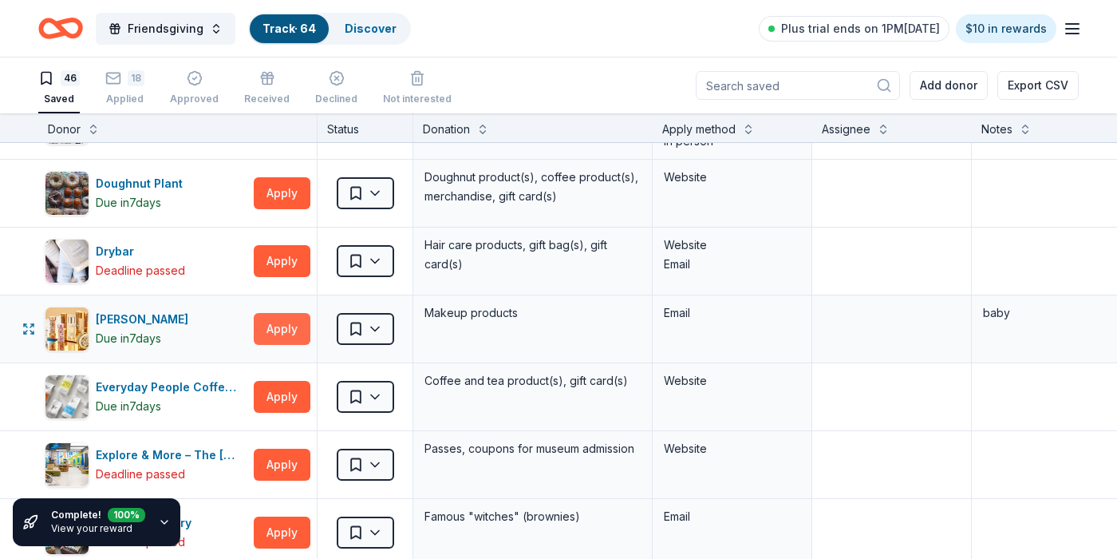
click at [289, 324] on button "Apply" at bounding box center [282, 329] width 57 height 32
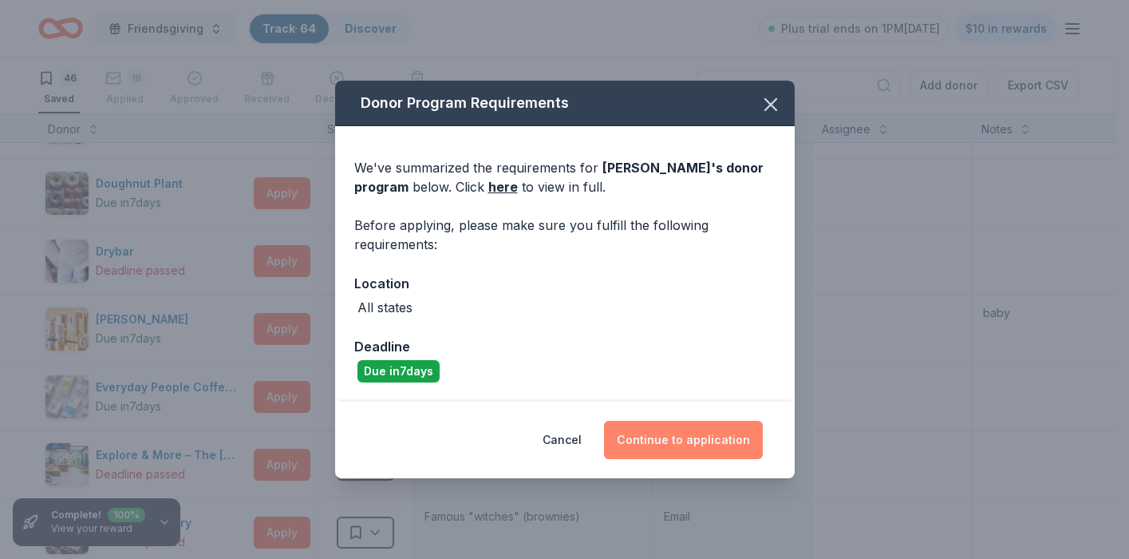
click at [665, 431] on button "Continue to application" at bounding box center [683, 440] width 159 height 38
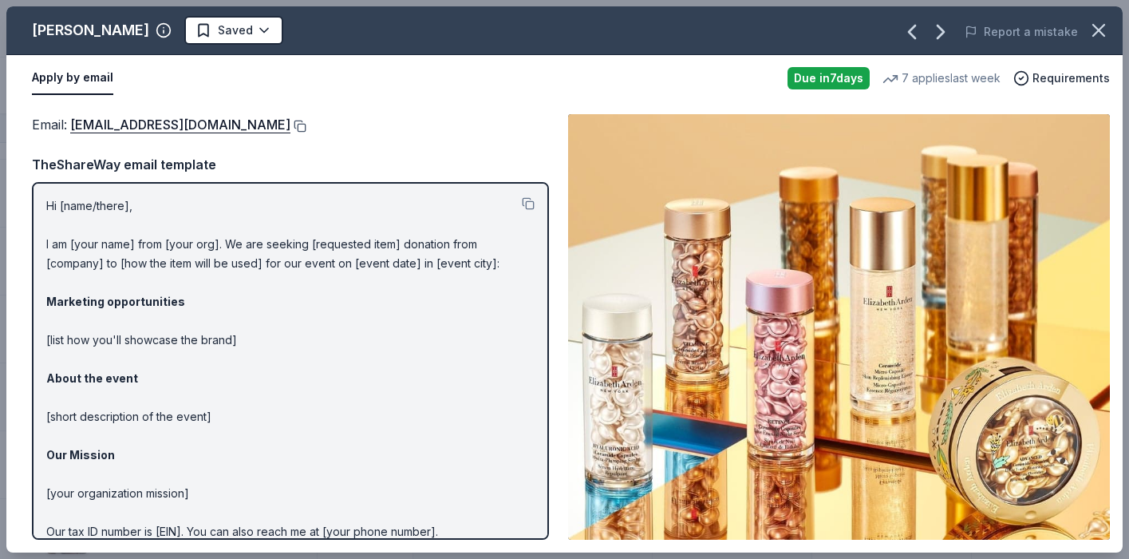
click at [303, 122] on button at bounding box center [298, 126] width 16 height 13
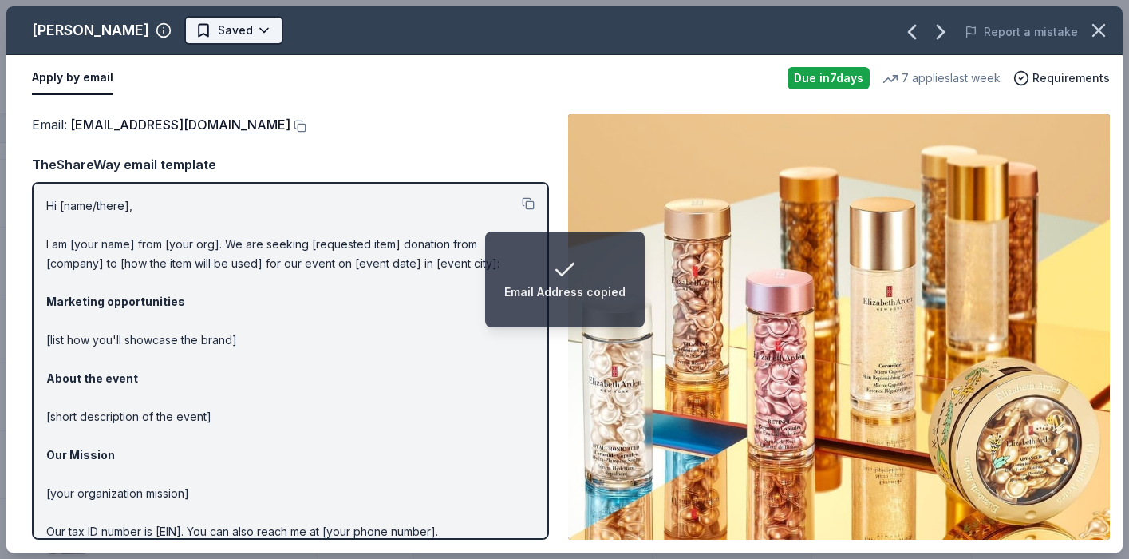
click at [251, 35] on html "Email Address copied Friendsgiving Track · 64 Discover Plus trial ends on 1PM, …" at bounding box center [564, 279] width 1129 height 559
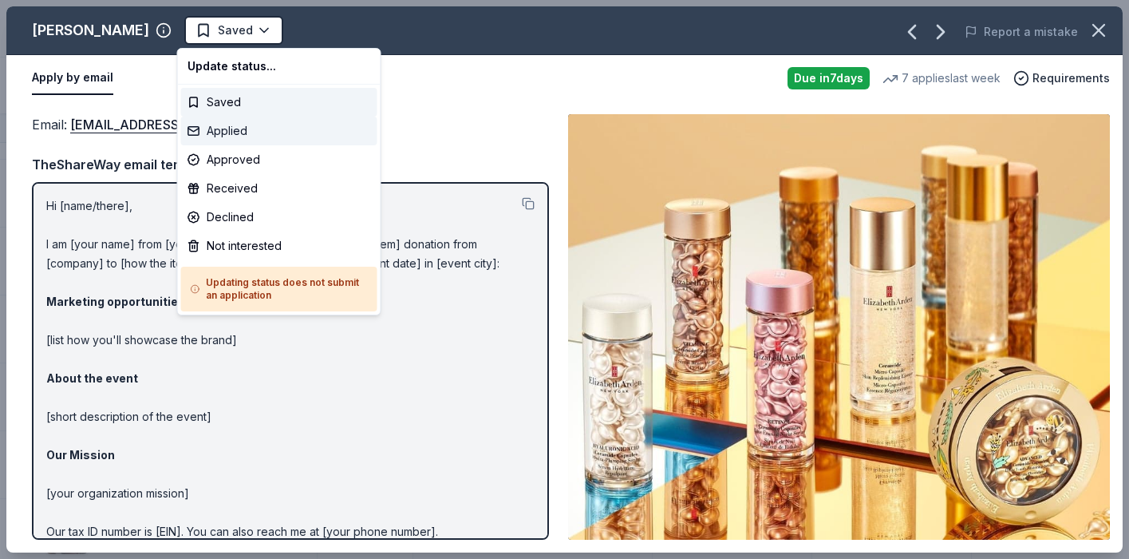
click at [237, 128] on div "Applied" at bounding box center [279, 131] width 196 height 29
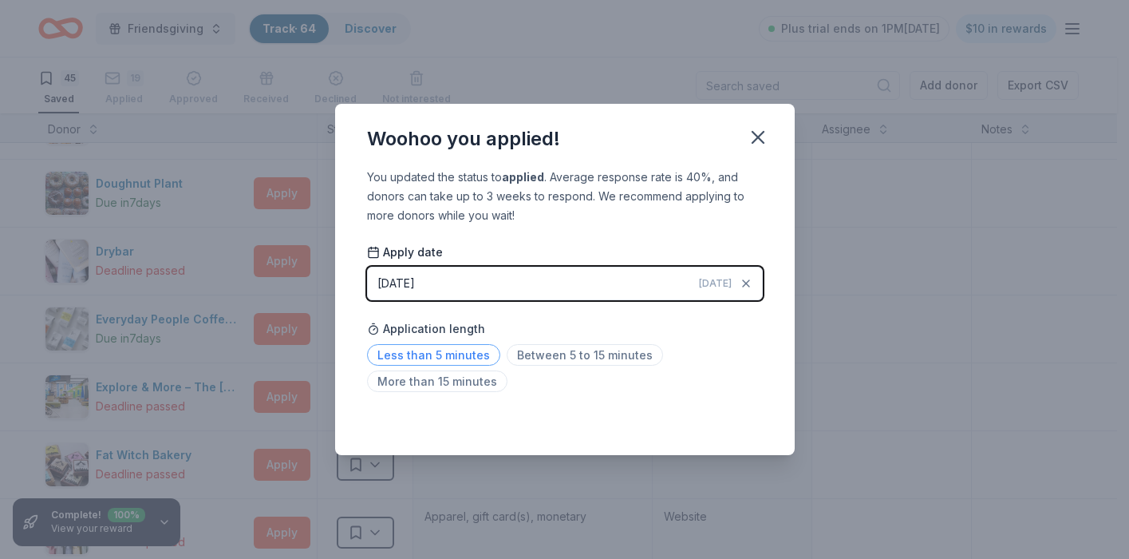
click at [429, 360] on span "Less than 5 minutes" at bounding box center [433, 355] width 133 height 22
click at [757, 137] on icon "button" at bounding box center [758, 137] width 11 height 11
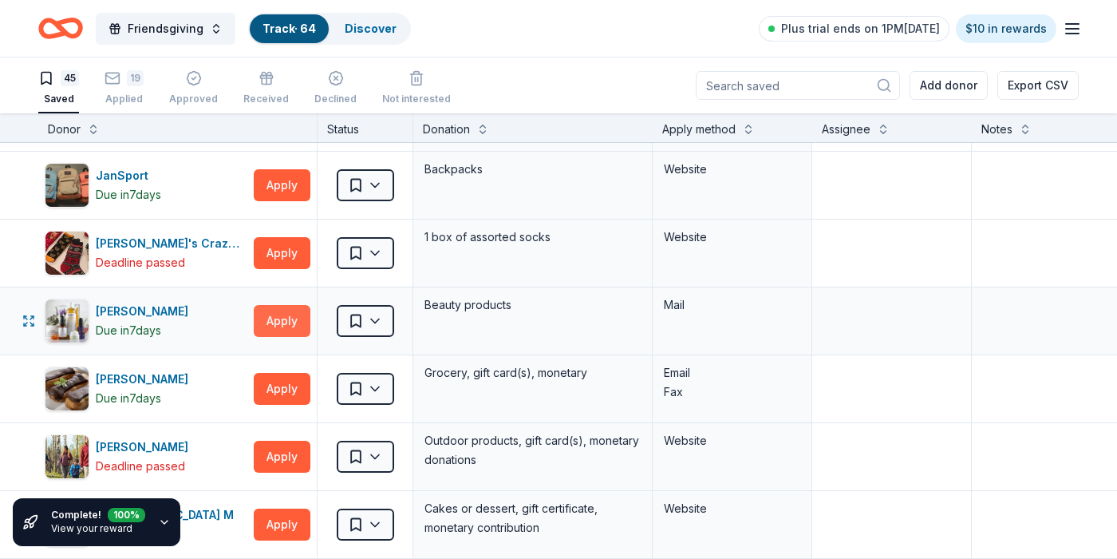
scroll to position [1356, 0]
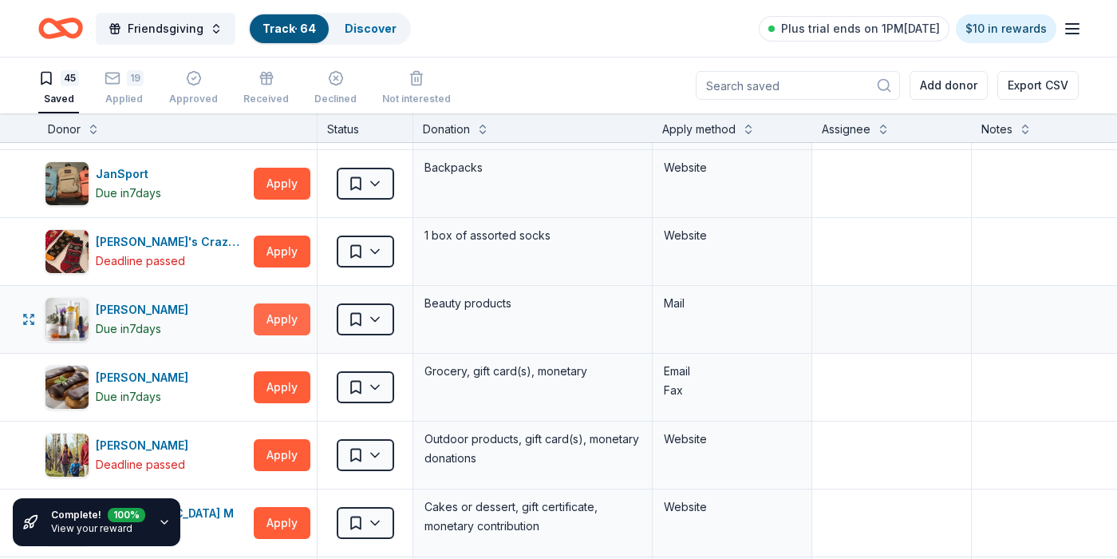
click at [287, 318] on button "Apply" at bounding box center [282, 319] width 57 height 32
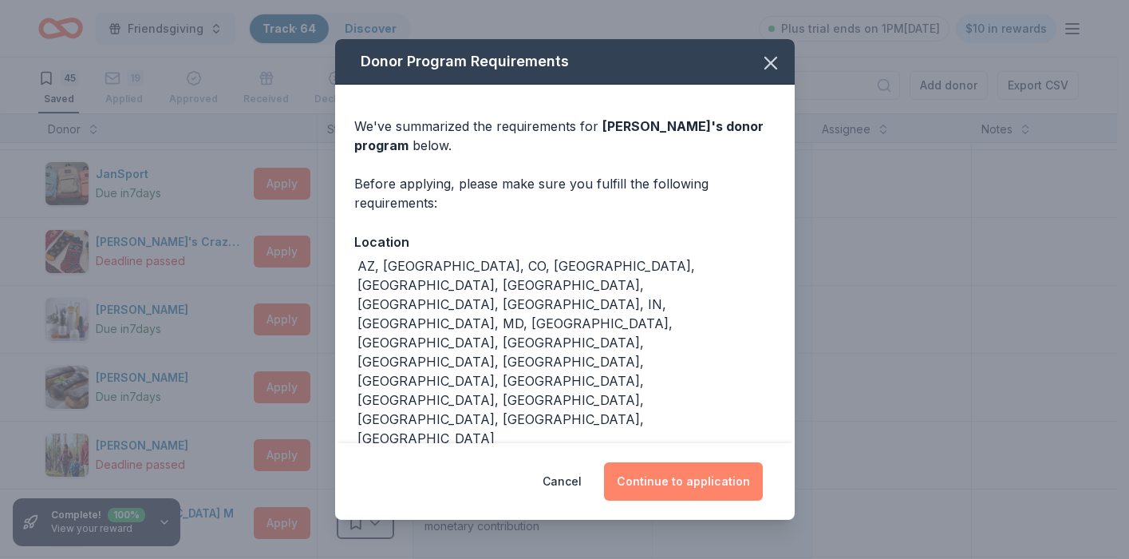
click at [682, 481] on button "Continue to application" at bounding box center [683, 481] width 159 height 38
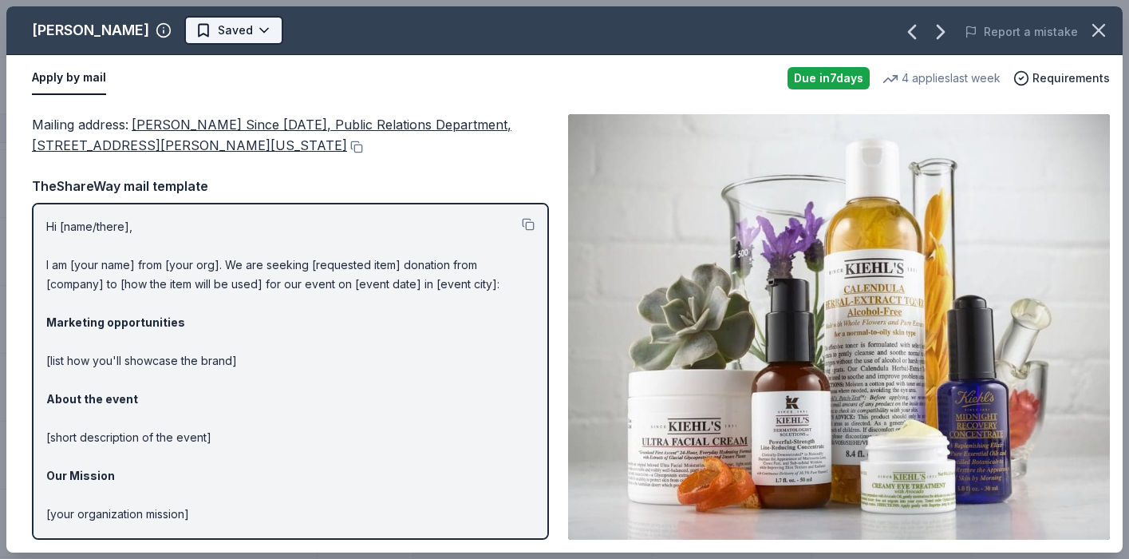
click at [199, 30] on html "Friendsgiving Track · 64 Discover Plus trial ends on 1PM, 10/19 $10 in rewards …" at bounding box center [564, 279] width 1129 height 559
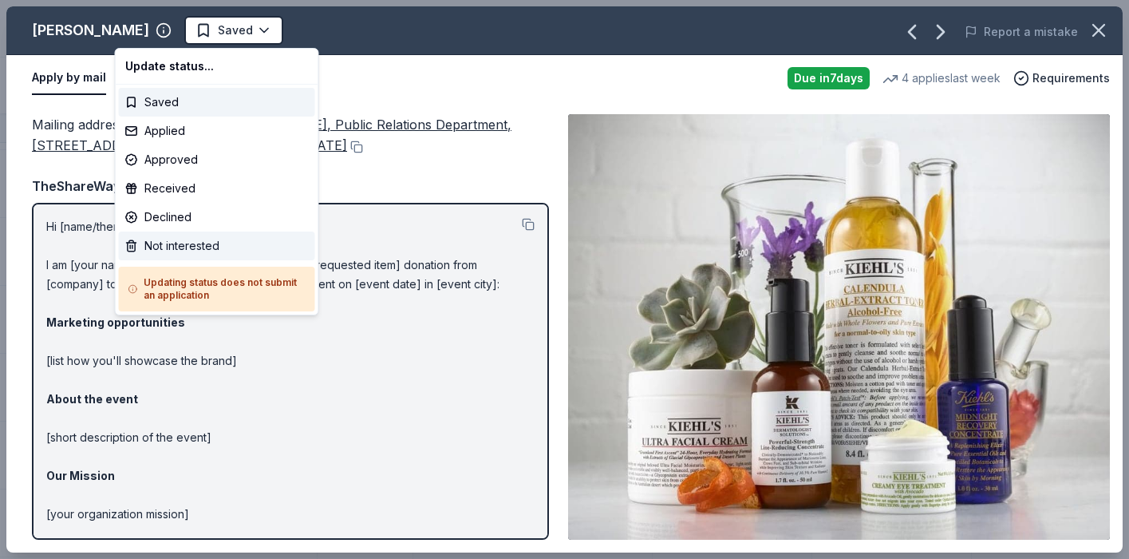
click at [168, 248] on div "Not interested" at bounding box center [217, 245] width 196 height 29
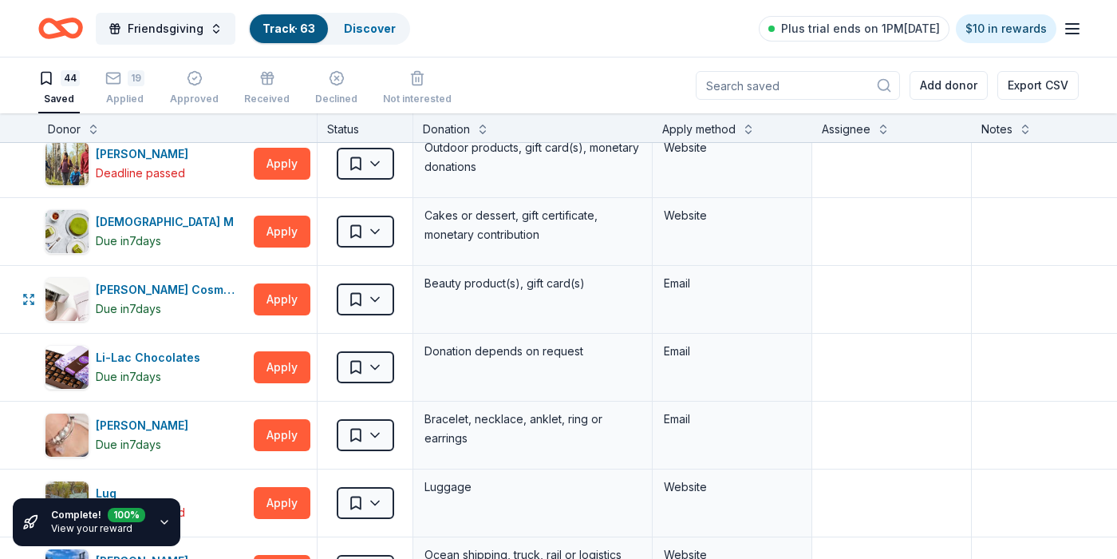
scroll to position [1599, 0]
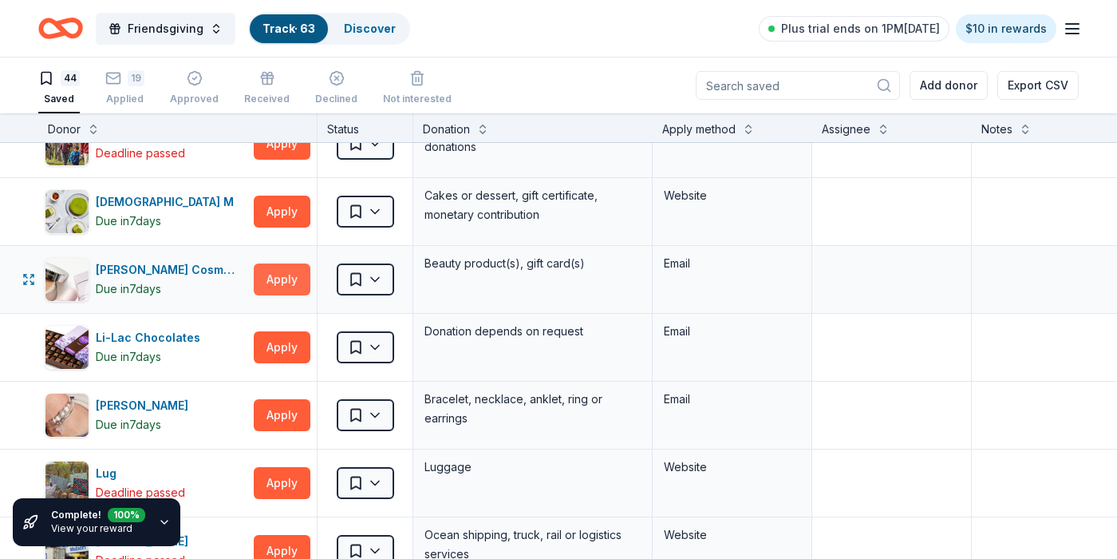
click at [270, 279] on button "Apply" at bounding box center [282, 279] width 57 height 32
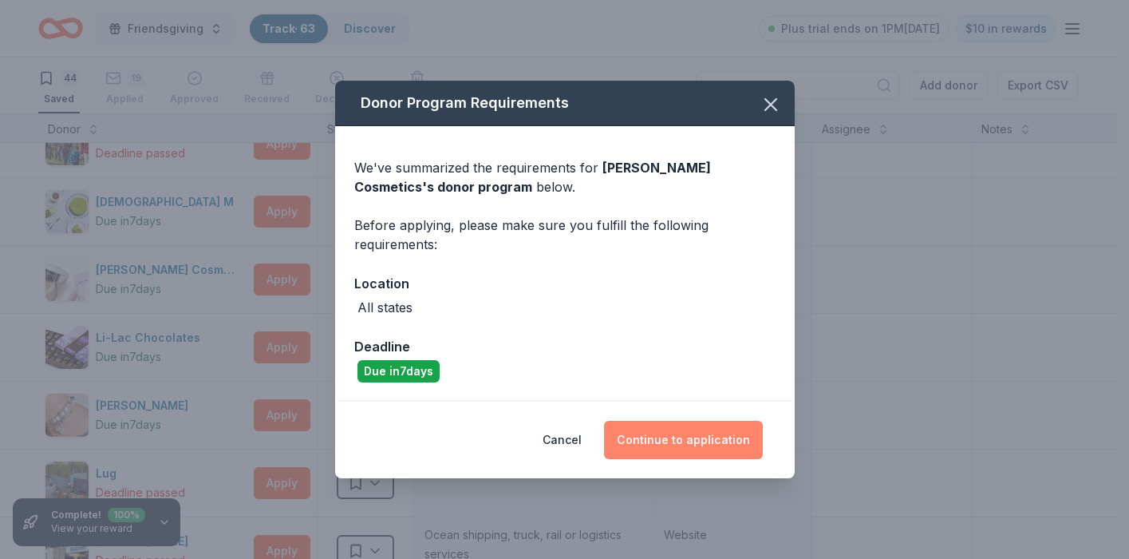
click at [712, 441] on button "Continue to application" at bounding box center [683, 440] width 159 height 38
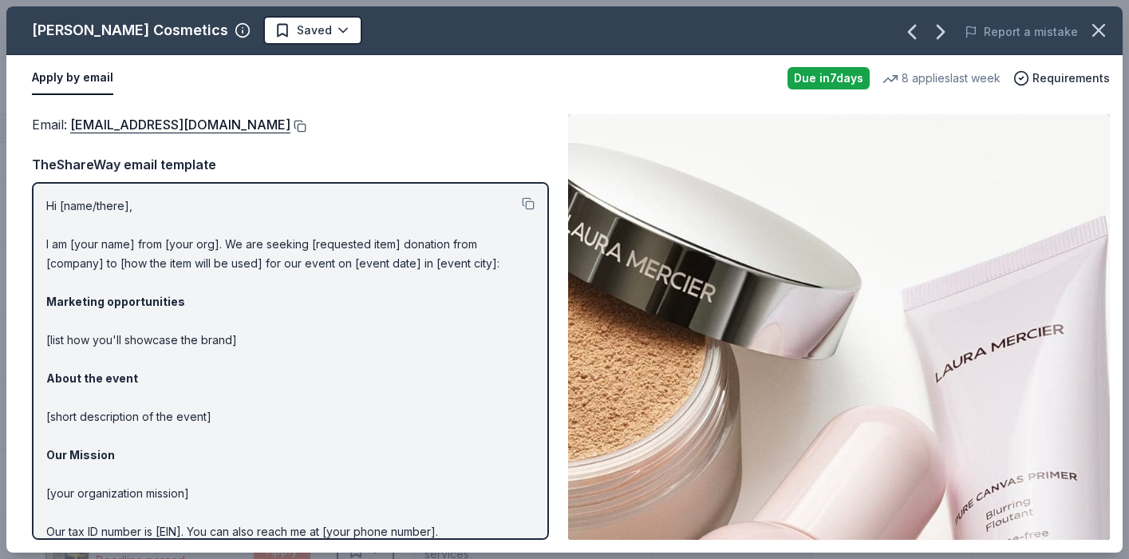
click at [290, 122] on button at bounding box center [298, 126] width 16 height 13
click at [283, 30] on html "Friendsgiving Track · 63 Discover Plus trial ends on 1PM, 10/19 $10 in rewards …" at bounding box center [564, 279] width 1129 height 559
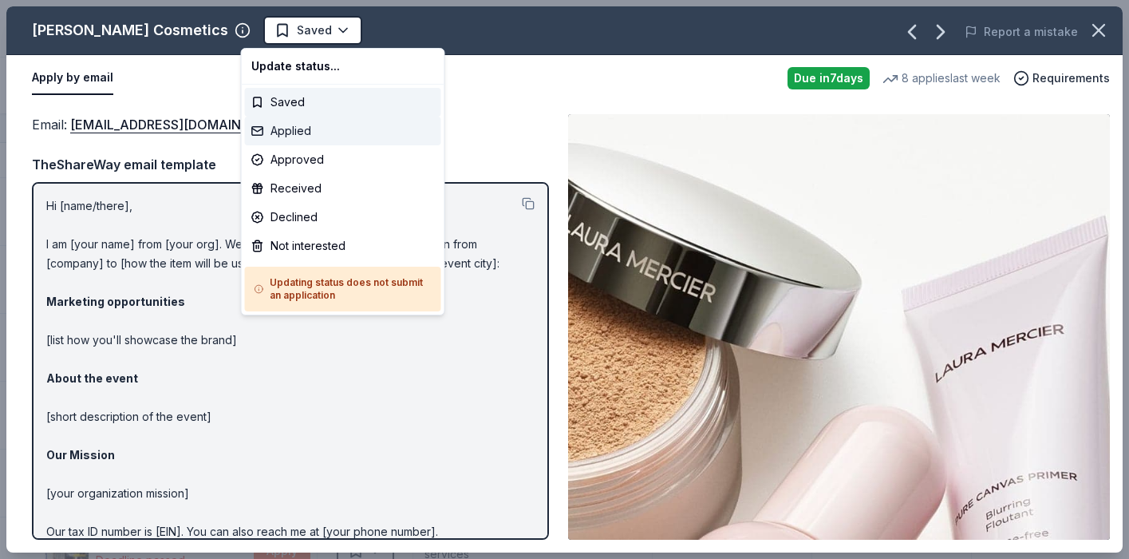
click at [281, 132] on div "Applied" at bounding box center [343, 131] width 196 height 29
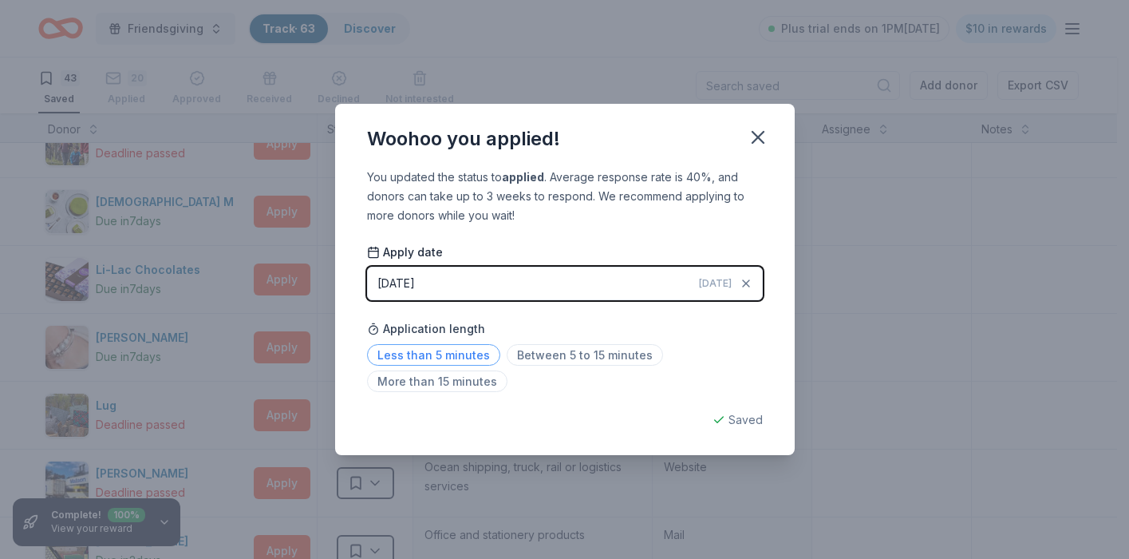
click at [474, 354] on span "Less than 5 minutes" at bounding box center [433, 355] width 133 height 22
click at [757, 133] on icon "button" at bounding box center [758, 137] width 22 height 22
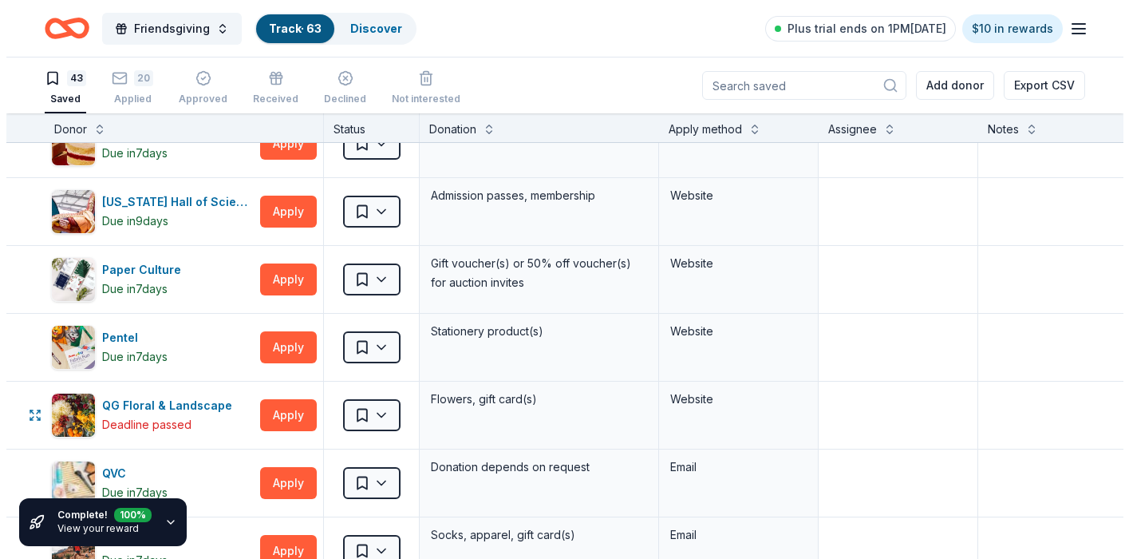
scroll to position [2076, 0]
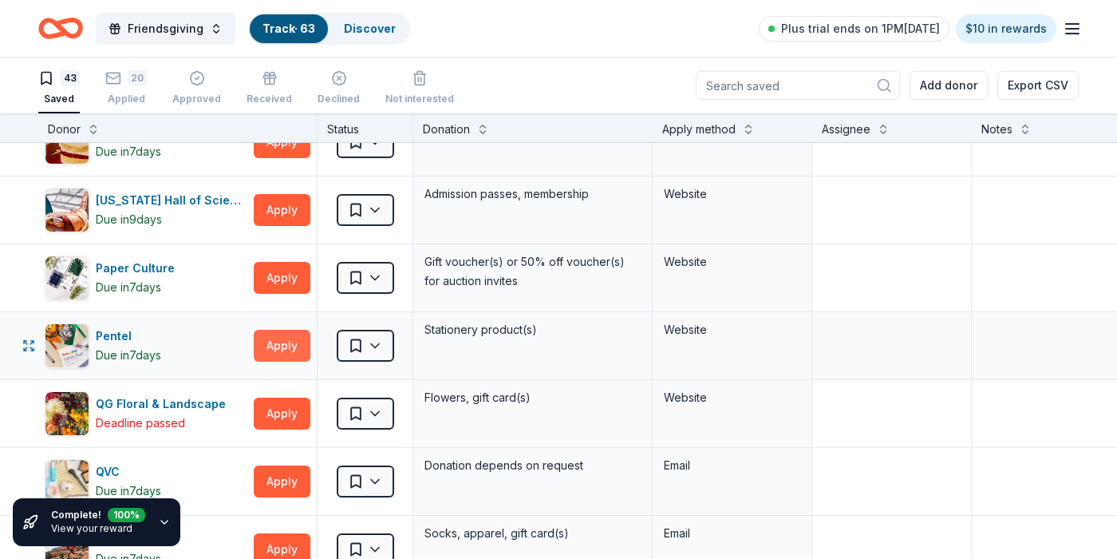
click at [280, 347] on button "Apply" at bounding box center [282, 346] width 57 height 32
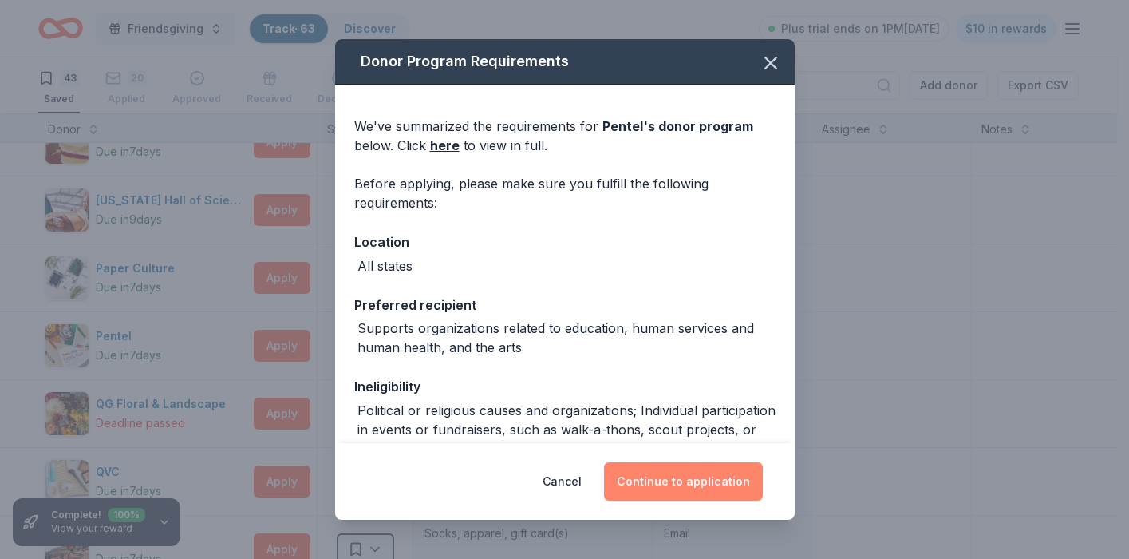
click at [719, 484] on button "Continue to application" at bounding box center [683, 481] width 159 height 38
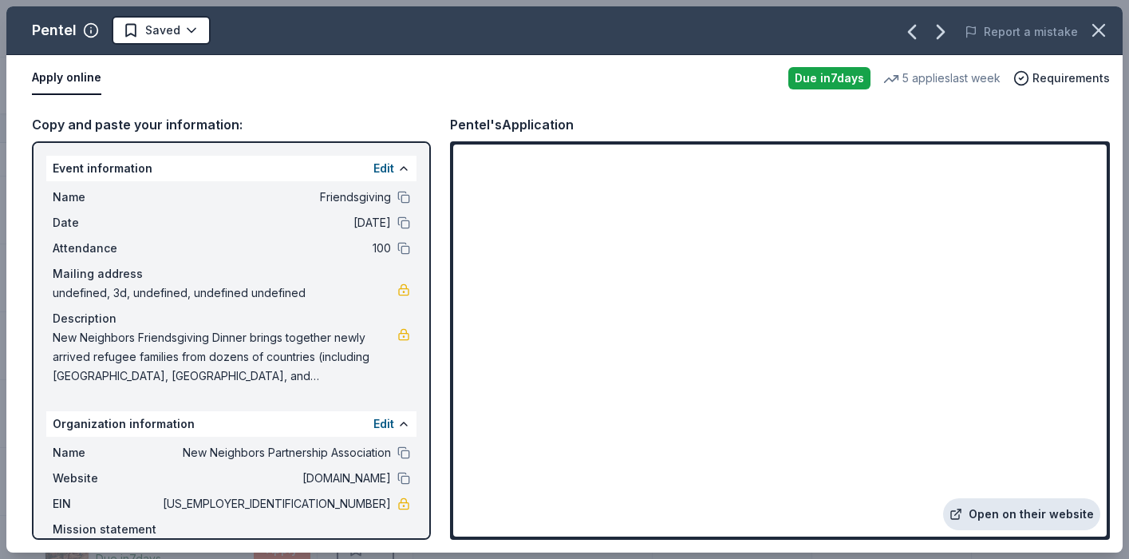
click at [1037, 514] on link "Open on their website" at bounding box center [1021, 514] width 157 height 32
click at [190, 39] on html "Friendsgiving Track · 63 Discover Plus trial ends on 1PM, 10/19 $10 in rewards …" at bounding box center [564, 279] width 1129 height 559
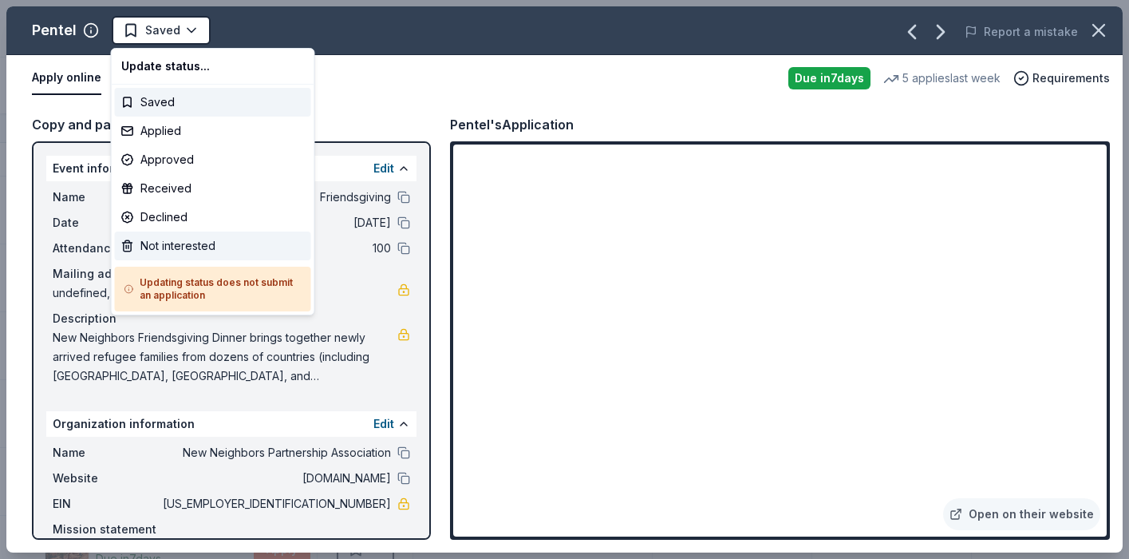
click at [176, 253] on div "Not interested" at bounding box center [213, 245] width 196 height 29
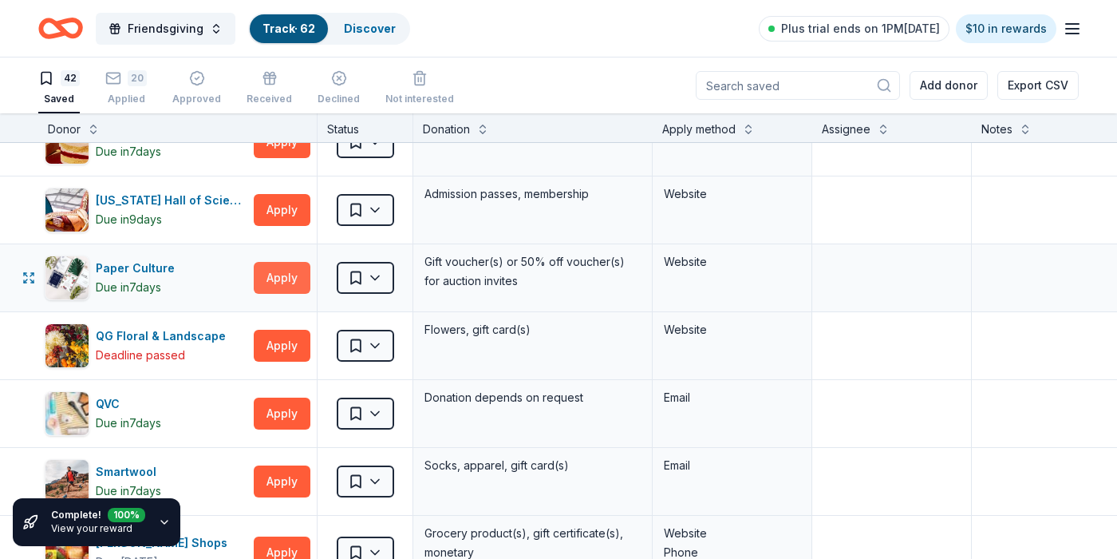
click at [287, 274] on button "Apply" at bounding box center [282, 278] width 57 height 32
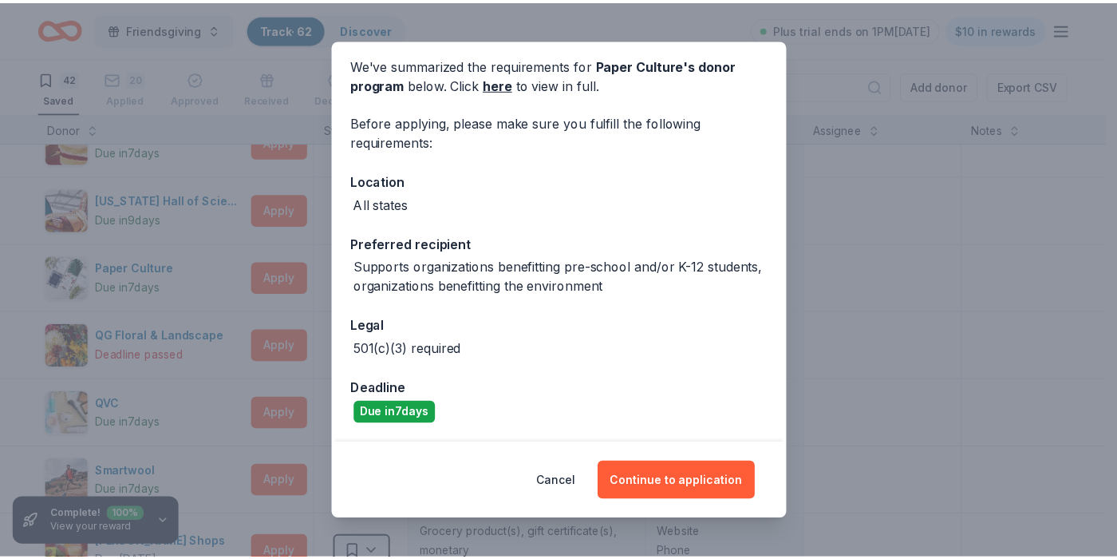
scroll to position [0, 0]
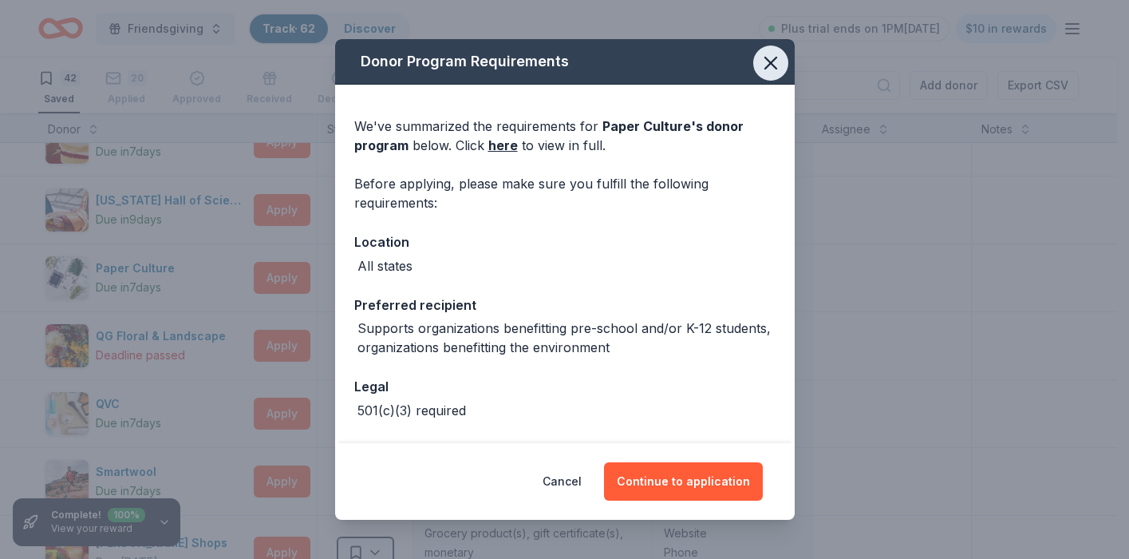
click at [762, 69] on icon "button" at bounding box center [771, 63] width 22 height 22
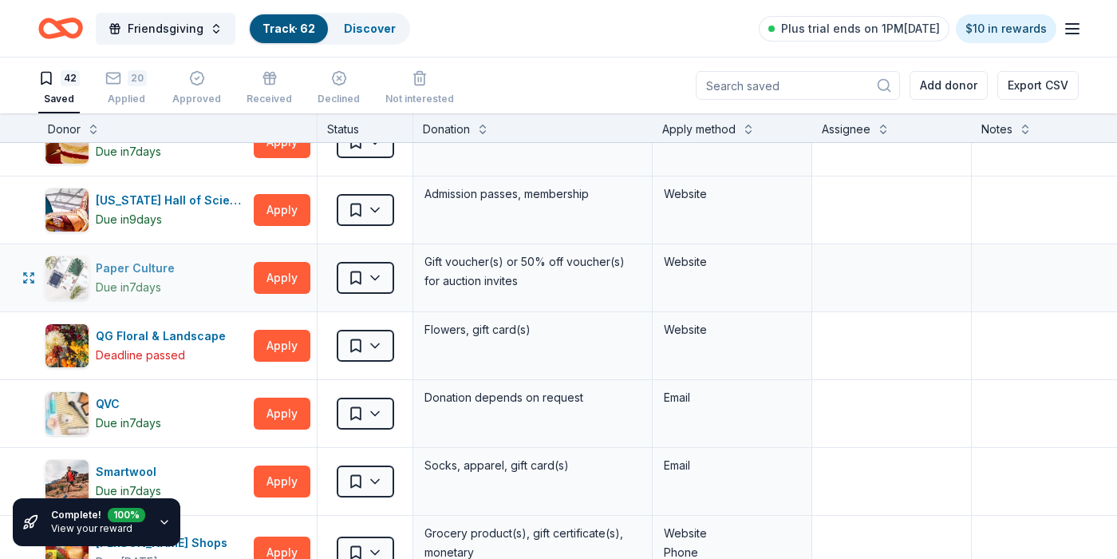
click at [145, 271] on div "Paper Culture" at bounding box center [138, 268] width 85 height 19
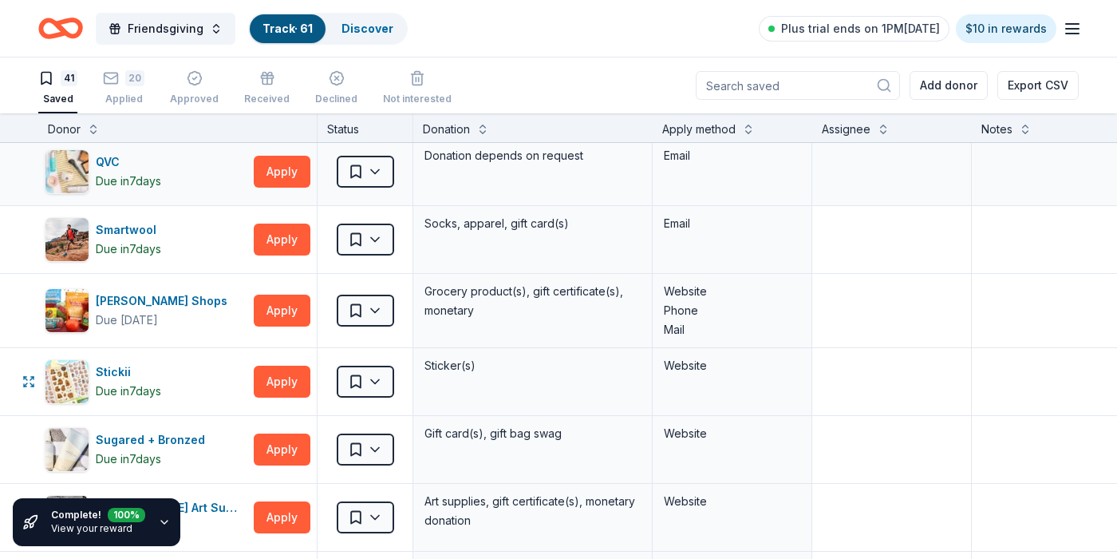
scroll to position [2251, 0]
click at [273, 453] on button "Apply" at bounding box center [282, 449] width 57 height 32
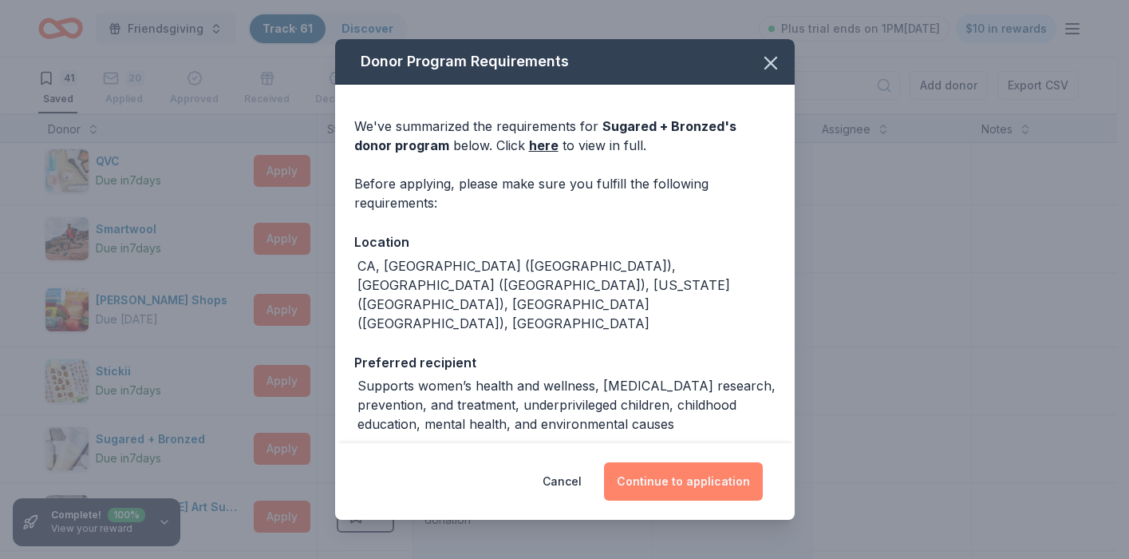
click at [721, 484] on button "Continue to application" at bounding box center [683, 481] width 159 height 38
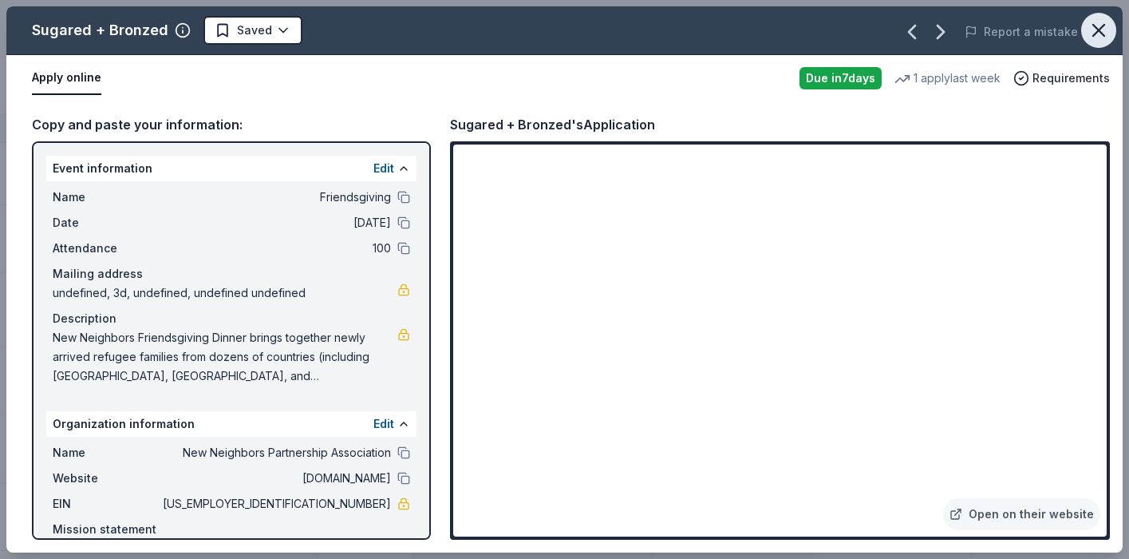
click at [1100, 33] on icon "button" at bounding box center [1099, 30] width 22 height 22
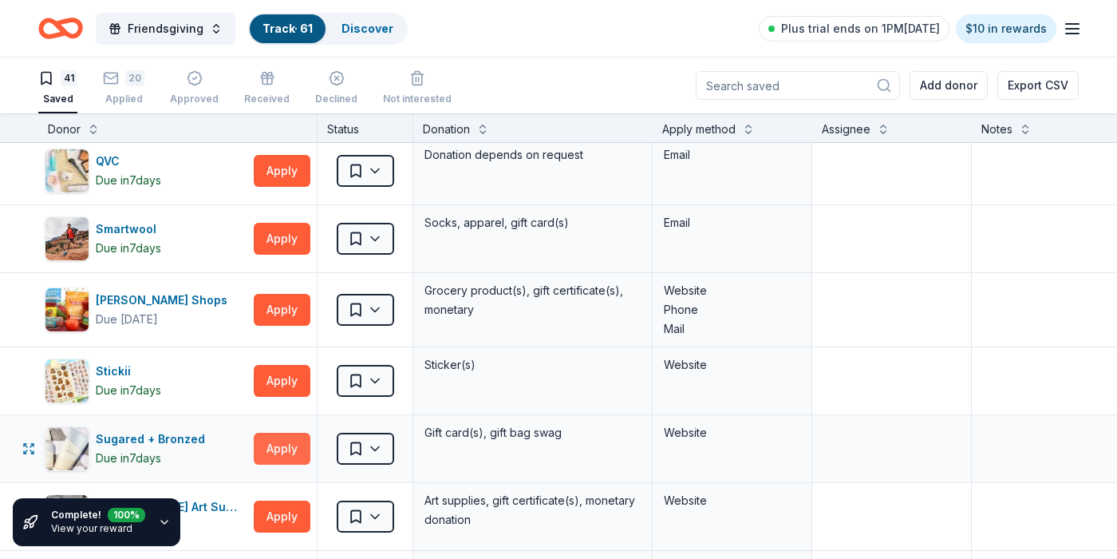
click at [272, 449] on button "Apply" at bounding box center [282, 449] width 57 height 32
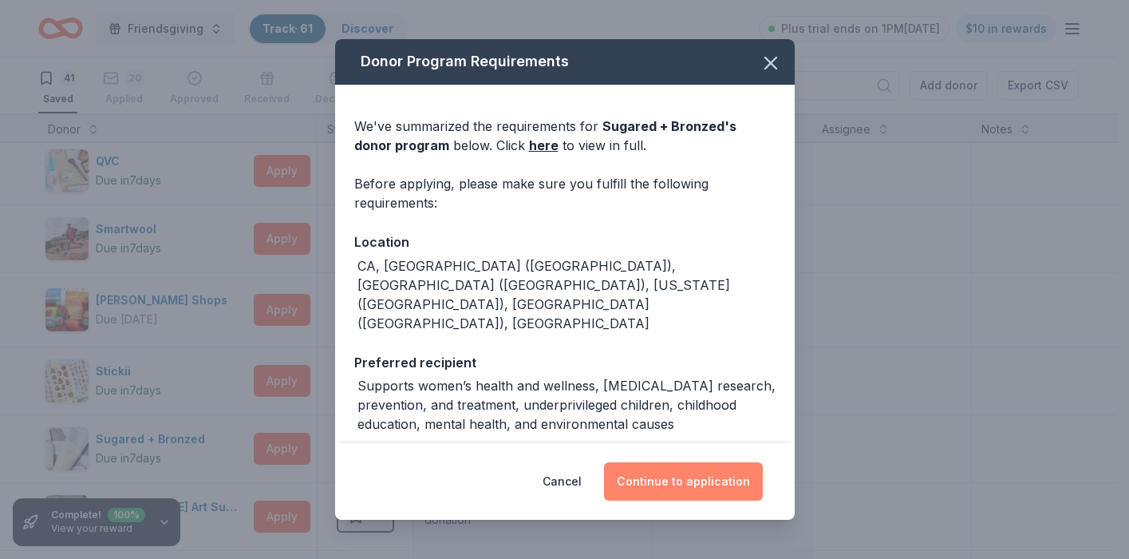
click at [652, 485] on button "Continue to application" at bounding box center [683, 481] width 159 height 38
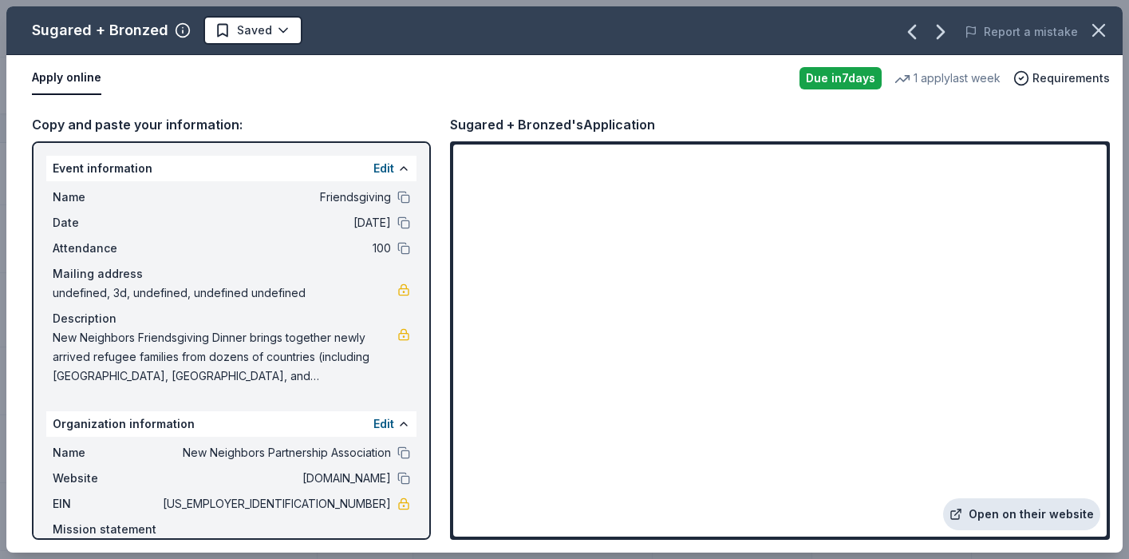
click at [1053, 516] on link "Open on their website" at bounding box center [1021, 514] width 157 height 32
drag, startPoint x: 576, startPoint y: 124, endPoint x: 522, endPoint y: 92, distance: 63.0
click at [425, 124] on div "Copy and paste your information: Event information Edit Name Friendsgiving Date…" at bounding box center [564, 326] width 1117 height 451
click at [1103, 36] on icon "button" at bounding box center [1099, 30] width 22 height 22
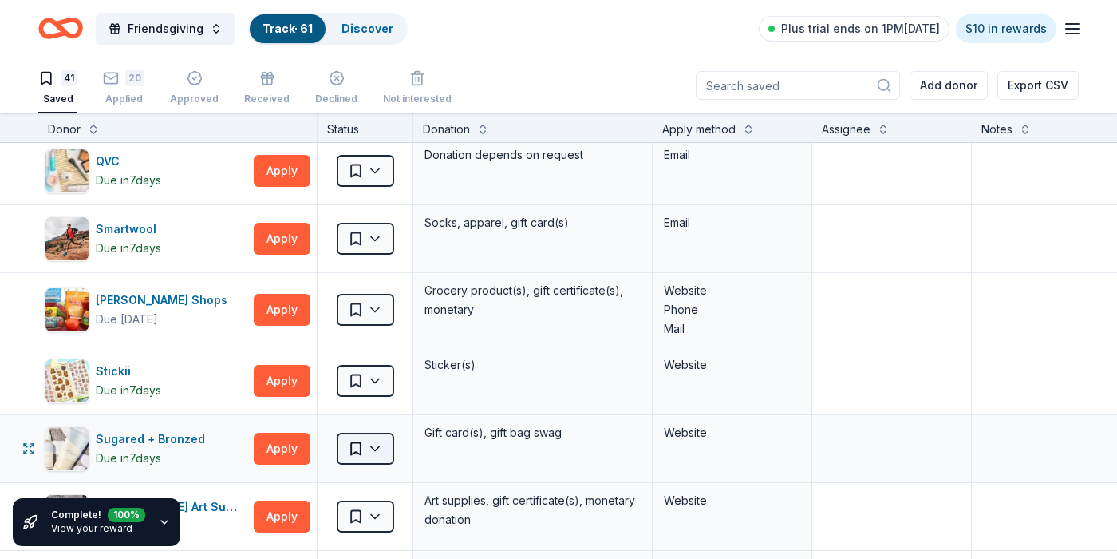
click at [381, 448] on html "Friendsgiving Track · 61 Discover Plus trial ends on 1PM, 10/19 $10 in rewards …" at bounding box center [558, 279] width 1117 height 559
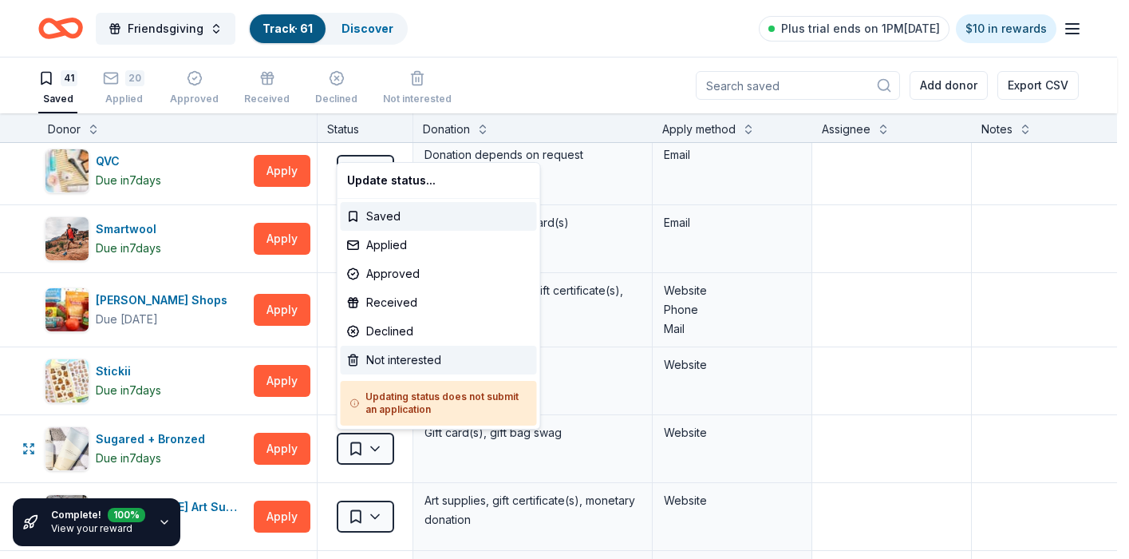
click at [400, 358] on div "Not interested" at bounding box center [439, 360] width 196 height 29
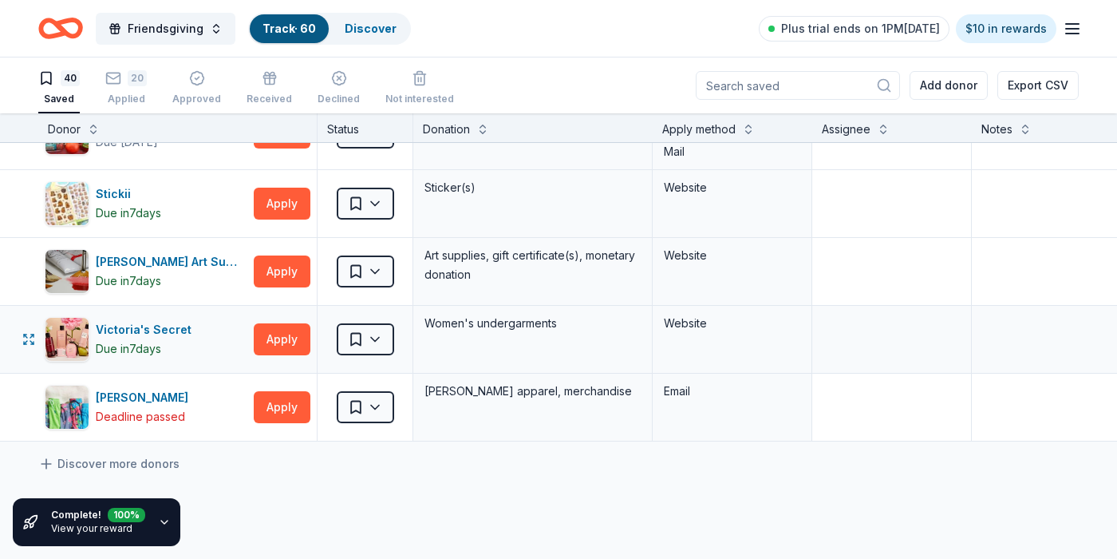
scroll to position [2430, 0]
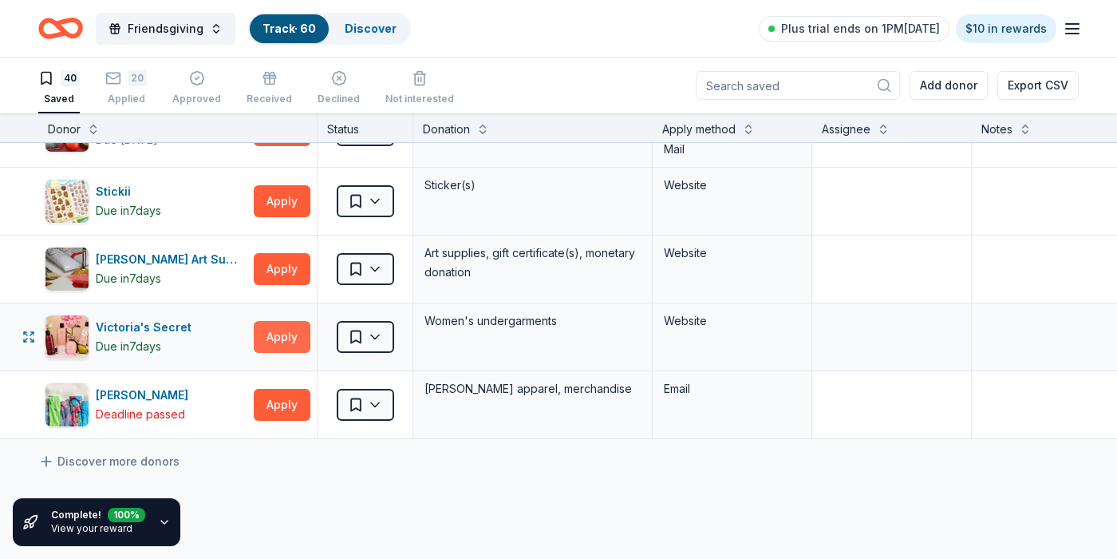
click at [294, 336] on button "Apply" at bounding box center [282, 337] width 57 height 32
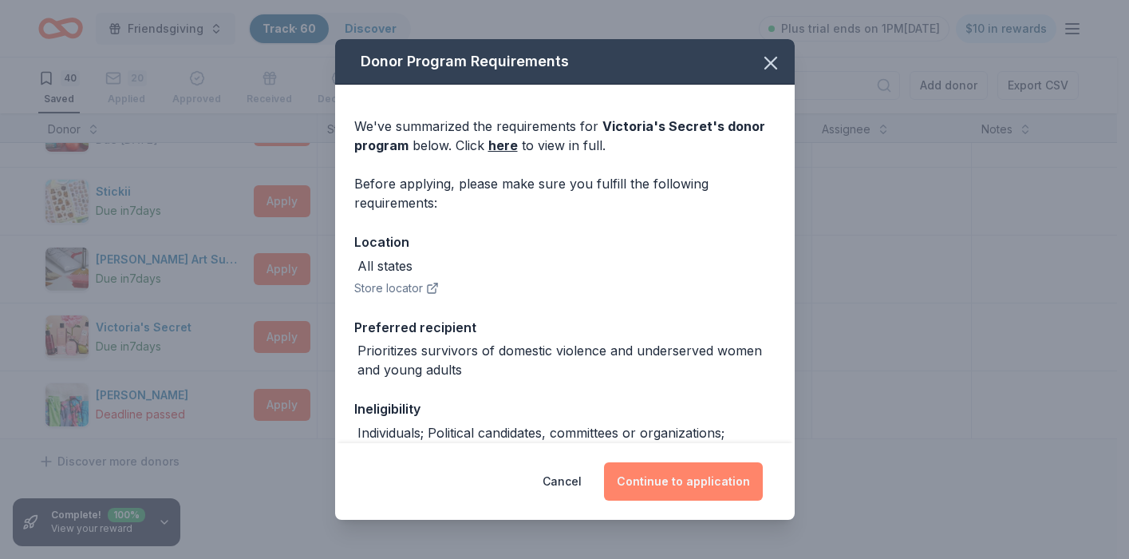
click at [694, 479] on button "Continue to application" at bounding box center [683, 481] width 159 height 38
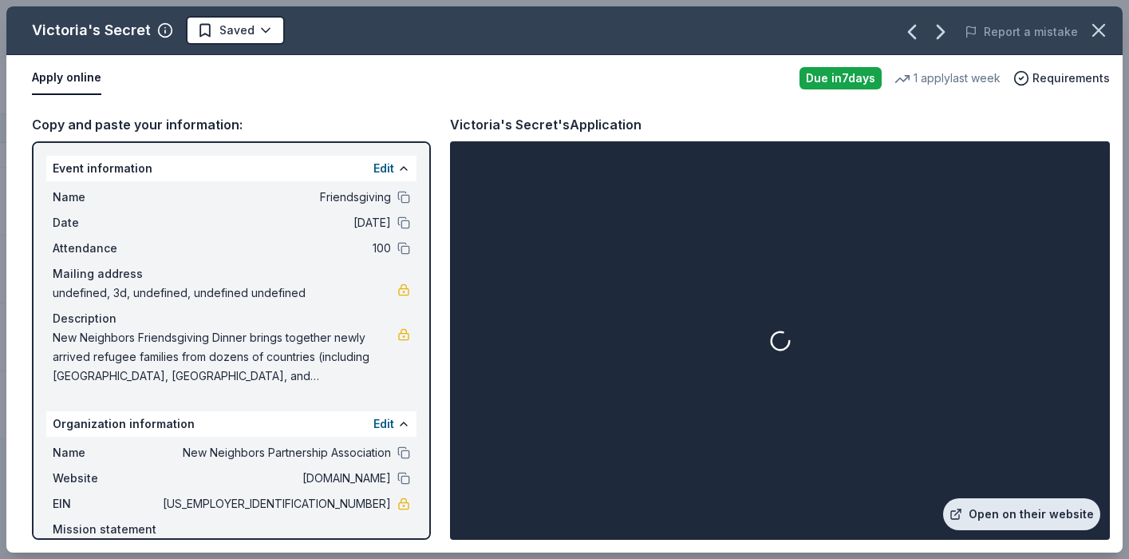
click at [1013, 511] on link "Open on their website" at bounding box center [1021, 514] width 157 height 32
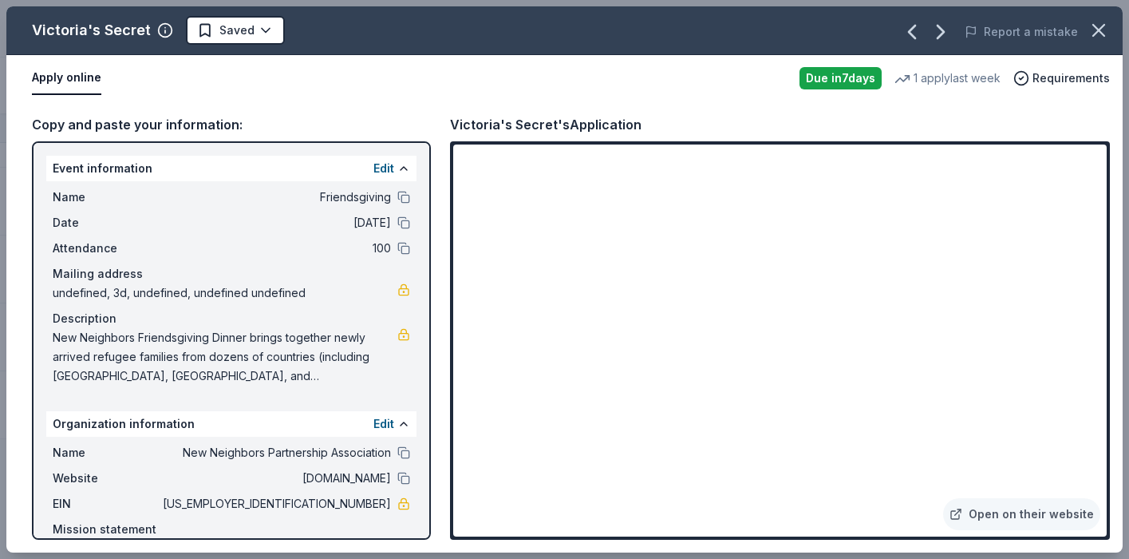
click at [235, 32] on html "Friendsgiving Track · 60 Discover Plus trial ends on 1PM, 10/19 $10 in rewards …" at bounding box center [564, 279] width 1129 height 559
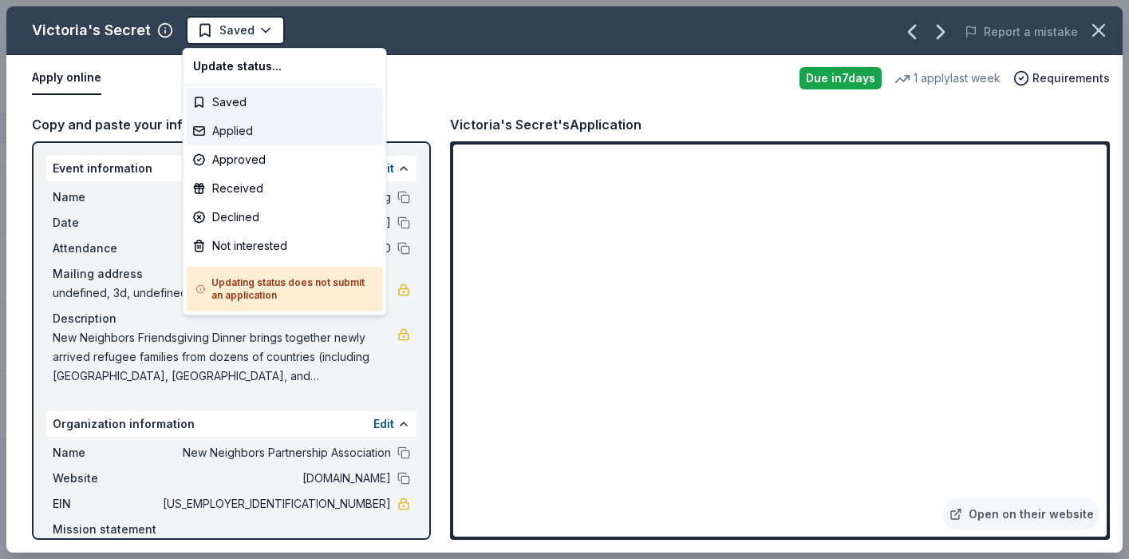
click at [231, 136] on div "Applied" at bounding box center [285, 131] width 196 height 29
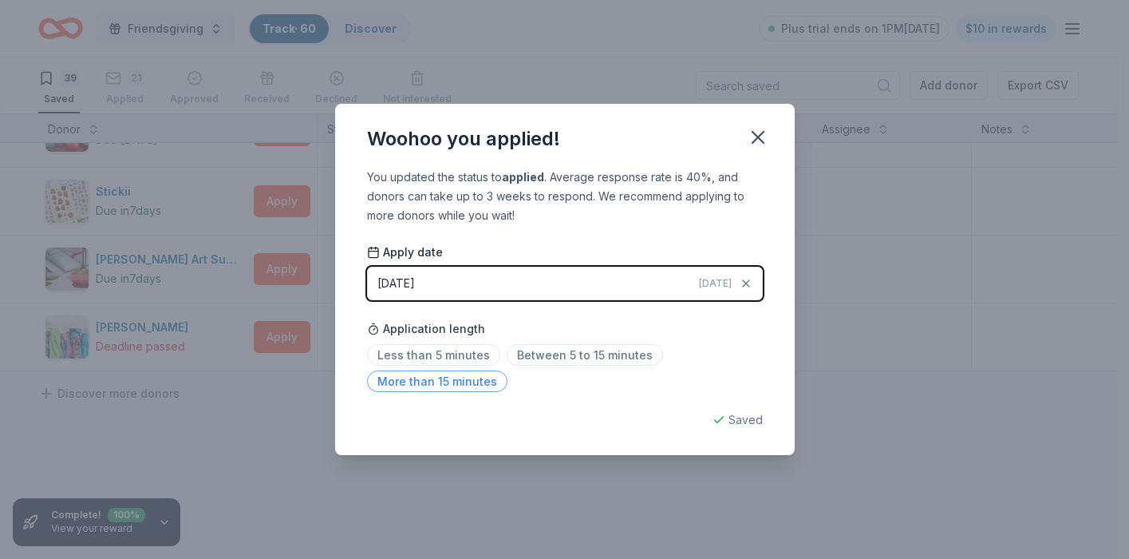
click at [449, 380] on span "More than 15 minutes" at bounding box center [437, 381] width 140 height 22
click at [761, 135] on icon "button" at bounding box center [758, 137] width 11 height 11
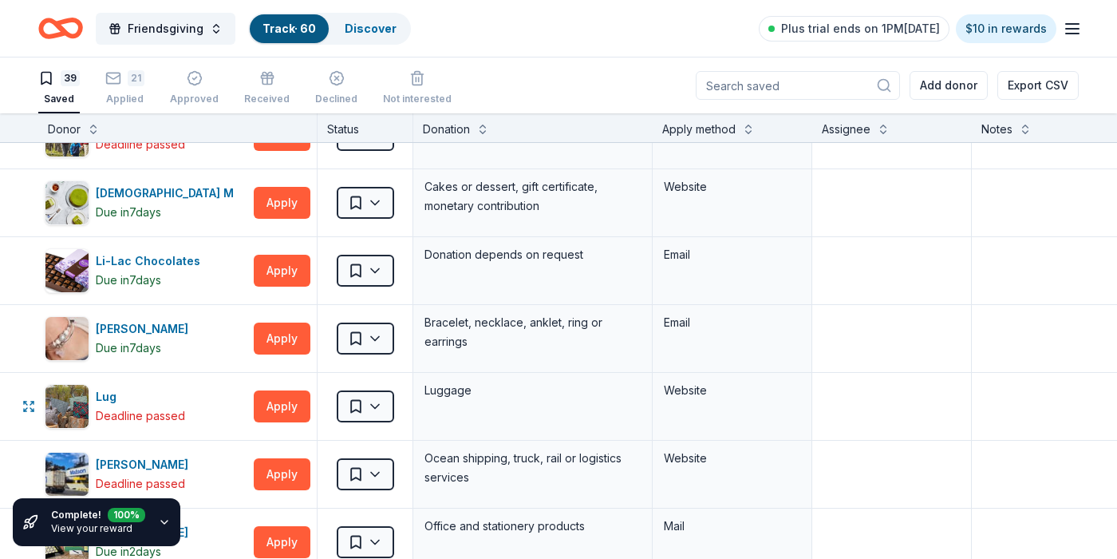
scroll to position [1603, 0]
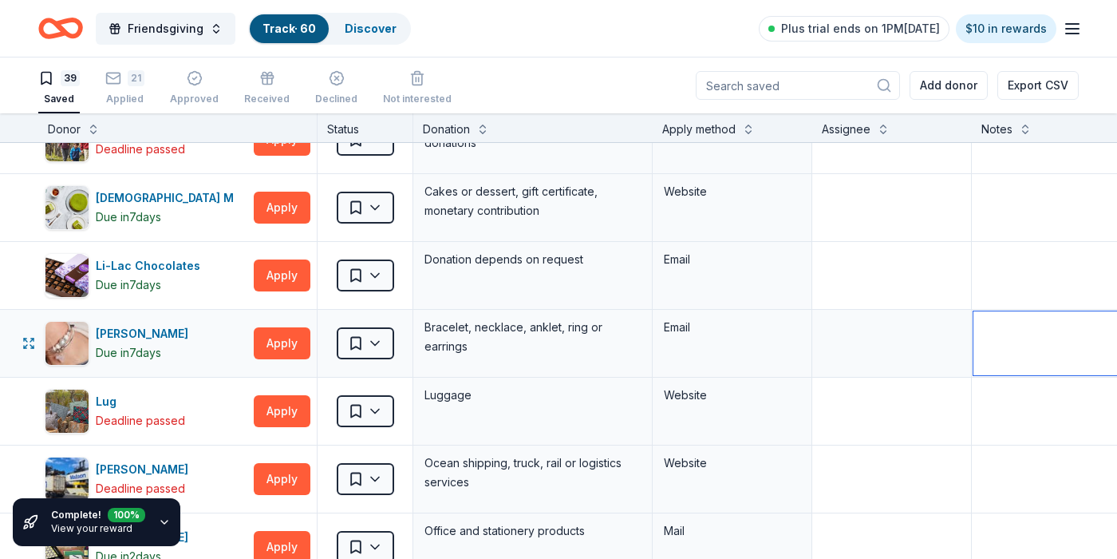
click at [1030, 328] on textarea at bounding box center [1091, 343] width 235 height 64
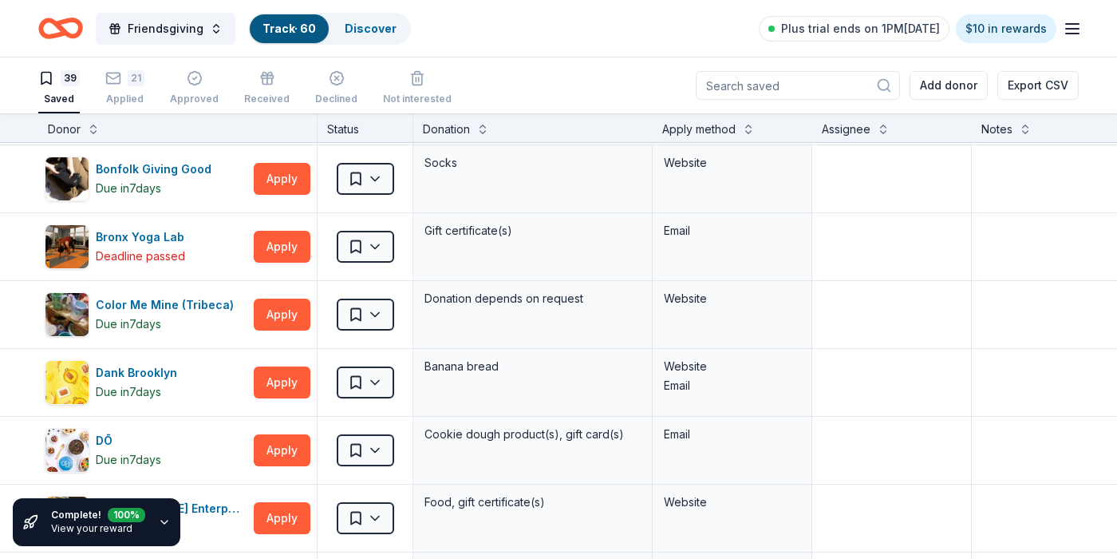
scroll to position [0, 0]
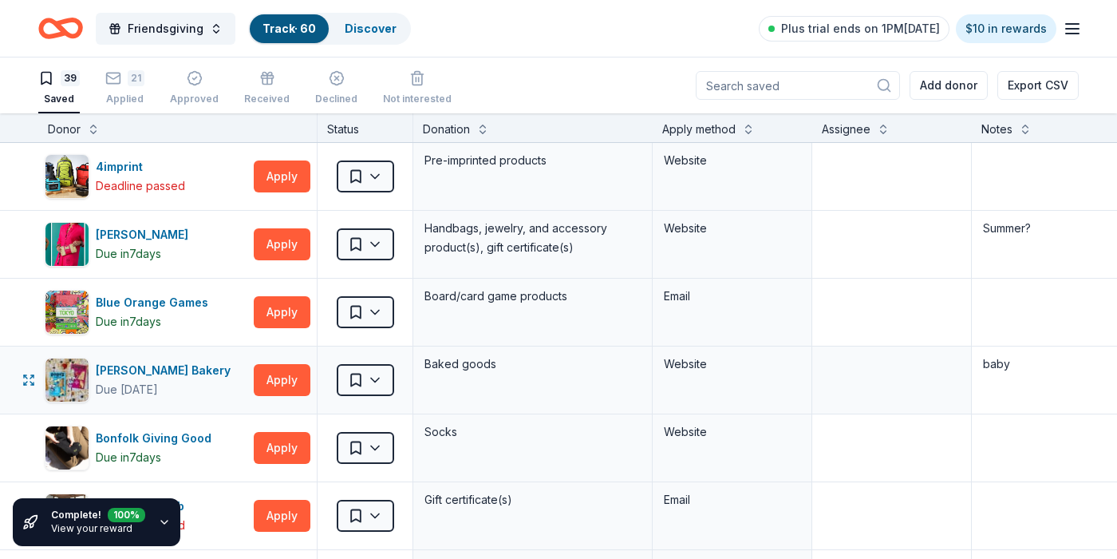
type textarea "summer"
click at [1007, 364] on textarea "baby" at bounding box center [1091, 380] width 235 height 64
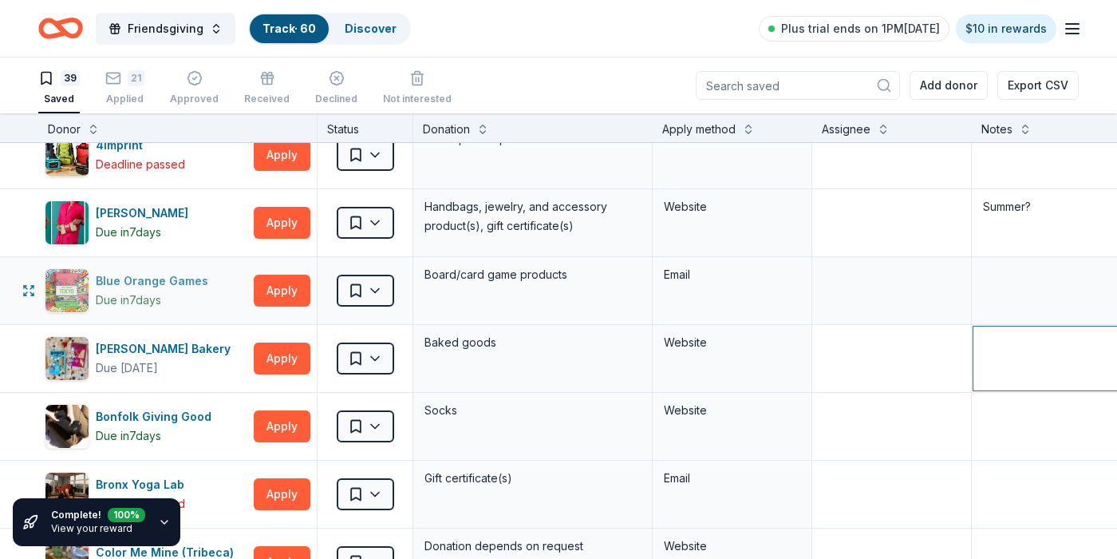
scroll to position [22, 0]
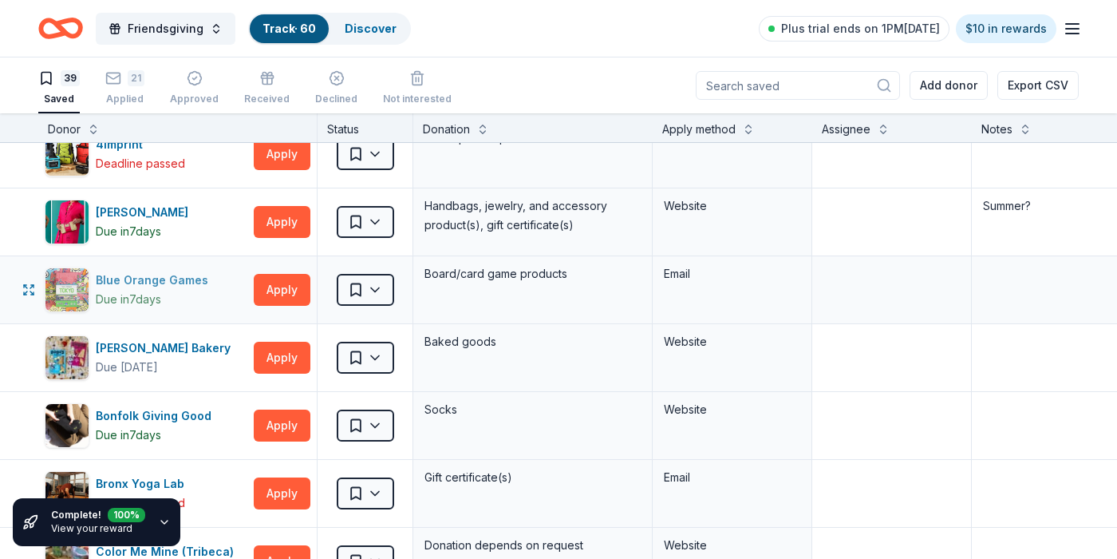
click at [168, 283] on div "Blue Orange Games" at bounding box center [155, 280] width 119 height 19
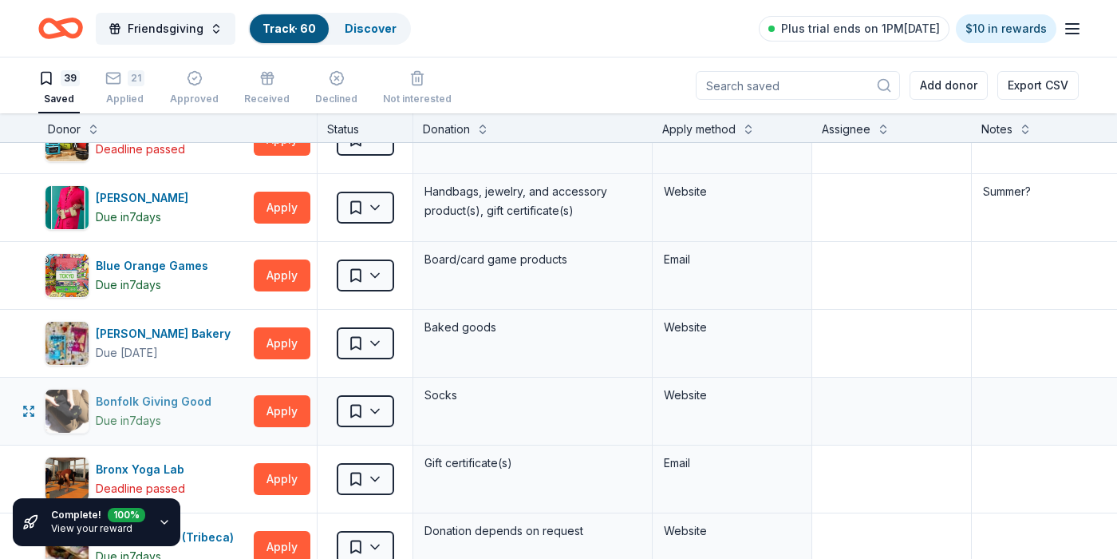
scroll to position [41, 0]
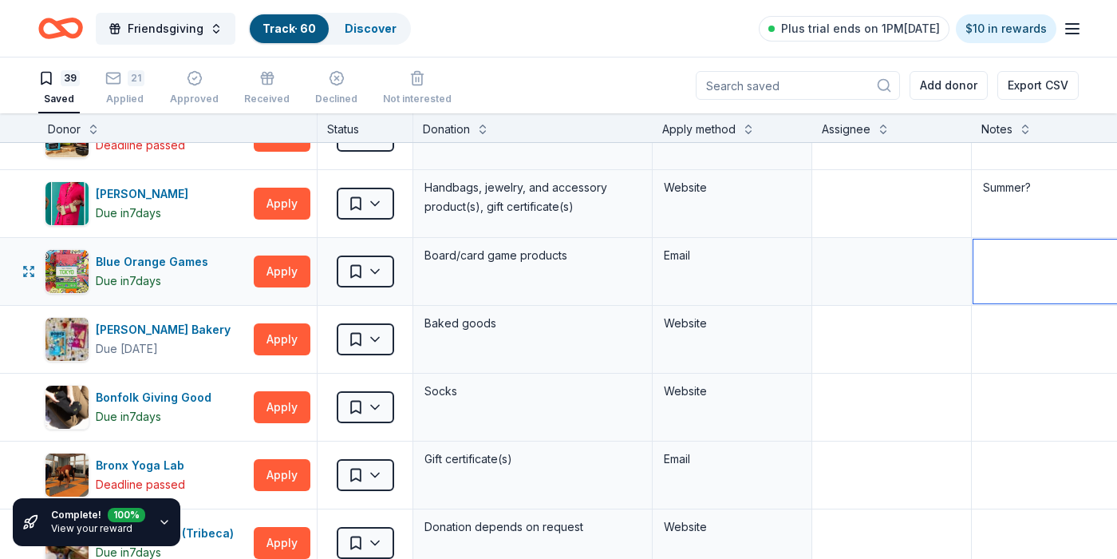
click at [1028, 255] on textarea at bounding box center [1091, 271] width 235 height 64
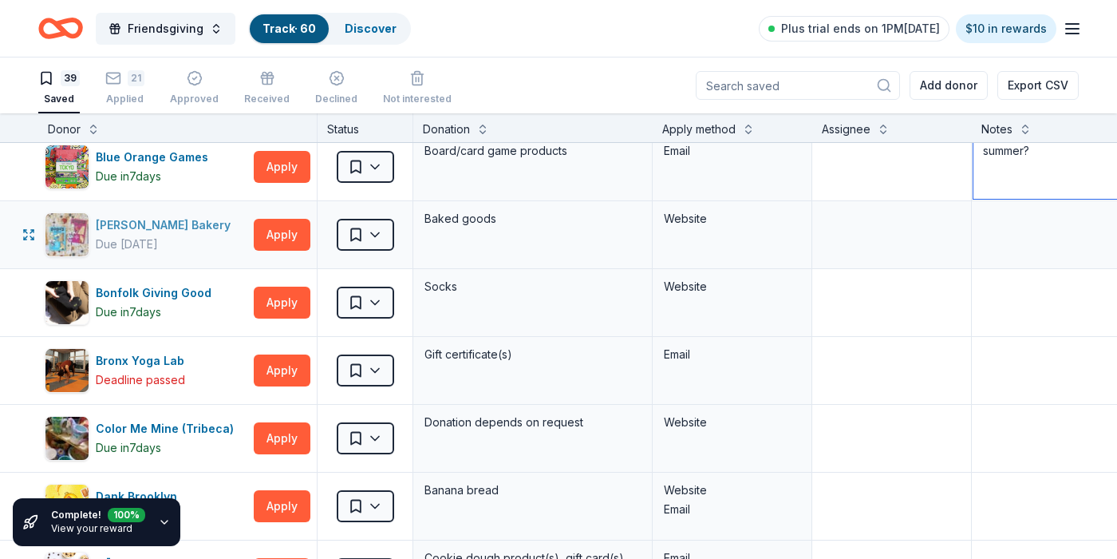
scroll to position [147, 0]
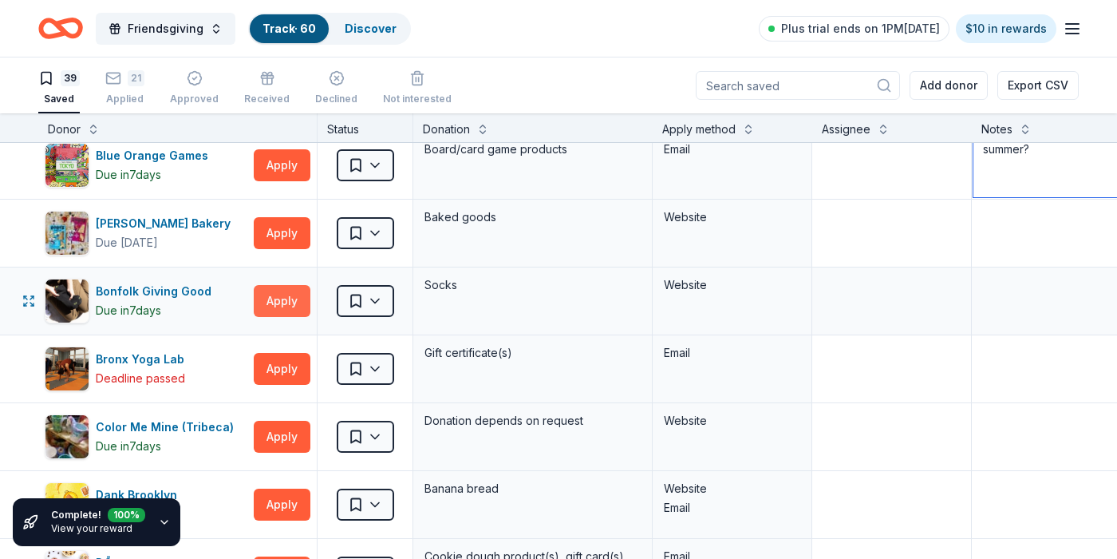
type textarea "summer?"
click at [297, 300] on button "Apply" at bounding box center [282, 301] width 57 height 32
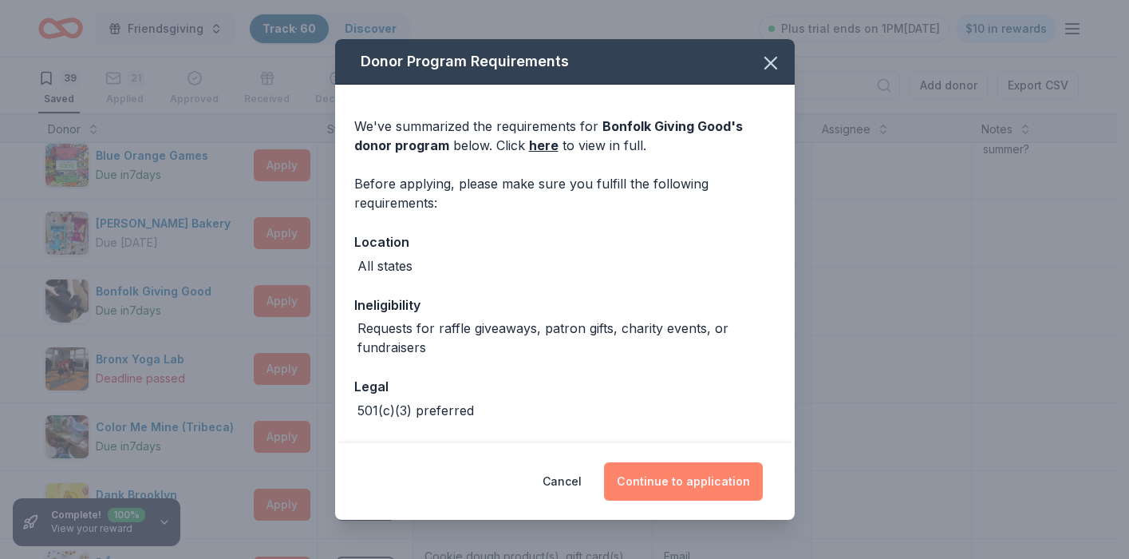
click at [646, 486] on button "Continue to application" at bounding box center [683, 481] width 159 height 38
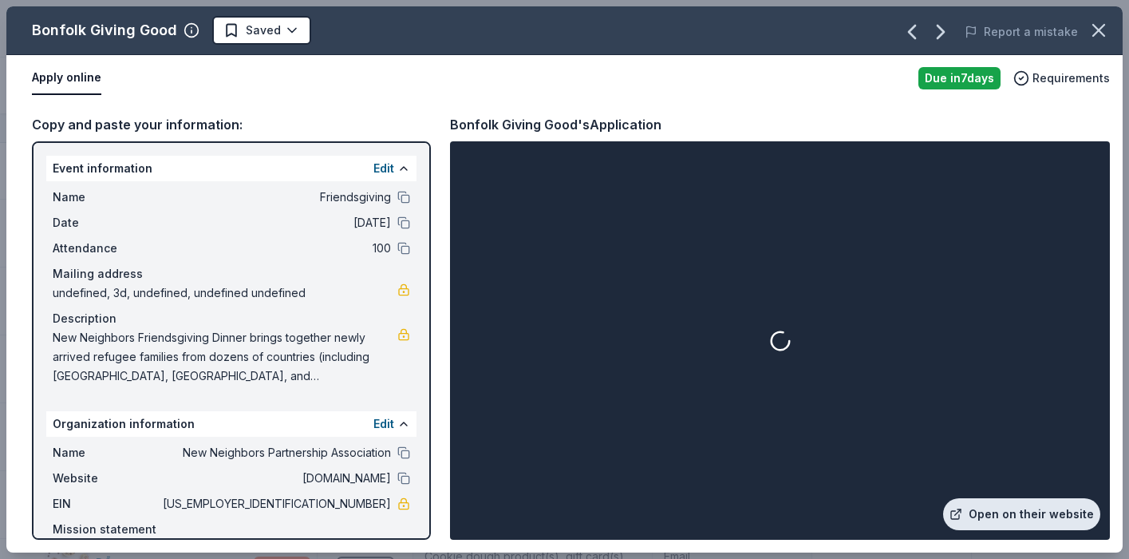
click at [1054, 517] on link "Open on their website" at bounding box center [1021, 514] width 157 height 32
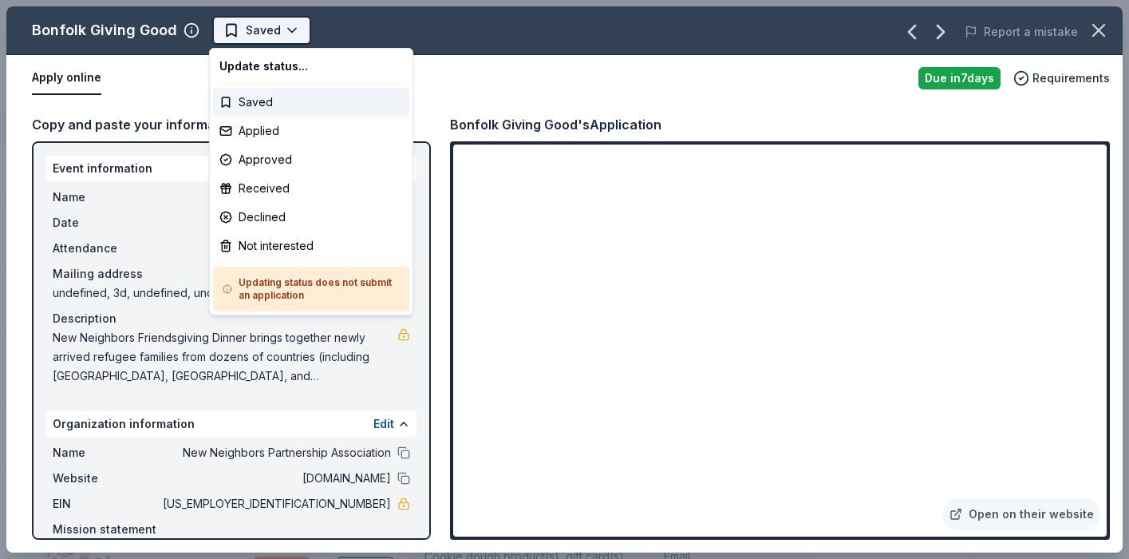
click at [257, 30] on html "Friendsgiving Track · 60 Discover Plus trial ends on 1PM, 10/19 $10 in rewards …" at bounding box center [564, 279] width 1129 height 559
click at [256, 130] on div "Applied" at bounding box center [311, 131] width 196 height 29
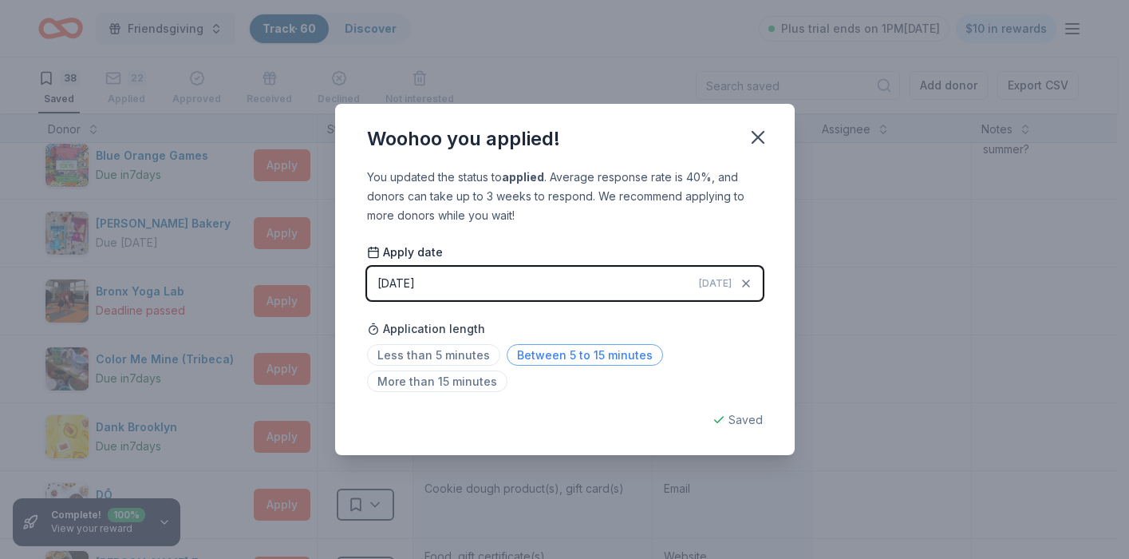
click at [615, 361] on span "Between 5 to 15 minutes" at bounding box center [585, 355] width 156 height 22
click at [753, 132] on icon "button" at bounding box center [758, 137] width 11 height 11
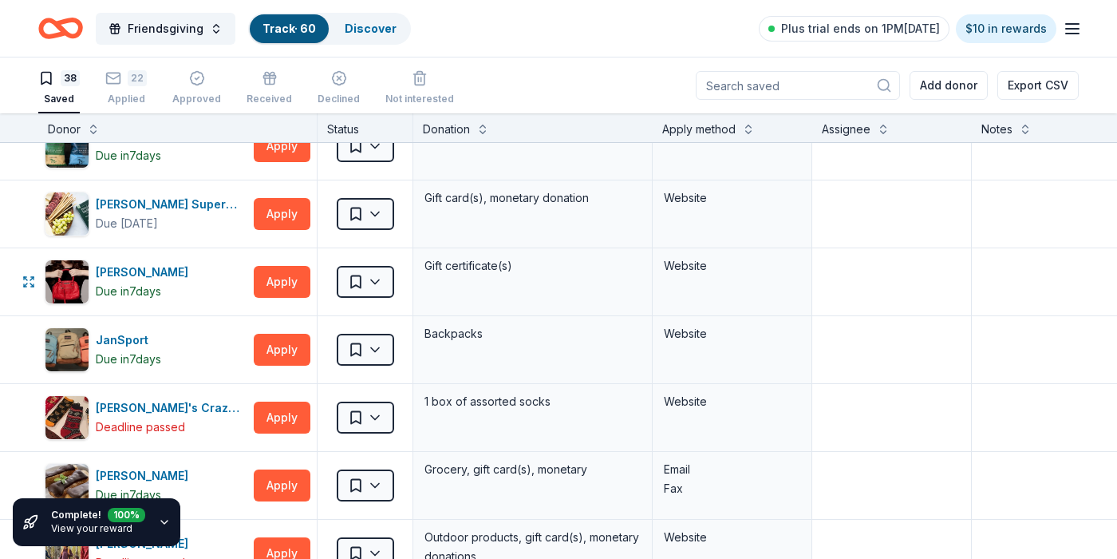
scroll to position [1139, 0]
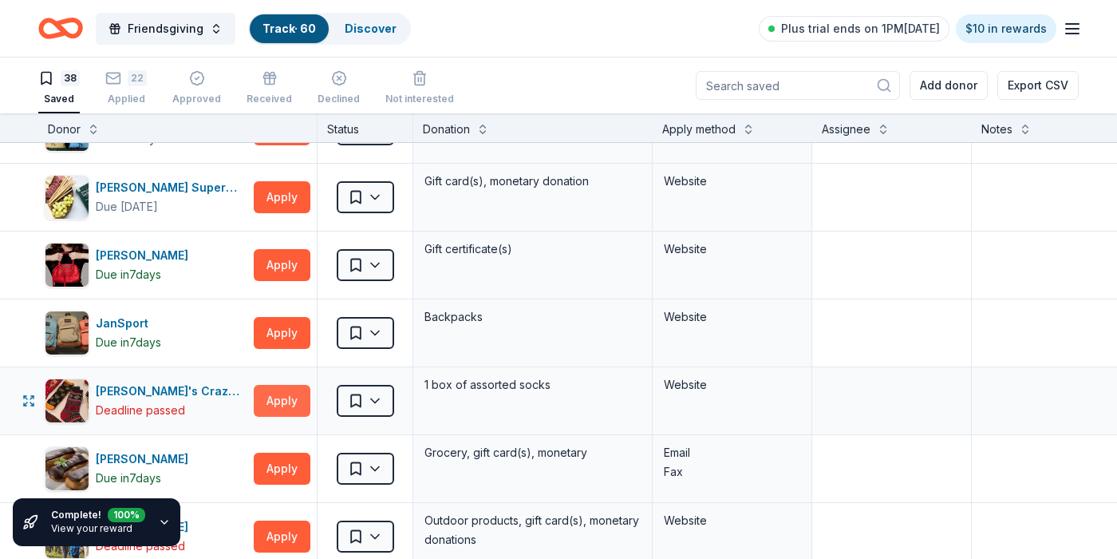
click at [291, 404] on button "Apply" at bounding box center [282, 401] width 57 height 32
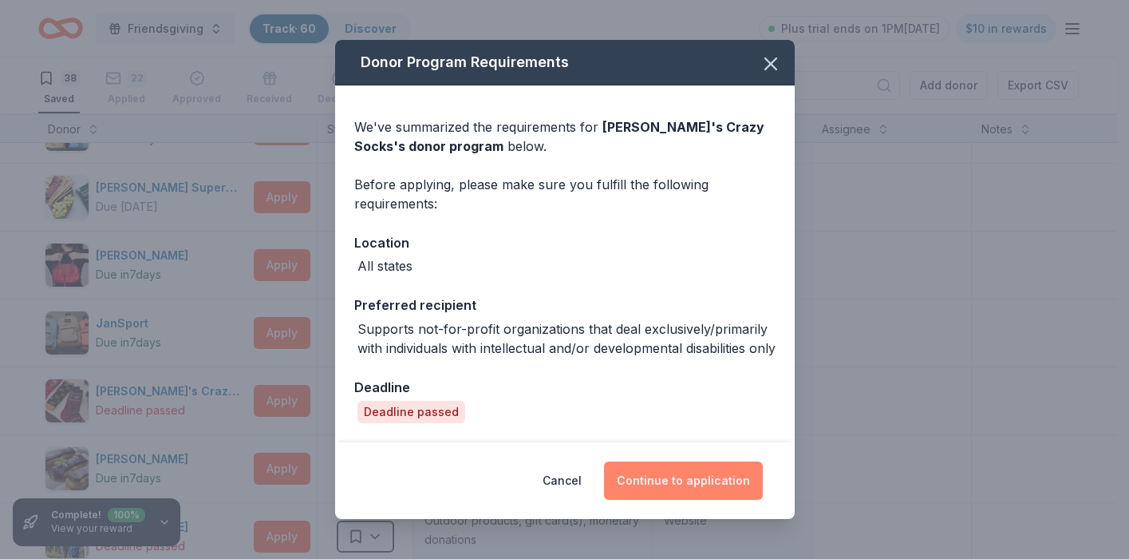
click at [673, 473] on button "Continue to application" at bounding box center [683, 480] width 159 height 38
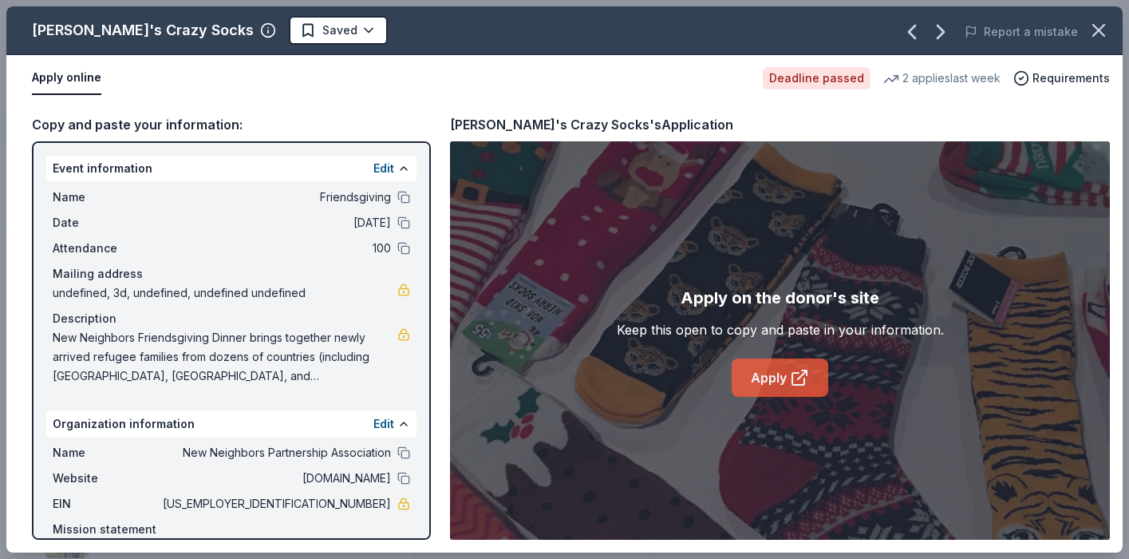
click at [781, 376] on link "Apply" at bounding box center [780, 377] width 97 height 38
click at [1100, 30] on icon "button" at bounding box center [1099, 30] width 22 height 22
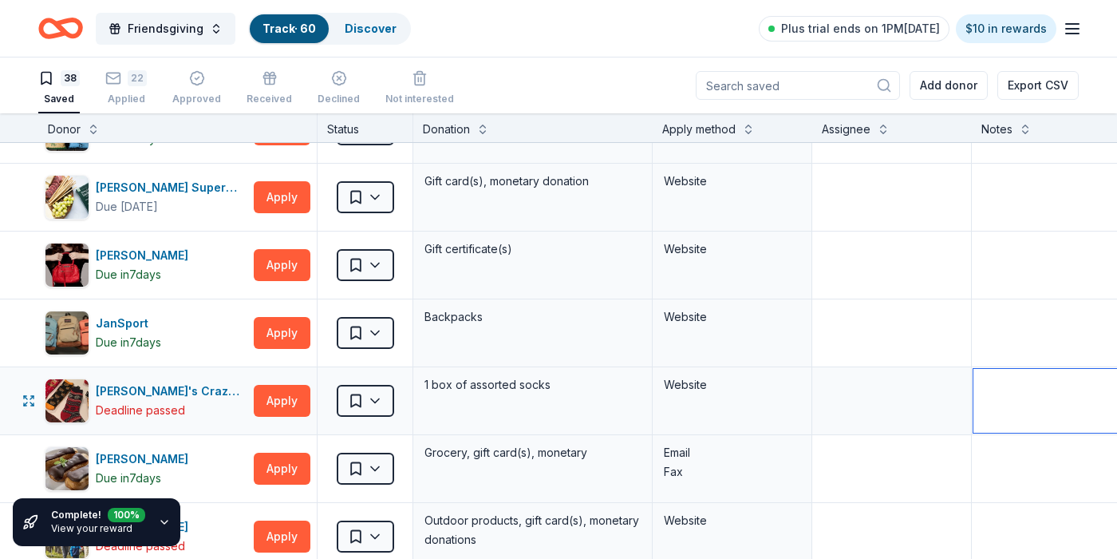
click at [1031, 393] on textarea at bounding box center [1091, 401] width 235 height 64
type textarea "summer"
click at [583, 35] on div "Friendsgiving Track · 60 Discover Plus trial ends on 1PM, 10/19 $10 in rewards" at bounding box center [558, 29] width 1041 height 38
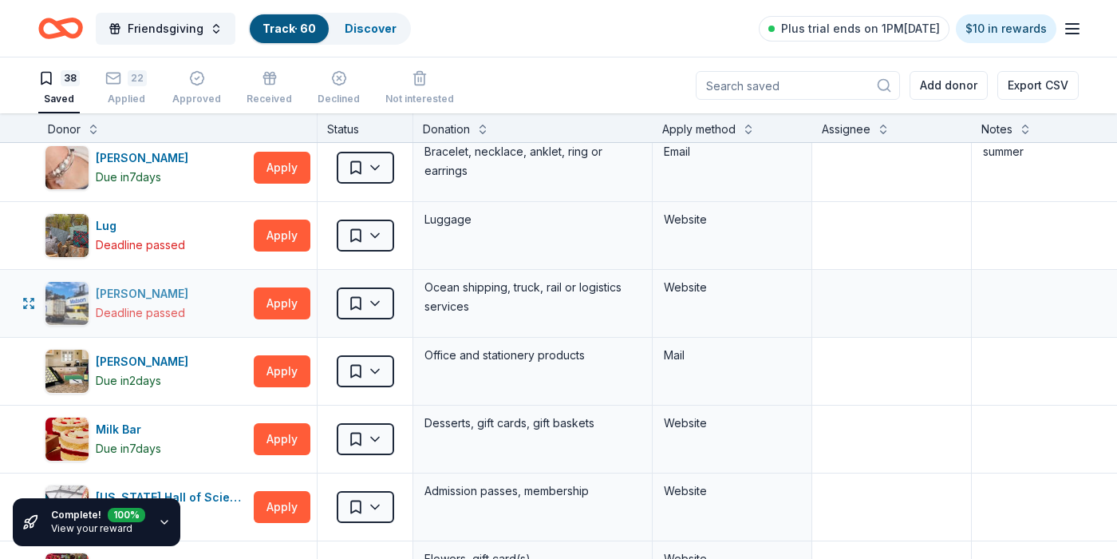
scroll to position [1713, 0]
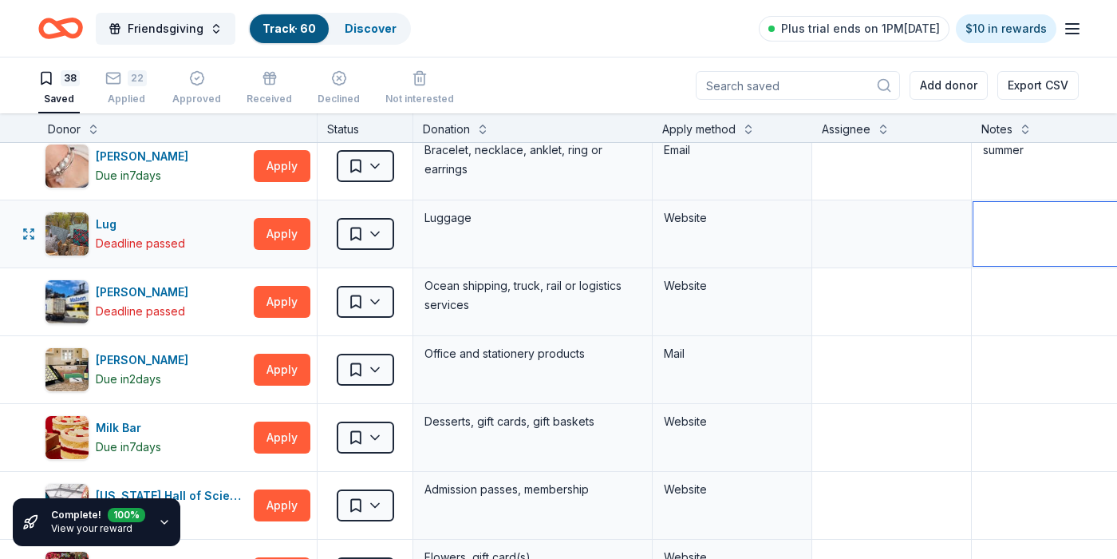
click at [994, 221] on textarea at bounding box center [1091, 234] width 235 height 64
type textarea "summer"
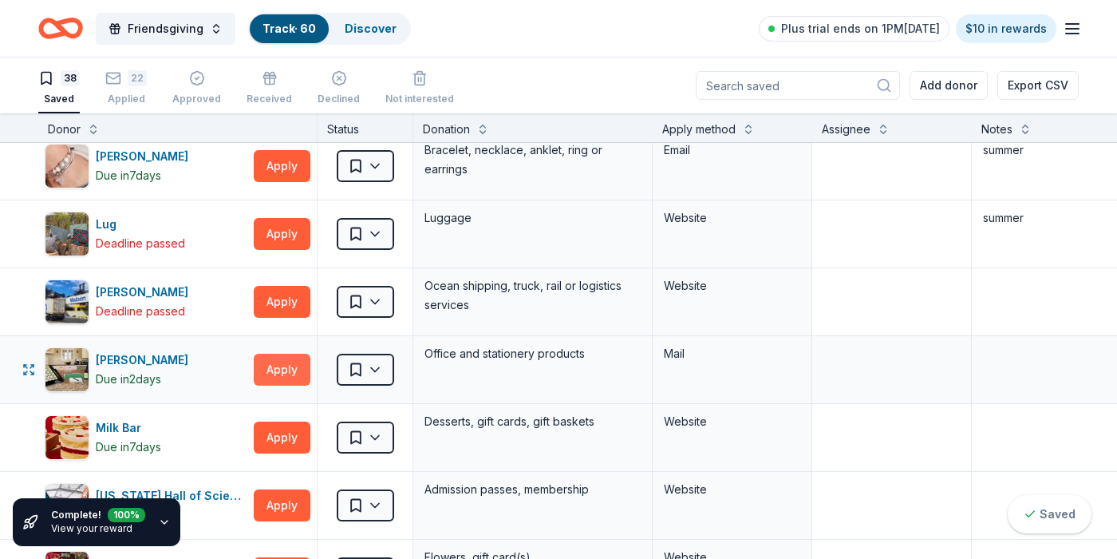
click at [290, 365] on button "Apply" at bounding box center [282, 370] width 57 height 32
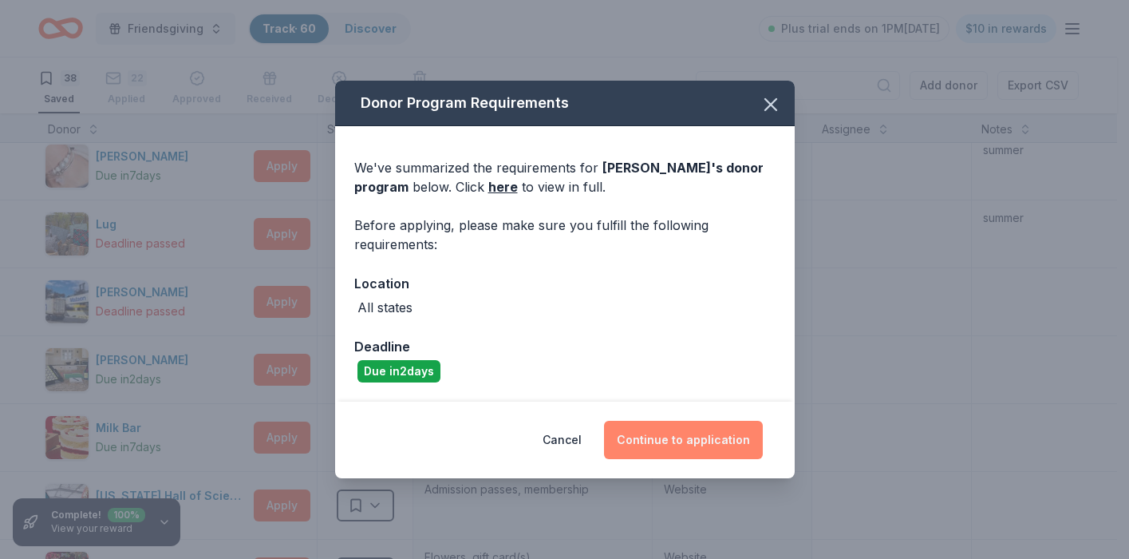
click at [689, 433] on button "Continue to application" at bounding box center [683, 440] width 159 height 38
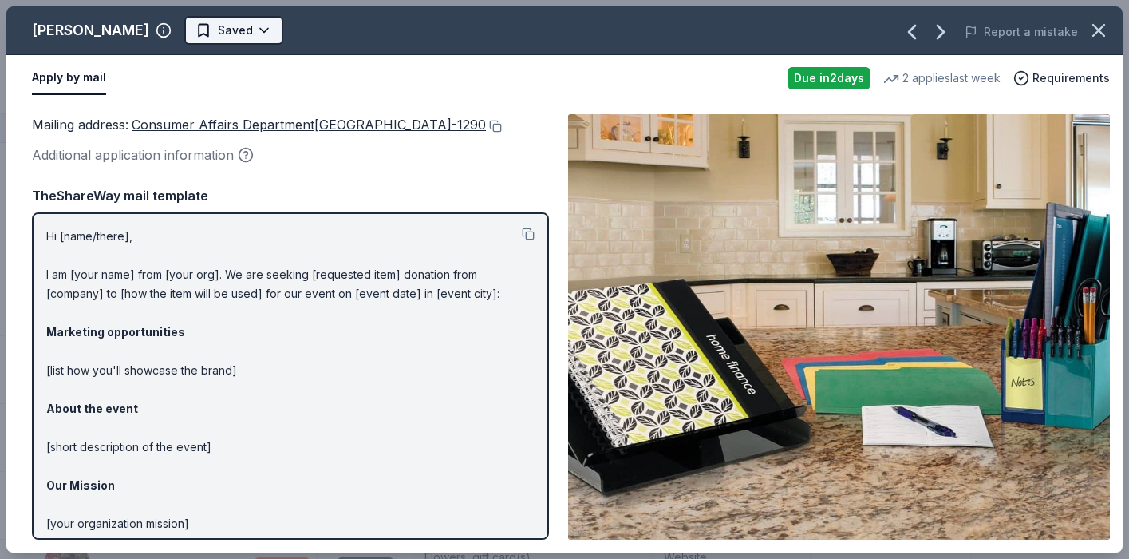
click at [172, 31] on html "Friendsgiving Track · 60 Discover Plus trial ends on 1PM, 10/19 $10 in rewards …" at bounding box center [564, 279] width 1129 height 559
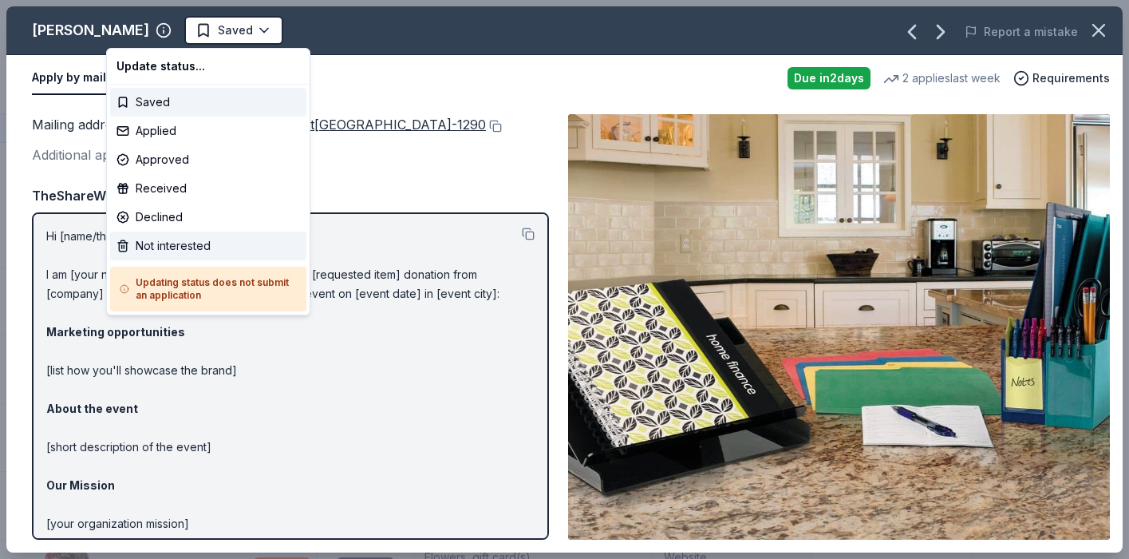
click at [181, 247] on div "Not interested" at bounding box center [208, 245] width 196 height 29
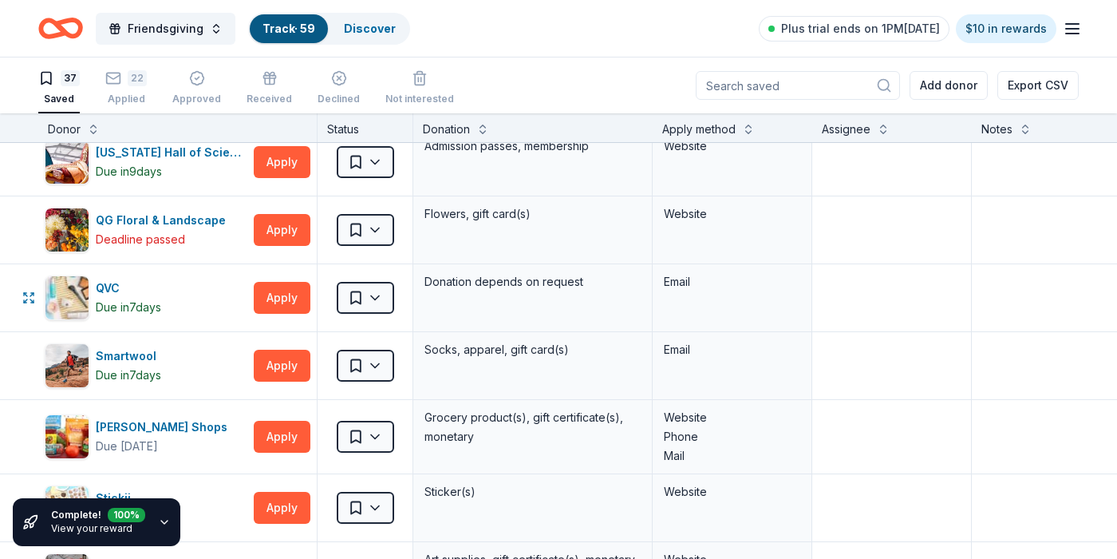
scroll to position [1994, 0]
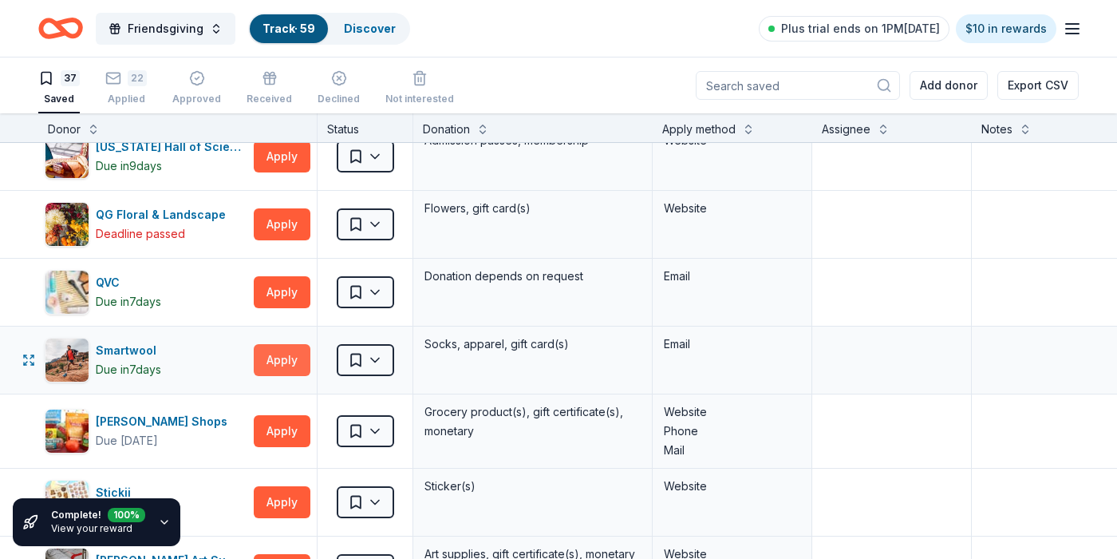
click at [286, 358] on button "Apply" at bounding box center [282, 360] width 57 height 32
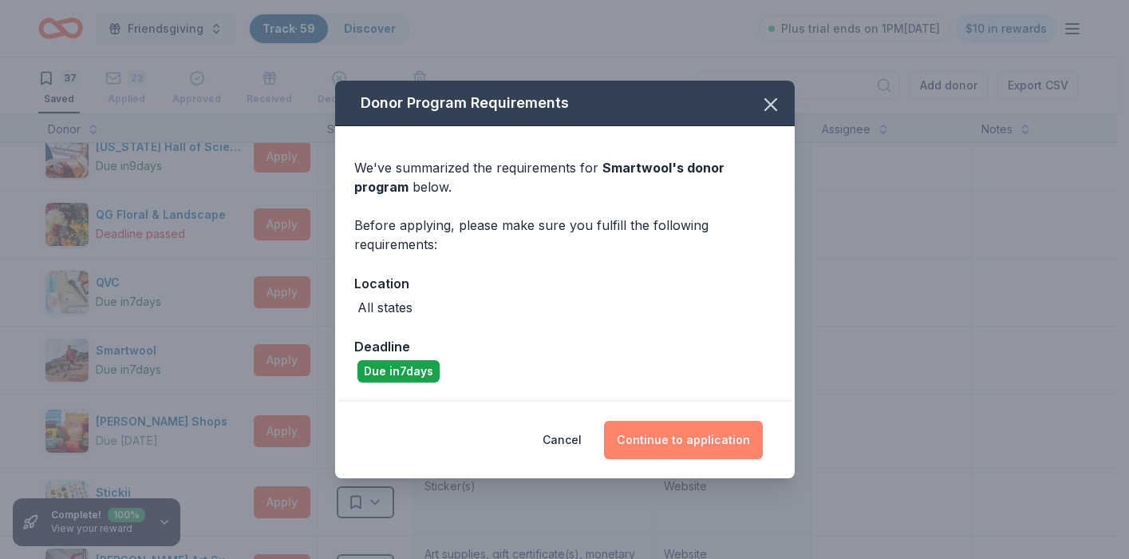
click at [729, 442] on button "Continue to application" at bounding box center [683, 440] width 159 height 38
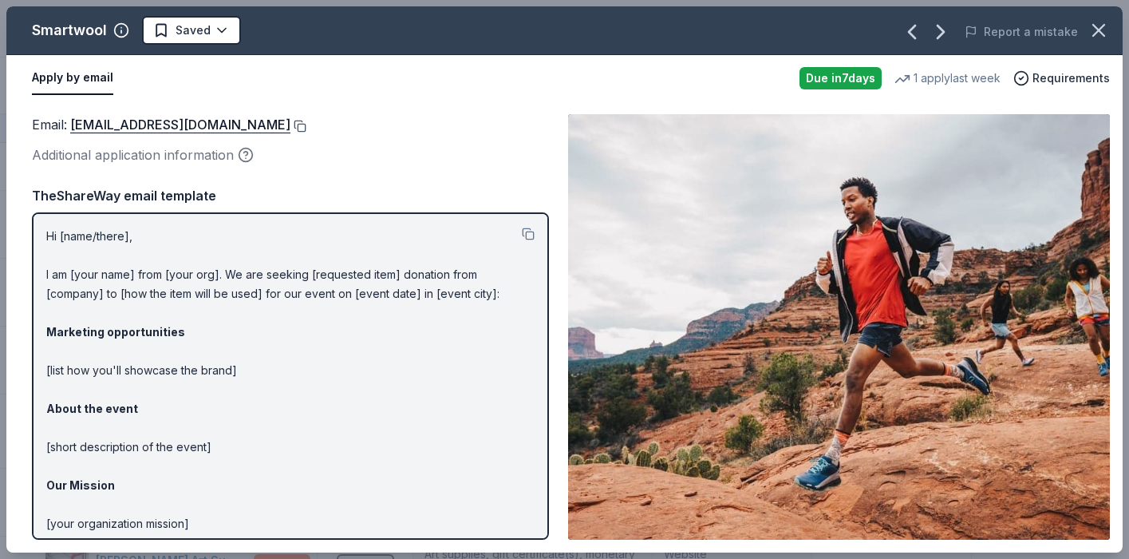
click at [292, 124] on button at bounding box center [298, 126] width 16 height 13
click at [1098, 28] on icon "button" at bounding box center [1099, 30] width 22 height 22
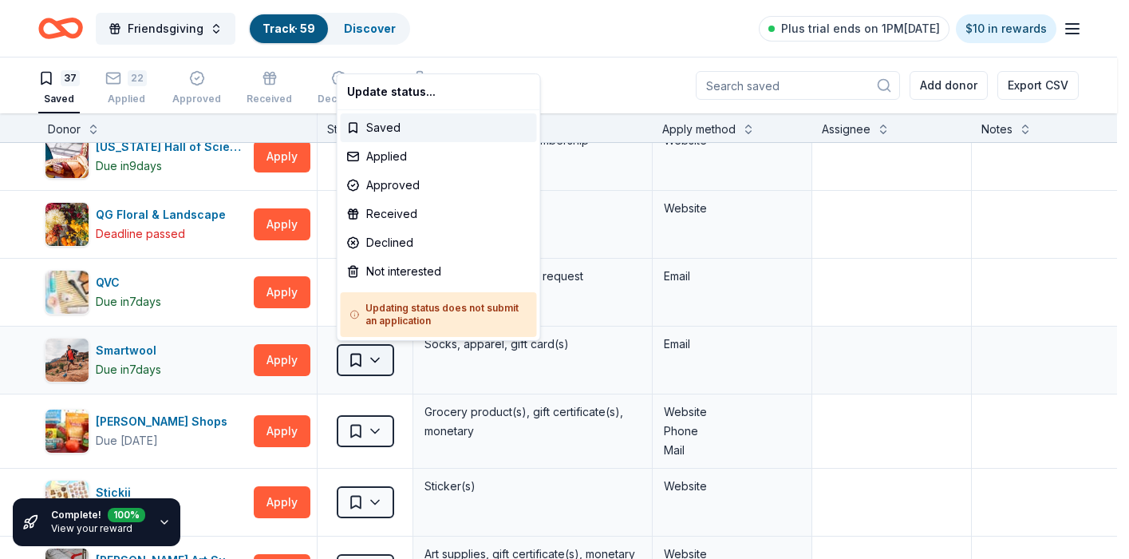
click at [370, 357] on html "Friendsgiving Track · 59 Discover Plus trial ends on 1PM, 10/19 $10 in rewards …" at bounding box center [564, 279] width 1129 height 559
click at [386, 155] on div "Applied" at bounding box center [439, 156] width 196 height 29
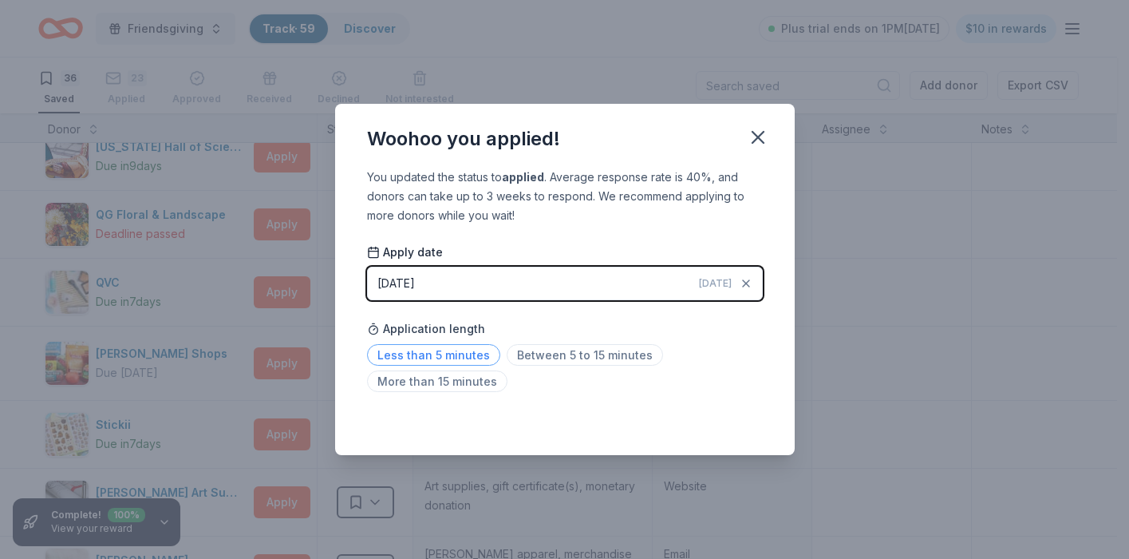
click at [442, 358] on span "Less than 5 minutes" at bounding box center [433, 355] width 133 height 22
click at [760, 137] on icon "button" at bounding box center [758, 137] width 22 height 22
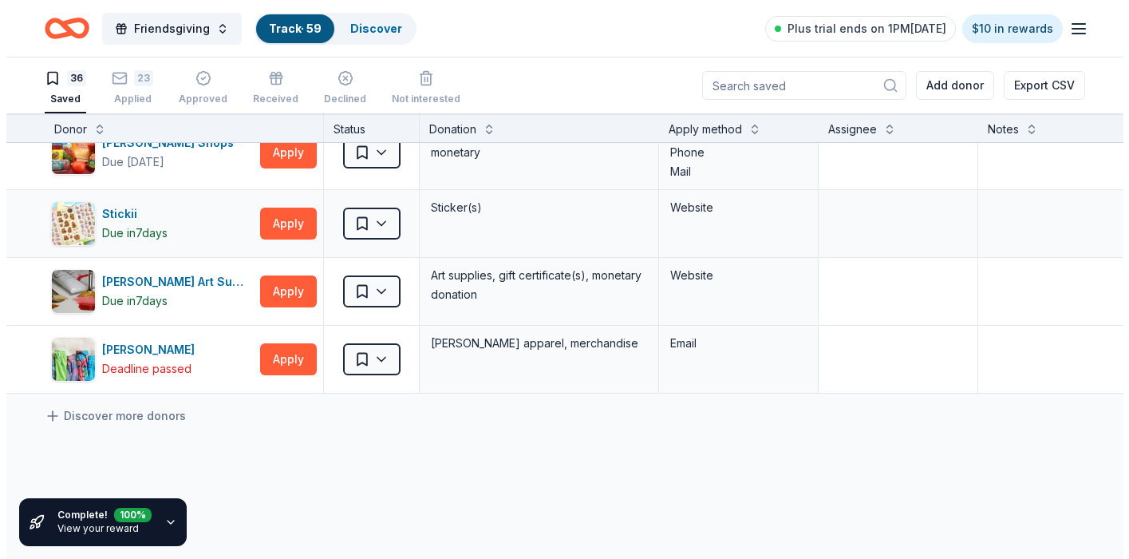
scroll to position [2208, 0]
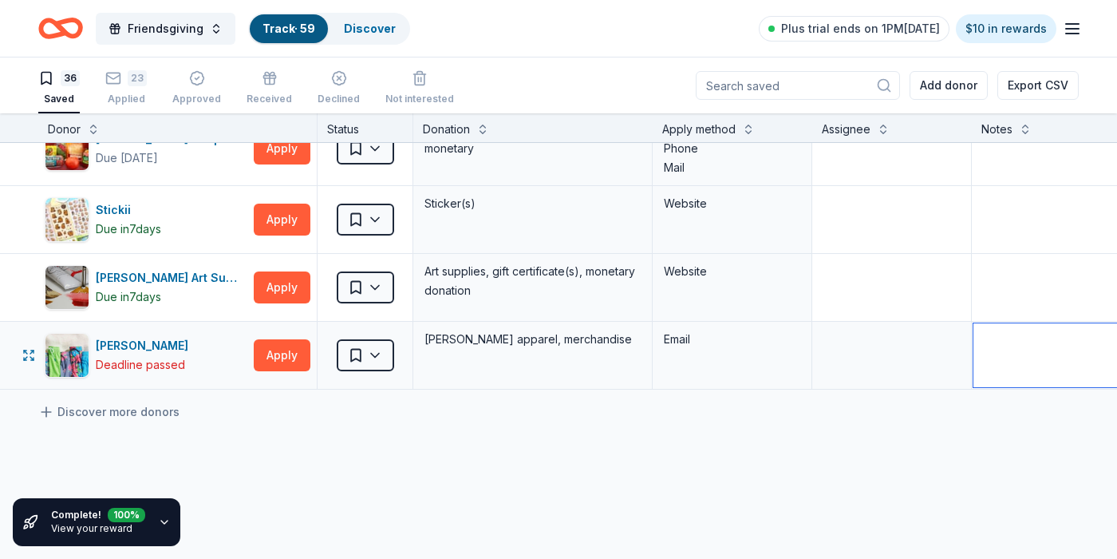
click at [1015, 350] on textarea at bounding box center [1091, 355] width 235 height 64
type textarea "summer"
click at [279, 287] on button "Apply" at bounding box center [282, 287] width 57 height 32
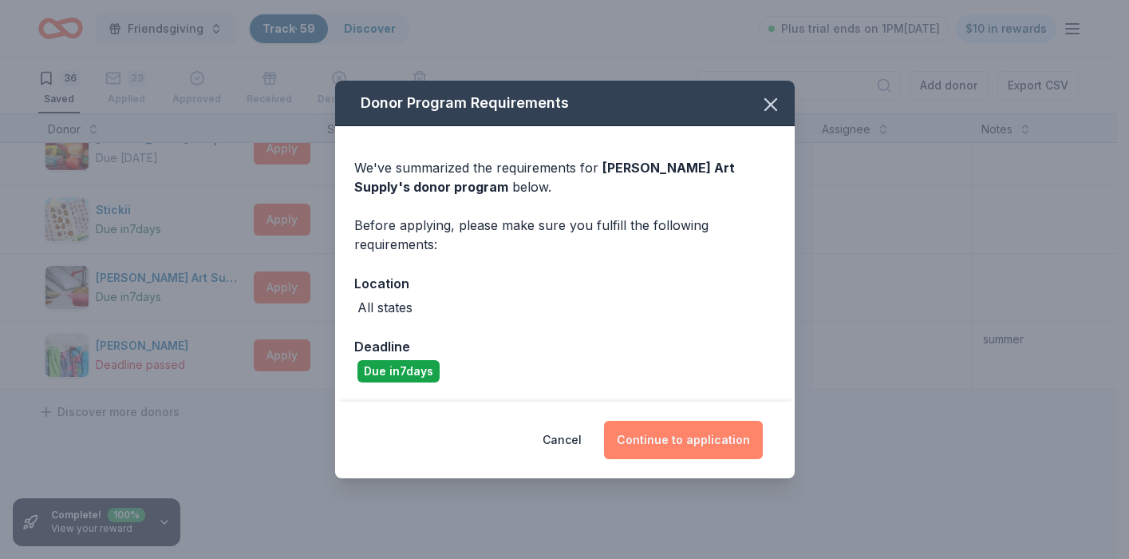
click at [666, 429] on button "Continue to application" at bounding box center [683, 440] width 159 height 38
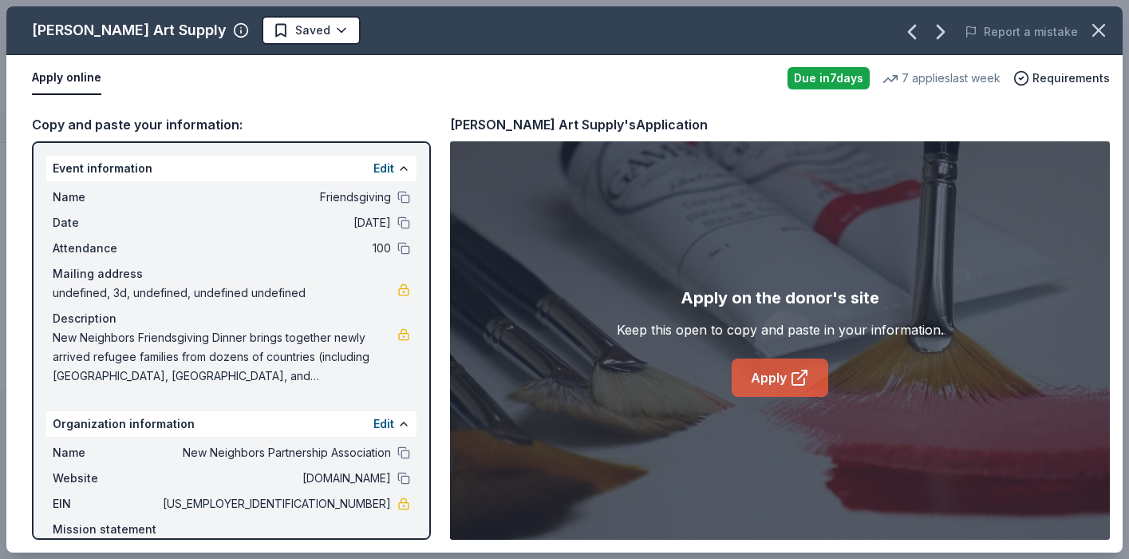
click at [770, 369] on link "Apply" at bounding box center [780, 377] width 97 height 38
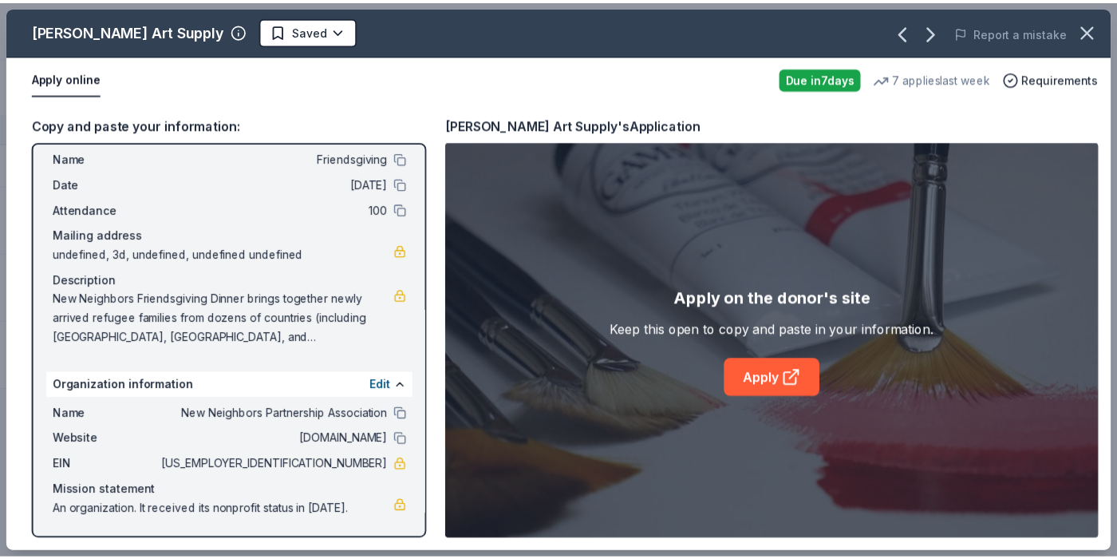
scroll to position [0, 0]
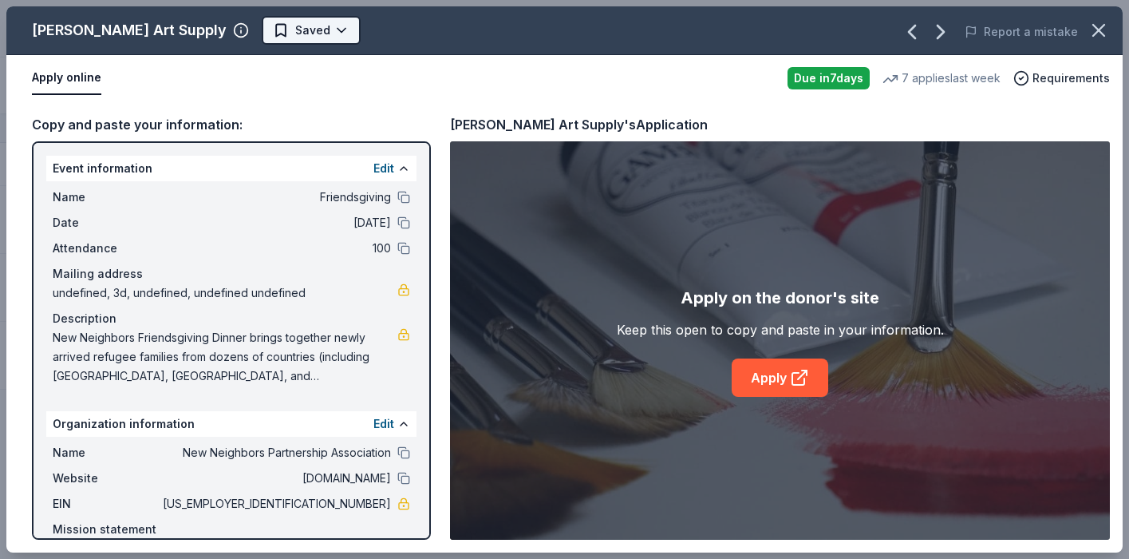
click at [275, 32] on html "Friendsgiving Track · 59 Discover Plus trial ends on 1PM, 10/19 $10 in rewards …" at bounding box center [564, 279] width 1129 height 559
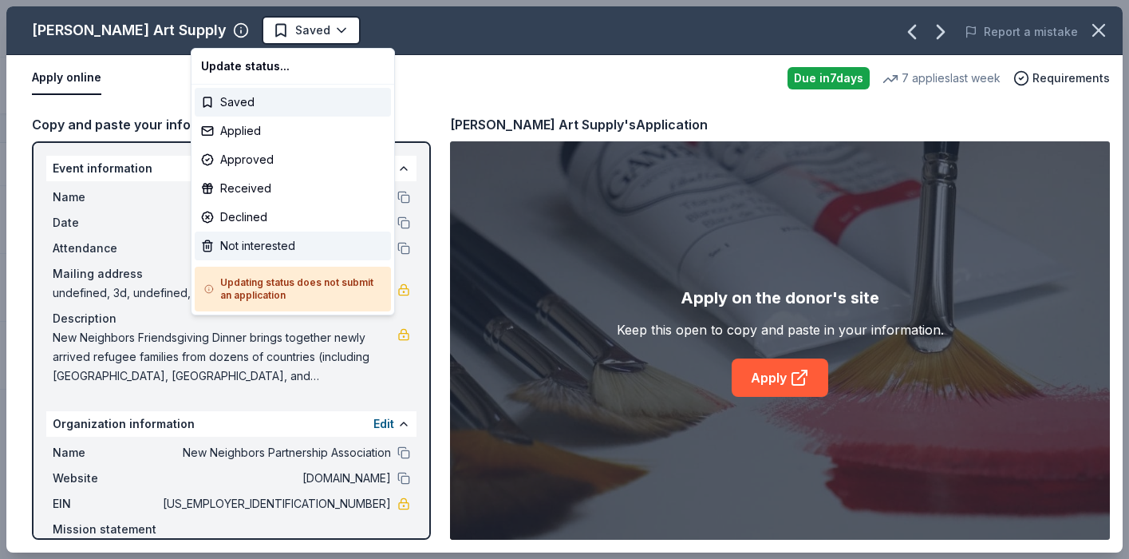
click at [234, 248] on div "Not interested" at bounding box center [293, 245] width 196 height 29
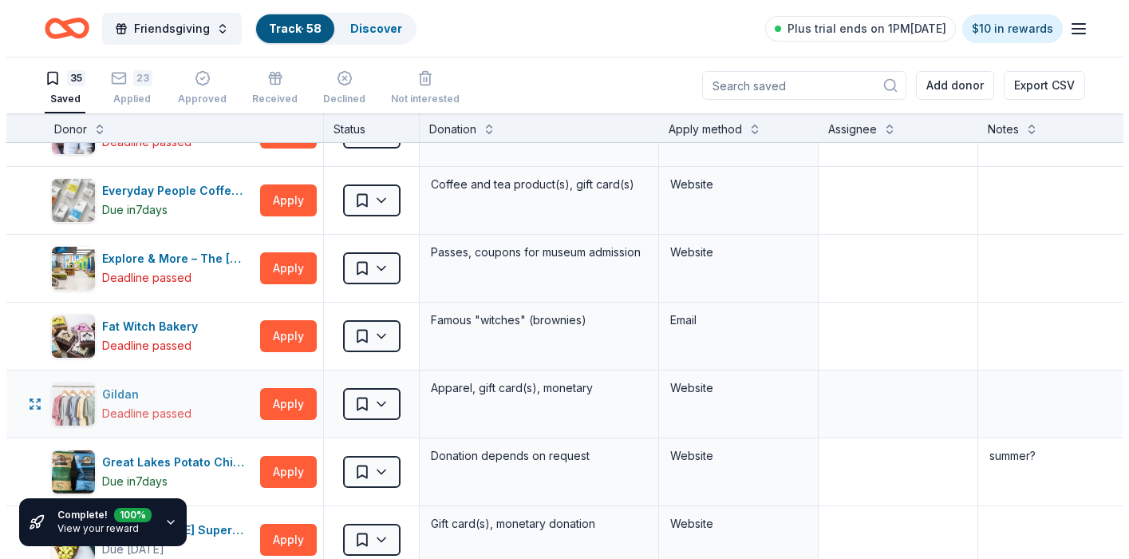
scroll to position [788, 0]
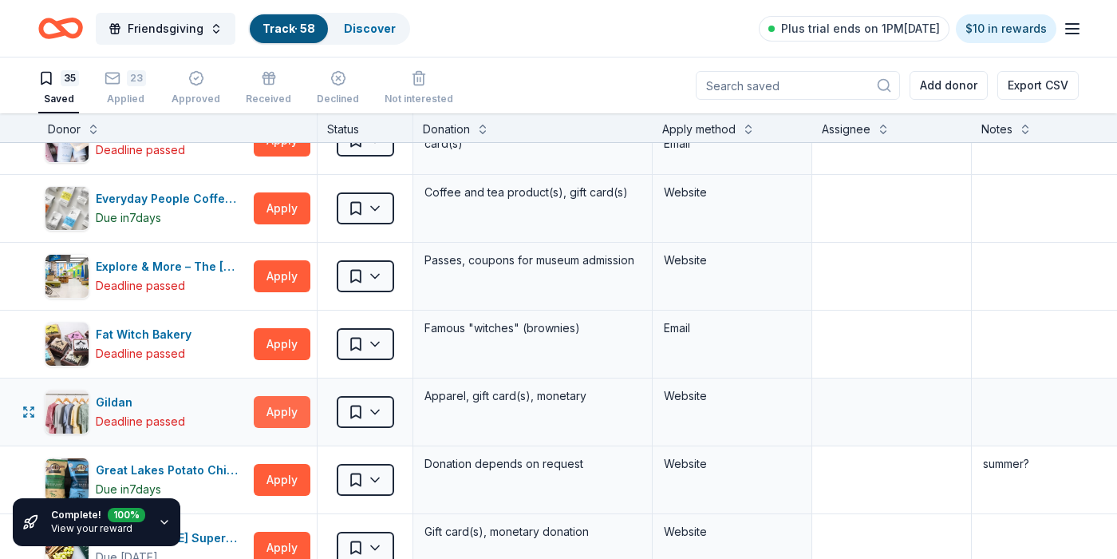
click at [271, 413] on button "Apply" at bounding box center [282, 412] width 57 height 32
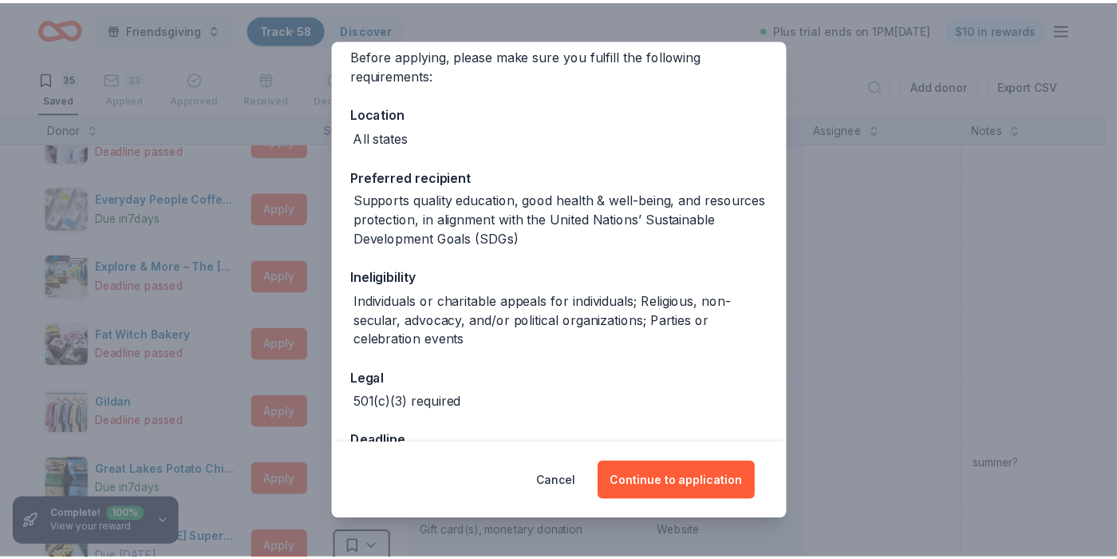
scroll to position [0, 0]
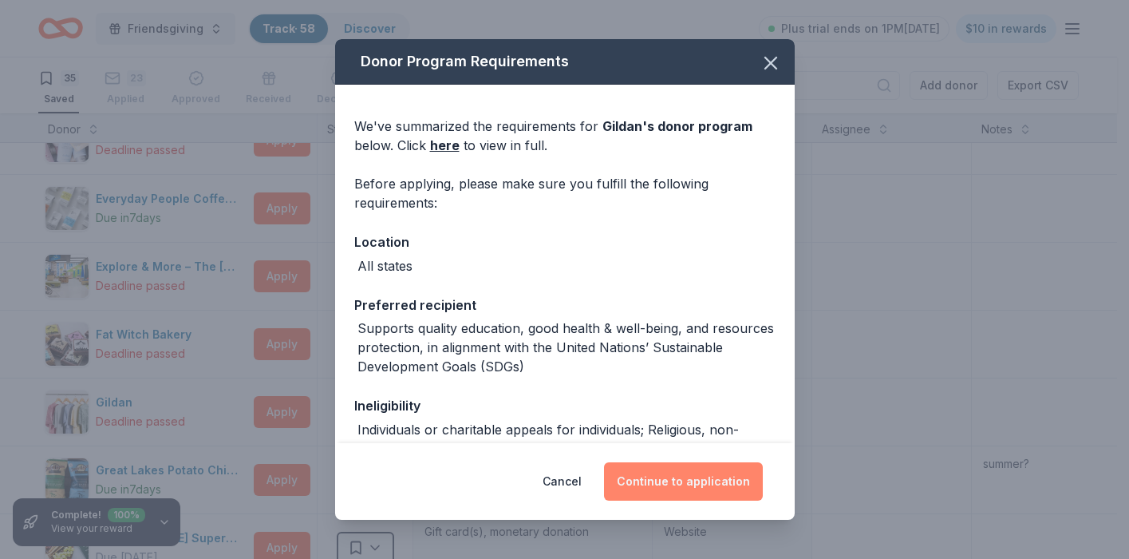
click at [676, 475] on button "Continue to application" at bounding box center [683, 481] width 159 height 38
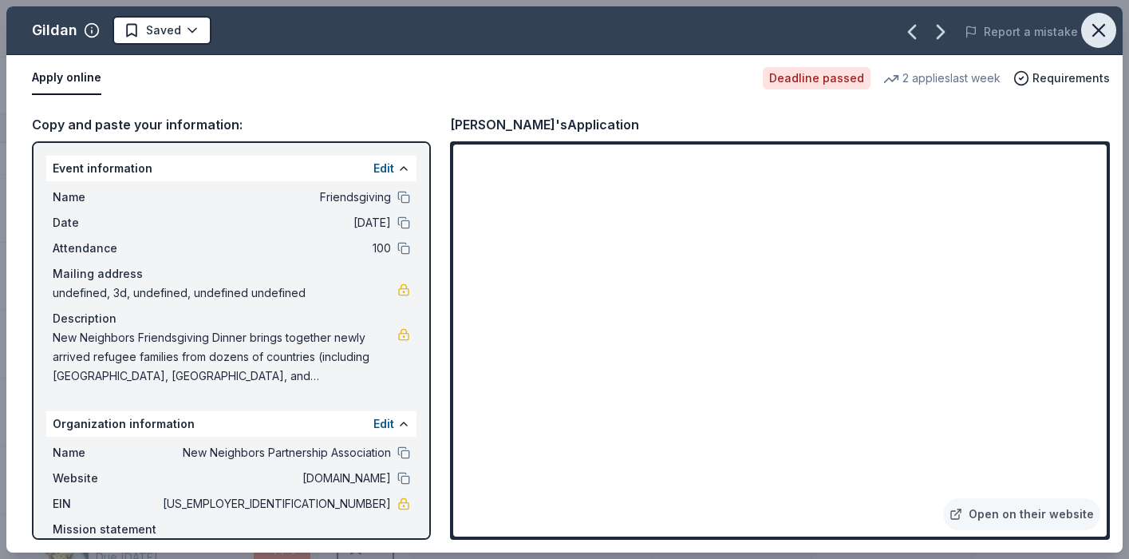
click at [1096, 31] on icon "button" at bounding box center [1099, 30] width 22 height 22
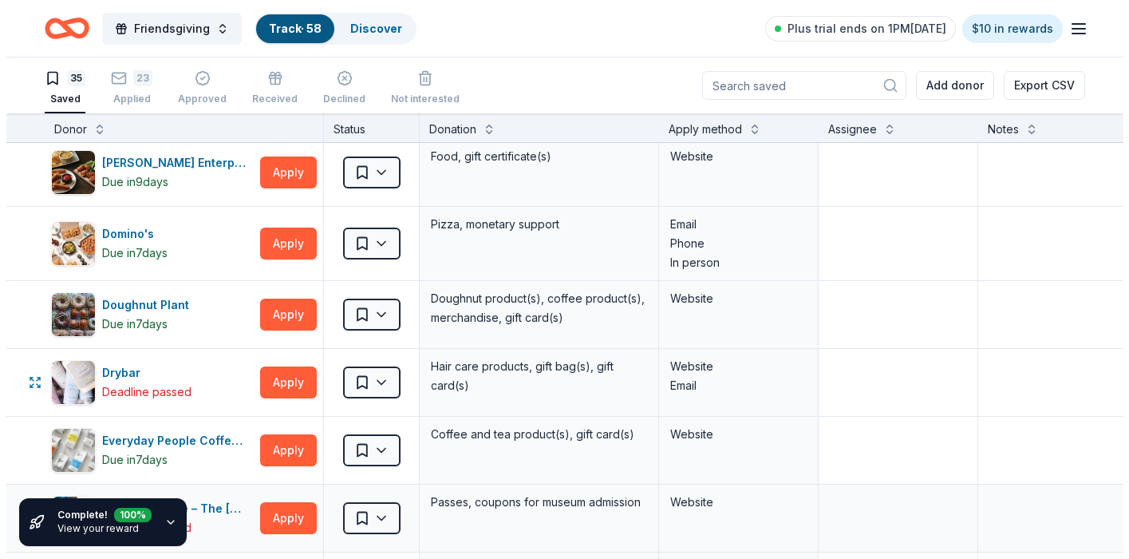
scroll to position [544, 0]
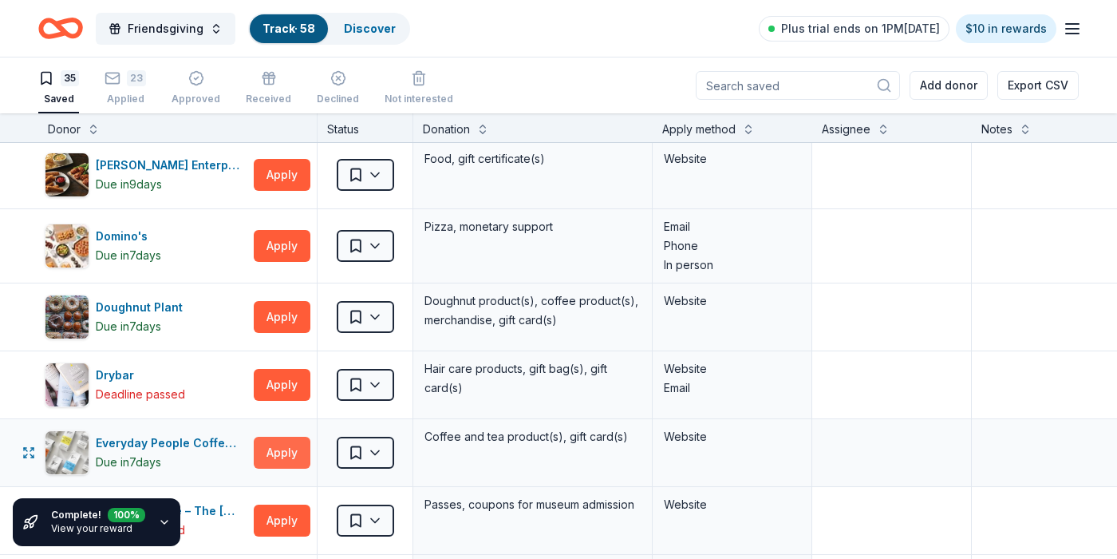
click at [290, 452] on button "Apply" at bounding box center [282, 453] width 57 height 32
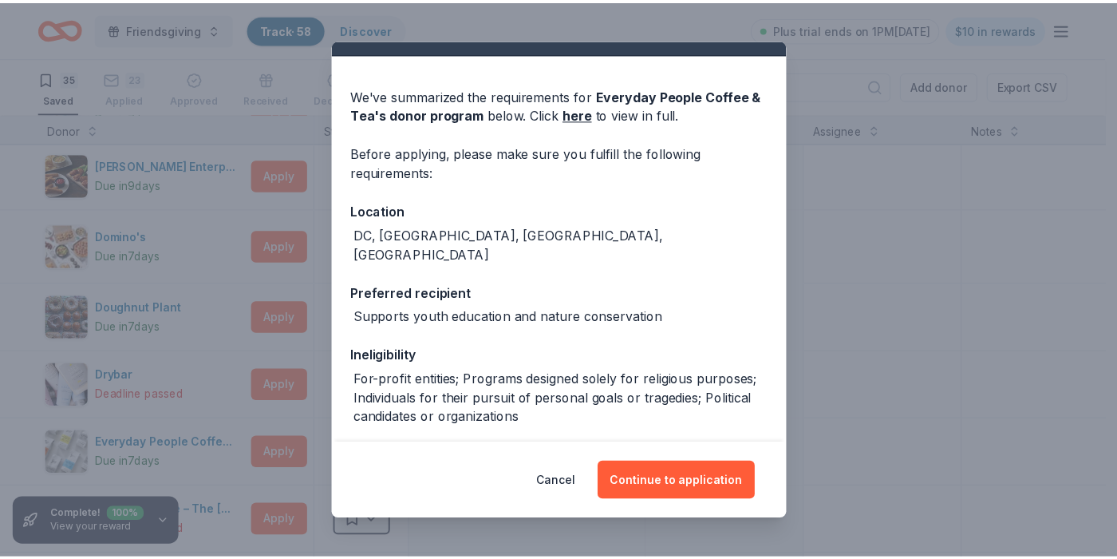
scroll to position [34, 0]
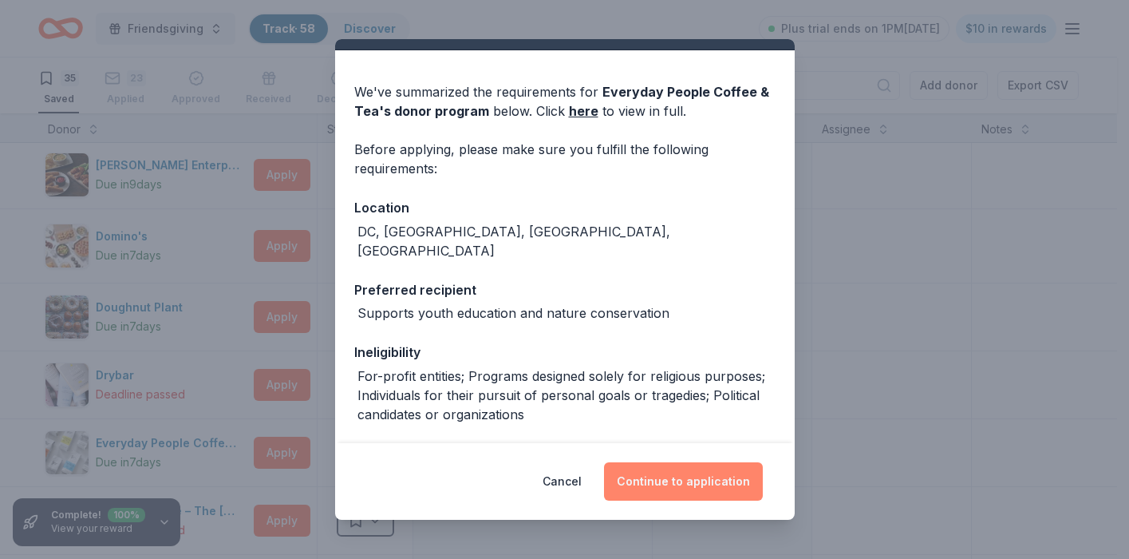
click at [680, 476] on button "Continue to application" at bounding box center [683, 481] width 159 height 38
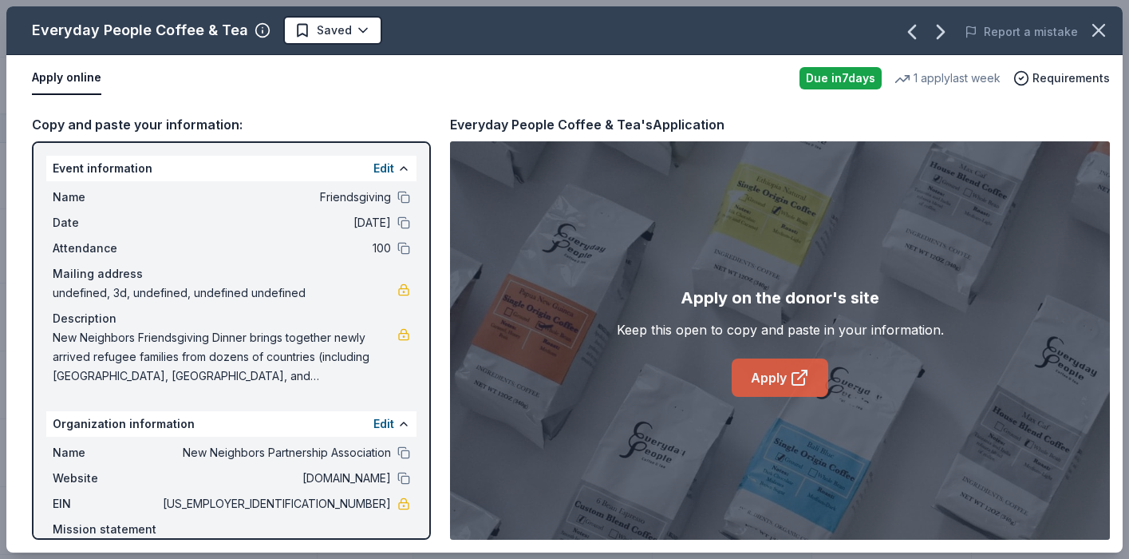
click at [799, 377] on icon at bounding box center [802, 374] width 9 height 9
click at [353, 37] on html "Friendsgiving Track · 58 Discover Plus trial ends on 1PM, 10/19 $10 in rewards …" at bounding box center [564, 279] width 1129 height 559
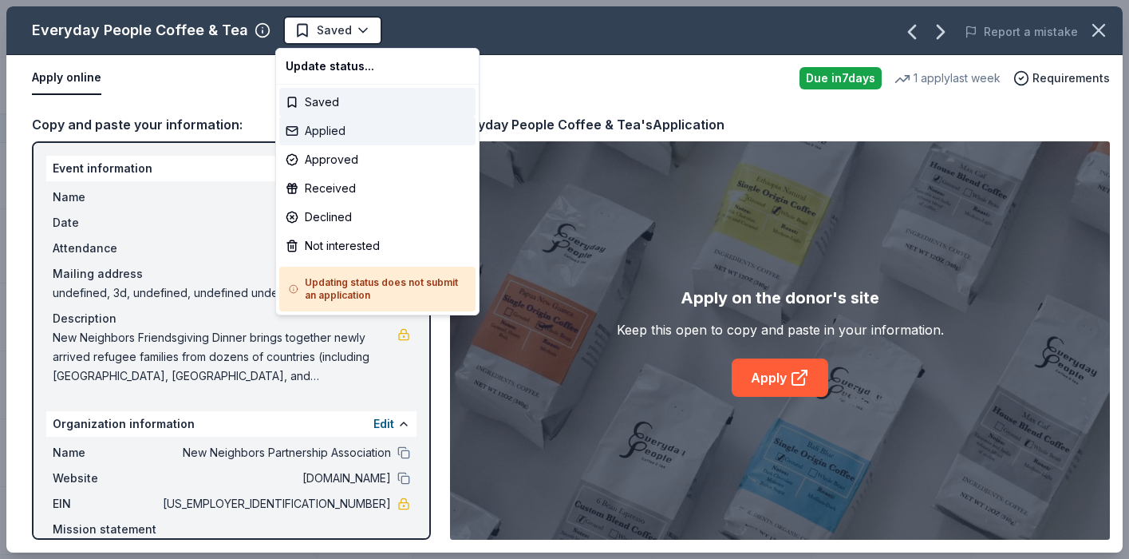
click at [363, 132] on div "Applied" at bounding box center [377, 131] width 196 height 29
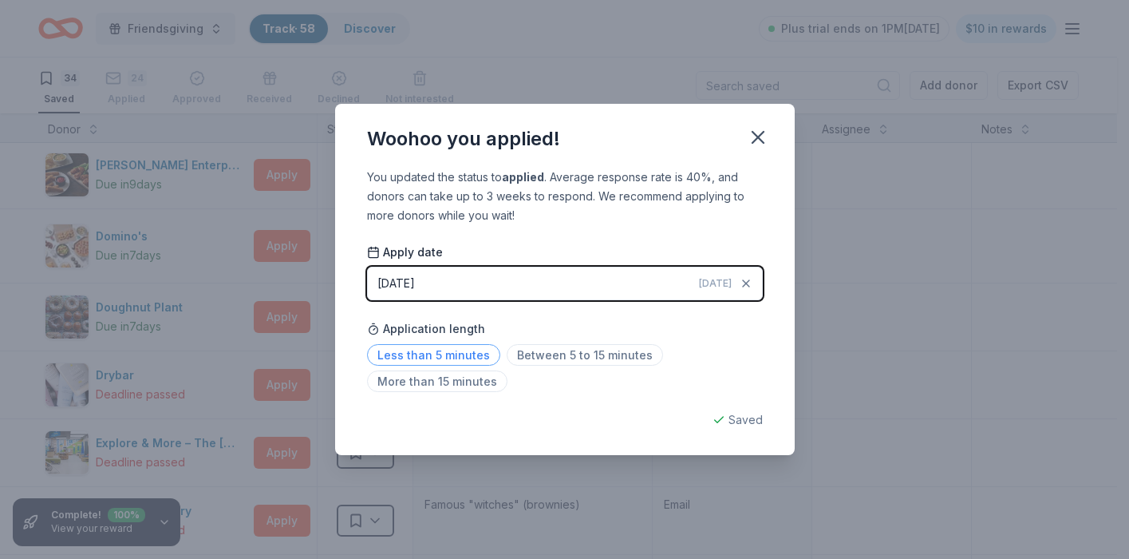
click at [429, 352] on span "Less than 5 minutes" at bounding box center [433, 355] width 133 height 22
click at [758, 136] on icon "button" at bounding box center [758, 137] width 11 height 11
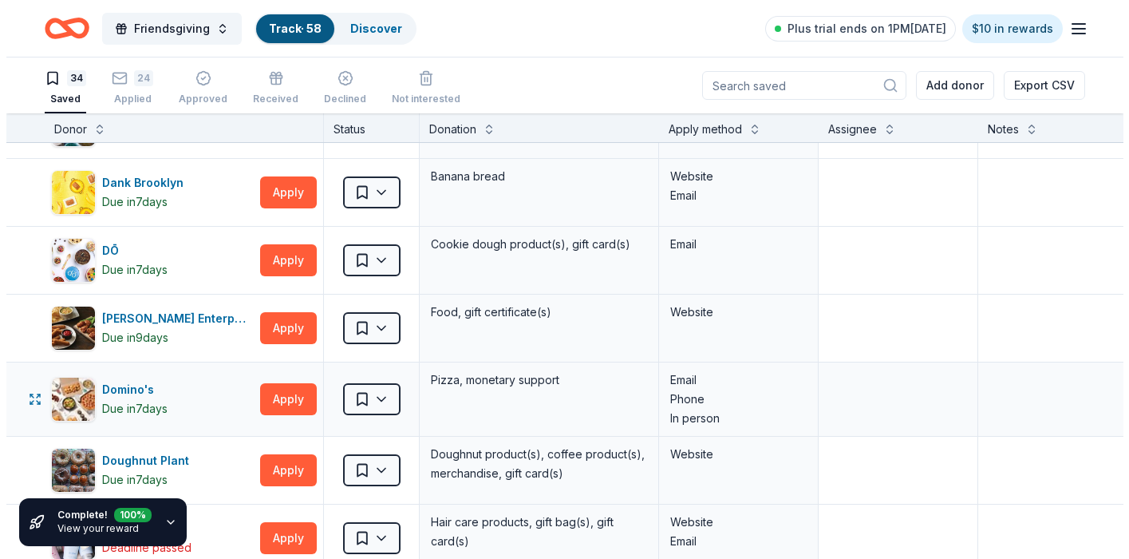
scroll to position [383, 0]
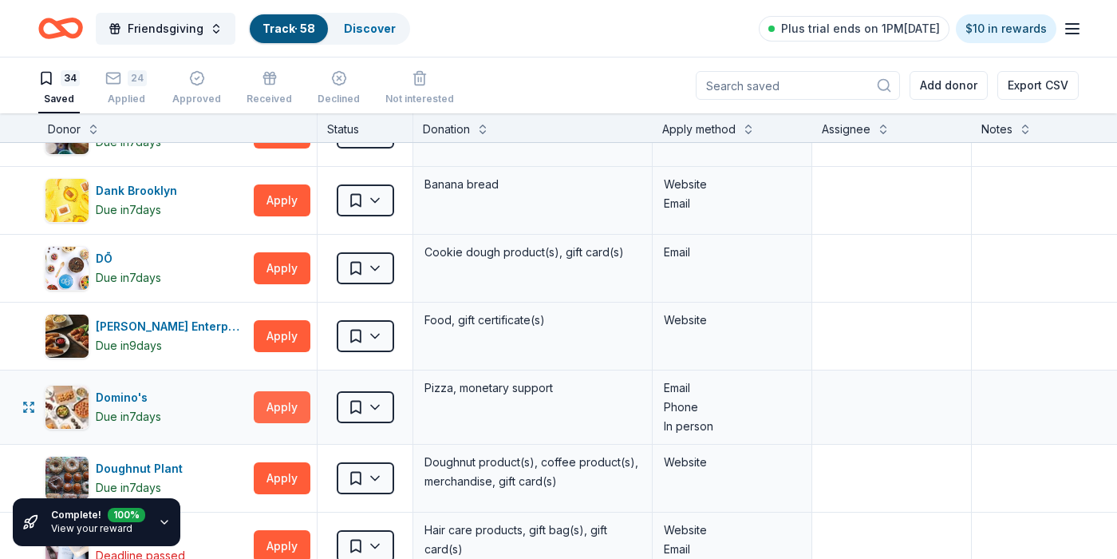
click at [288, 412] on button "Apply" at bounding box center [282, 407] width 57 height 32
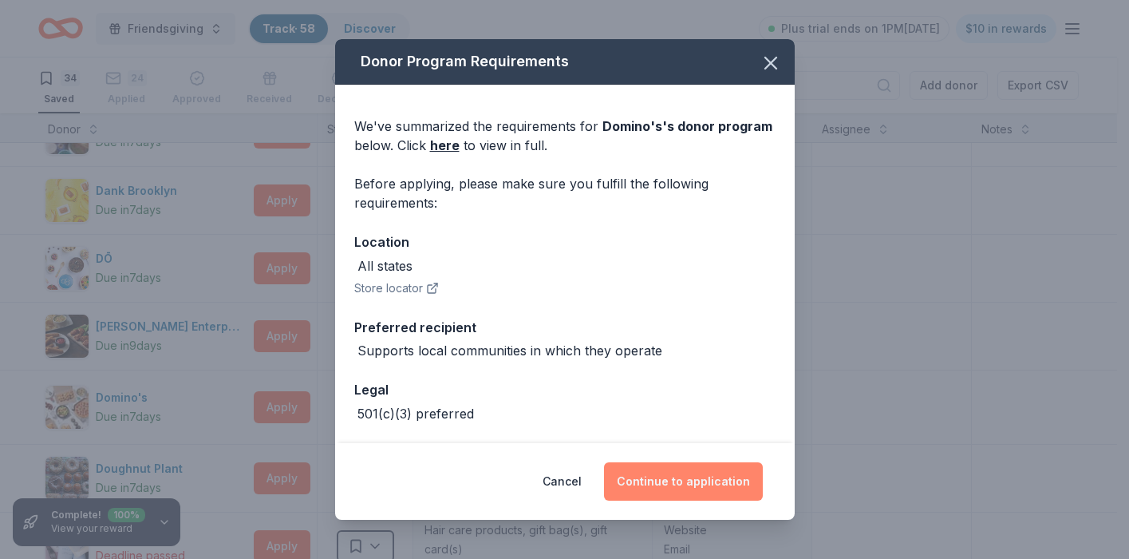
click at [643, 480] on button "Continue to application" at bounding box center [683, 481] width 159 height 38
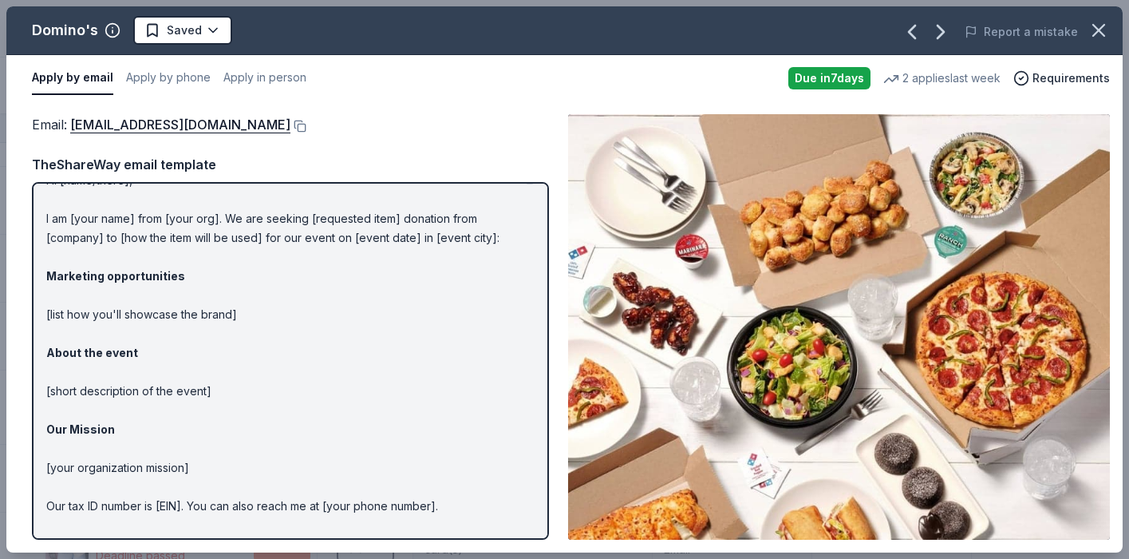
scroll to position [73, 0]
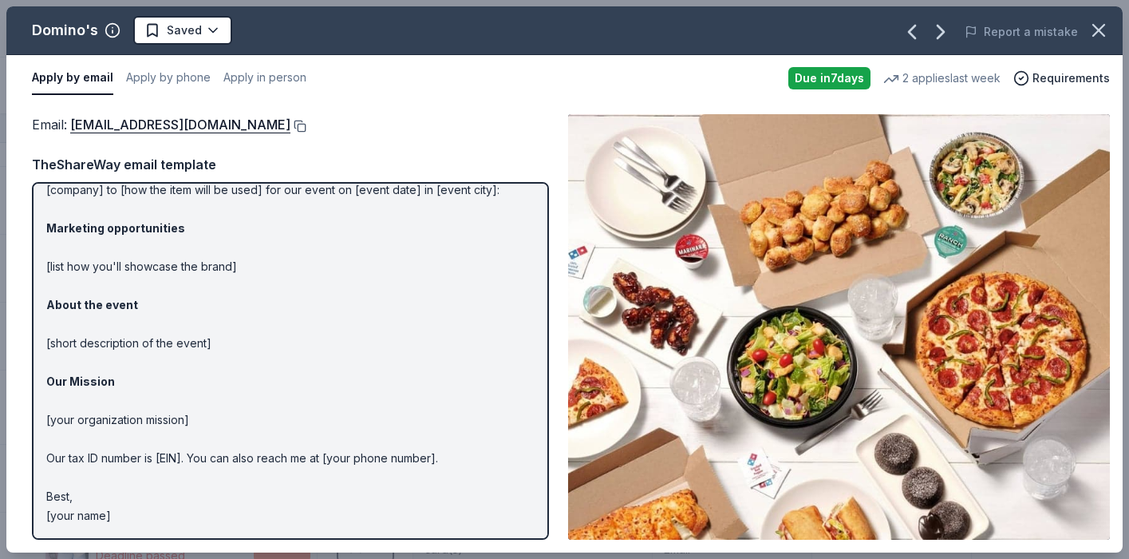
click at [290, 124] on button at bounding box center [298, 126] width 16 height 13
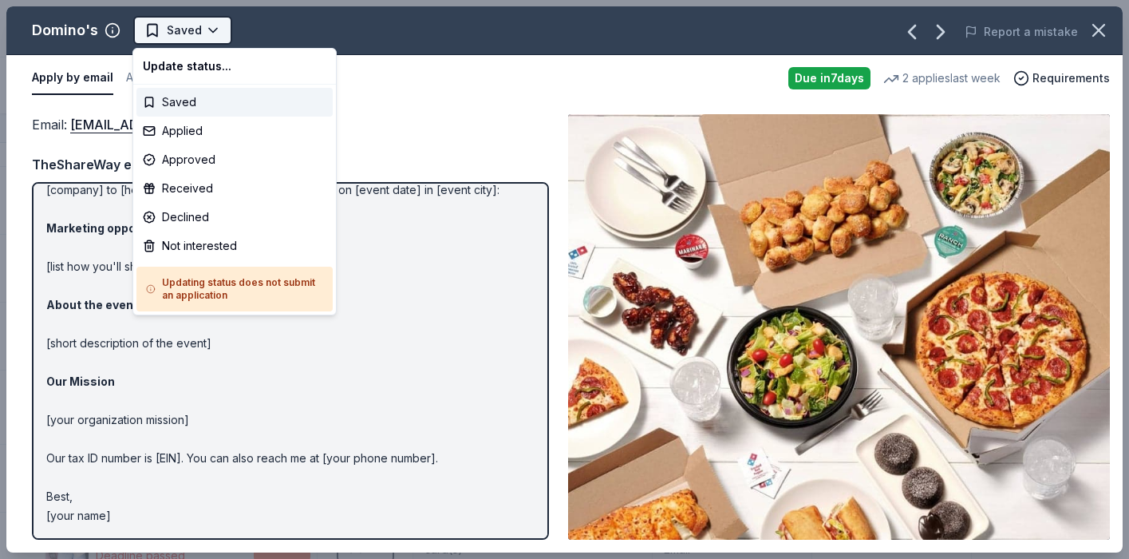
click at [189, 28] on html "Friendsgiving Track · 58 Discover Plus trial ends on 1PM, 10/19 $10 in rewards …" at bounding box center [564, 279] width 1129 height 559
click at [222, 131] on div "Applied" at bounding box center [234, 131] width 196 height 29
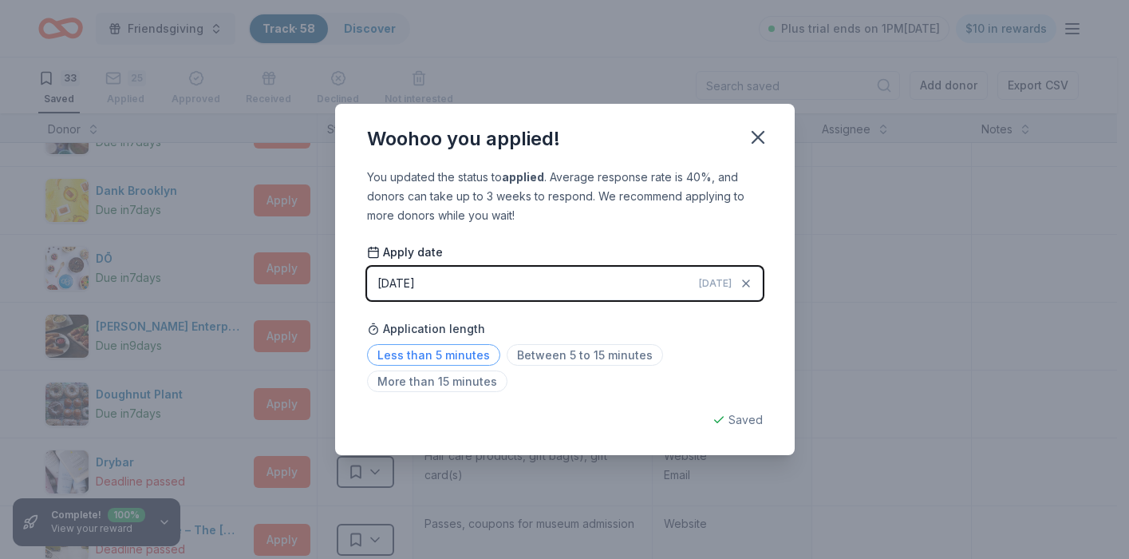
click at [414, 361] on span "Less than 5 minutes" at bounding box center [433, 355] width 133 height 22
click at [761, 145] on icon "button" at bounding box center [758, 137] width 22 height 22
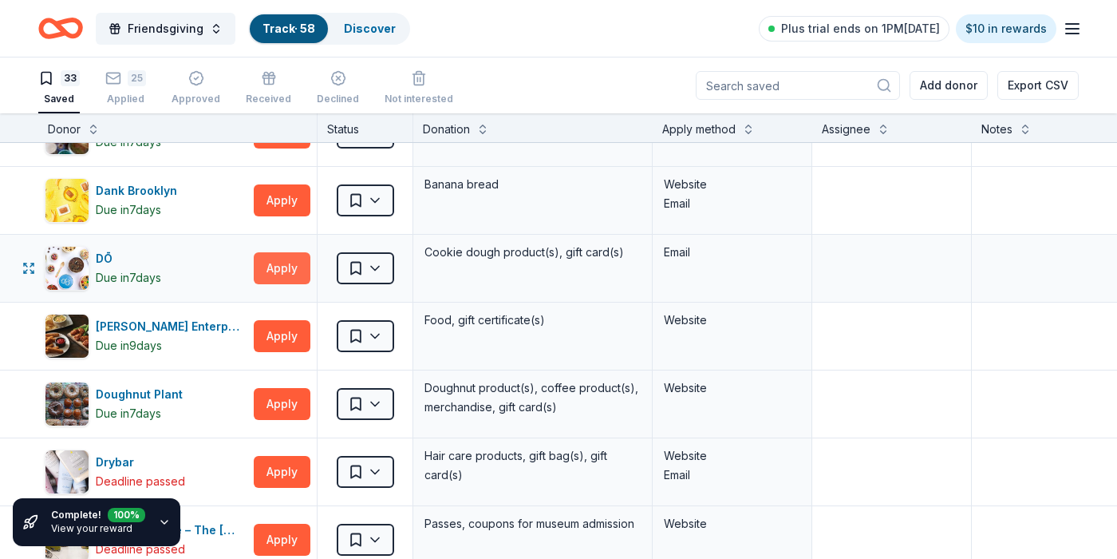
click at [271, 267] on button "Apply" at bounding box center [282, 268] width 57 height 32
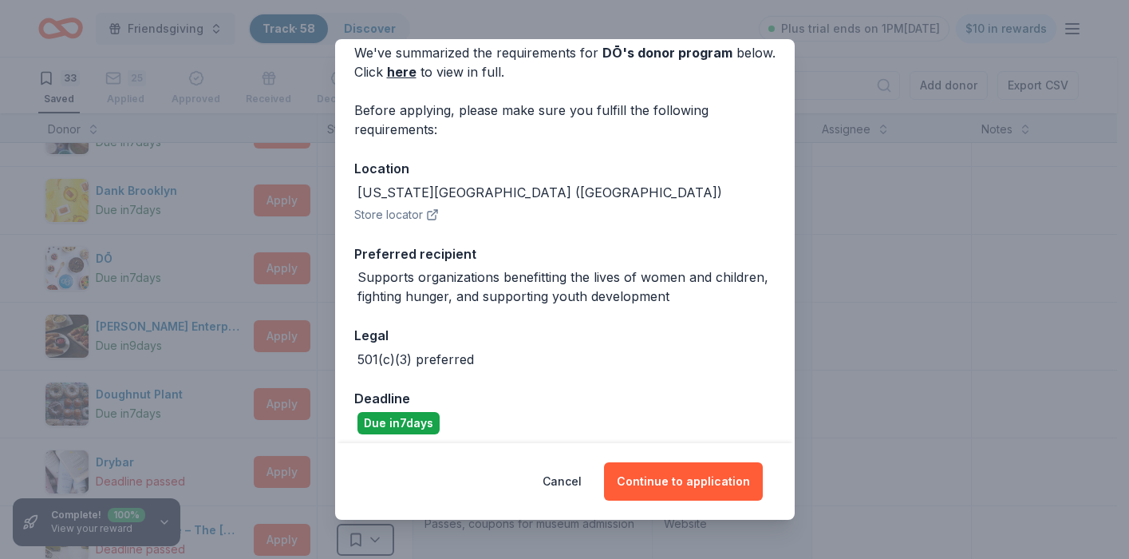
scroll to position [84, 0]
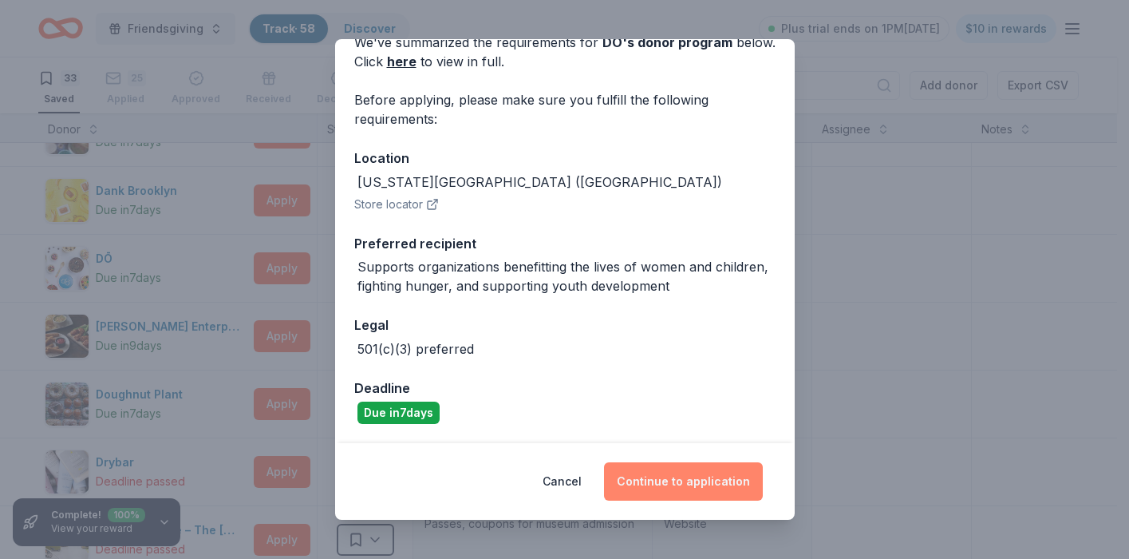
click at [702, 480] on button "Continue to application" at bounding box center [683, 481] width 159 height 38
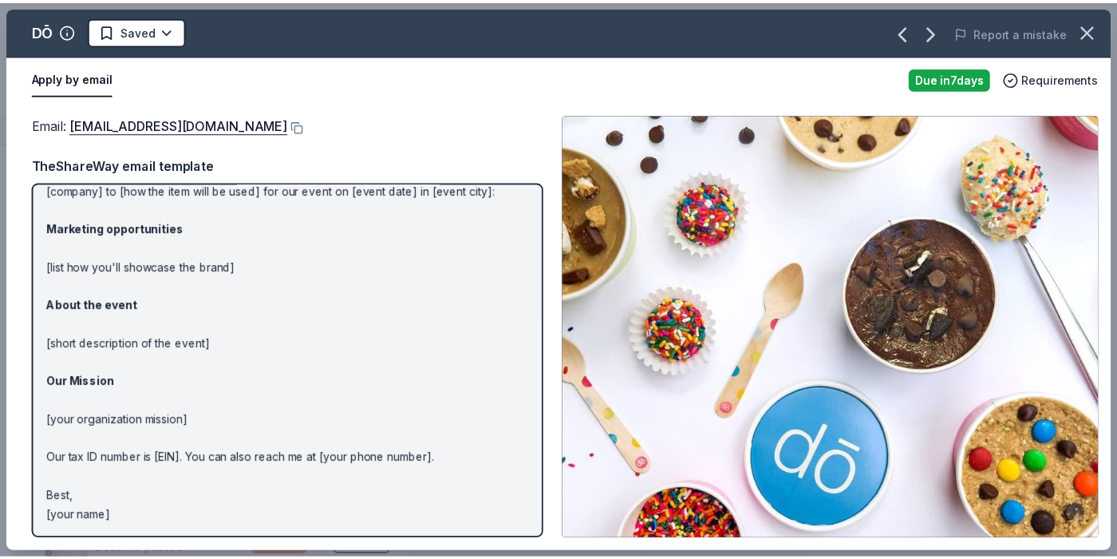
scroll to position [0, 0]
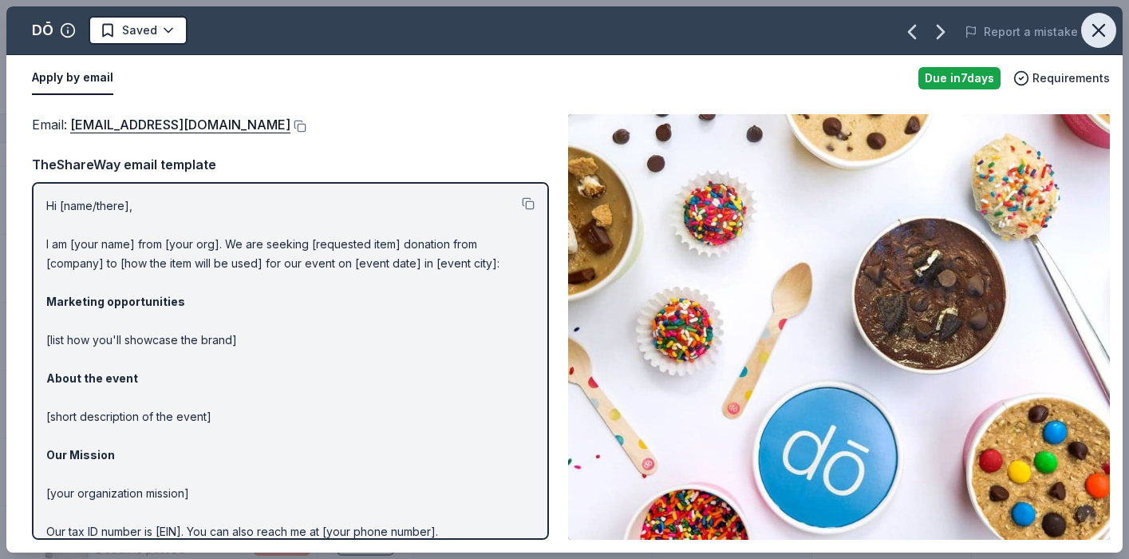
click at [1101, 32] on icon "button" at bounding box center [1098, 30] width 11 height 11
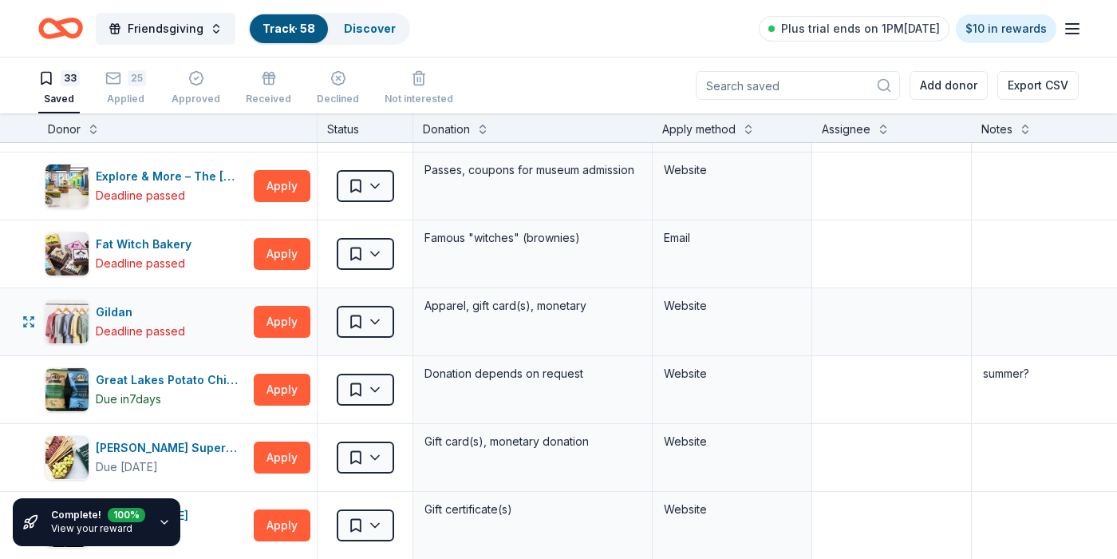
scroll to position [758, 0]
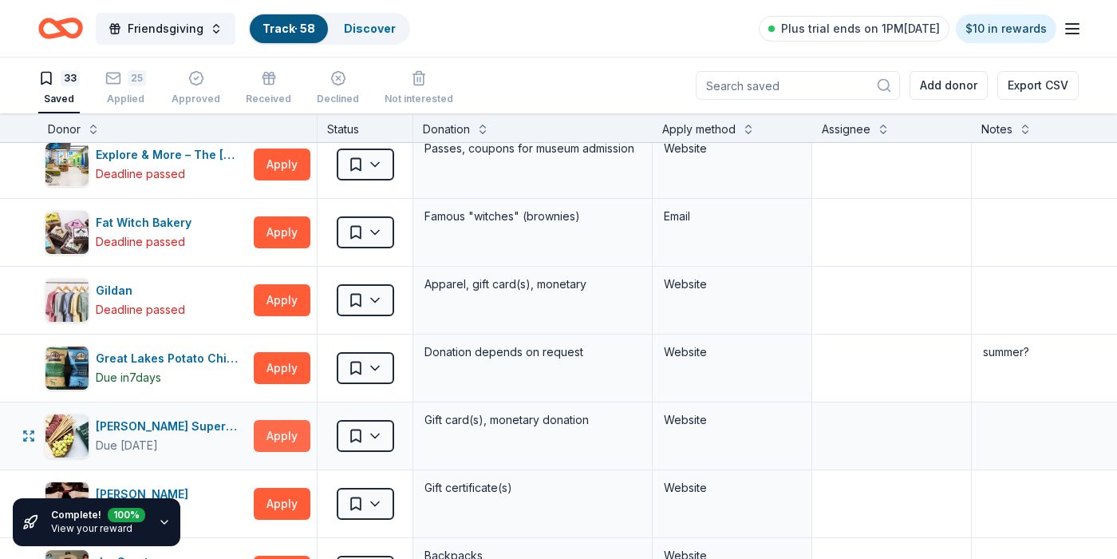
click at [285, 437] on button "Apply" at bounding box center [282, 436] width 57 height 32
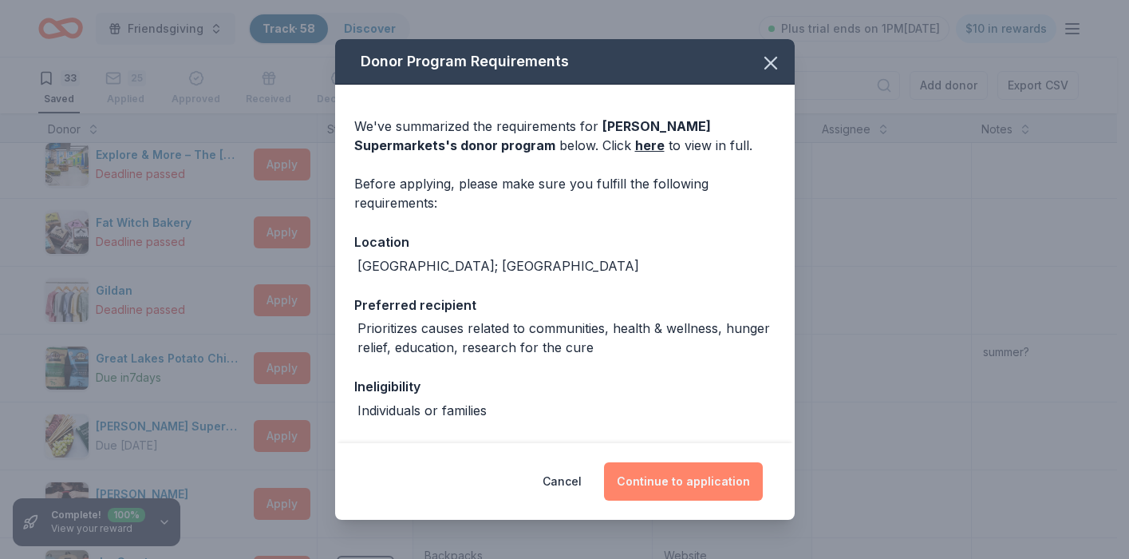
click at [656, 481] on button "Continue to application" at bounding box center [683, 481] width 159 height 38
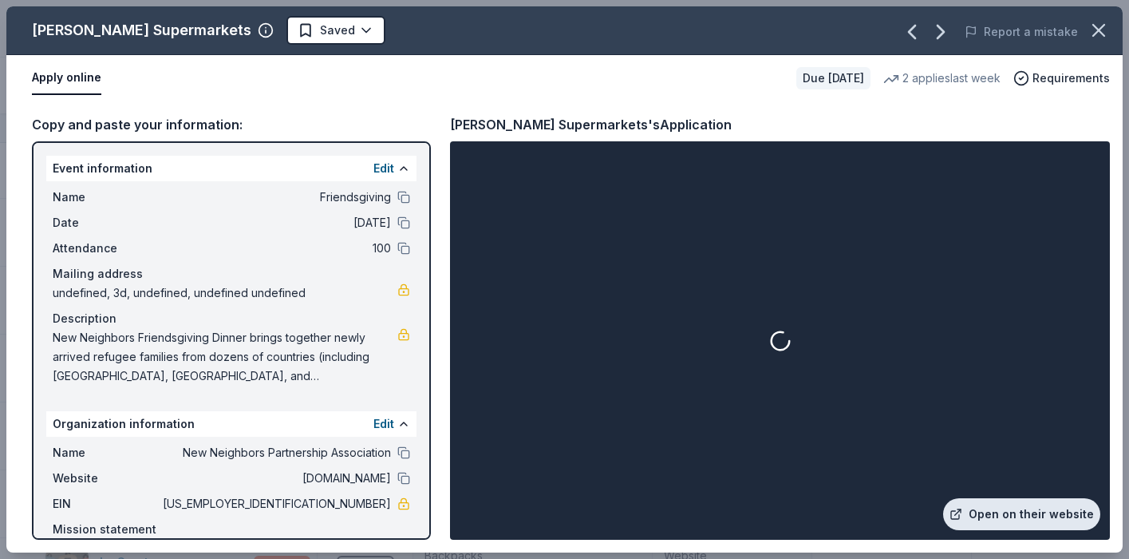
click at [1020, 509] on link "Open on their website" at bounding box center [1021, 514] width 157 height 32
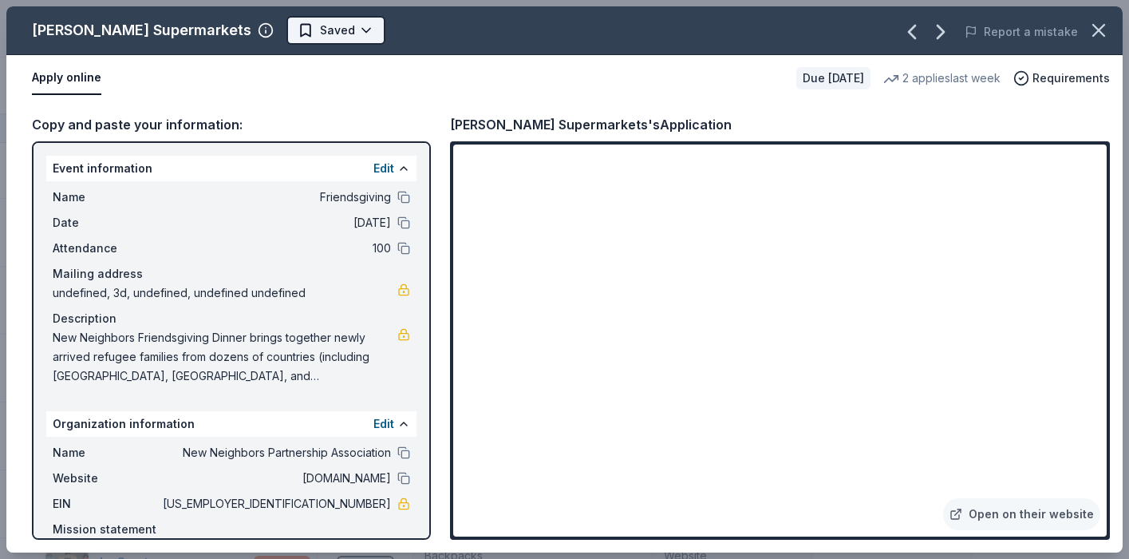
click at [296, 31] on html "Friendsgiving Track · 58 Discover Plus trial ends on 1PM, 10/19 $10 in rewards …" at bounding box center [564, 279] width 1129 height 559
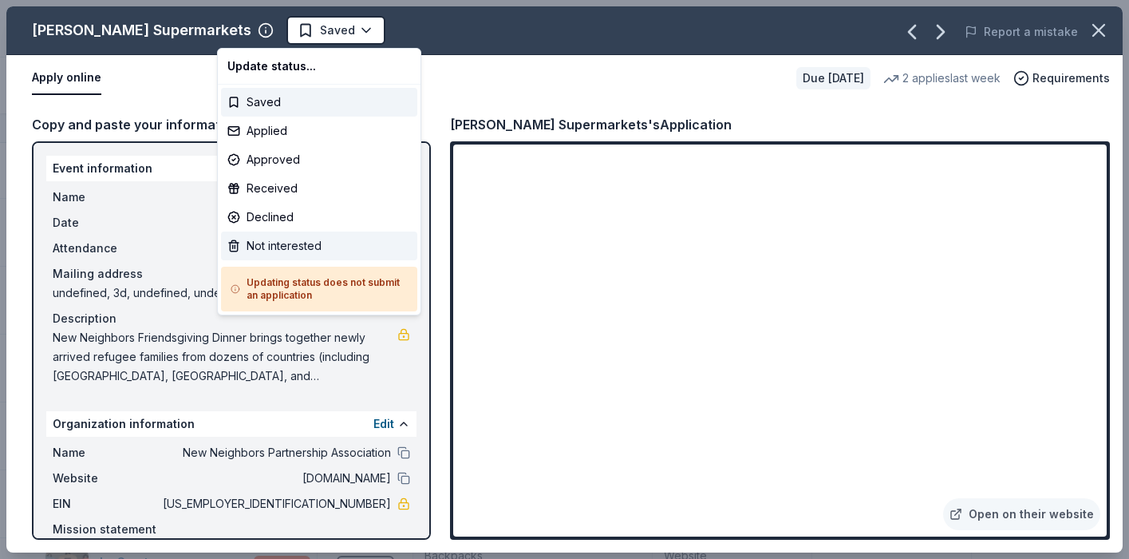
click at [287, 242] on div "Not interested" at bounding box center [319, 245] width 196 height 29
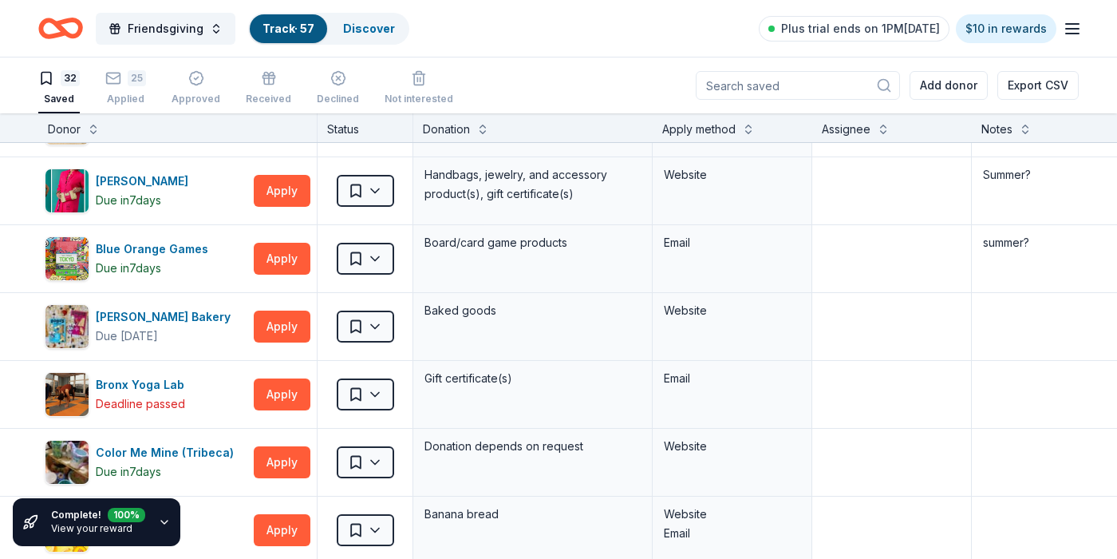
scroll to position [0, 0]
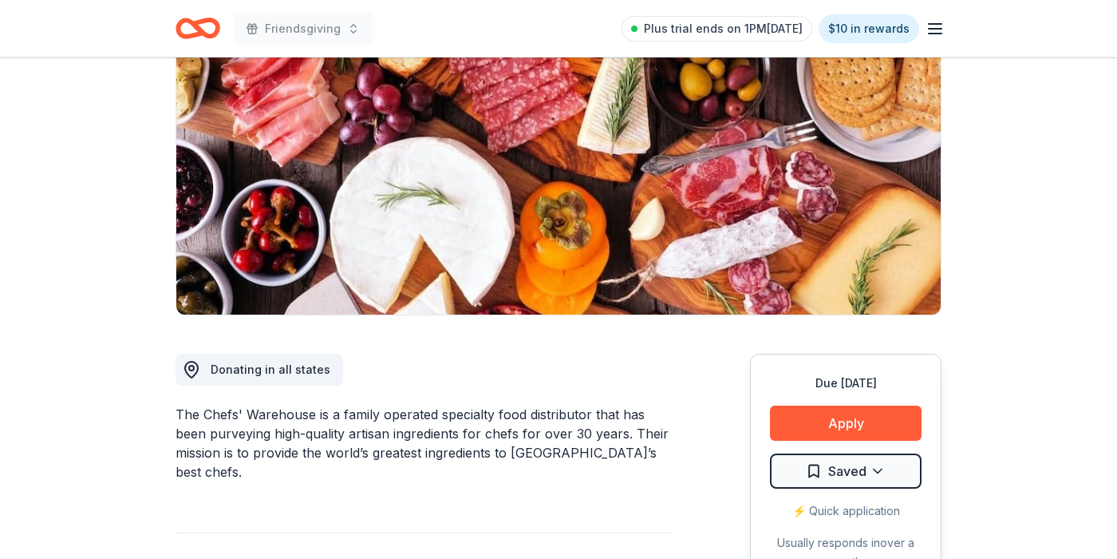
scroll to position [177, 0]
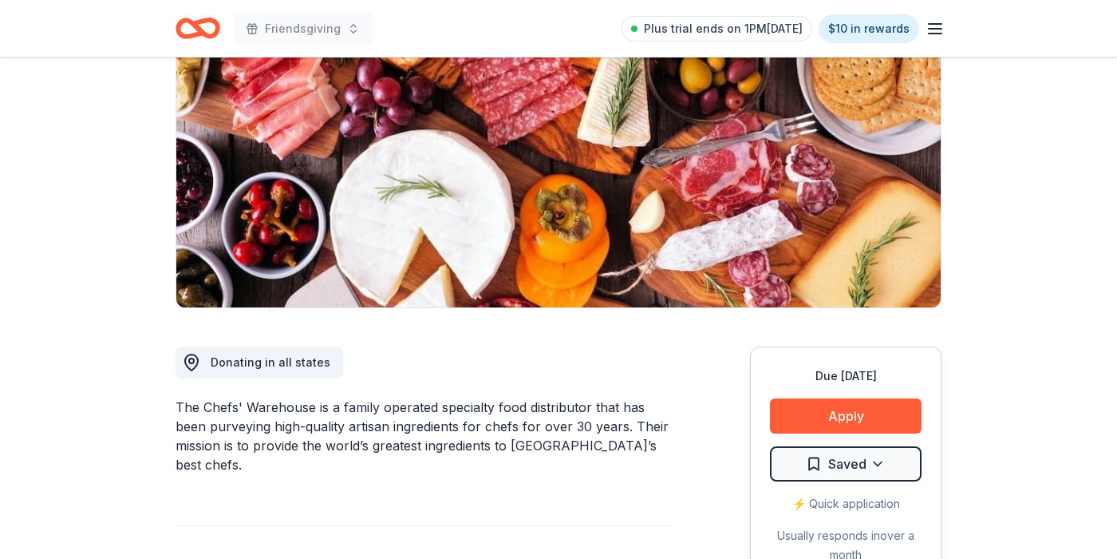
drag, startPoint x: 176, startPoint y: 401, endPoint x: 302, endPoint y: 406, distance: 125.4
click at [302, 406] on div "The Chefs' Warehouse is a family operated specialty food distributor that has b…" at bounding box center [425, 435] width 498 height 77
drag, startPoint x: 310, startPoint y: 405, endPoint x: 174, endPoint y: 410, distance: 136.6
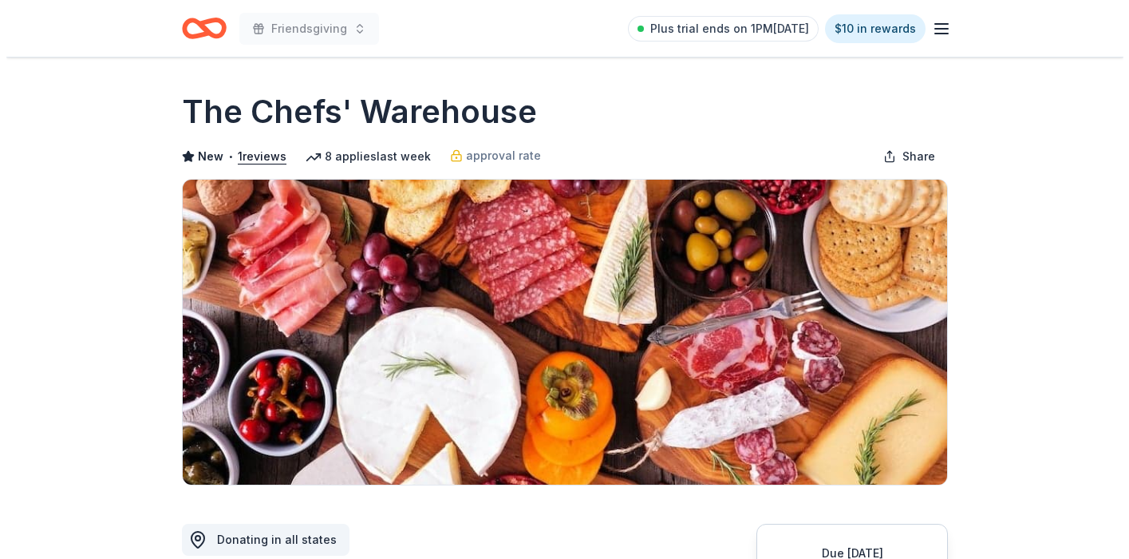
scroll to position [208, 0]
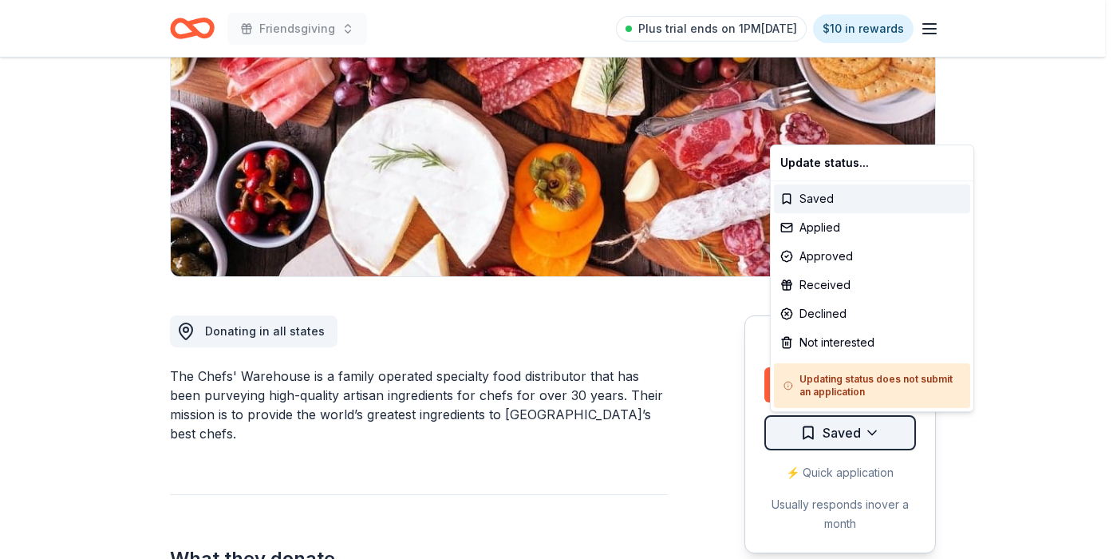
click at [893, 350] on html "Friendsgiving Plus trial ends on 1PM, 10/19 $10 in rewards Due in 23 days Share…" at bounding box center [558, 71] width 1117 height 559
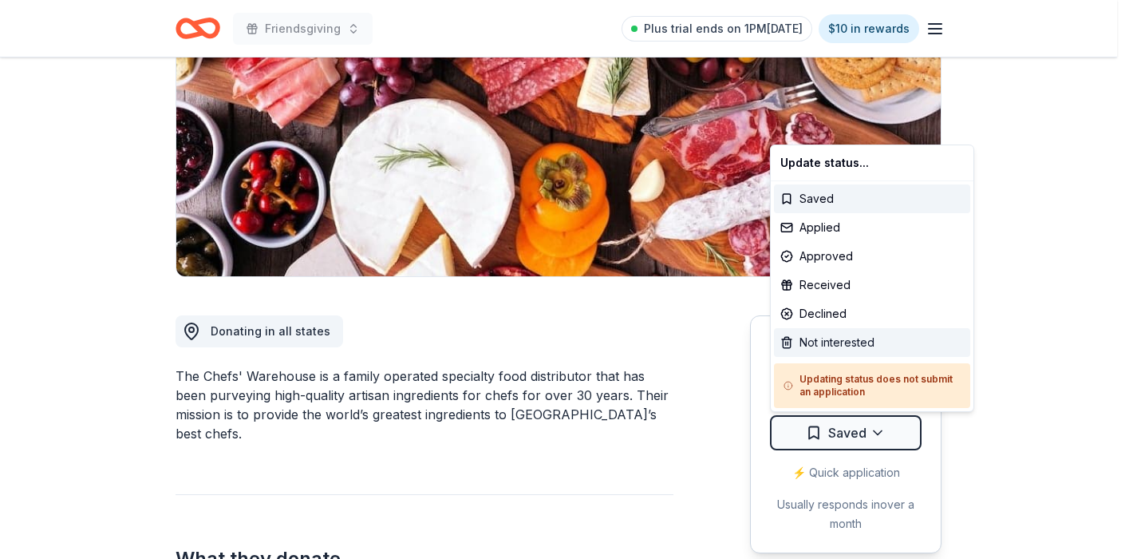
click at [813, 334] on div "Not interested" at bounding box center [872, 342] width 196 height 29
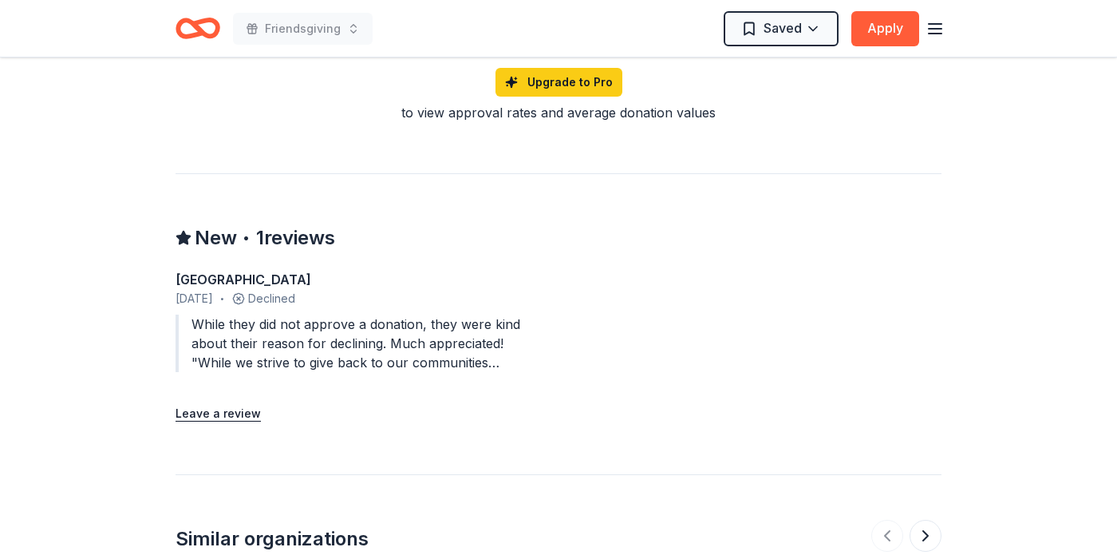
scroll to position [1346, 0]
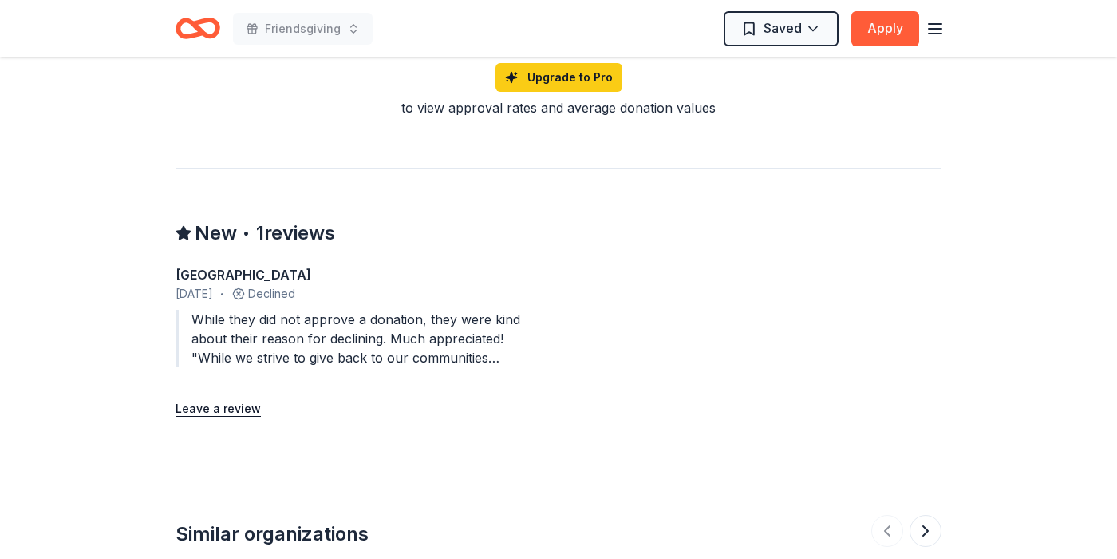
click at [418, 320] on div "While they did not approve a donation, they were kind about their reason for de…" at bounding box center [348, 338] width 345 height 57
drag, startPoint x: 418, startPoint y: 311, endPoint x: 488, endPoint y: 329, distance: 72.4
click at [488, 329] on div "[GEOGRAPHIC_DATA] [DATE] • Declined While they did not approve a donation, they…" at bounding box center [348, 319] width 345 height 109
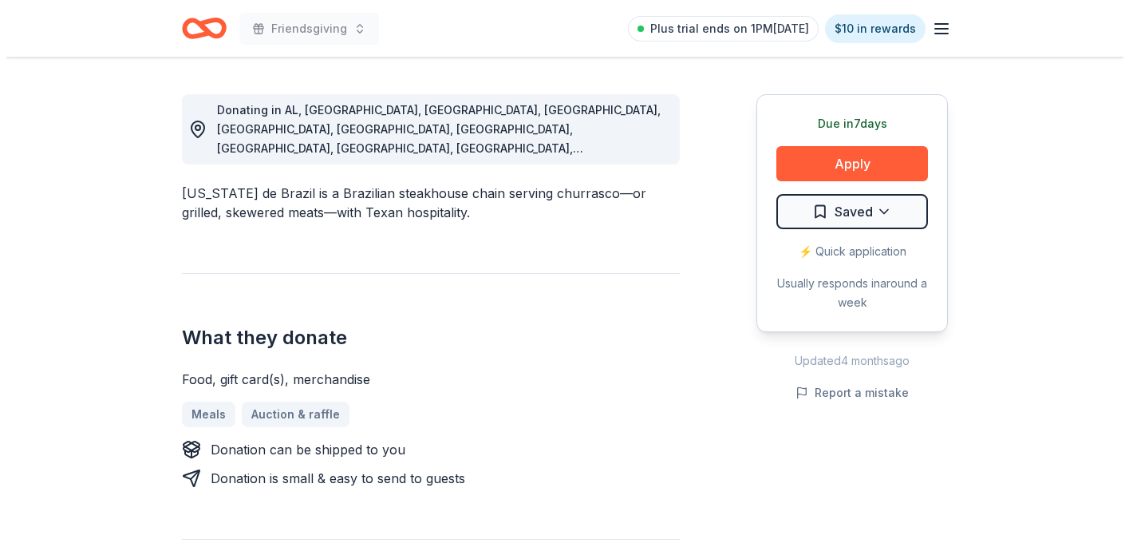
scroll to position [496, 0]
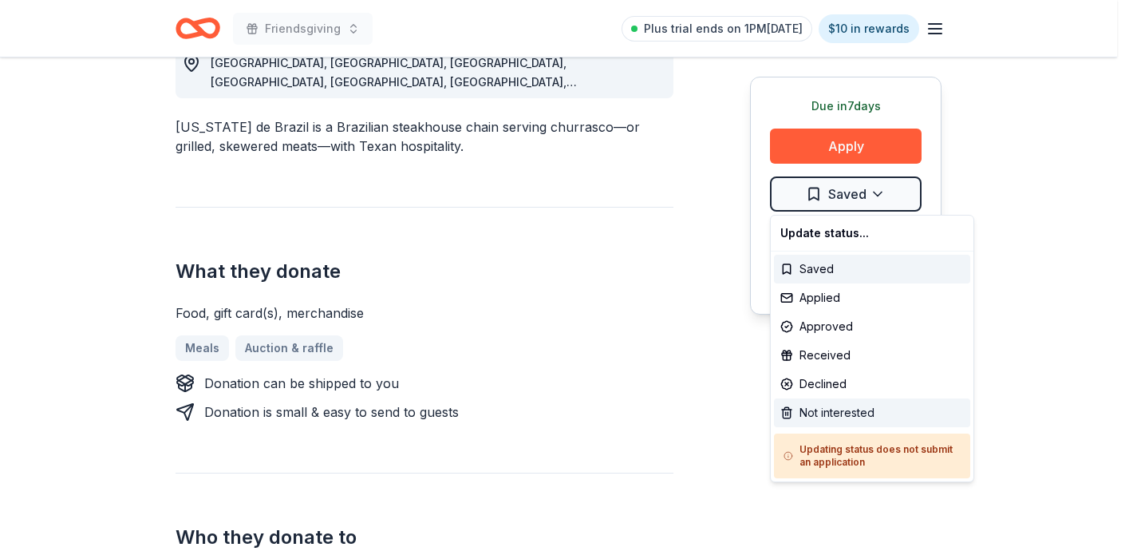
click at [803, 413] on div "Not interested" at bounding box center [872, 412] width 196 height 29
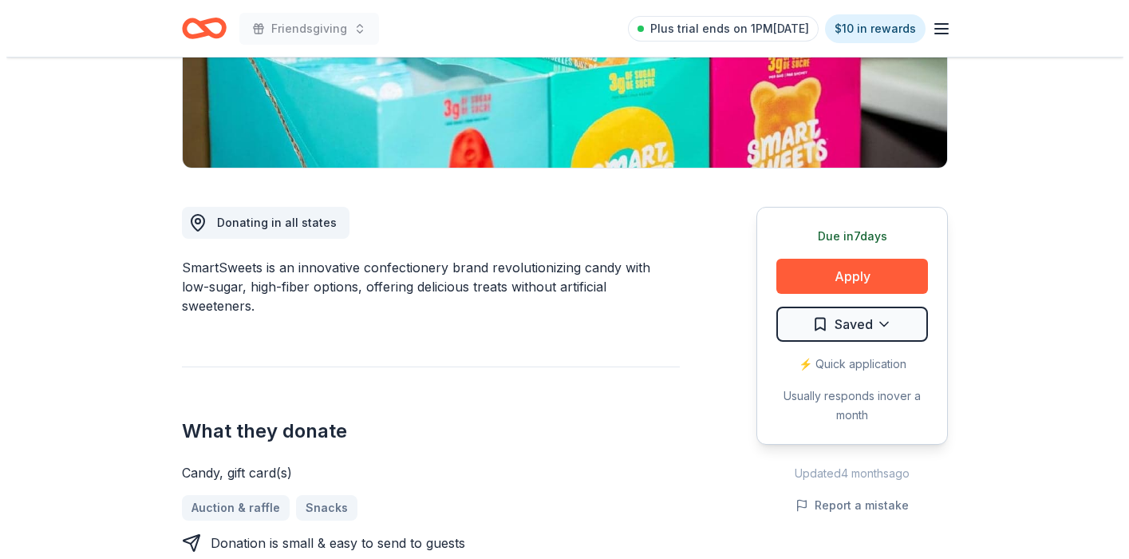
scroll to position [332, 0]
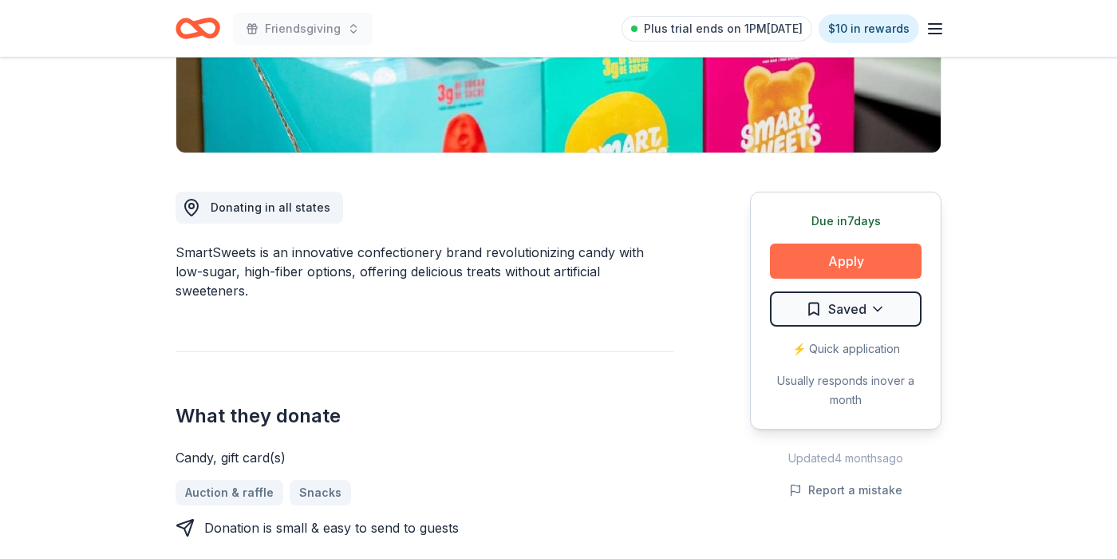
click at [838, 268] on button "Apply" at bounding box center [846, 260] width 152 height 35
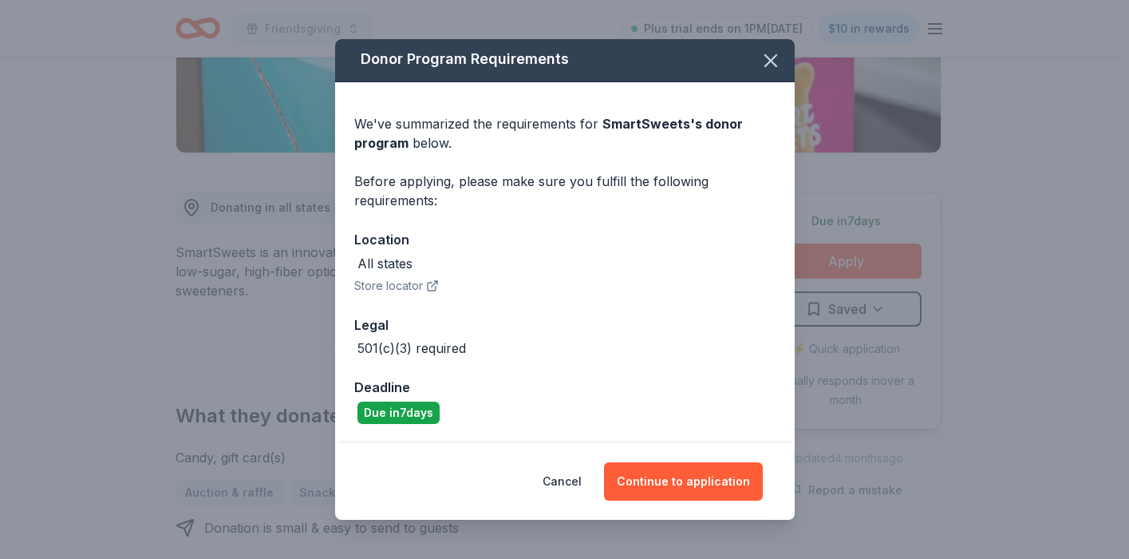
scroll to position [0, 0]
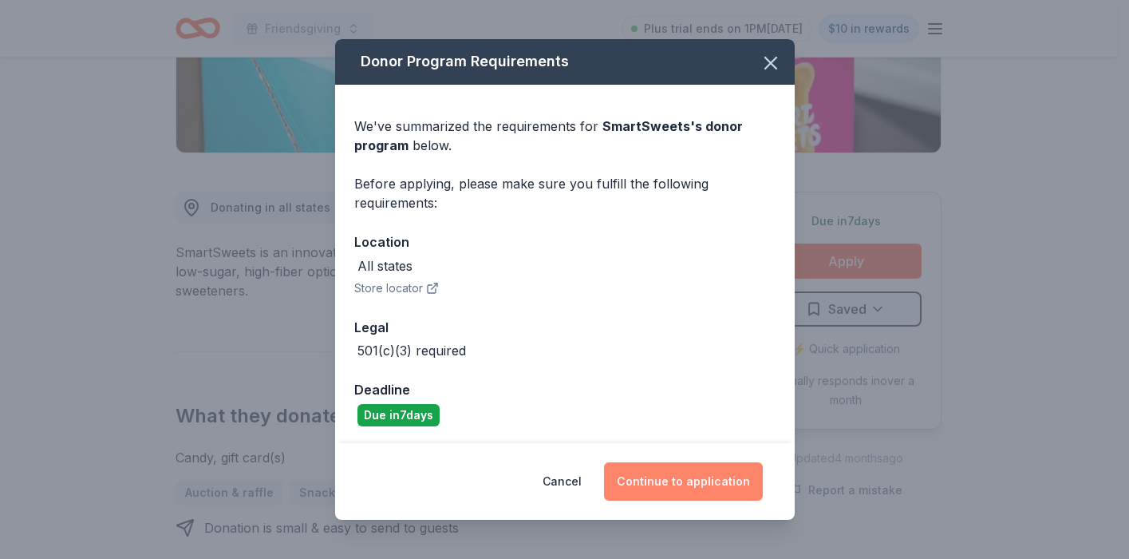
click at [674, 485] on button "Continue to application" at bounding box center [683, 481] width 159 height 38
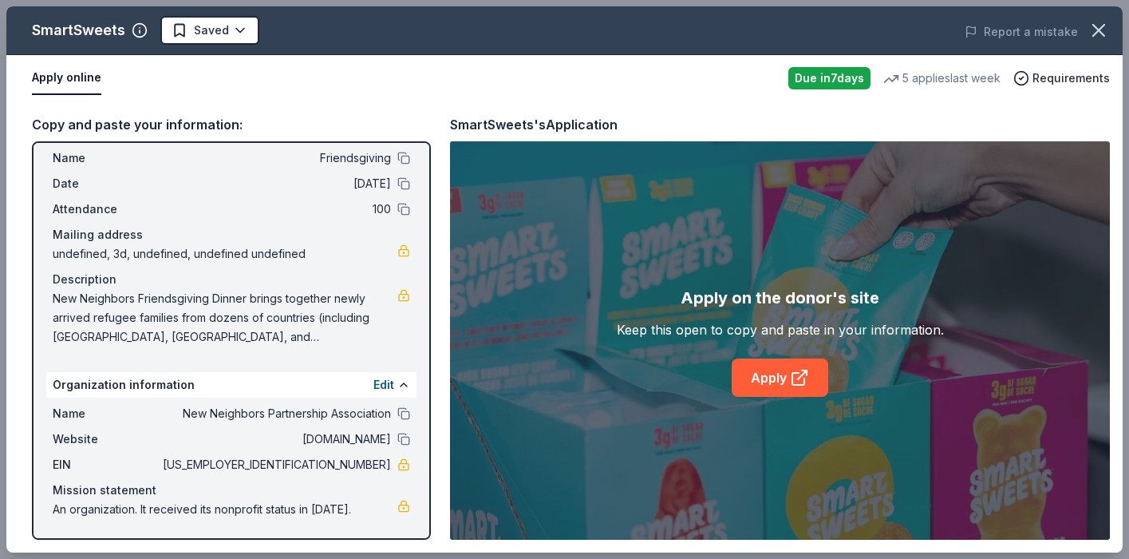
scroll to position [39, 0]
click at [795, 370] on icon at bounding box center [799, 377] width 19 height 19
click at [241, 301] on span "New Neighbors Friendsgiving Dinner brings together newly arrived refugee famili…" at bounding box center [225, 317] width 345 height 57
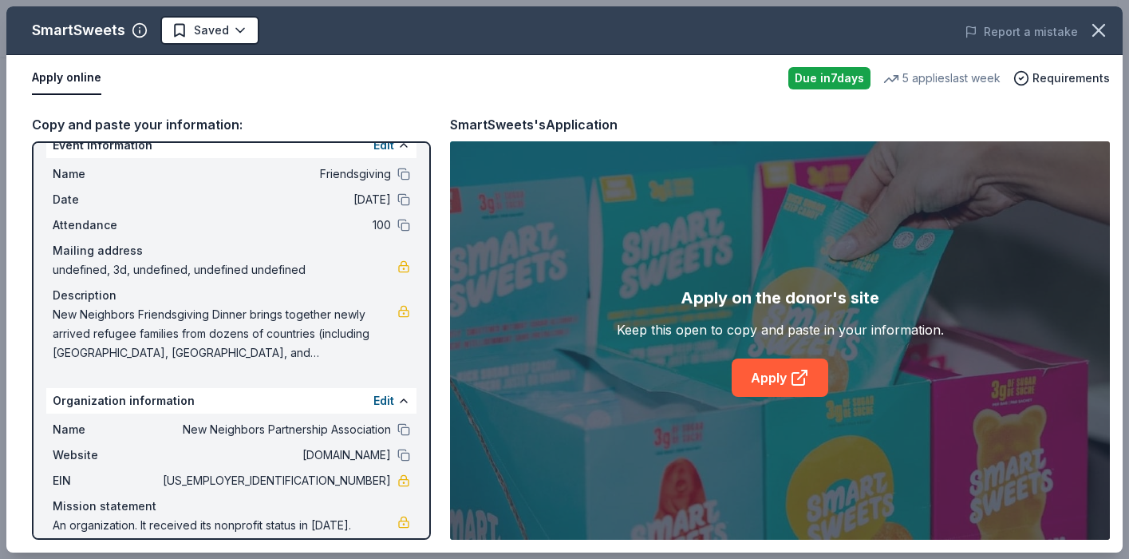
scroll to position [24, 0]
drag, startPoint x: 69, startPoint y: 318, endPoint x: 290, endPoint y: 348, distance: 223.9
click at [290, 348] on span "New Neighbors Friendsgiving Dinner brings together newly arrived refugee famili…" at bounding box center [225, 332] width 345 height 57
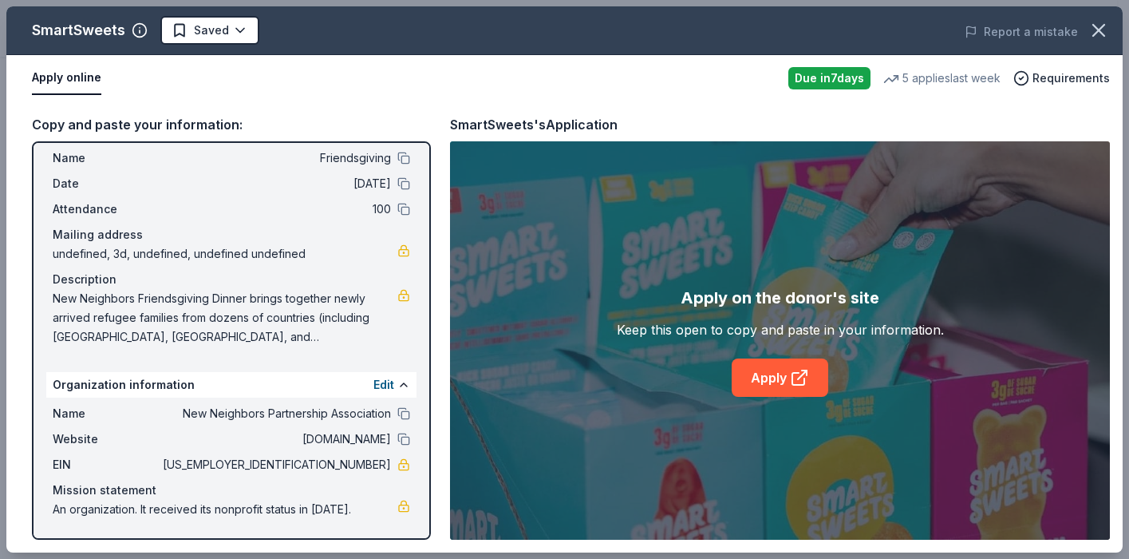
scroll to position [0, 0]
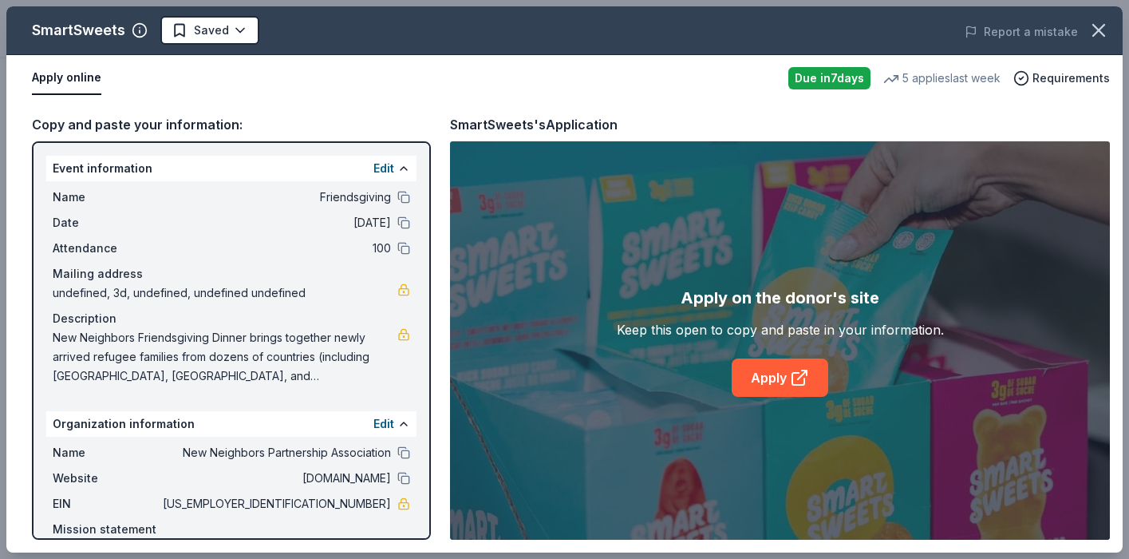
click at [82, 340] on span "New Neighbors Friendsgiving Dinner brings together newly arrived refugee famili…" at bounding box center [225, 356] width 345 height 57
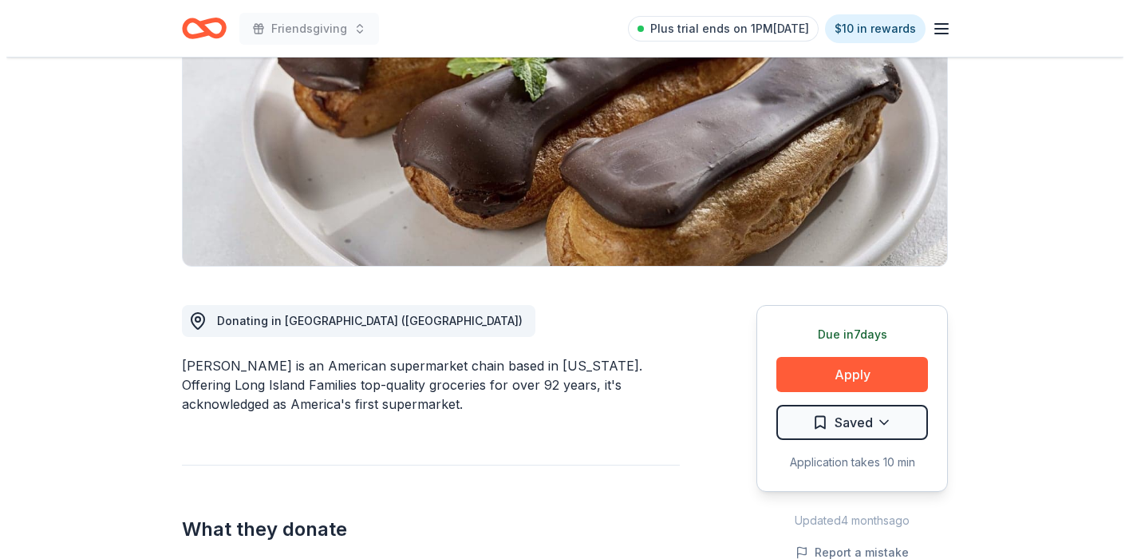
scroll to position [308, 0]
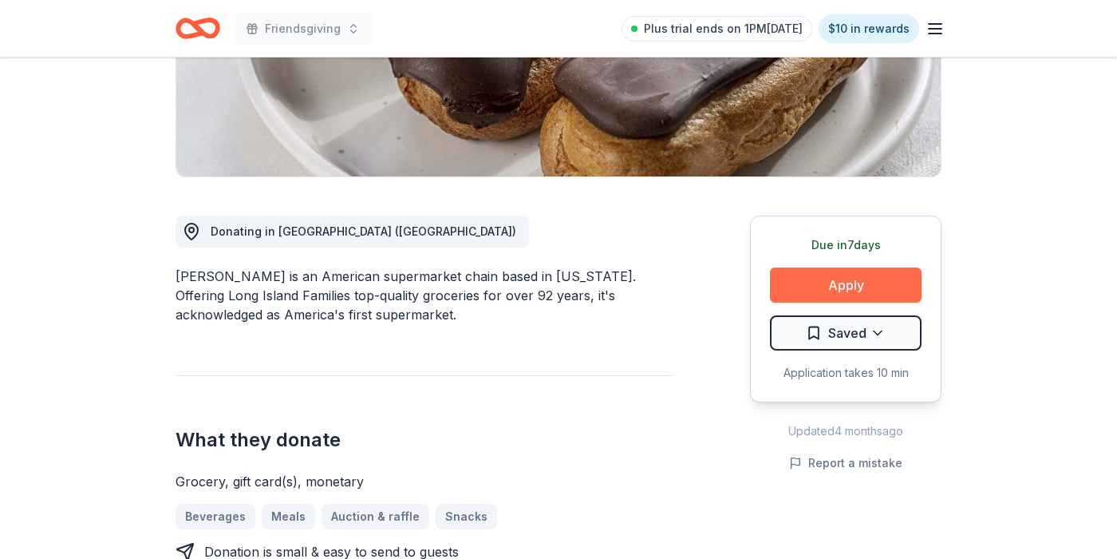
click at [834, 279] on button "Apply" at bounding box center [846, 284] width 152 height 35
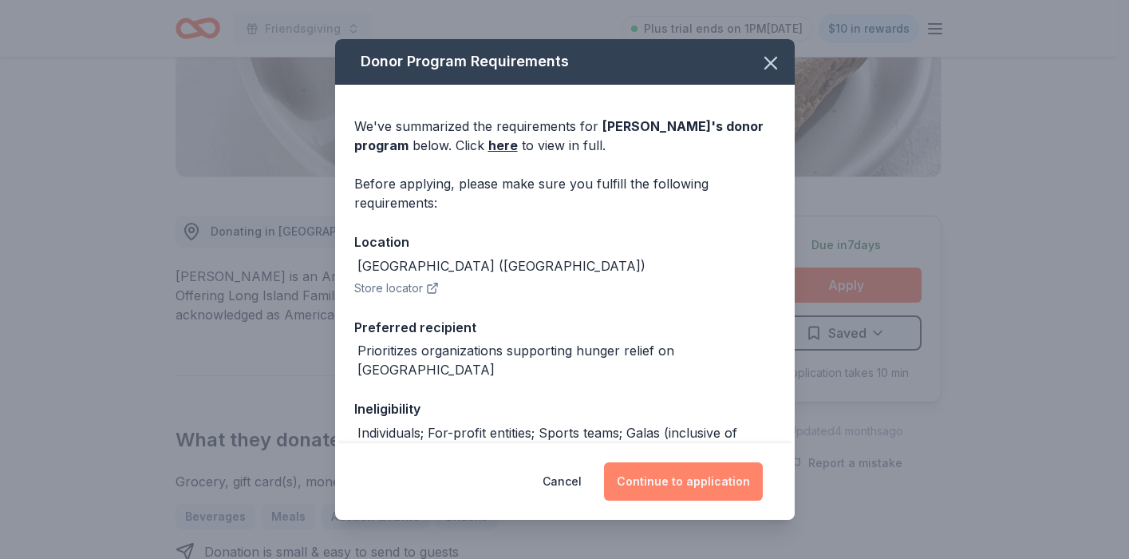
click at [662, 488] on button "Continue to application" at bounding box center [683, 481] width 159 height 38
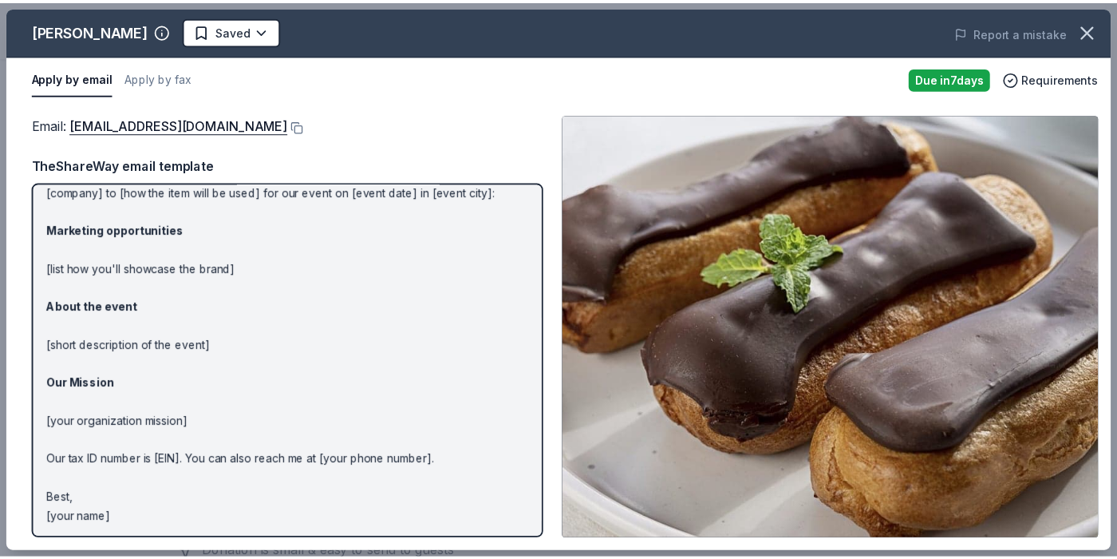
scroll to position [73, 0]
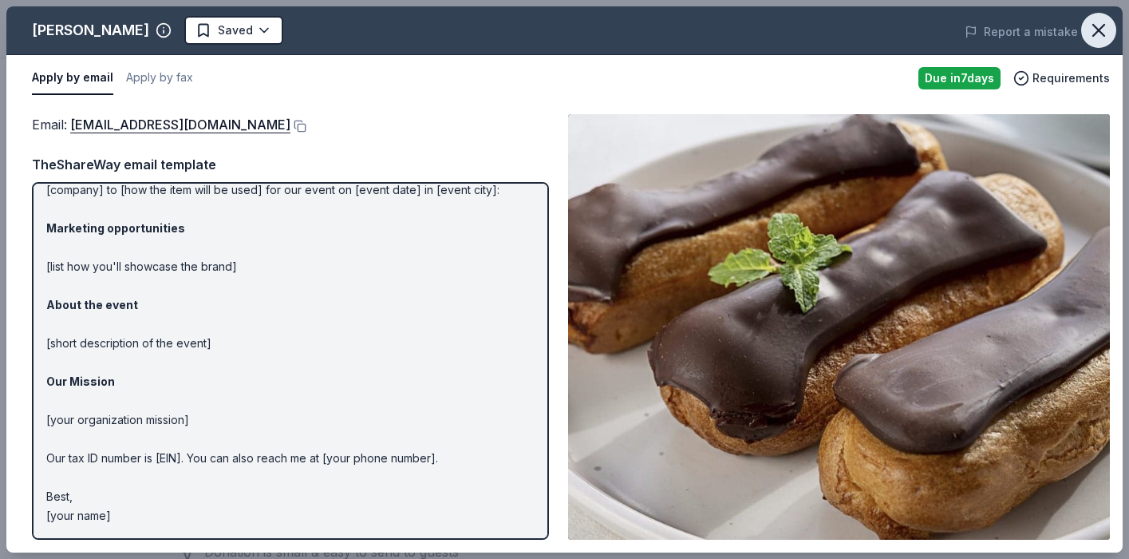
click at [1093, 41] on icon "button" at bounding box center [1099, 30] width 22 height 22
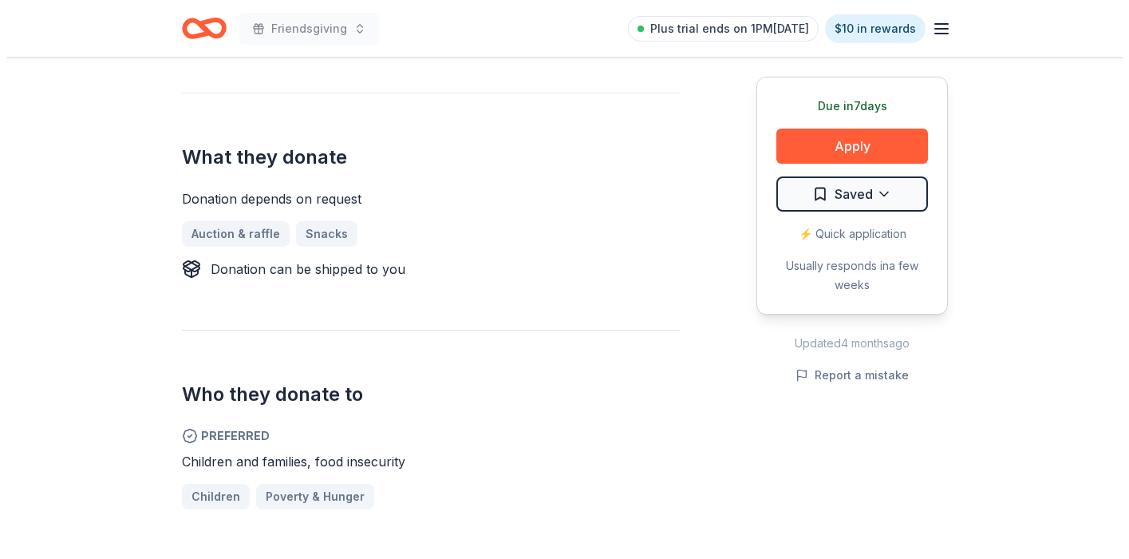
scroll to position [538, 0]
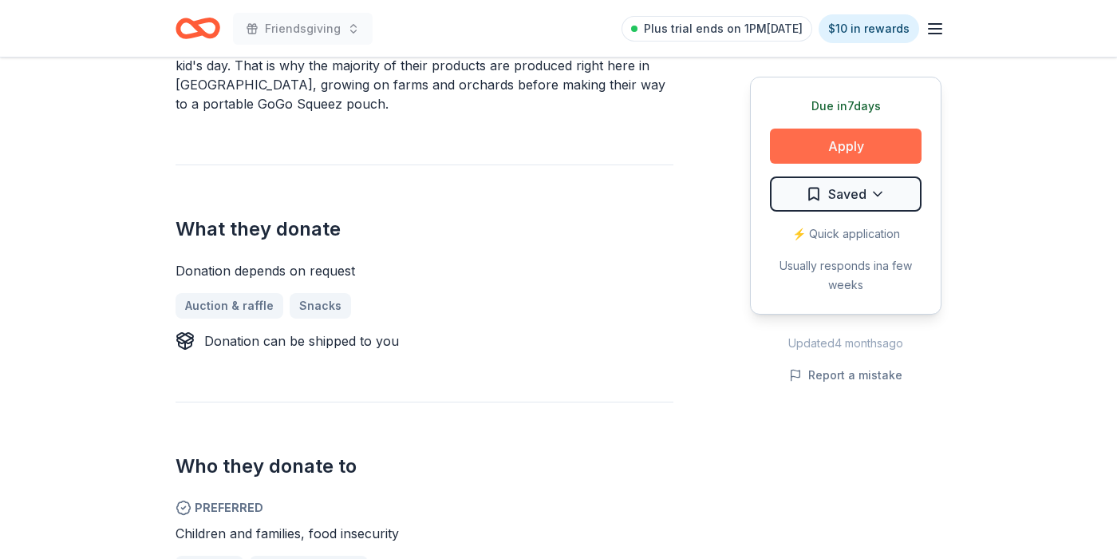
click at [850, 139] on button "Apply" at bounding box center [846, 145] width 152 height 35
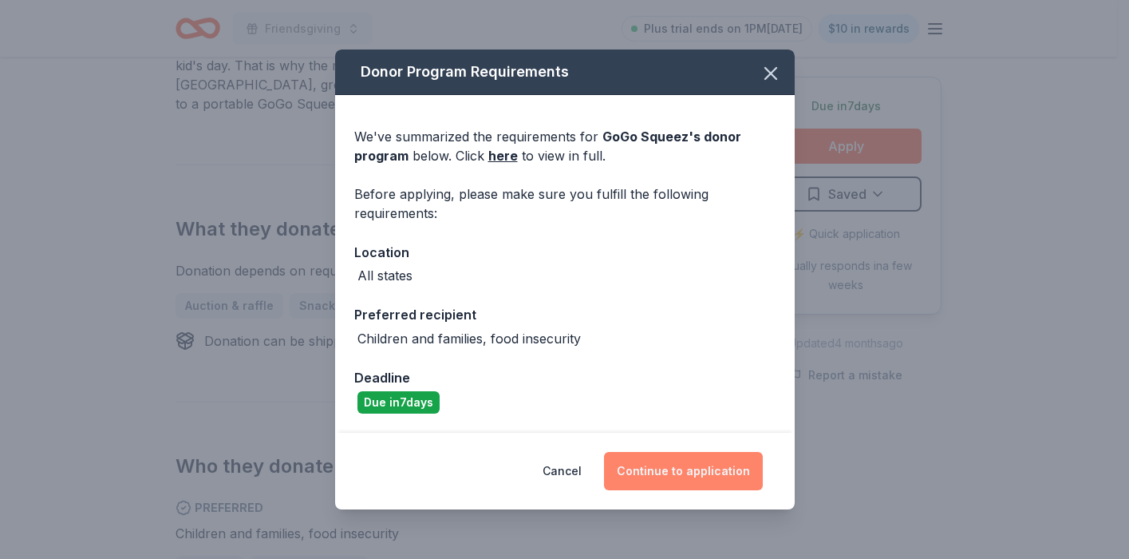
click at [698, 488] on button "Continue to application" at bounding box center [683, 471] width 159 height 38
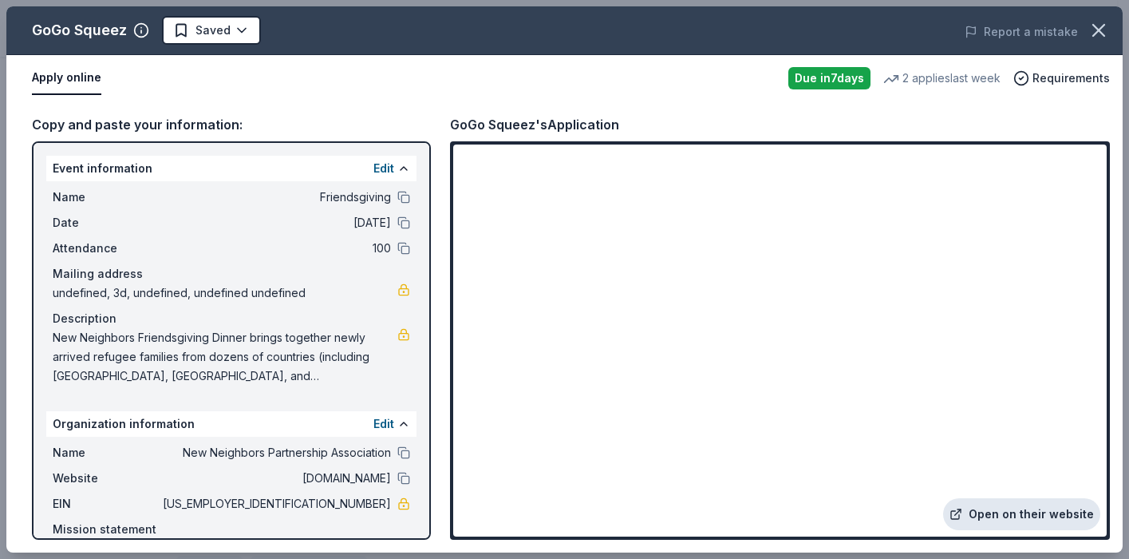
click at [1022, 512] on link "Open on their website" at bounding box center [1021, 514] width 157 height 32
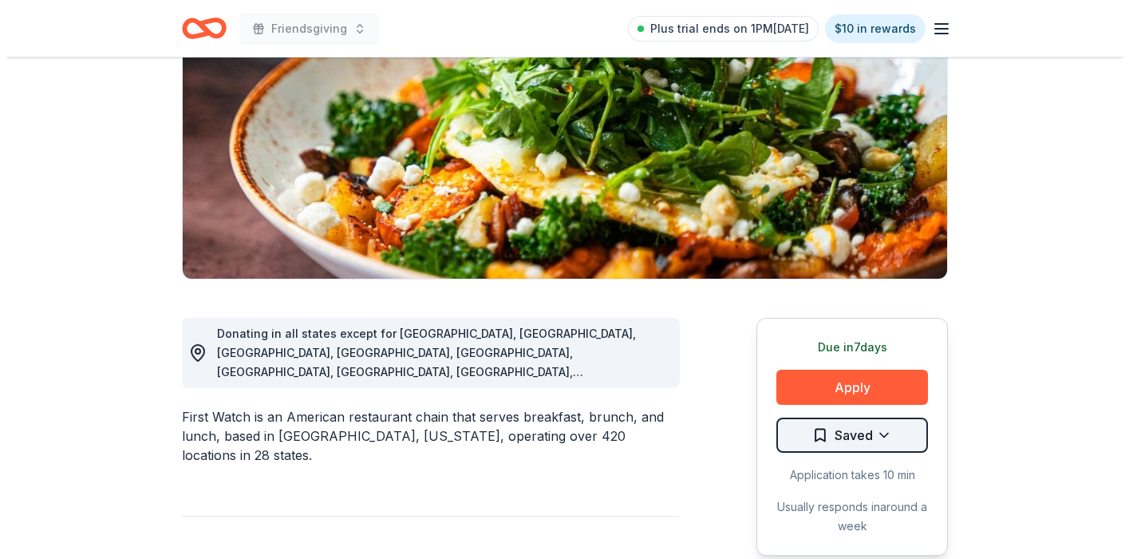
scroll to position [223, 0]
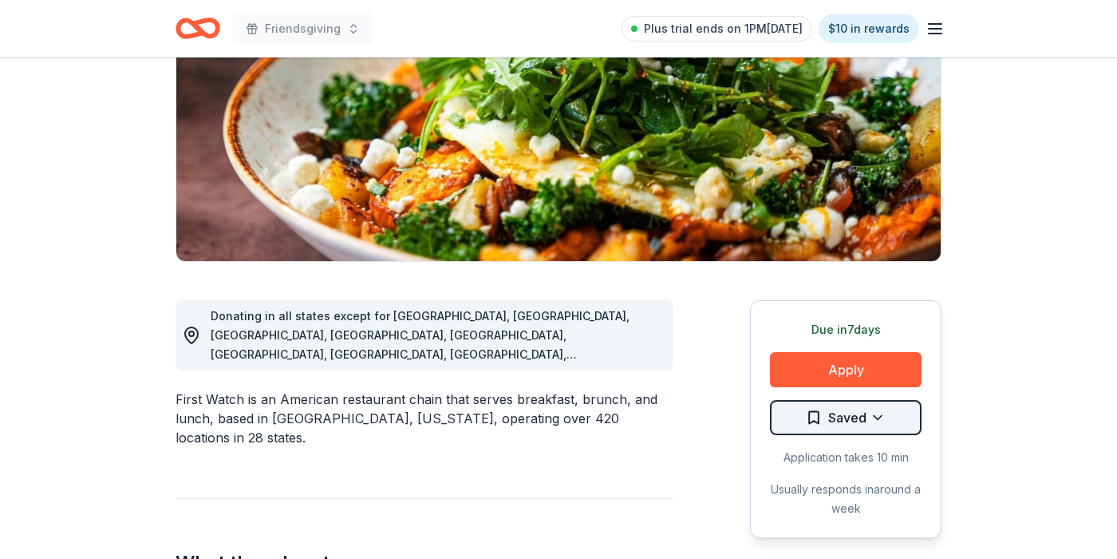
click at [889, 335] on html "Friendsgiving Plus trial ends on 1PM, 10/19 $10 in rewards Due in 7 days Share …" at bounding box center [558, 56] width 1117 height 559
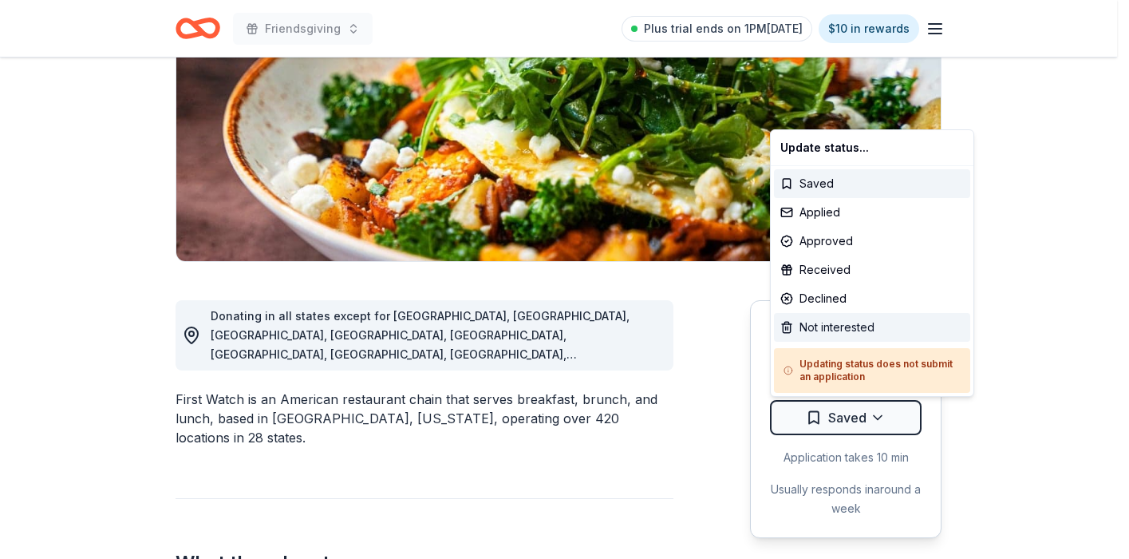
click at [824, 326] on div "Not interested" at bounding box center [872, 327] width 196 height 29
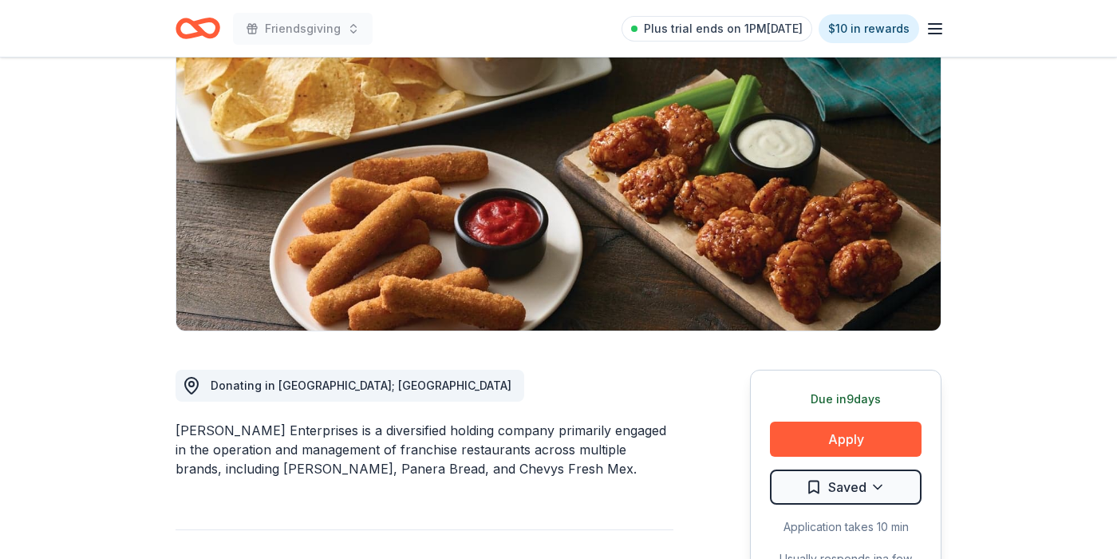
scroll to position [186, 0]
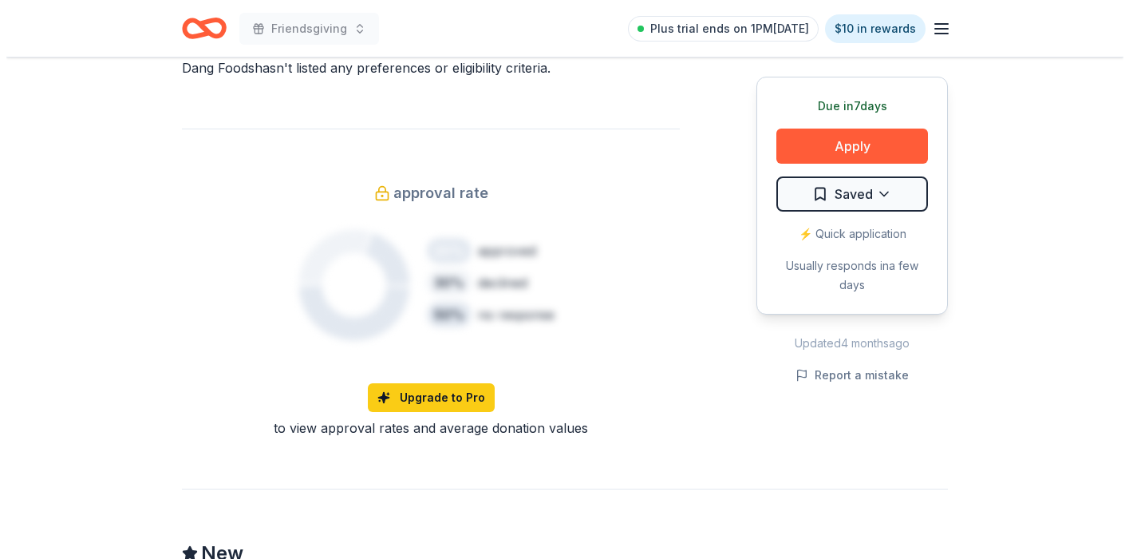
scroll to position [786, 0]
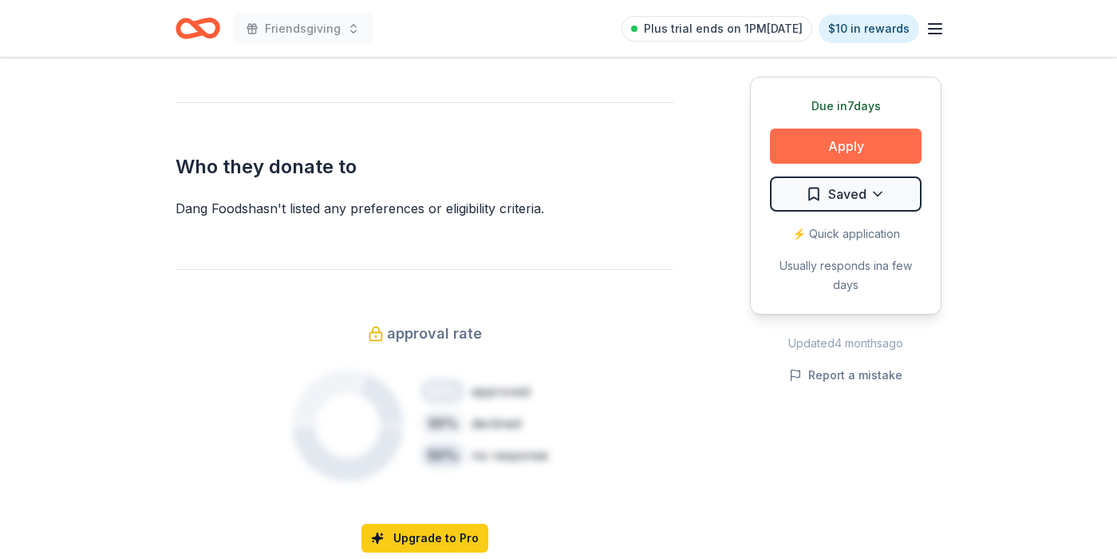
click at [883, 147] on button "Apply" at bounding box center [846, 145] width 152 height 35
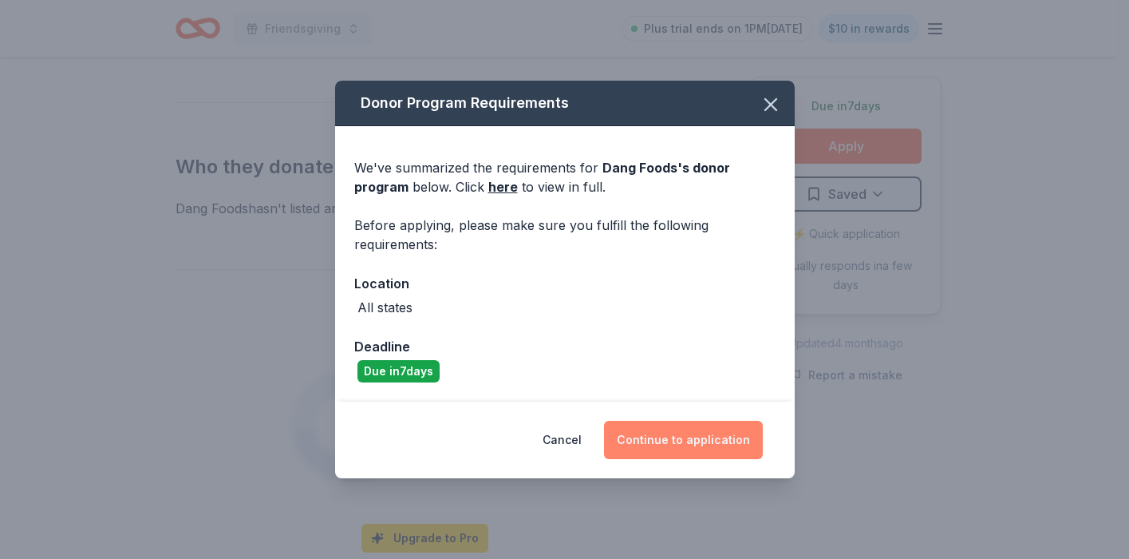
click at [642, 441] on button "Continue to application" at bounding box center [683, 440] width 159 height 38
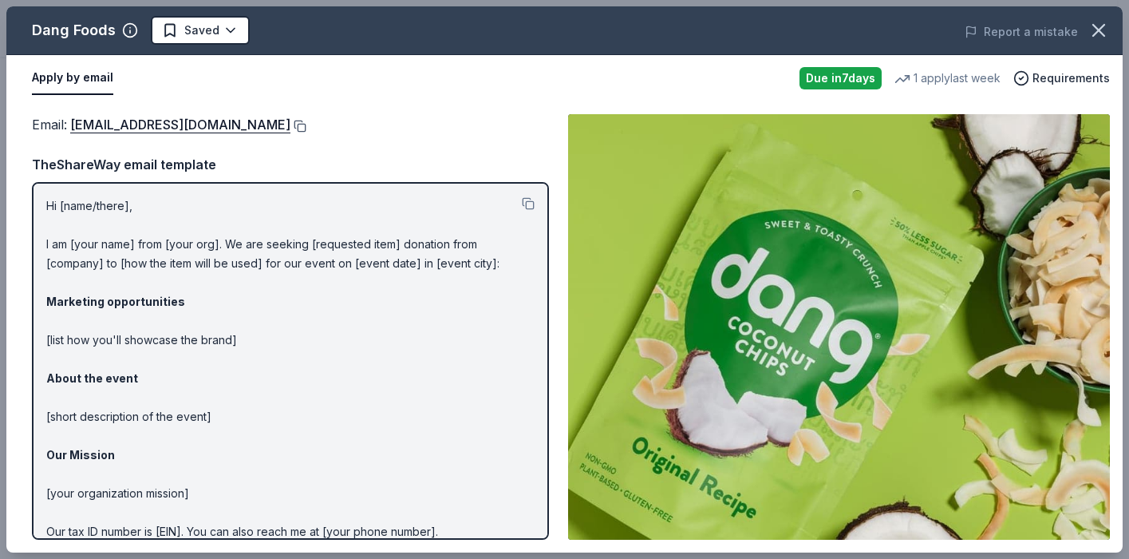
click at [290, 125] on button at bounding box center [298, 126] width 16 height 13
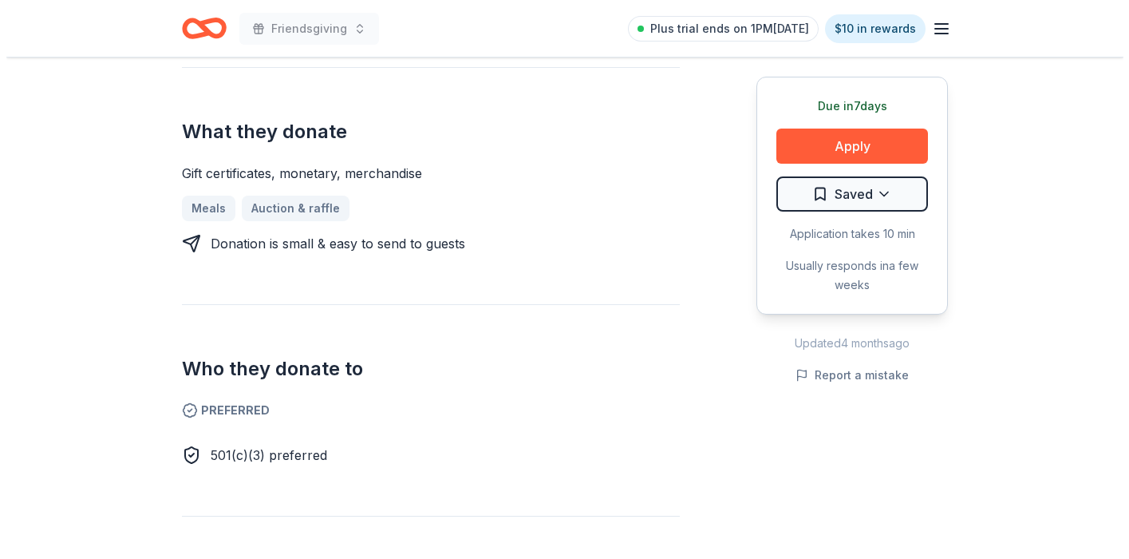
scroll to position [380, 0]
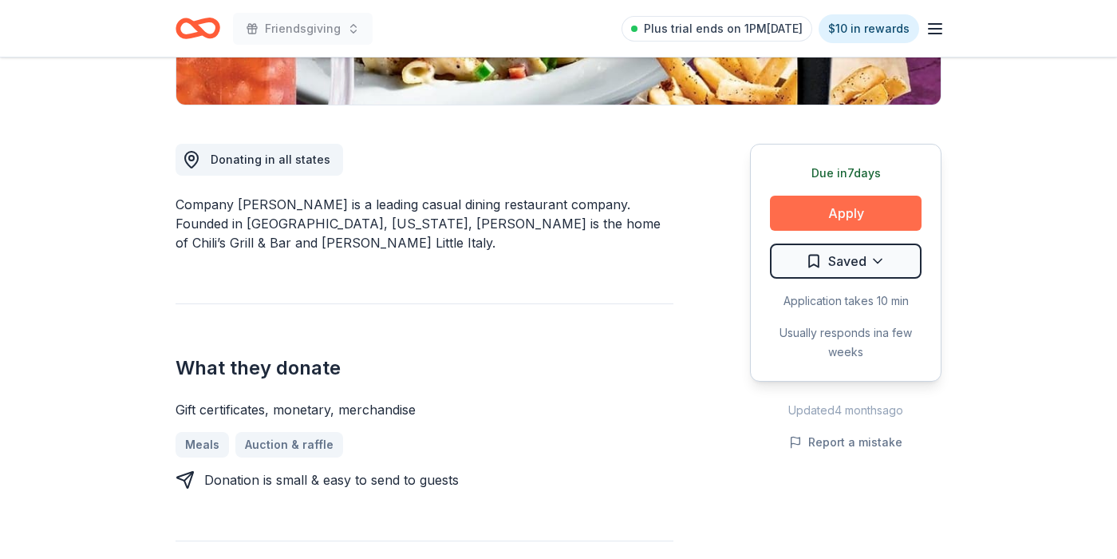
click at [839, 223] on button "Apply" at bounding box center [846, 213] width 152 height 35
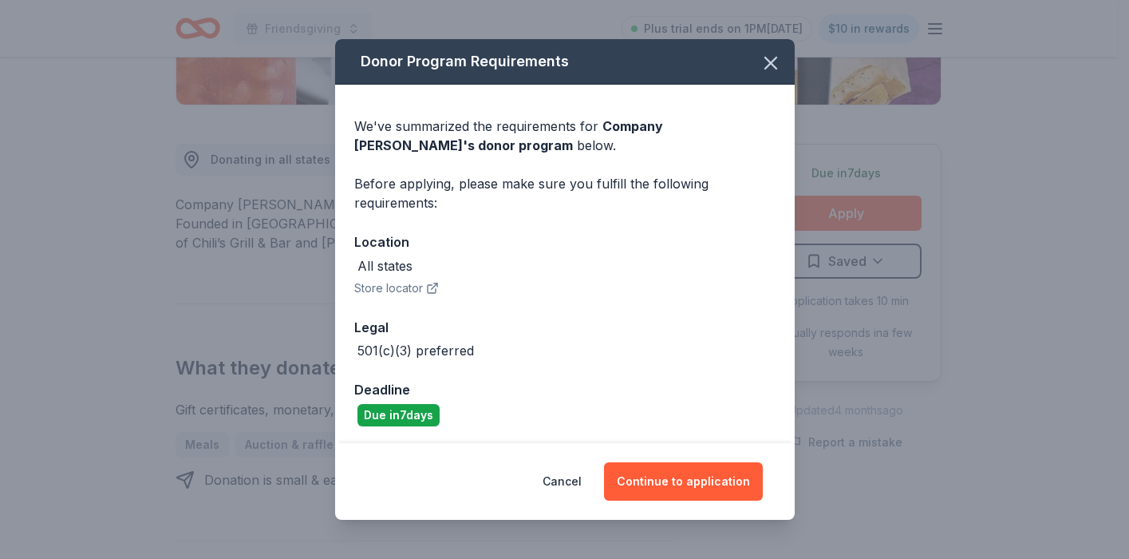
scroll to position [2, 0]
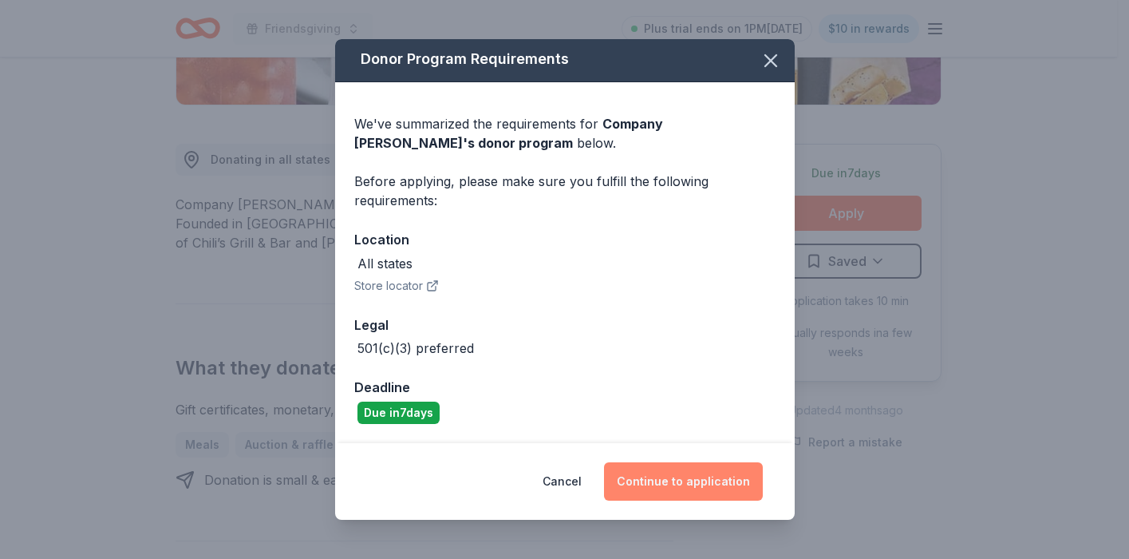
click at [658, 487] on button "Continue to application" at bounding box center [683, 481] width 159 height 38
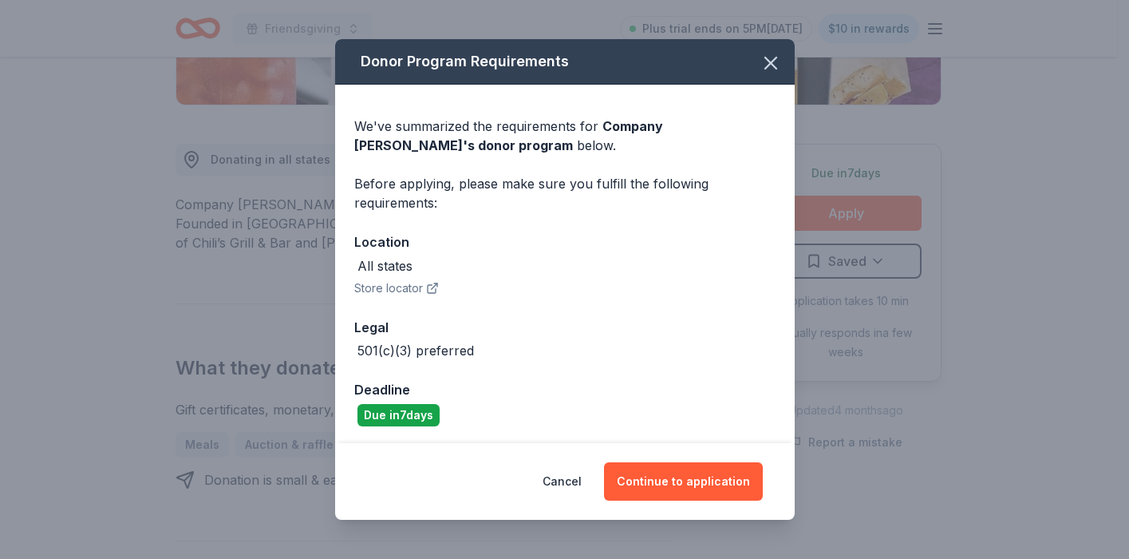
scroll to position [380, 0]
click at [667, 484] on button "Continue to application" at bounding box center [683, 481] width 159 height 38
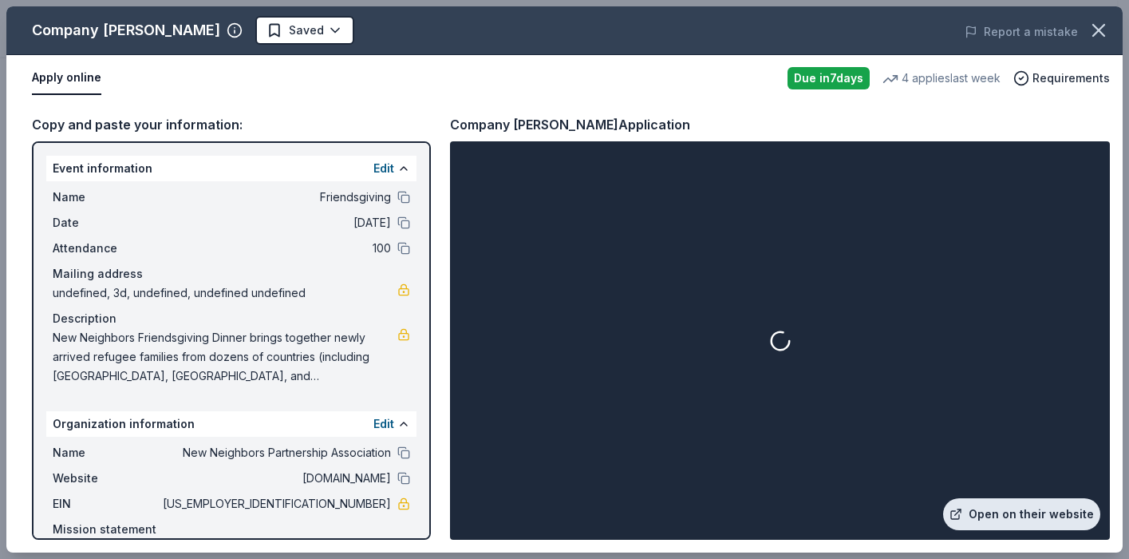
click at [990, 512] on link "Open on their website" at bounding box center [1021, 514] width 157 height 32
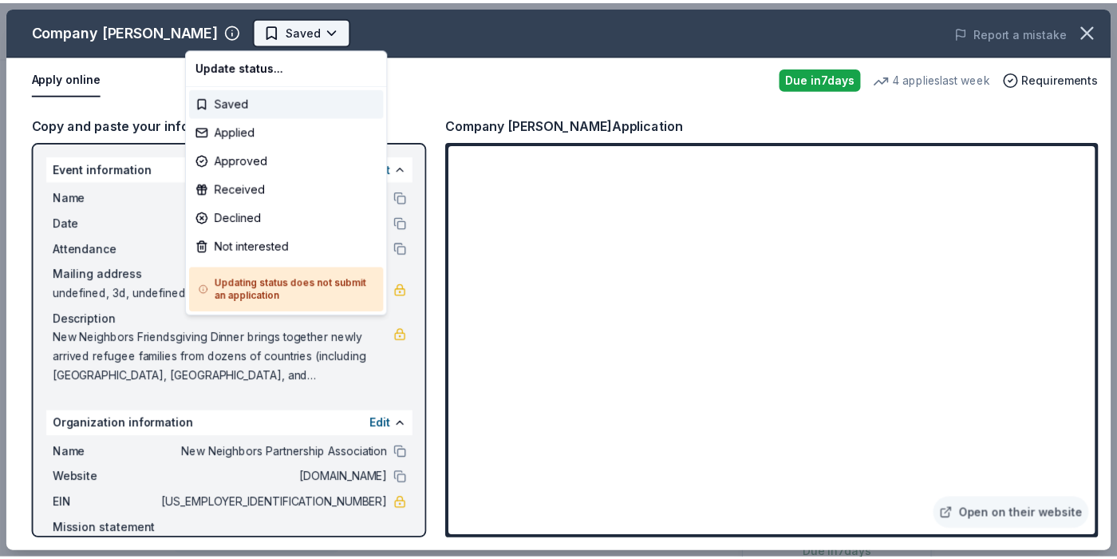
scroll to position [0, 0]
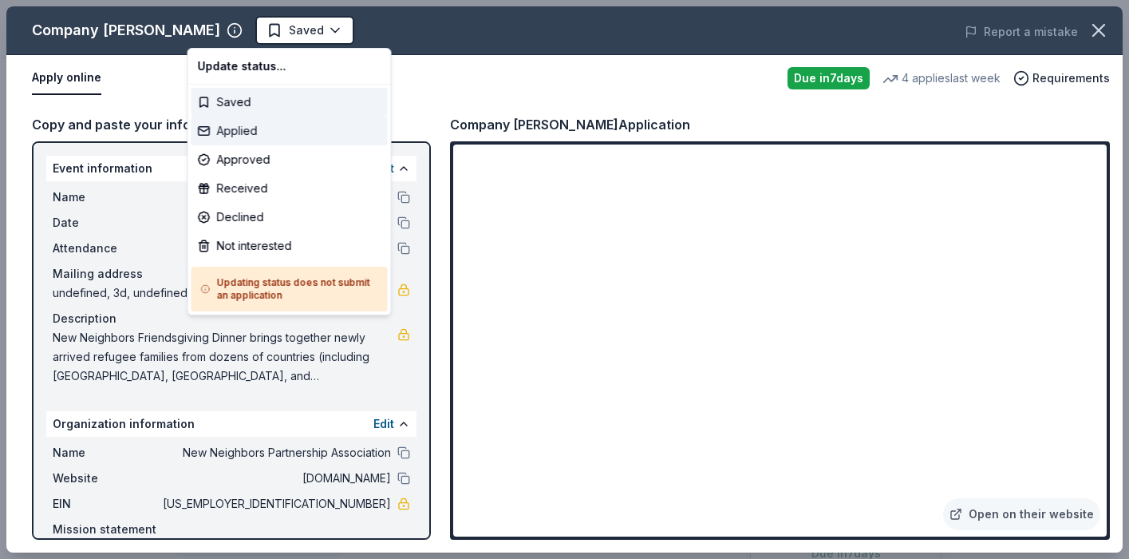
click at [247, 136] on div "Applied" at bounding box center [290, 131] width 196 height 29
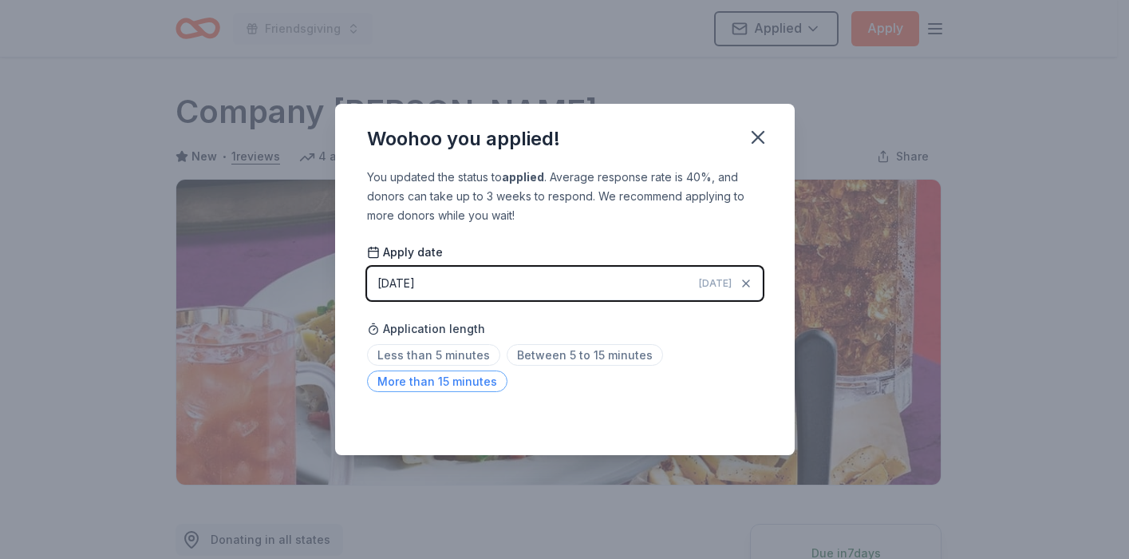
click at [433, 383] on span "More than 15 minutes" at bounding box center [437, 381] width 140 height 22
click at [754, 124] on button "button" at bounding box center [758, 137] width 35 height 35
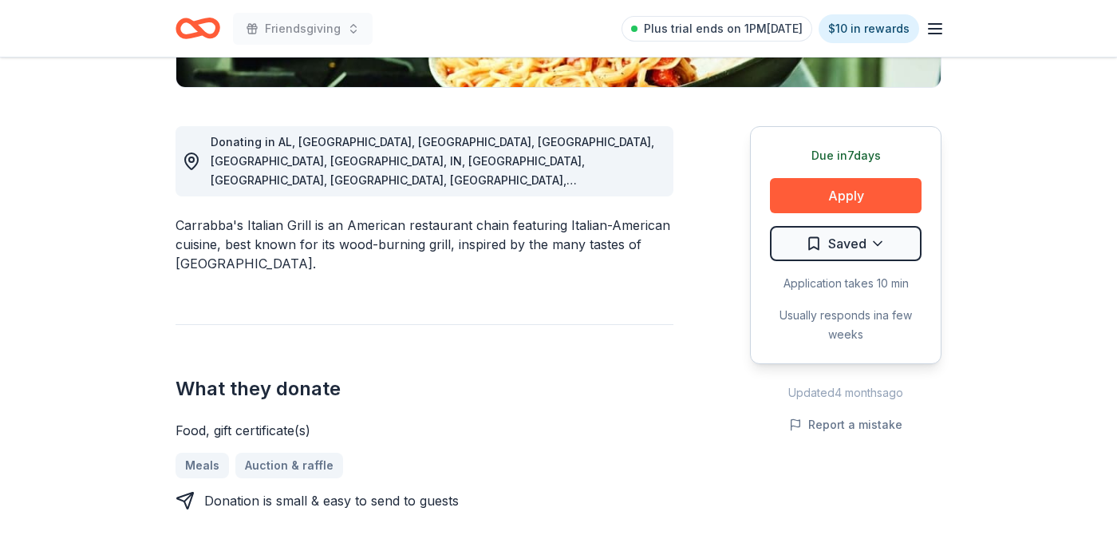
scroll to position [509, 0]
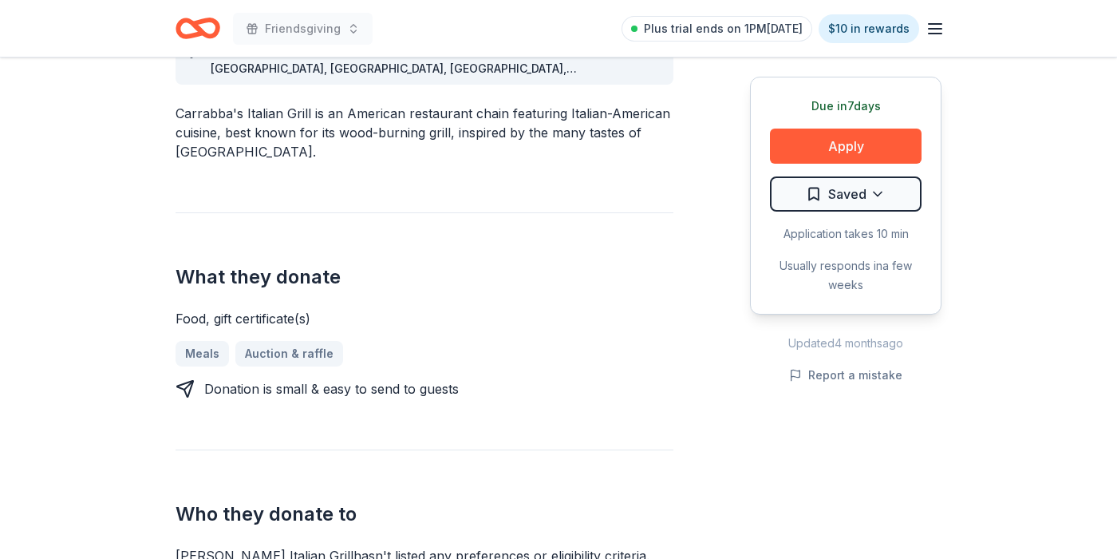
drag, startPoint x: 177, startPoint y: 93, endPoint x: 294, endPoint y: 93, distance: 117.3
click at [294, 104] on div "Carrabba's Italian Grill is an American restaurant chain featuring Italian-Amer…" at bounding box center [425, 132] width 498 height 57
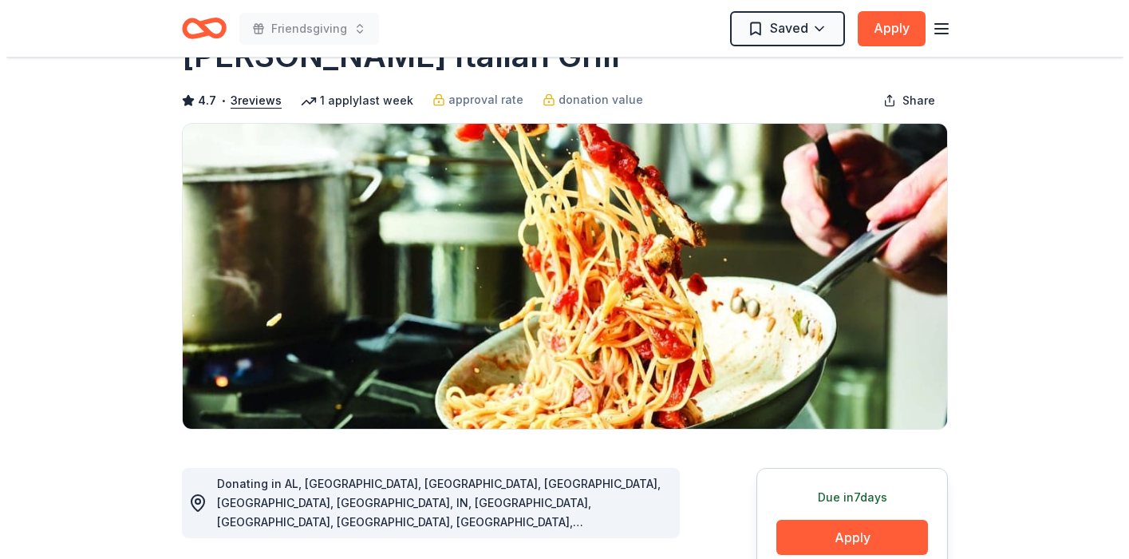
scroll to position [0, 0]
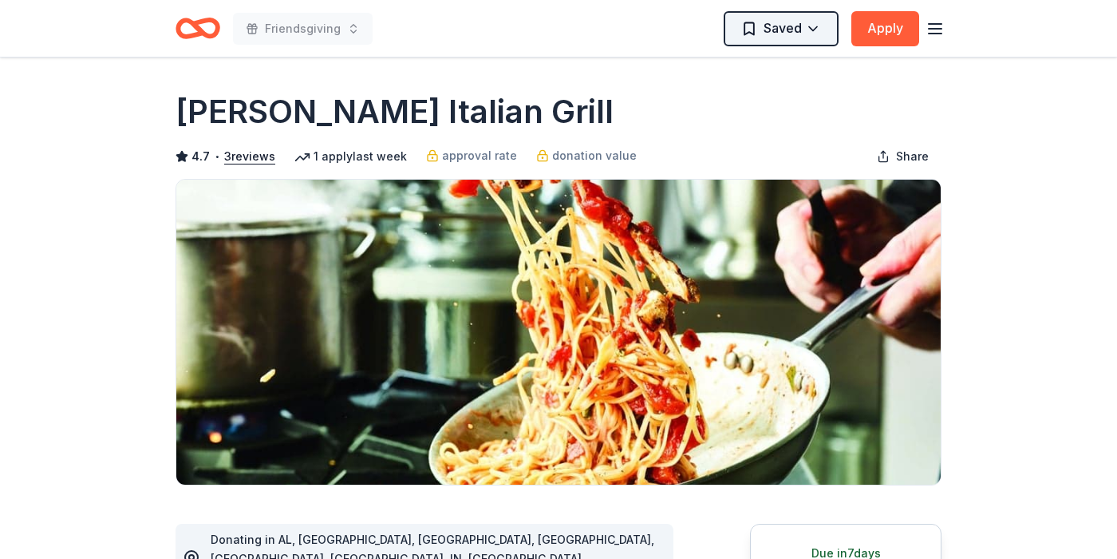
click at [816, 30] on html "Friendsgiving Saved Apply Due in 7 days Share Carrabba's Italian Grill 4.7 • 3 …" at bounding box center [558, 279] width 1117 height 559
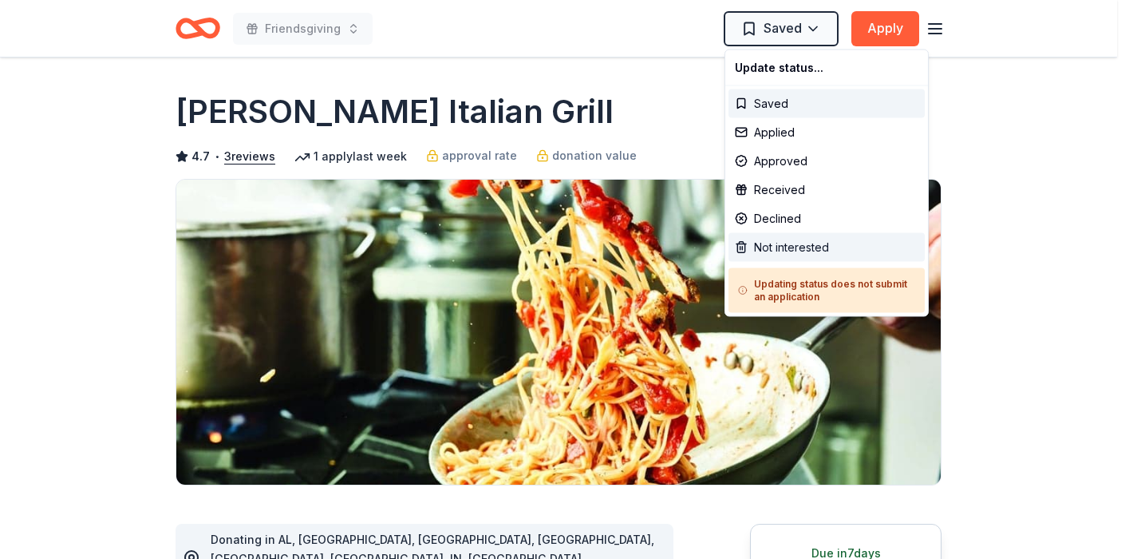
click at [765, 248] on div "Not interested" at bounding box center [827, 247] width 196 height 29
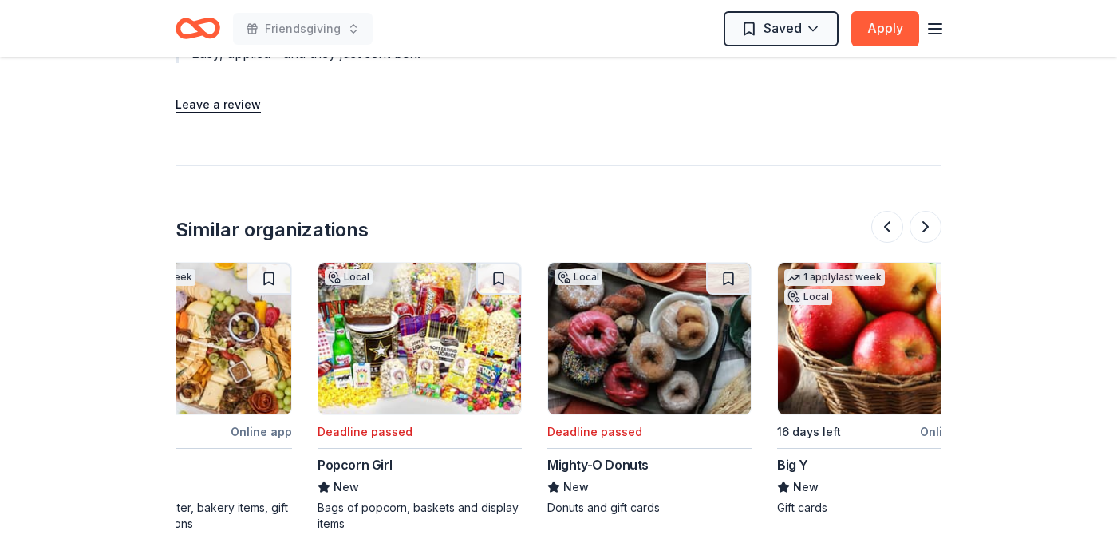
scroll to position [0, 1507]
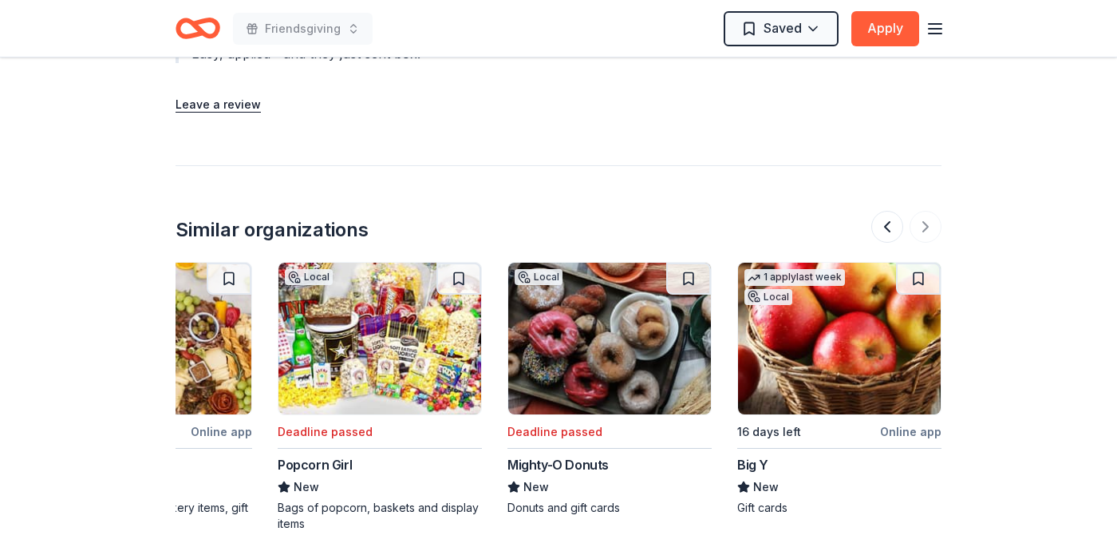
click at [335, 455] on div "Popcorn Girl" at bounding box center [315, 464] width 74 height 19
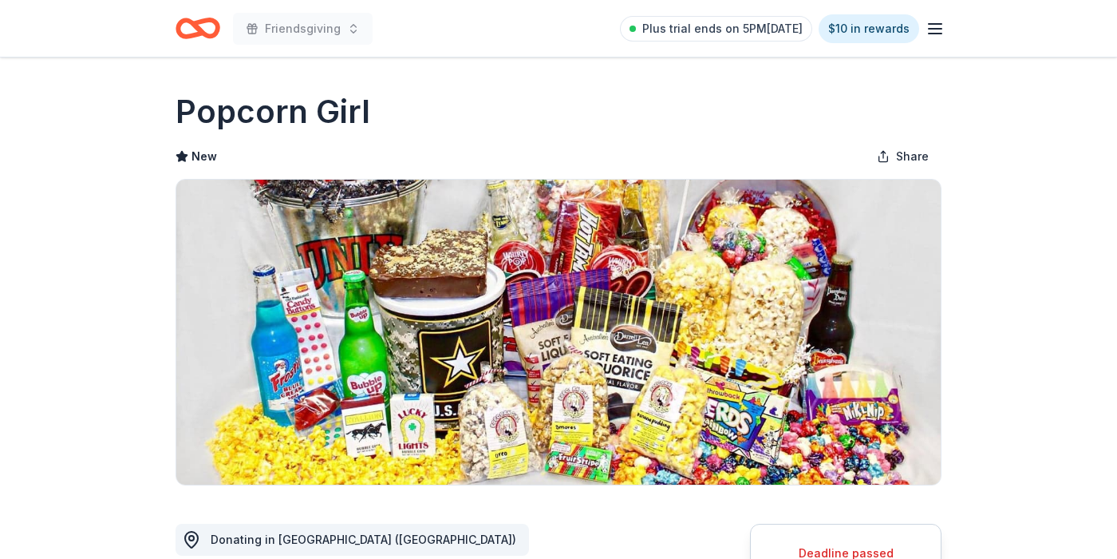
scroll to position [188, 0]
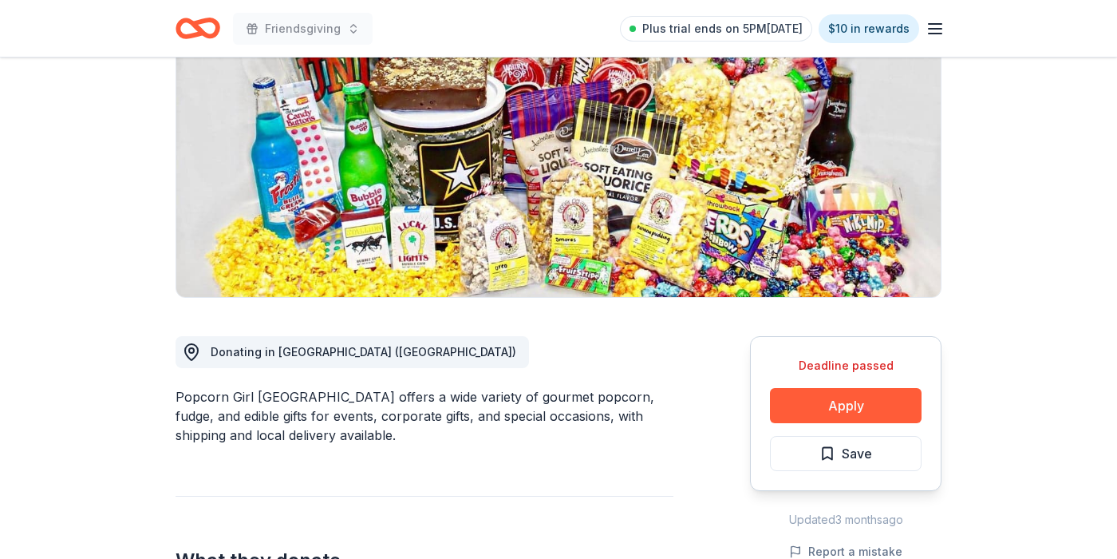
click at [184, 23] on icon "Home" at bounding box center [198, 29] width 45 height 38
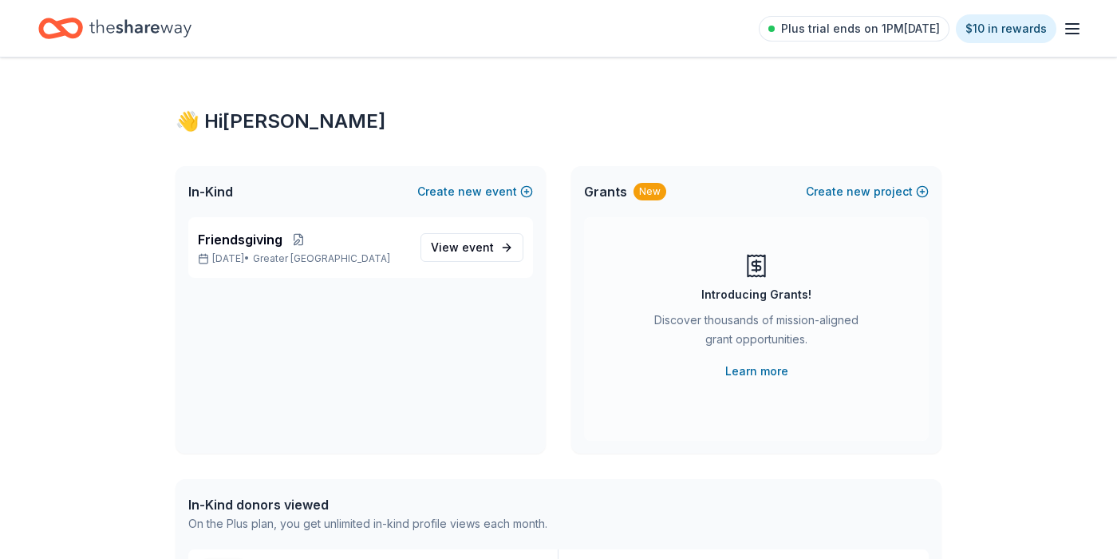
click at [1088, 26] on div "Plus trial ends on 1PM, 10/19 $10 in rewards" at bounding box center [558, 28] width 1117 height 57
click at [1069, 26] on icon "button" at bounding box center [1072, 28] width 19 height 19
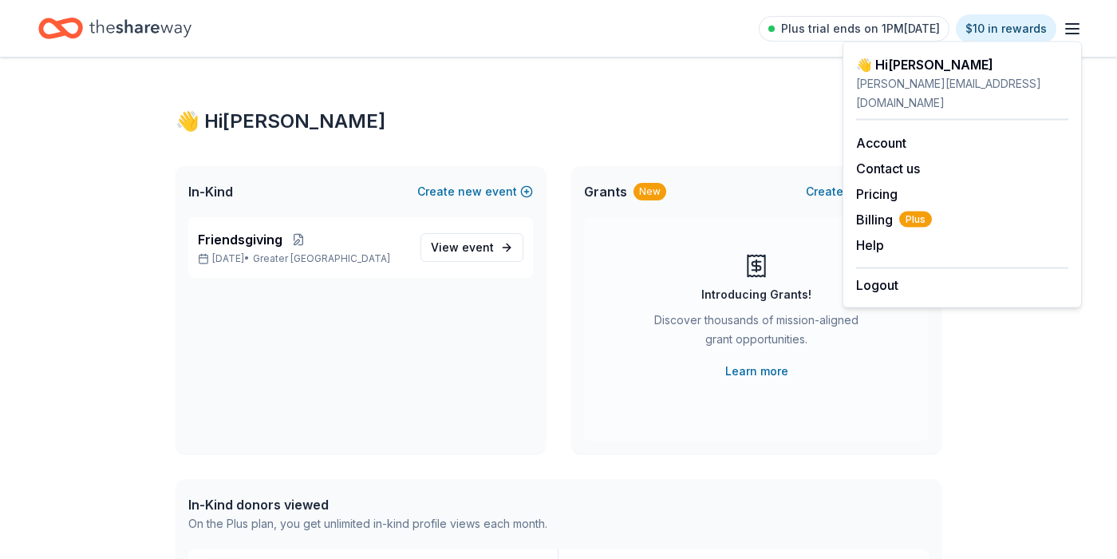
scroll to position [385, 0]
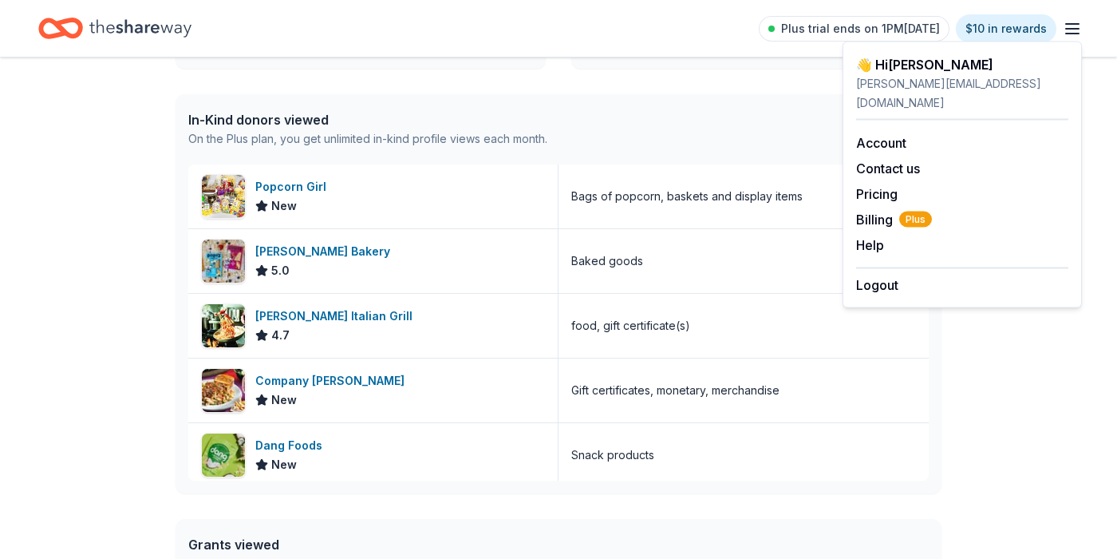
click at [266, 118] on div "In-Kind donors viewed" at bounding box center [367, 119] width 359 height 19
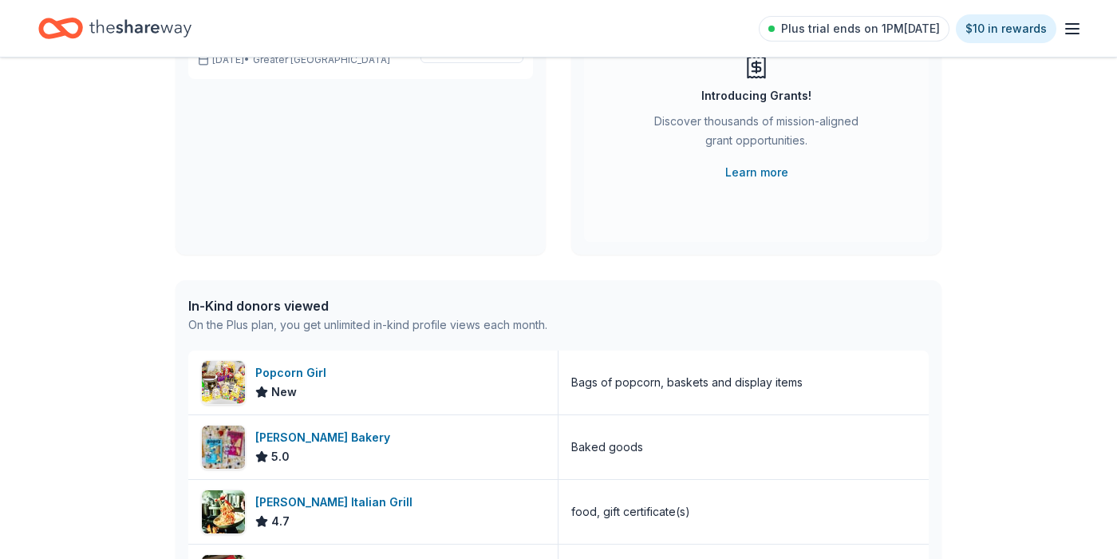
scroll to position [0, 0]
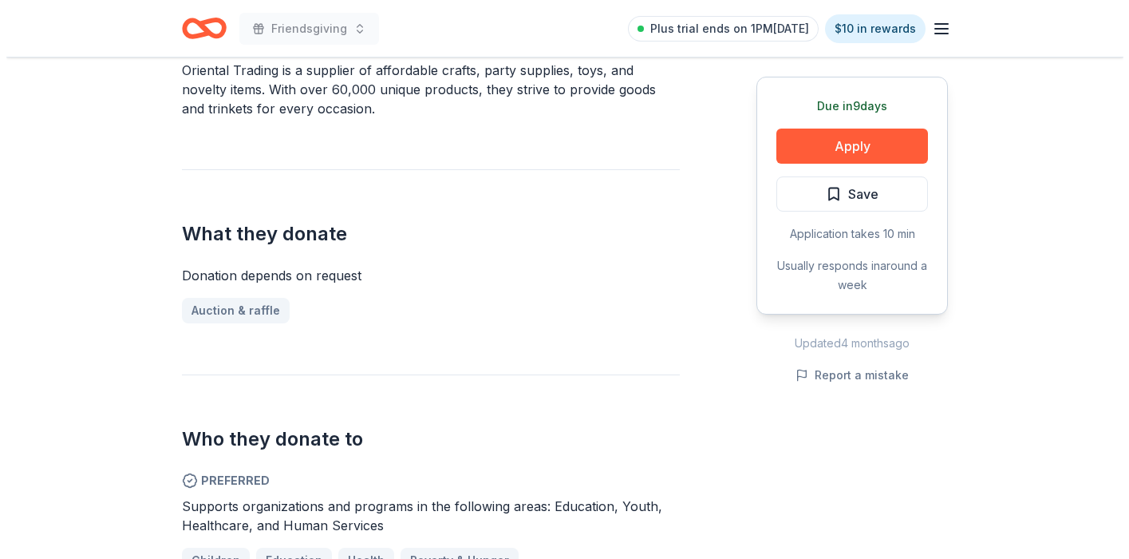
scroll to position [433, 0]
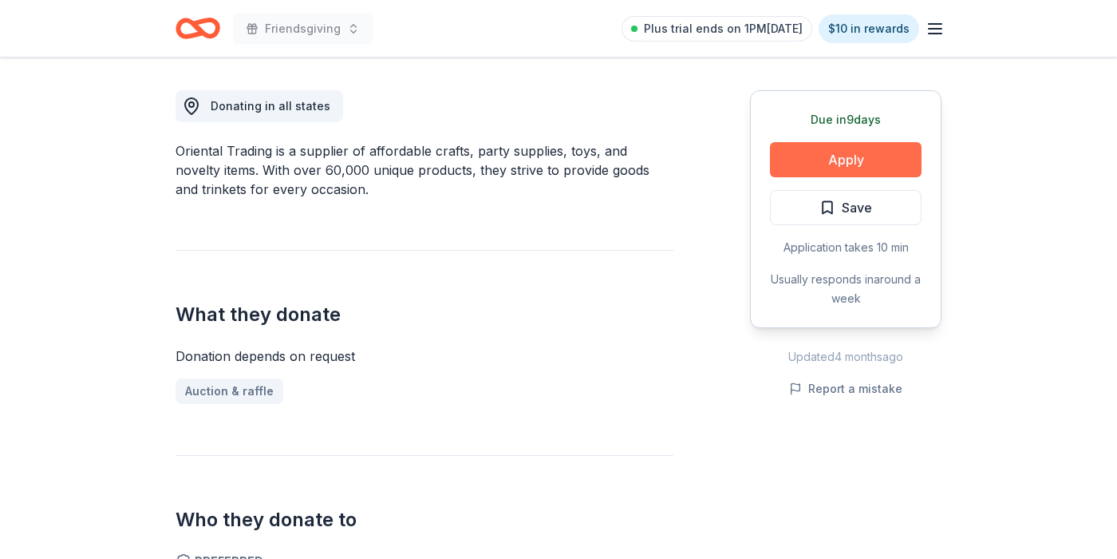
click at [845, 163] on button "Apply" at bounding box center [846, 159] width 152 height 35
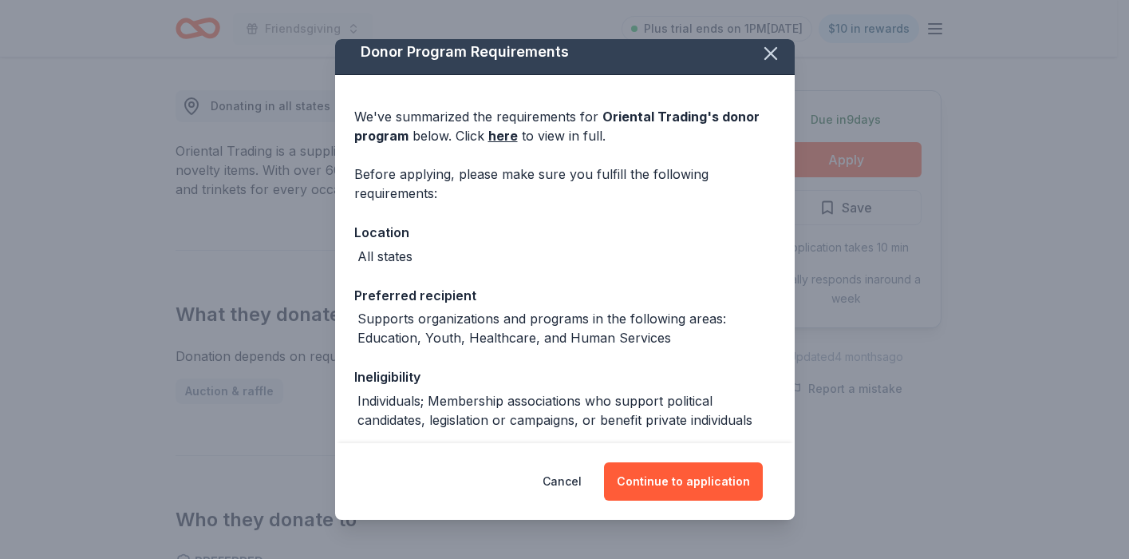
scroll to position [0, 0]
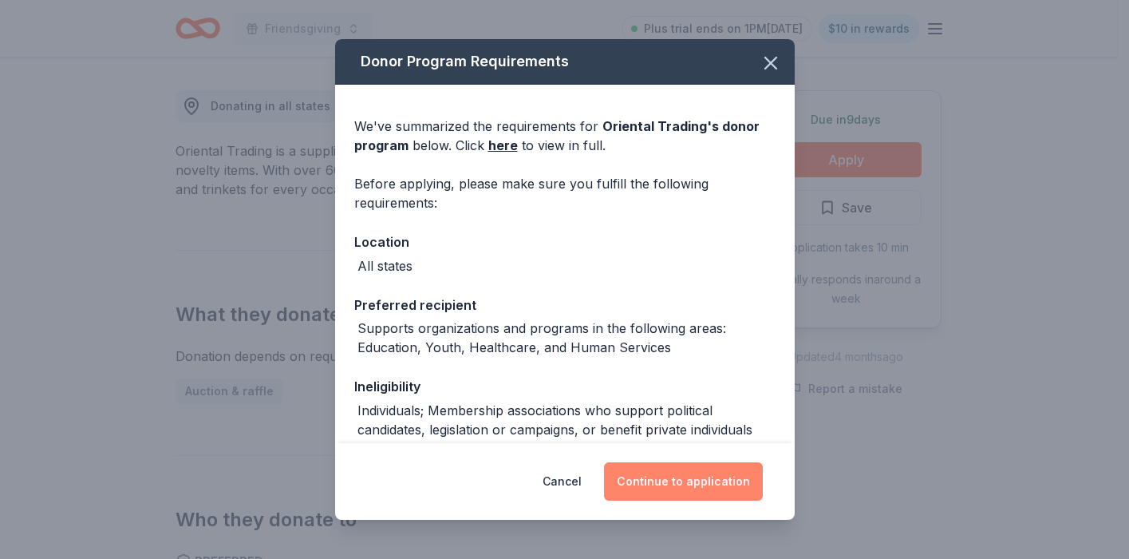
click at [666, 487] on button "Continue to application" at bounding box center [683, 481] width 159 height 38
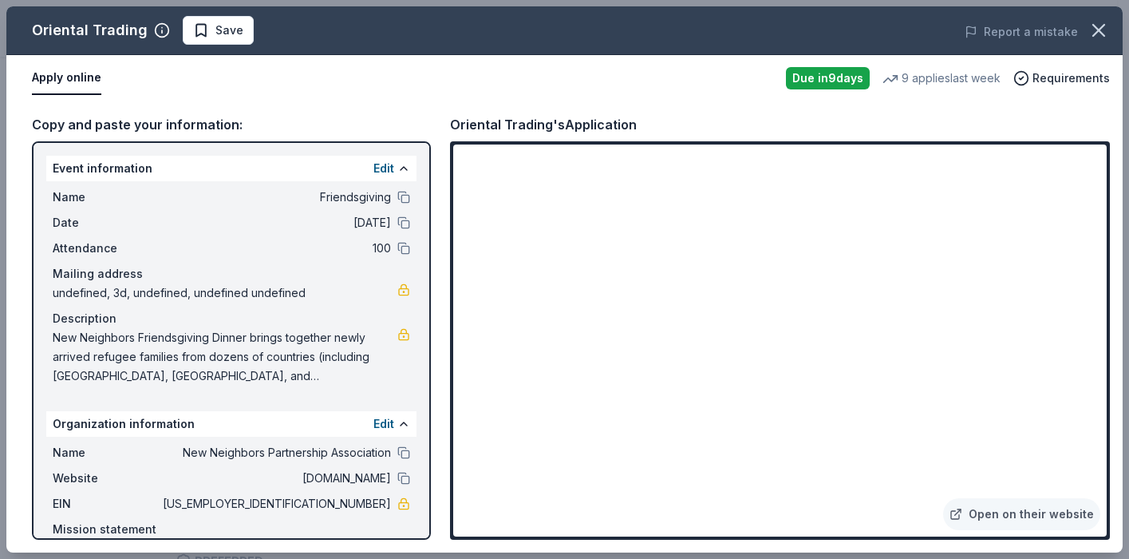
scroll to position [1, 0]
click at [1031, 512] on link "Open on their website" at bounding box center [1021, 514] width 157 height 32
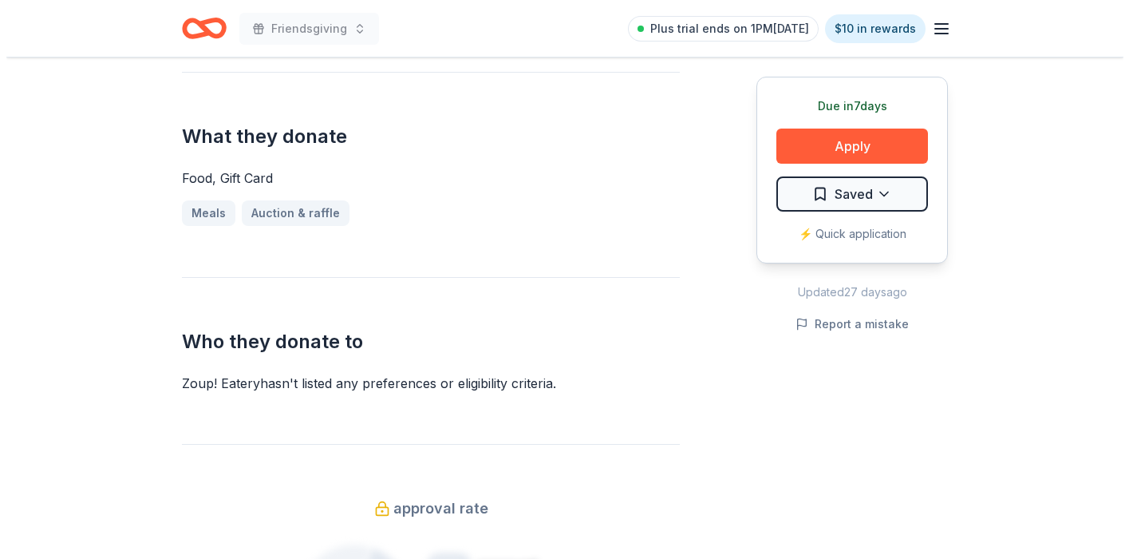
scroll to position [651, 0]
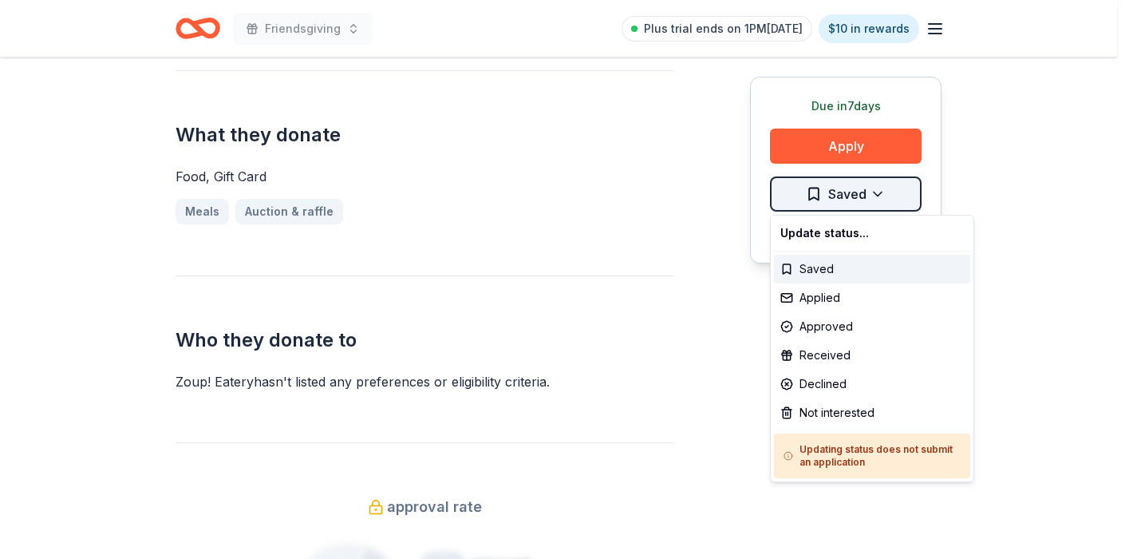
click at [828, 408] on div "Not interested" at bounding box center [872, 412] width 196 height 29
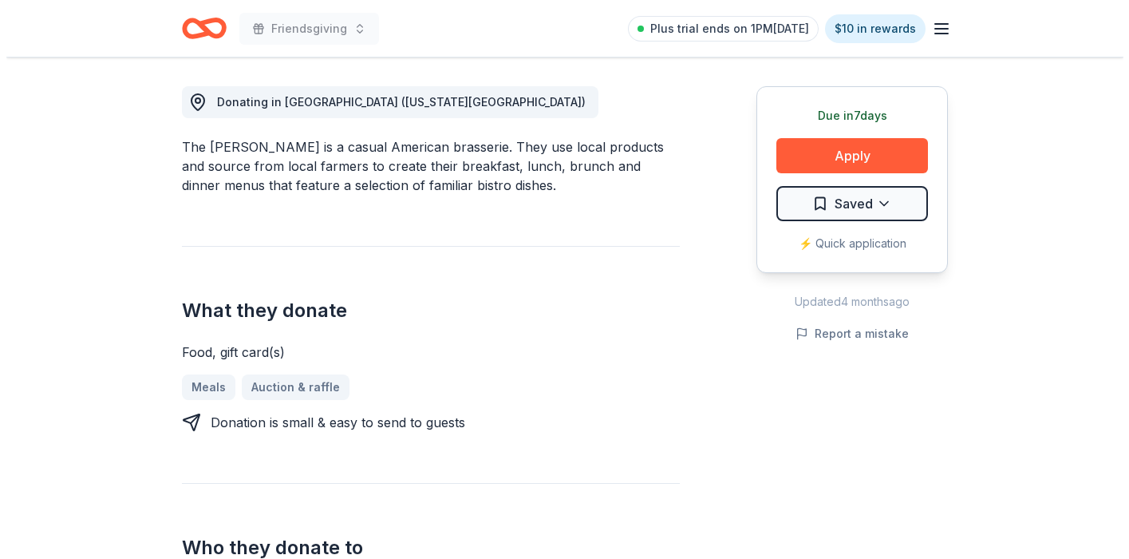
scroll to position [369, 0]
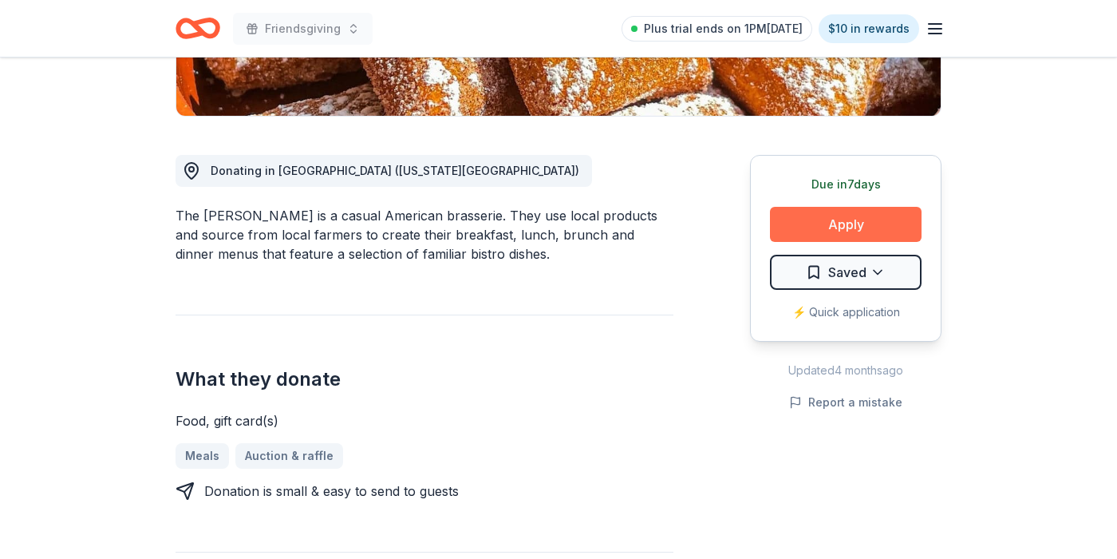
click at [812, 222] on button "Apply" at bounding box center [846, 224] width 152 height 35
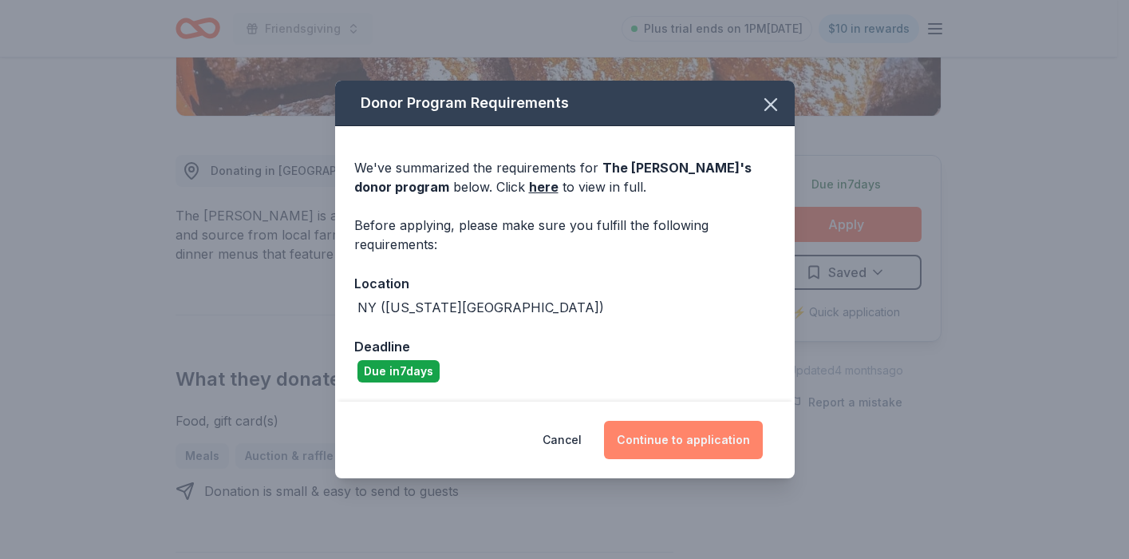
click at [653, 441] on button "Continue to application" at bounding box center [683, 440] width 159 height 38
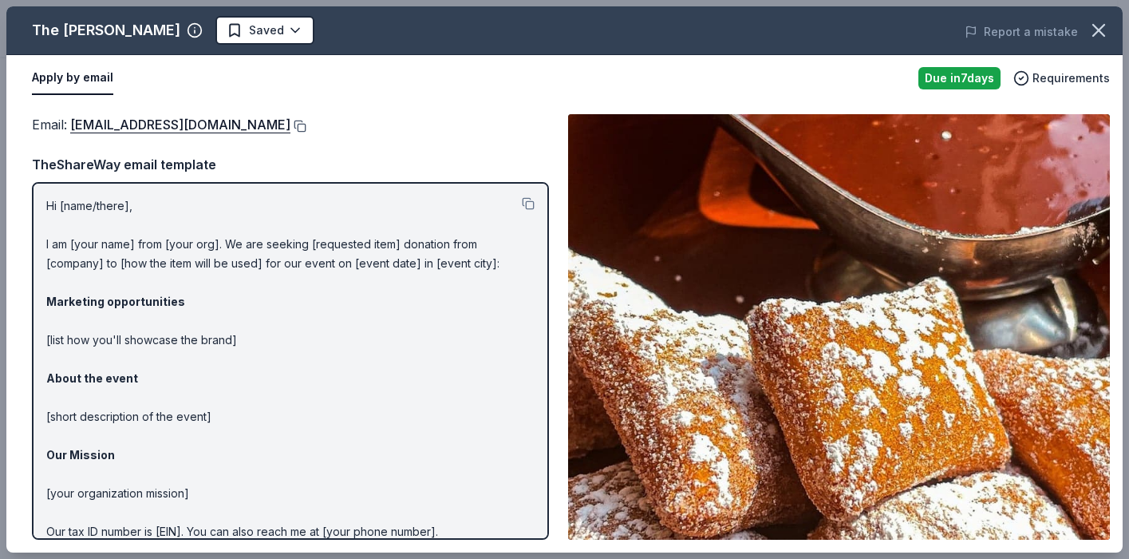
click at [290, 124] on button at bounding box center [298, 126] width 16 height 13
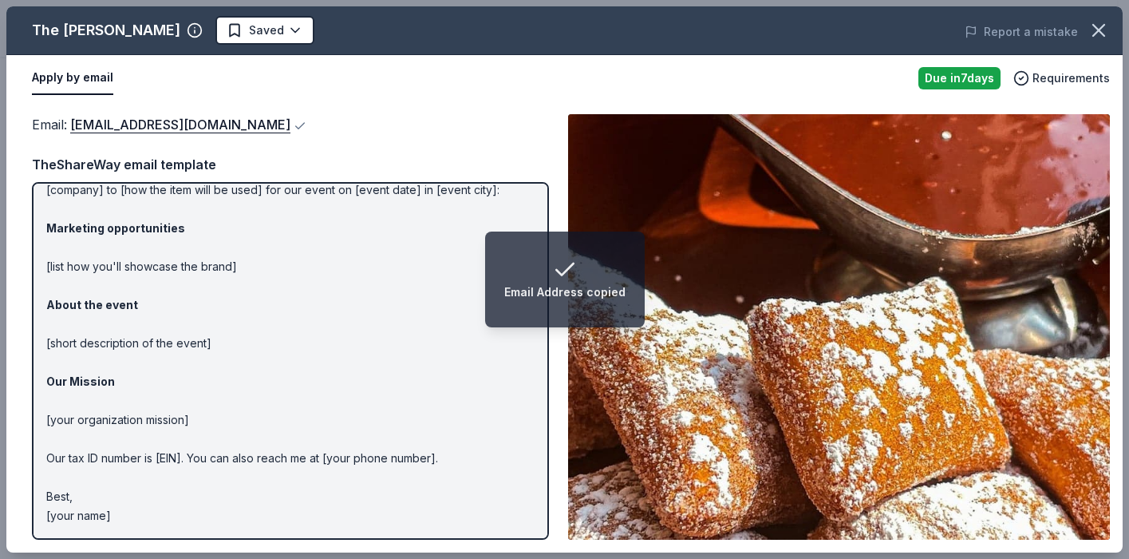
scroll to position [0, 0]
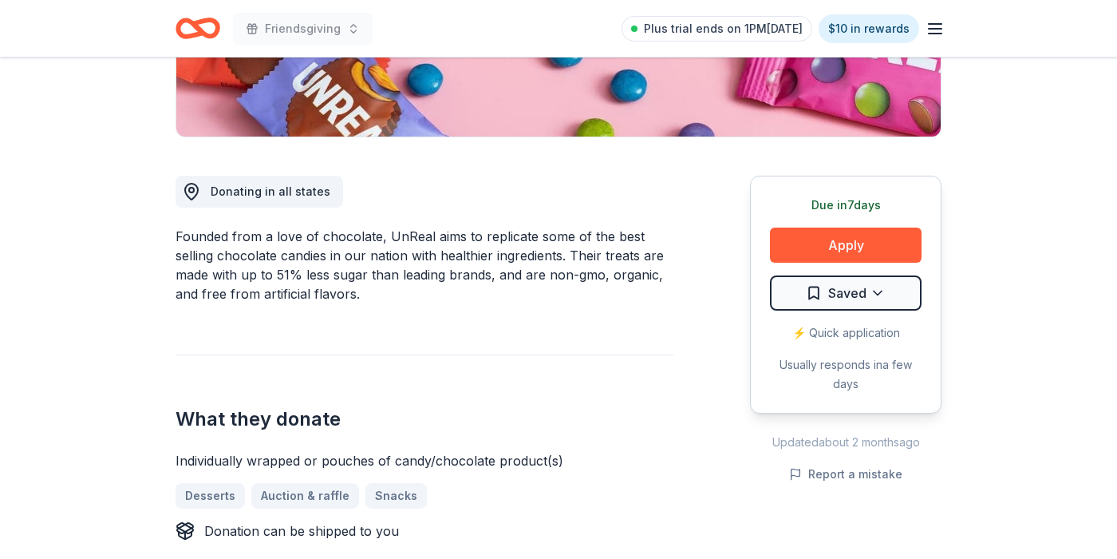
scroll to position [467, 0]
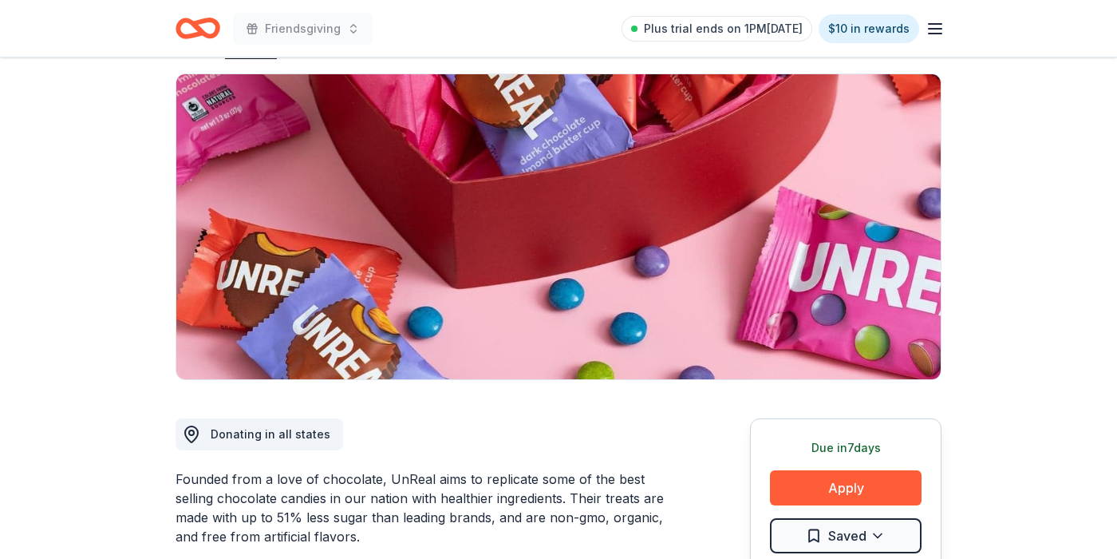
scroll to position [0, 0]
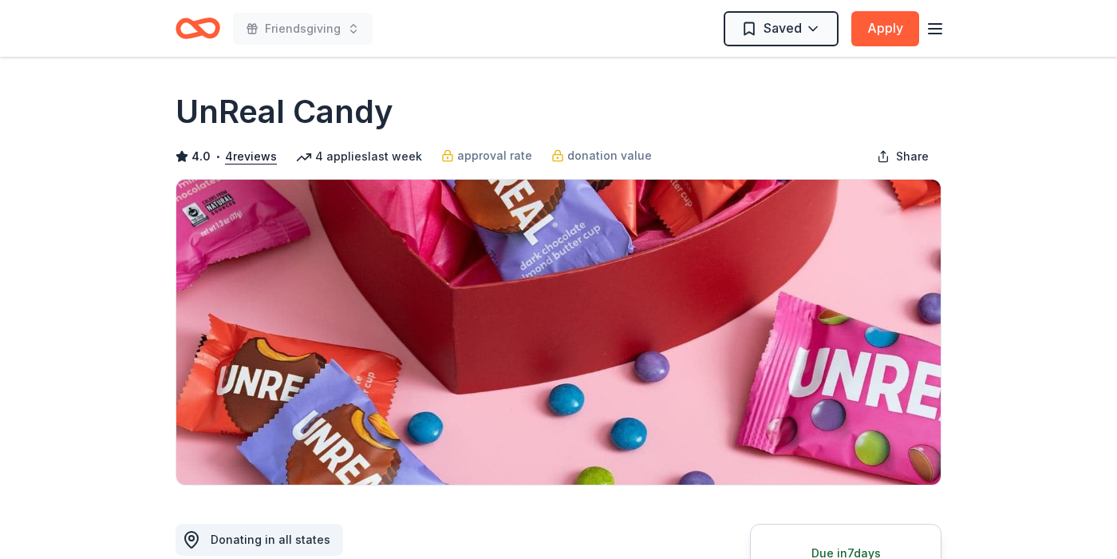
click at [931, 26] on icon "button" at bounding box center [935, 28] width 19 height 19
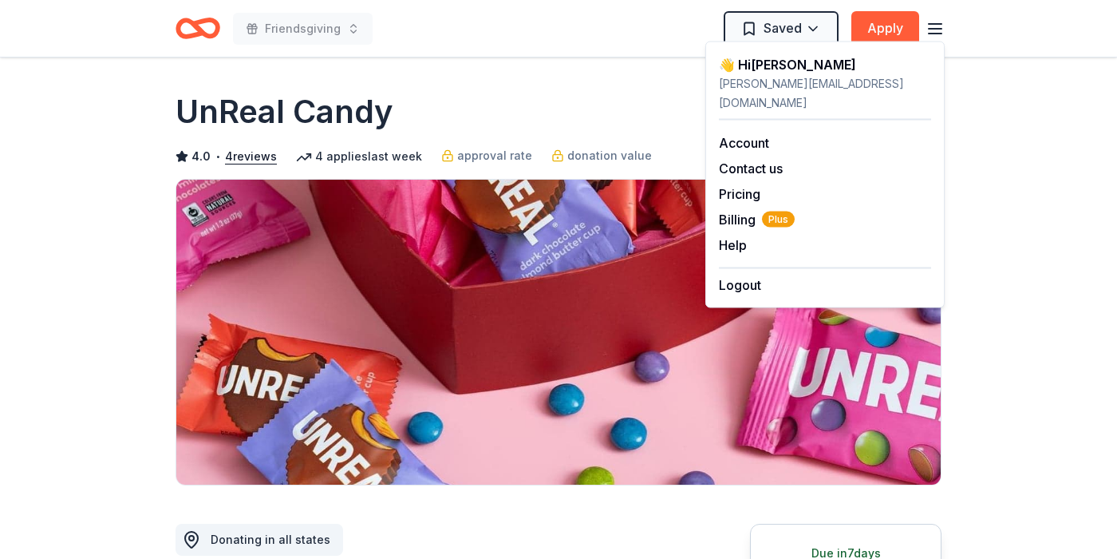
click at [931, 26] on icon "button" at bounding box center [935, 28] width 19 height 19
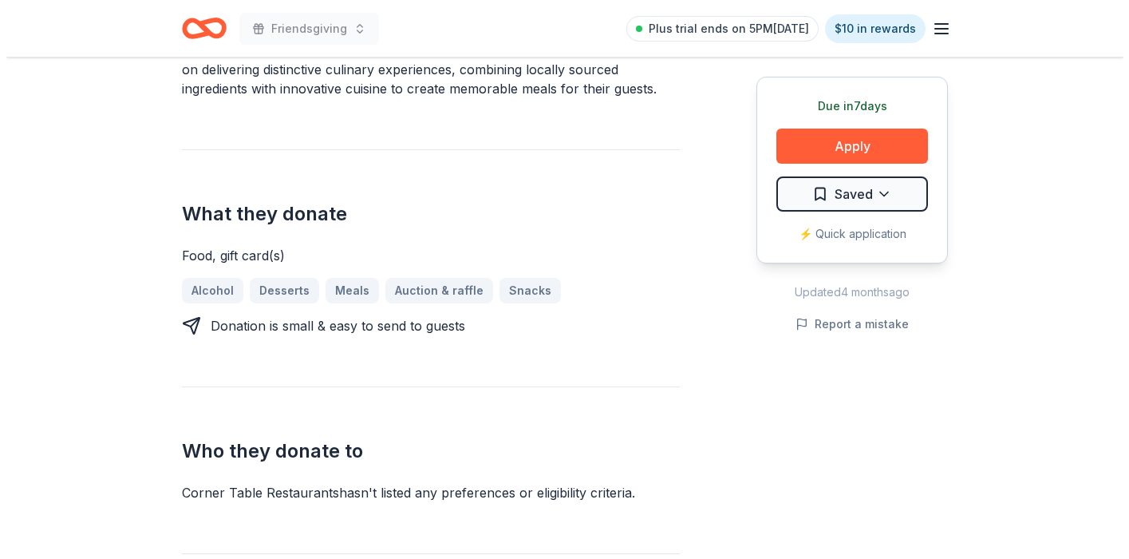
scroll to position [540, 0]
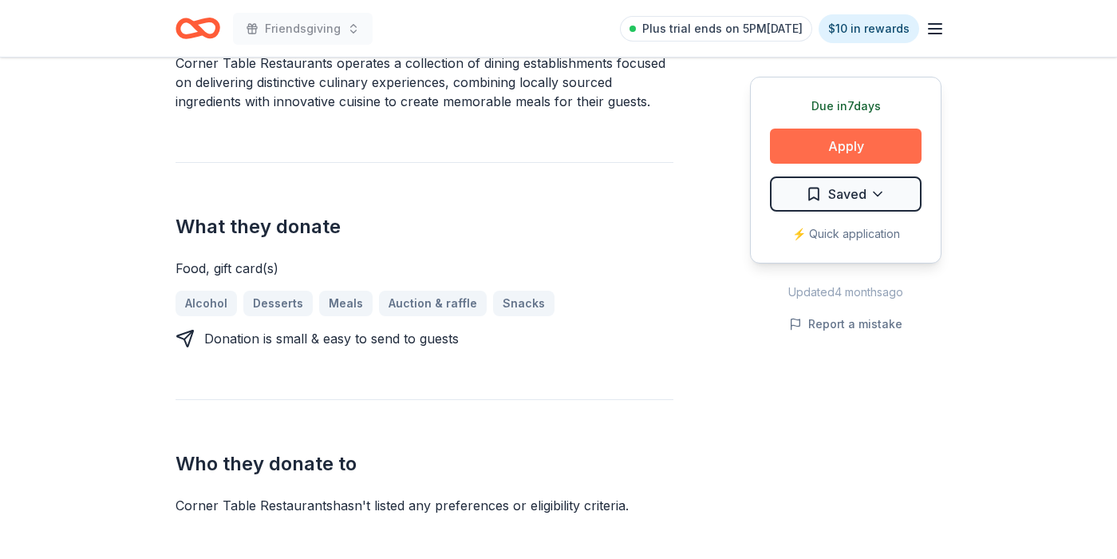
click at [905, 136] on button "Apply" at bounding box center [846, 145] width 152 height 35
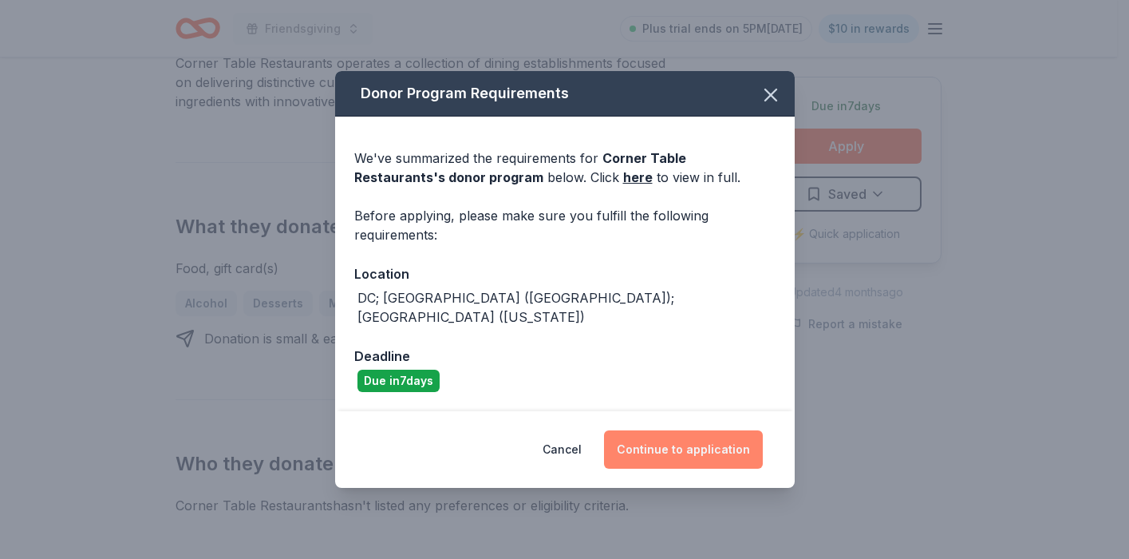
click at [664, 434] on button "Continue to application" at bounding box center [683, 449] width 159 height 38
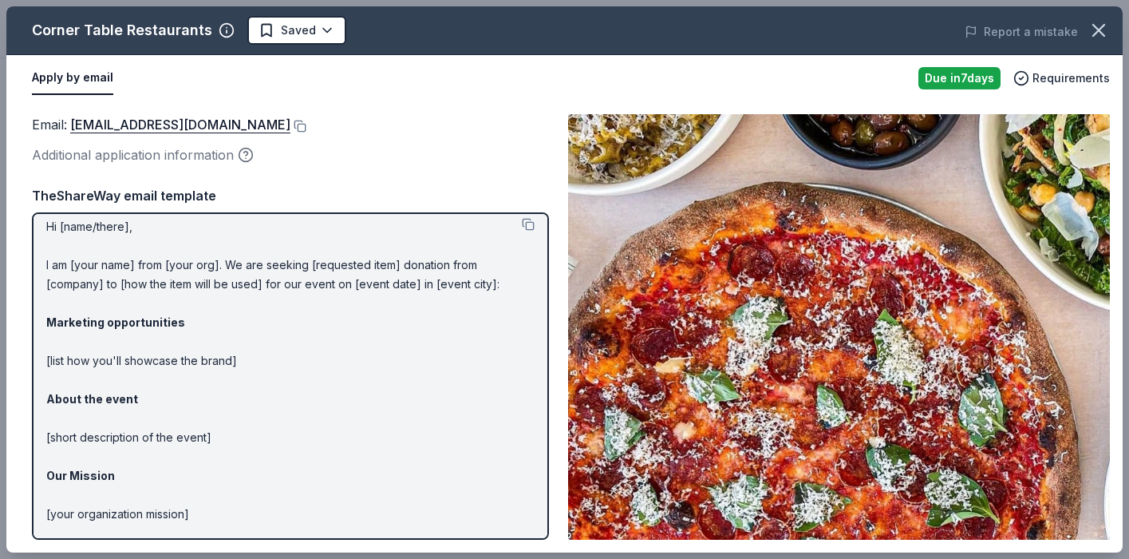
scroll to position [14, 0]
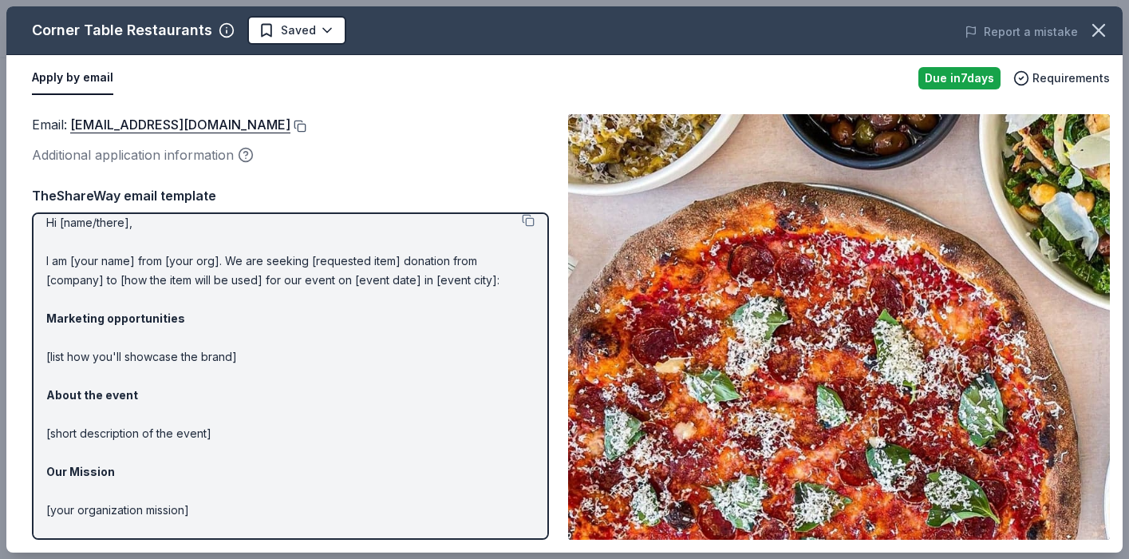
click at [290, 126] on button at bounding box center [298, 126] width 16 height 13
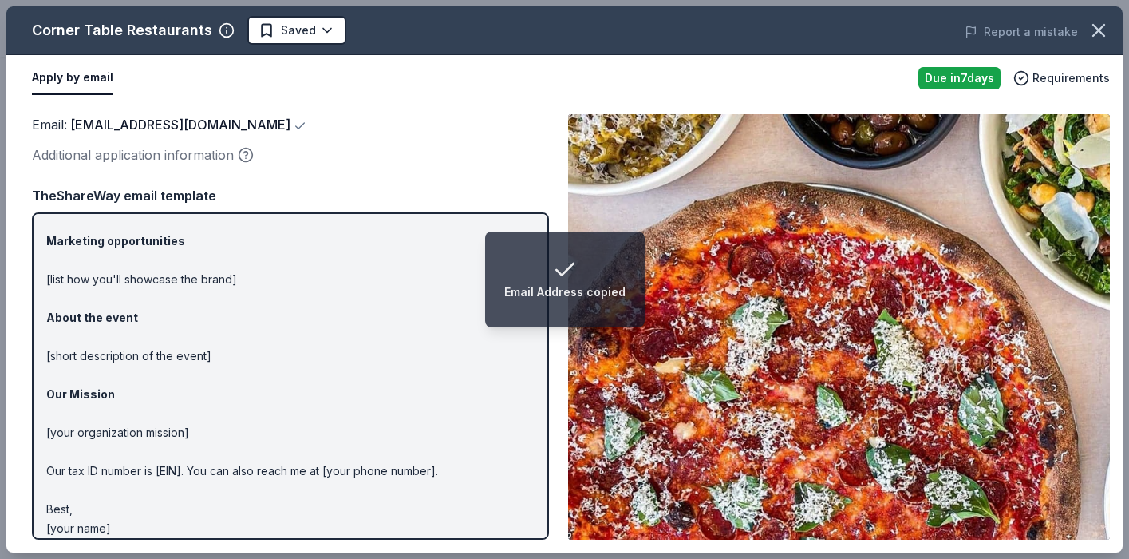
scroll to position [104, 0]
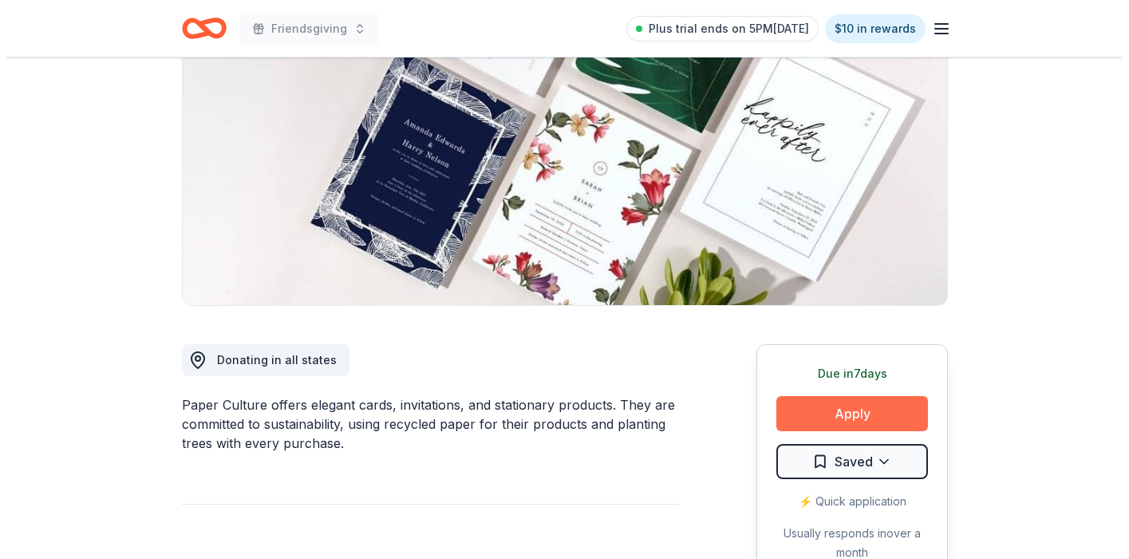
scroll to position [172, 0]
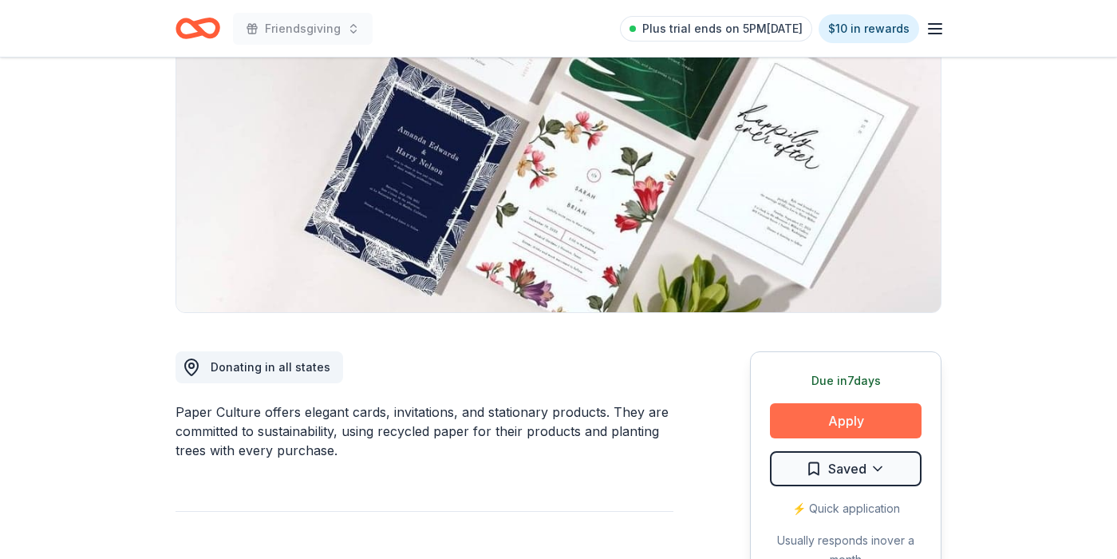
click at [828, 423] on button "Apply" at bounding box center [846, 420] width 152 height 35
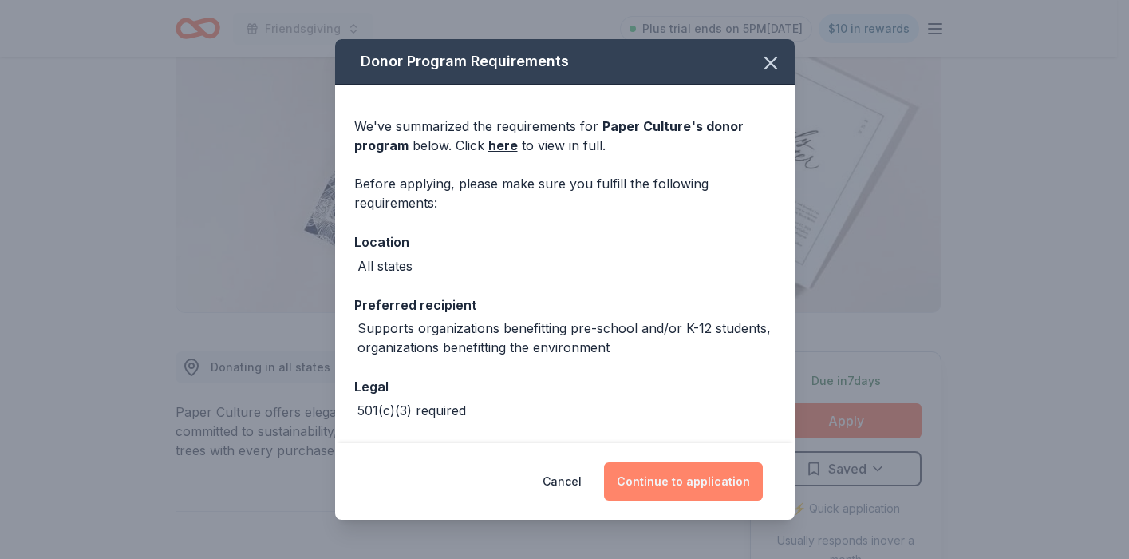
click at [641, 479] on button "Continue to application" at bounding box center [683, 481] width 159 height 38
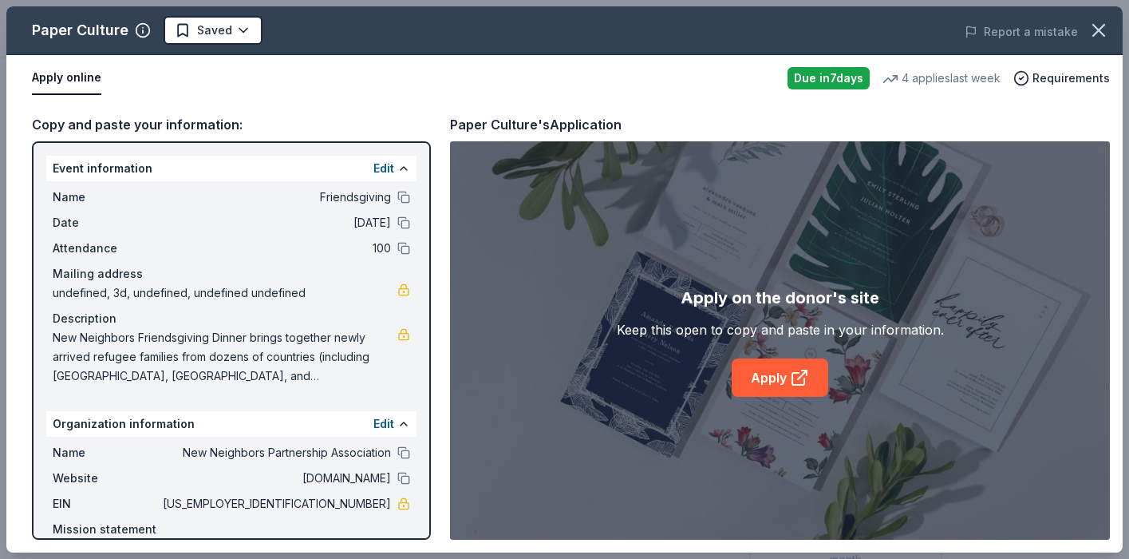
click at [828, 397] on div "Apply on the donor's site Keep this open to copy and paste in your information.…" at bounding box center [780, 340] width 660 height 398
click at [794, 379] on icon at bounding box center [799, 377] width 19 height 19
click at [242, 34] on body "Friendsgiving Plus trial ends on 5PM, 10/19 $10 in rewards Due in 7 days Share …" at bounding box center [558, 107] width 1117 height 559
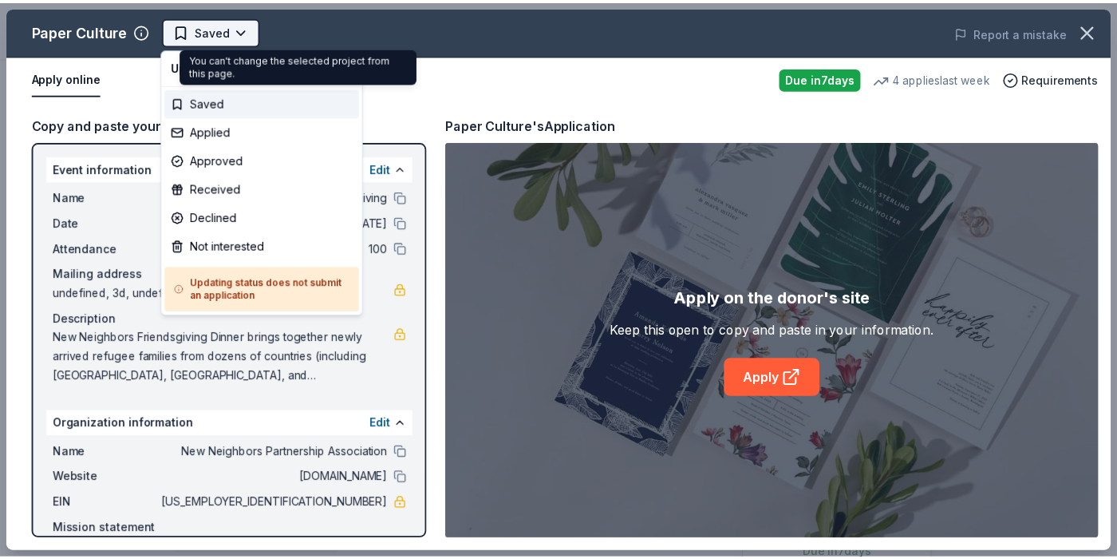
scroll to position [0, 0]
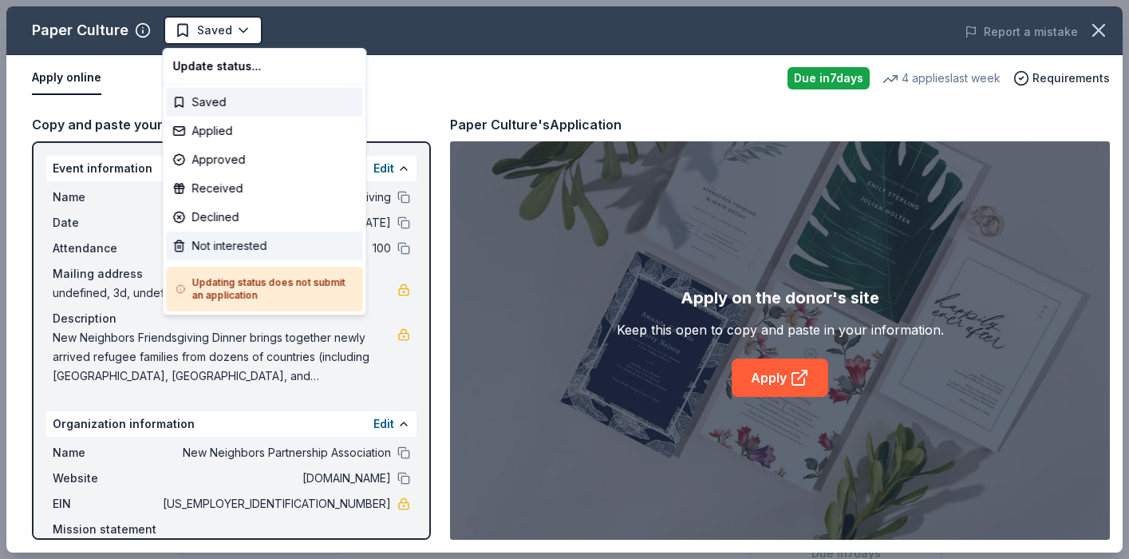
click at [246, 246] on div "Not interested" at bounding box center [265, 245] width 196 height 29
